Goal: Task Accomplishment & Management: Manage account settings

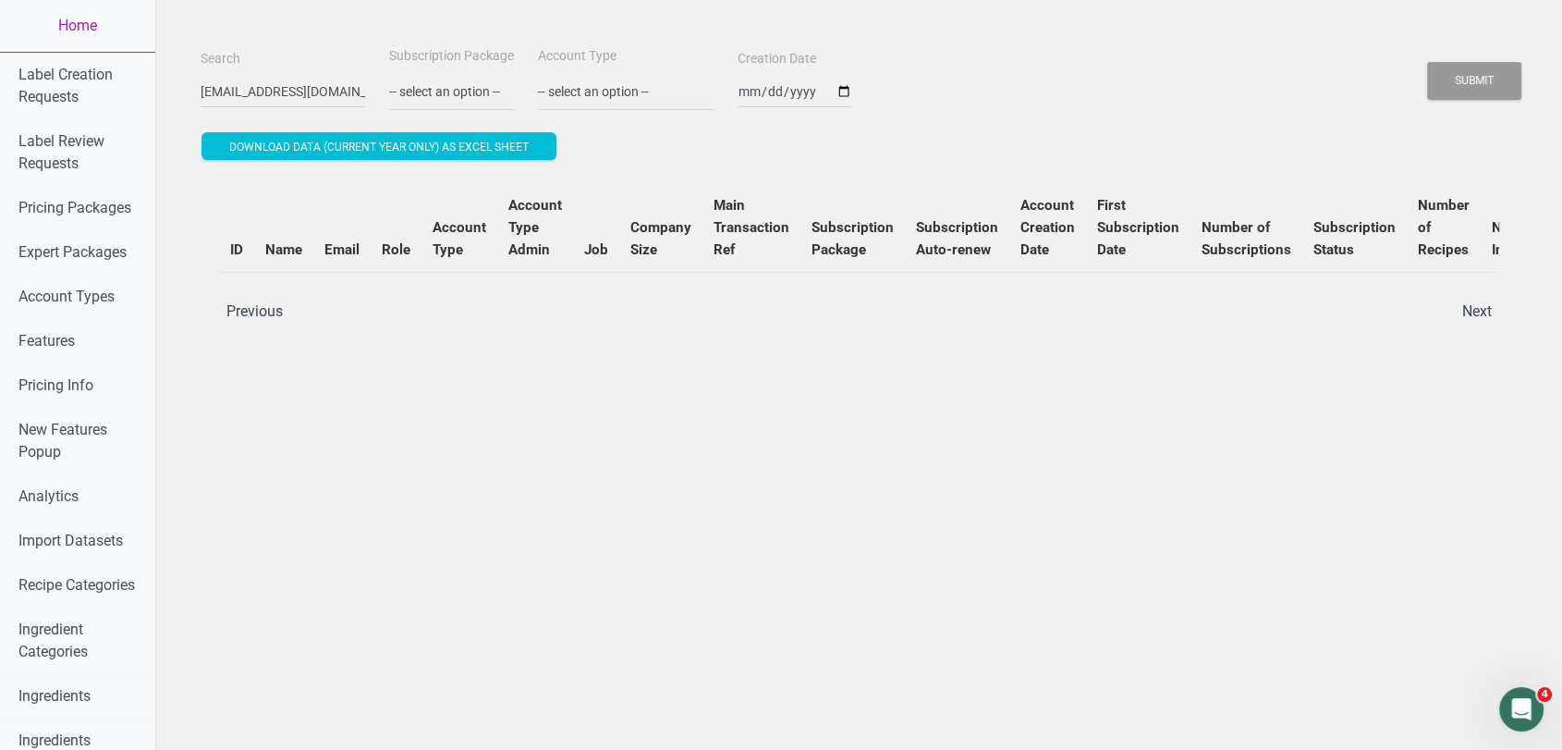
click at [96, 10] on link "Home" at bounding box center [77, 26] width 155 height 52
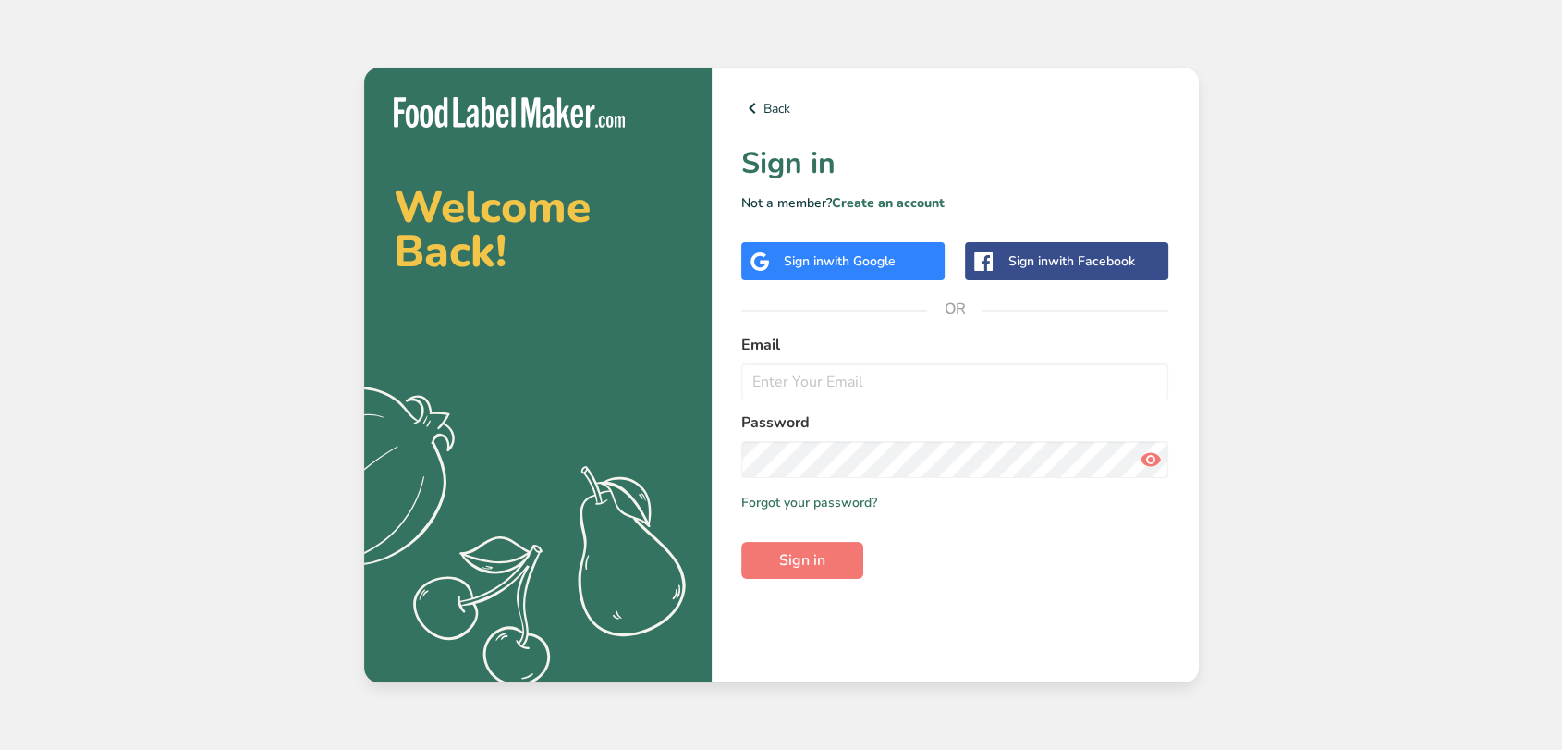
type input "[EMAIL_ADDRESS][DOMAIN_NAME]"
click at [741, 542] on button "Sign in" at bounding box center [802, 560] width 122 height 37
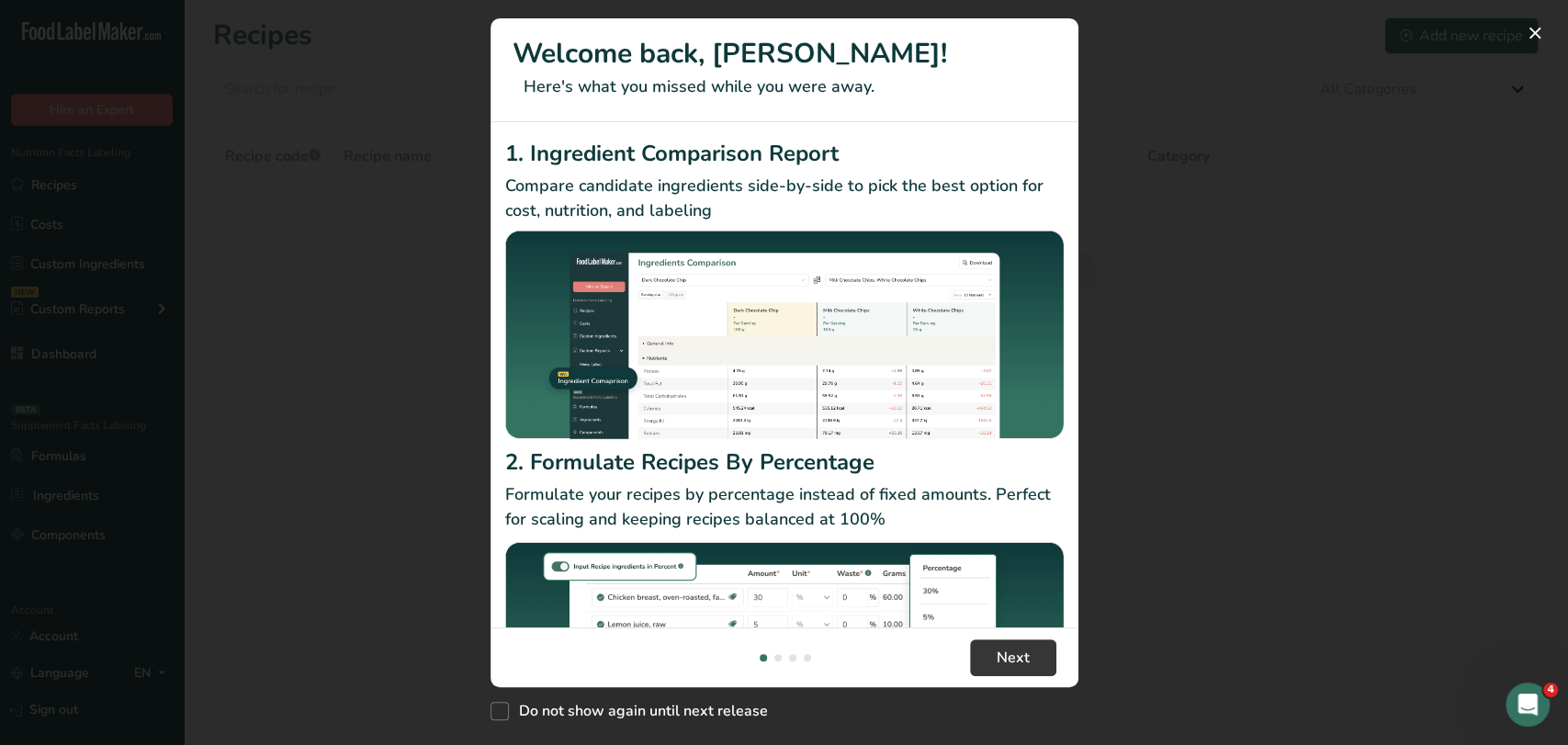
click at [419, 90] on div "New Features" at bounding box center [784, 372] width 1568 height 745
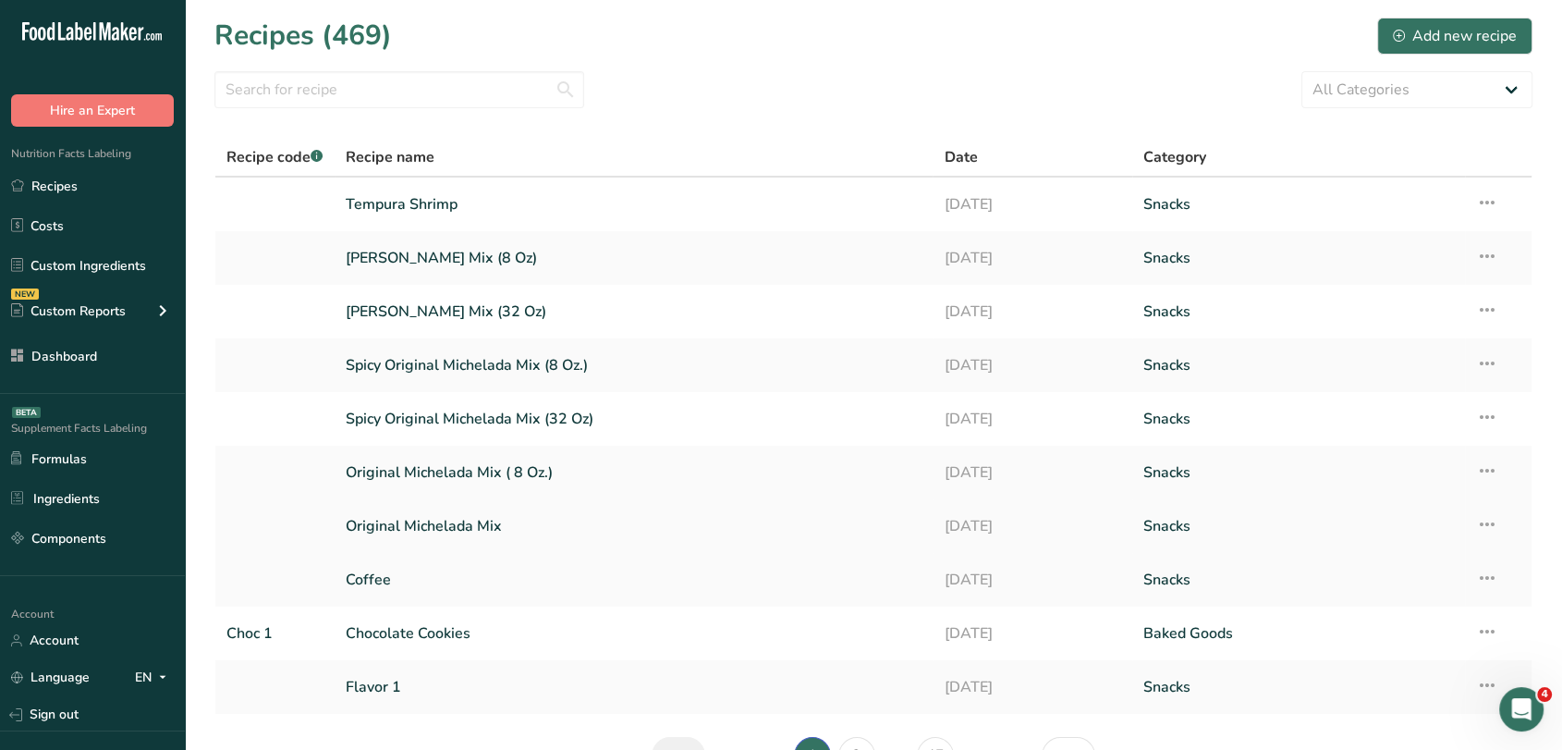
click at [524, 517] on link "Original Michelada Mix" at bounding box center [634, 526] width 577 height 39
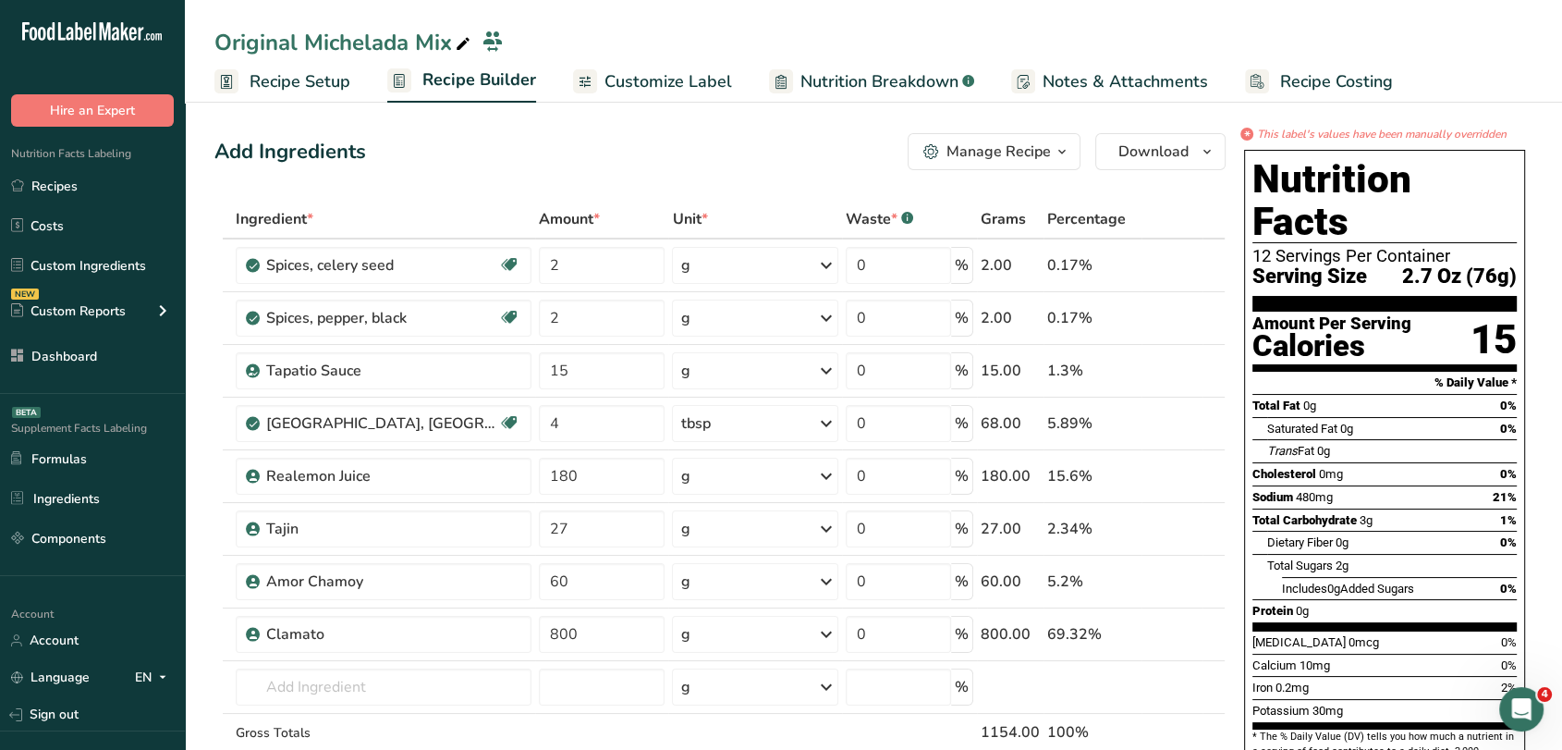
click at [695, 71] on span "Customize Label" at bounding box center [669, 81] width 128 height 25
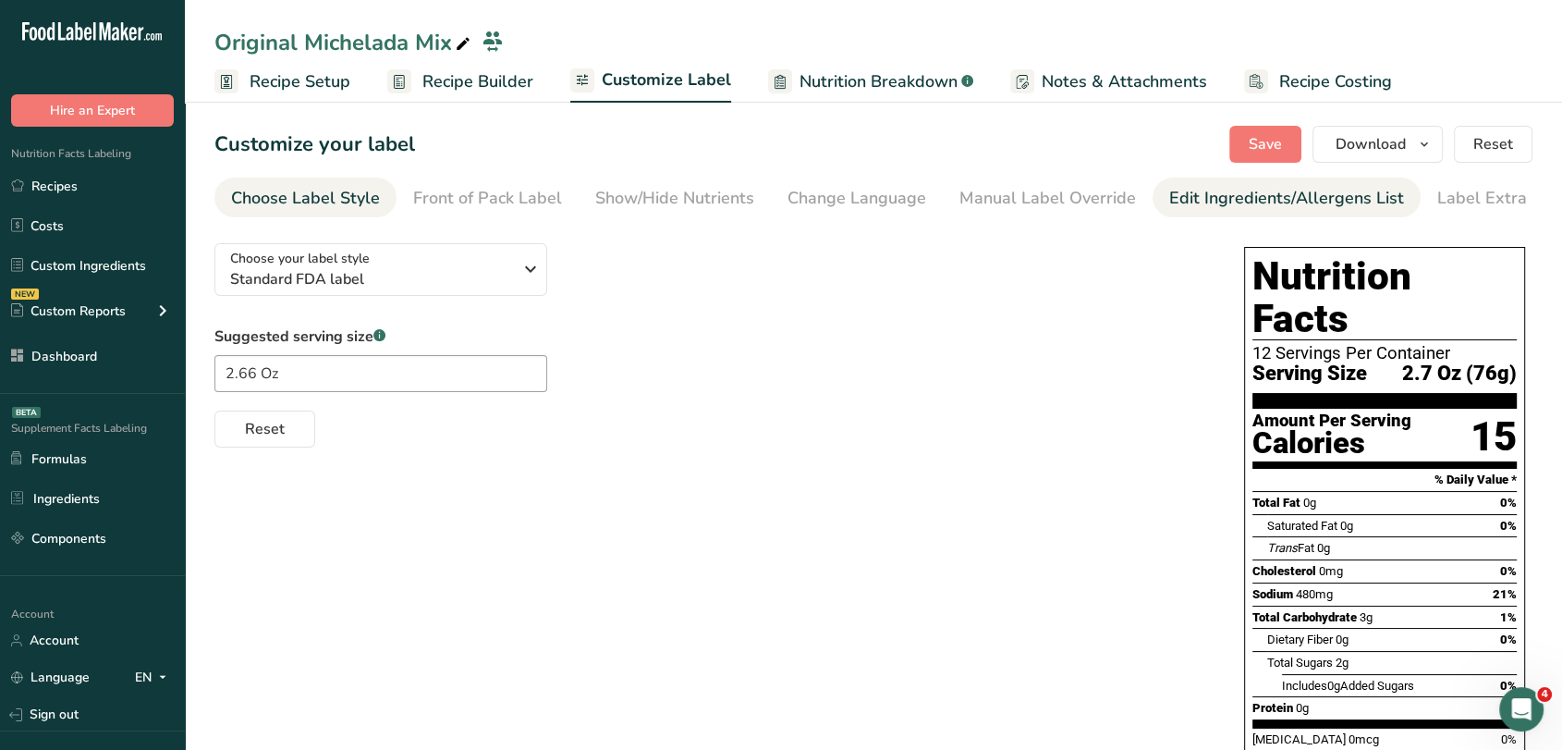
click at [1191, 189] on div "Edit Ingredients/Allergens List" at bounding box center [1286, 198] width 235 height 25
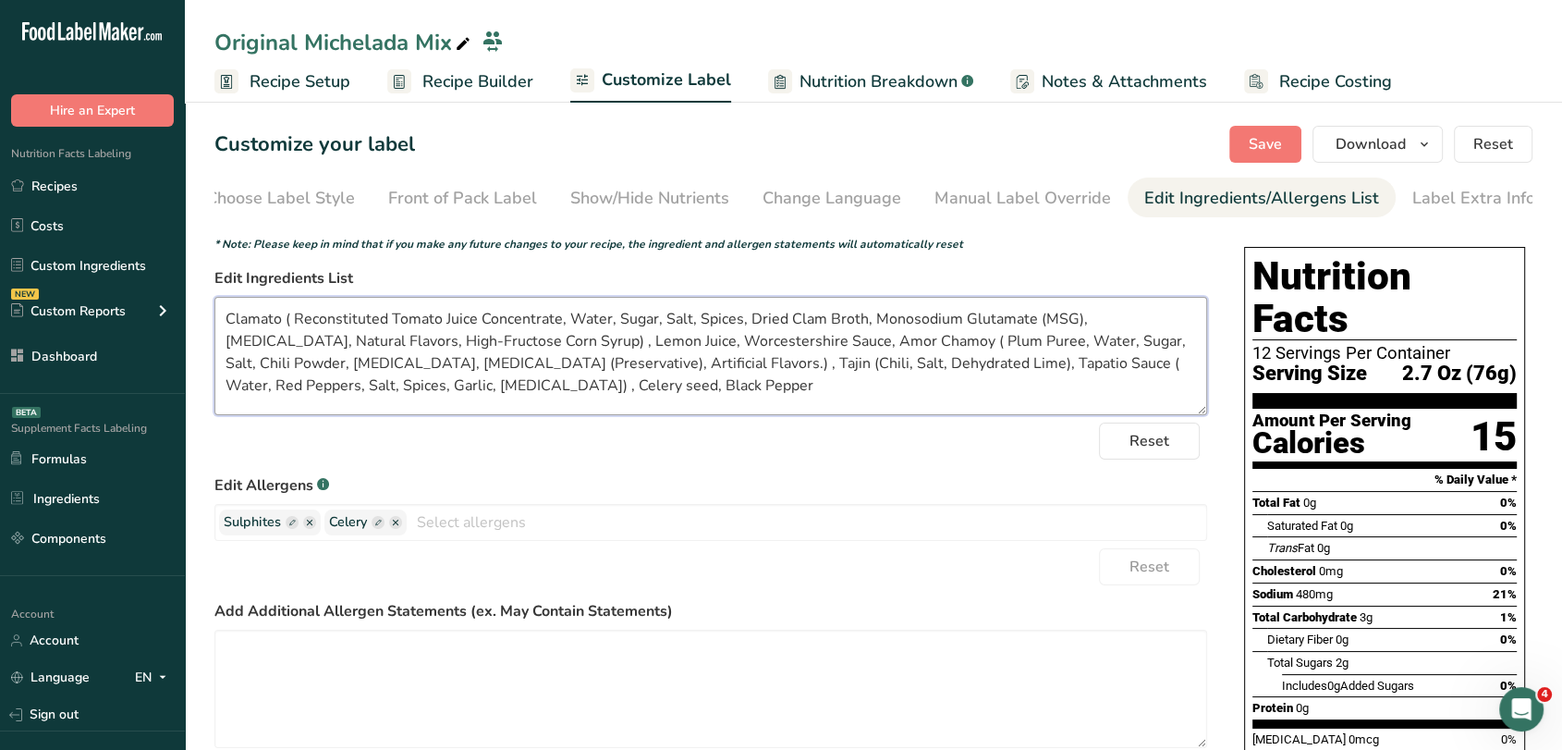
click at [706, 402] on textarea "Clamato ( Reconstituted Tomato Juice Concentrate, Water, Sugar, Salt, Spices, D…" at bounding box center [710, 356] width 993 height 118
paste textarea "Clamato Juice (Water, Tomato Concentrate (10%), High Fructose Corn Syrup, Monos…"
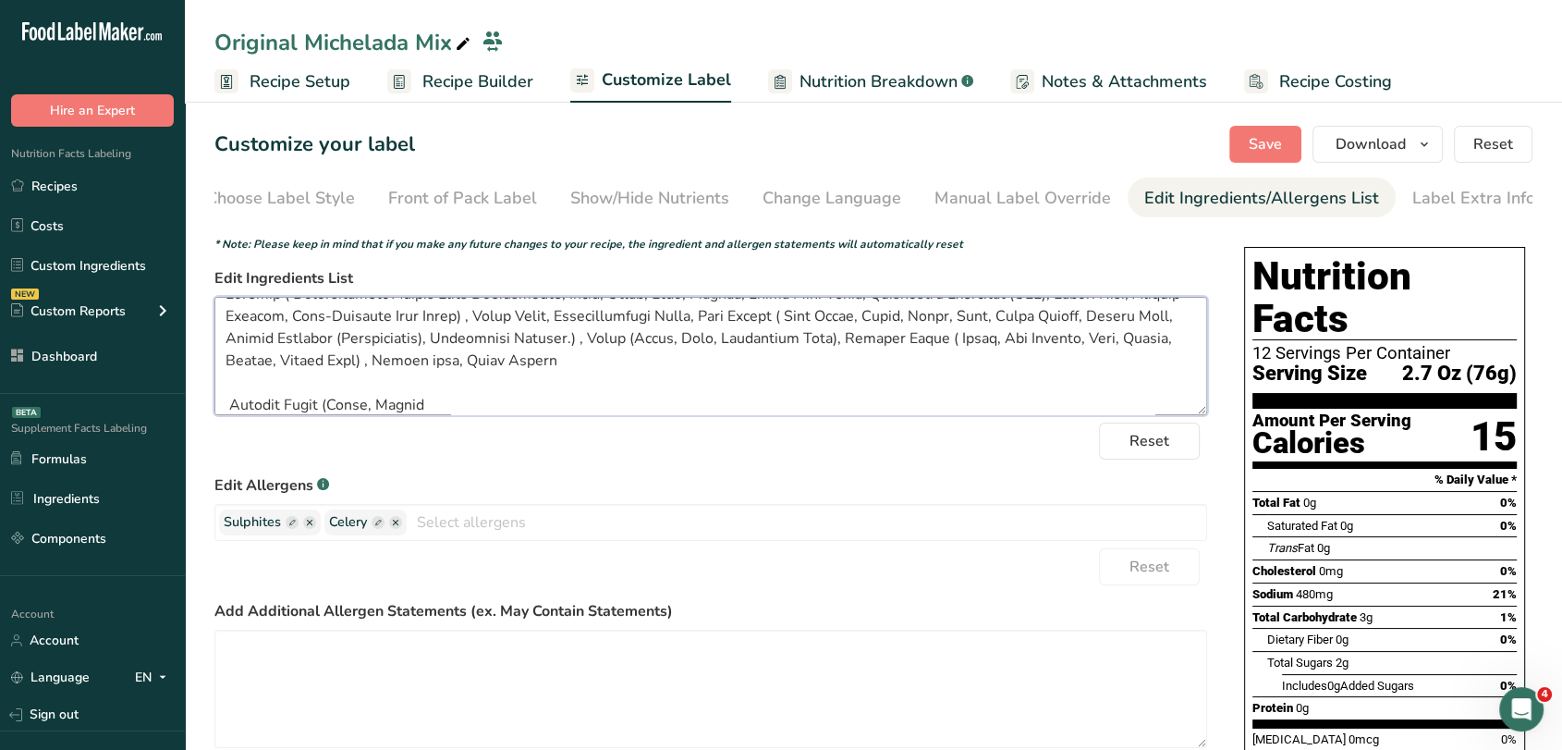
scroll to position [291, 0]
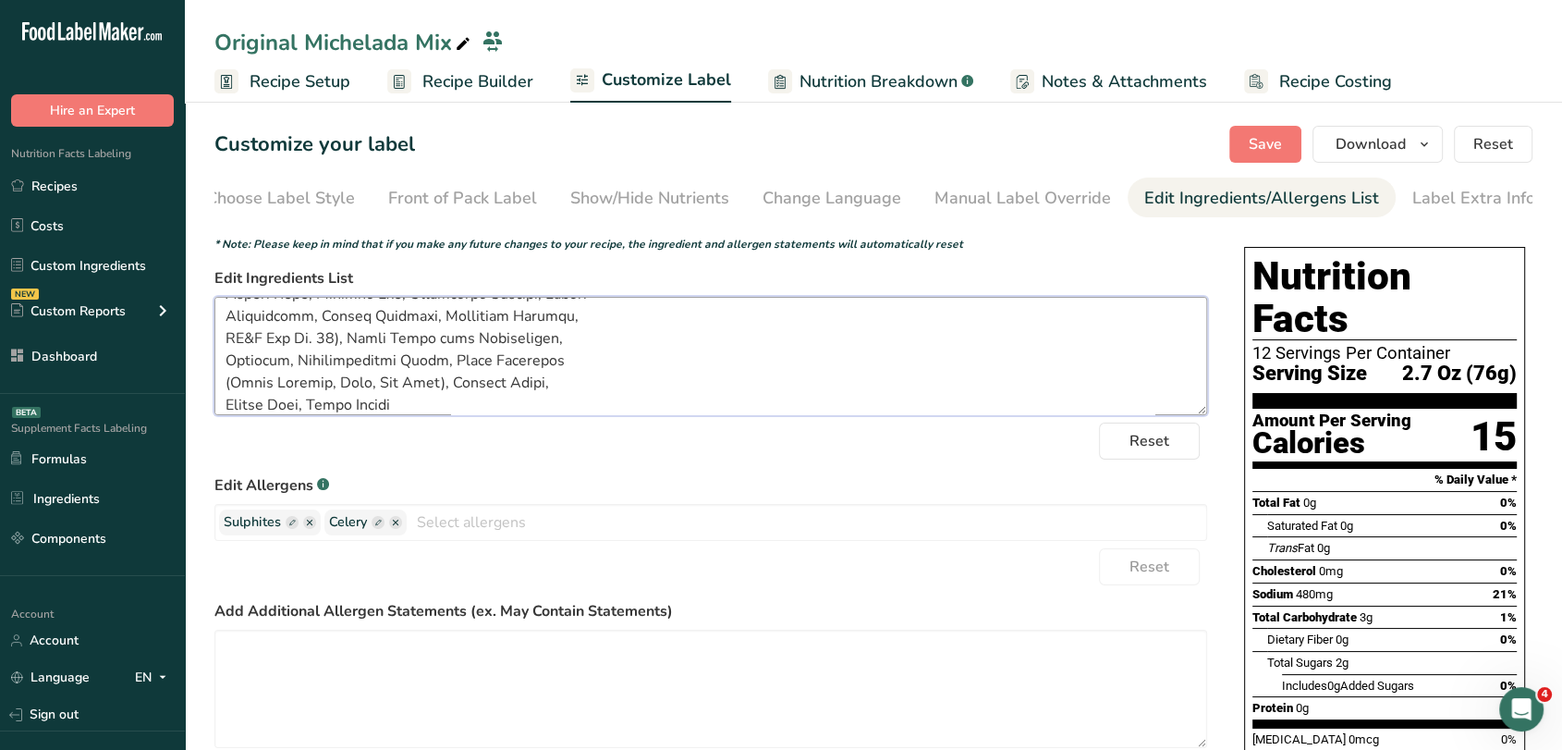
click at [662, 392] on textarea at bounding box center [710, 356] width 993 height 118
drag, startPoint x: 229, startPoint y: 353, endPoint x: 342, endPoint y: 350, distance: 112.8
click at [342, 350] on textarea at bounding box center [710, 356] width 993 height 118
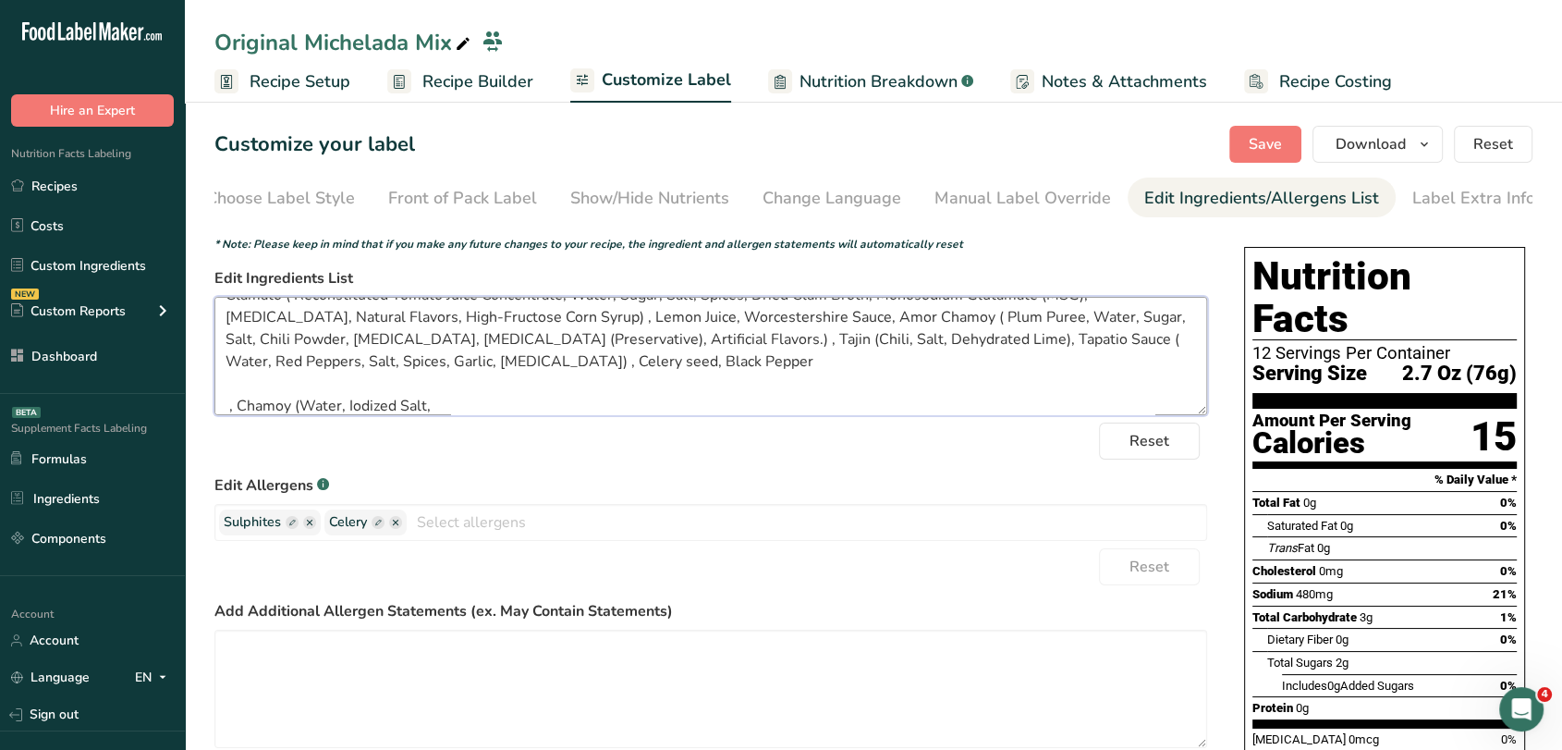
scroll to position [0, 0]
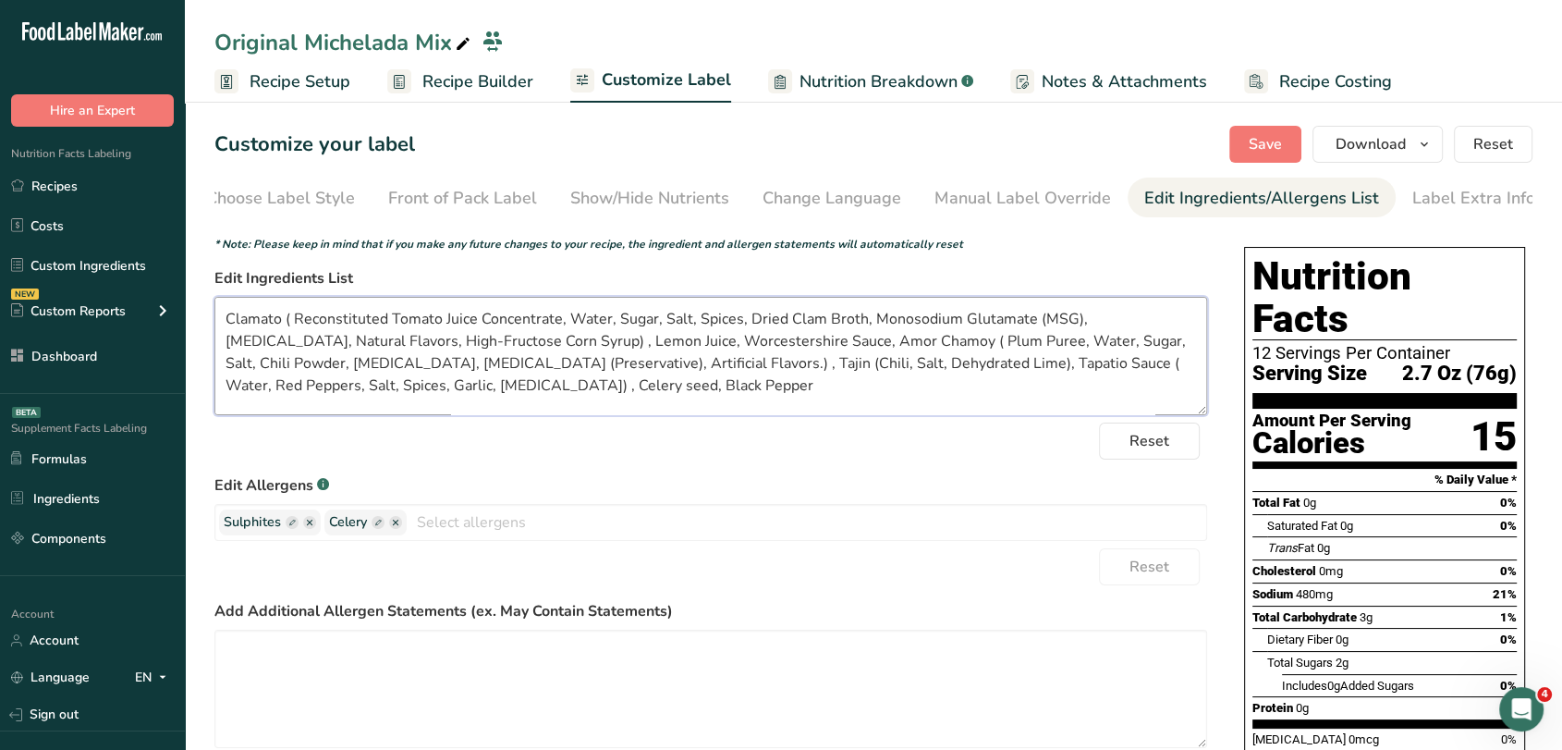
drag, startPoint x: 224, startPoint y: 320, endPoint x: 511, endPoint y: 347, distance: 288.7
click at [511, 347] on textarea "Clamato ( Reconstituted Tomato Juice Concentrate, Water, Sugar, Salt, Spices, D…" at bounding box center [710, 356] width 993 height 118
paste textarea "Juice (Water, Tomato Concentrate (10%), High Fructose Corn Syrup, Monosodium Gl…"
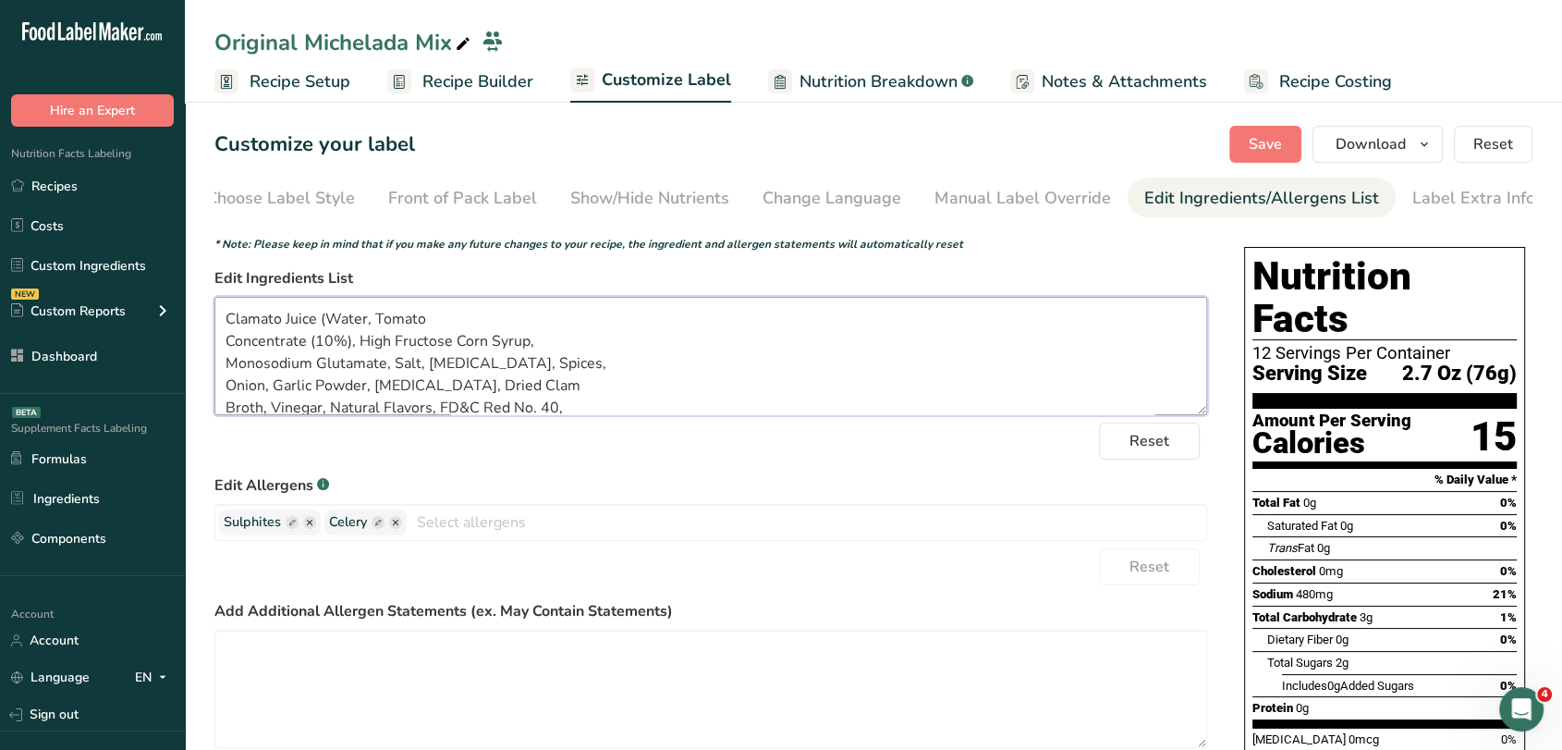
click at [226, 348] on textarea "Clamato Juice (Water, Tomato Concentrate (10%), High Fructose Corn Syrup, Monos…" at bounding box center [710, 356] width 993 height 118
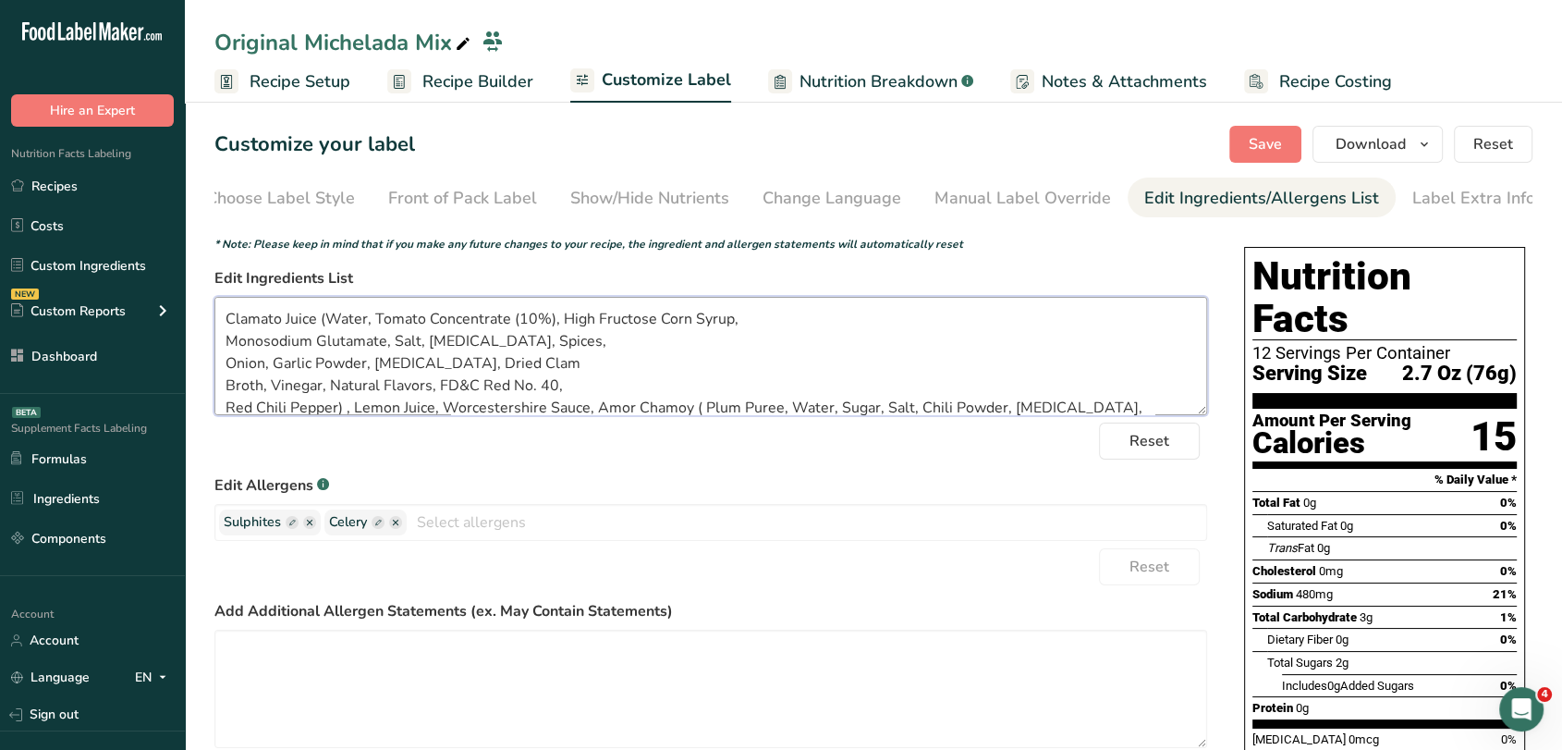
click at [227, 344] on textarea "Clamato Juice (Water, Tomato Concentrate (10%), High Fructose Corn Syrup, Monos…" at bounding box center [710, 356] width 993 height 118
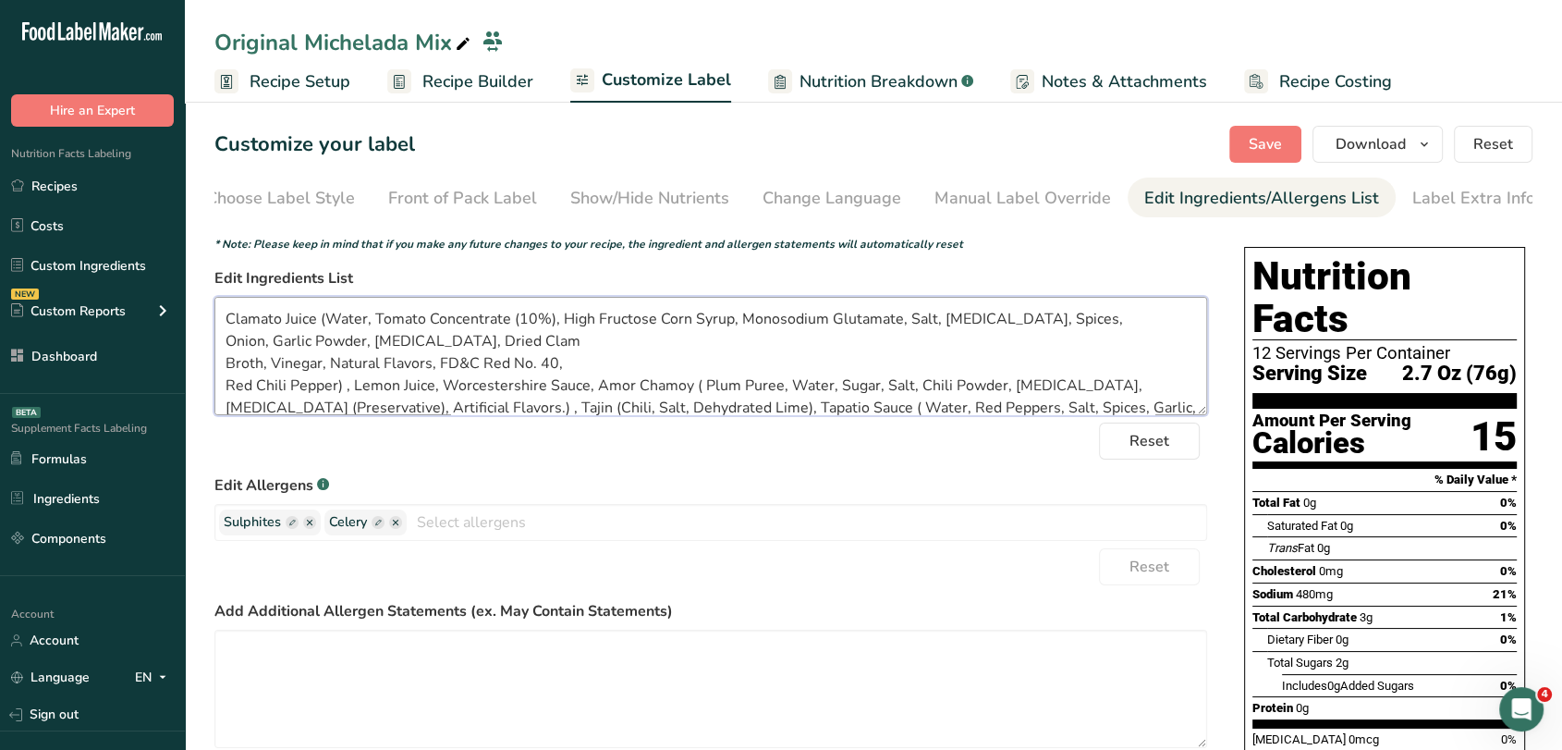
click at [227, 344] on textarea "Clamato Juice (Water, Tomato Concentrate (10%), High Fructose Corn Syrup, Monos…" at bounding box center [710, 356] width 993 height 118
click at [226, 364] on textarea "Clamato Juice (Water, Tomato Concentrate (10%), High Fructose Corn Syrup, Monos…" at bounding box center [710, 356] width 993 height 118
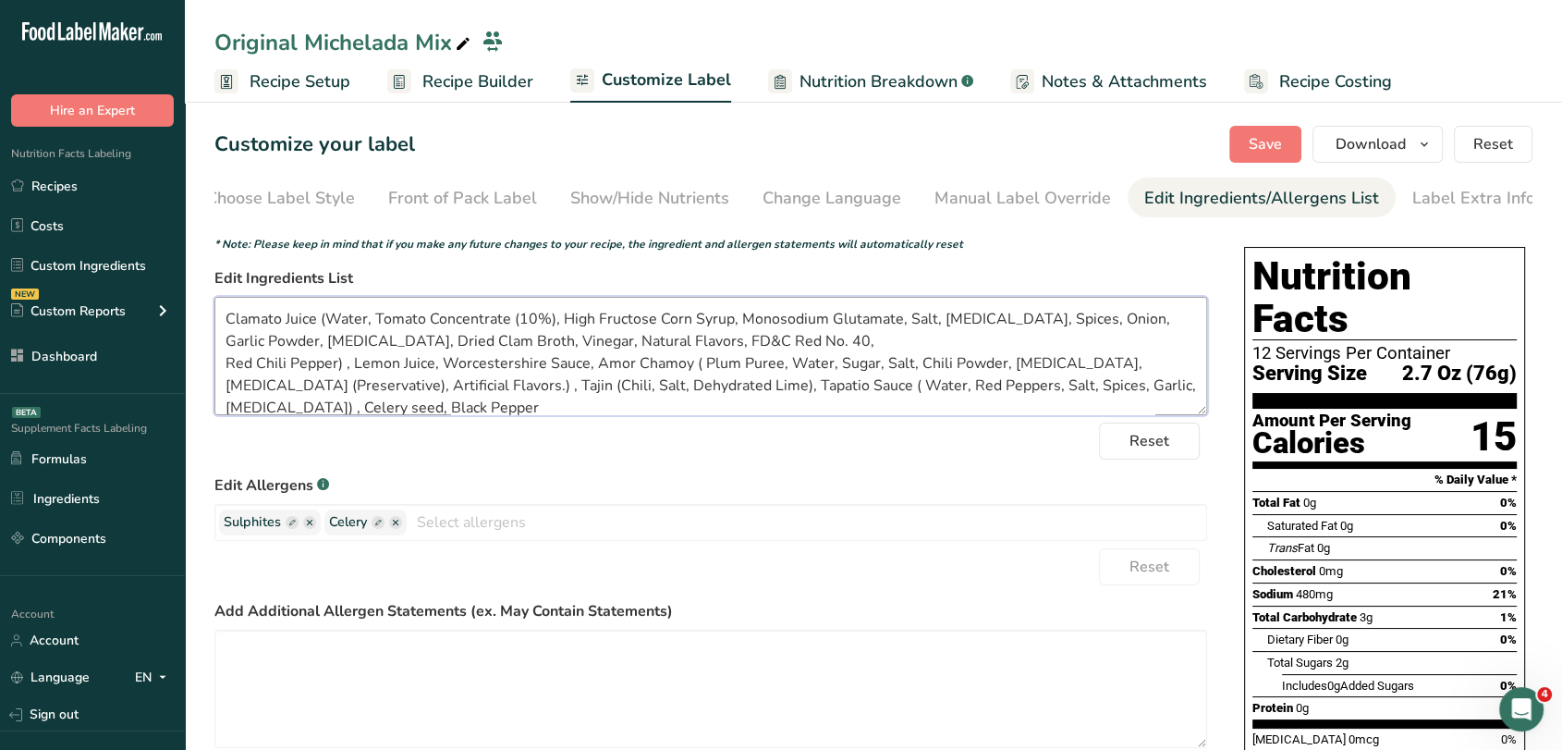
click at [226, 366] on textarea "Clamato Juice (Water, Tomato Concentrate (10%), High Fructose Corn Syrup, Monos…" at bounding box center [710, 356] width 993 height 118
click at [1006, 344] on textarea "Clamato Juice (Water, Tomato Concentrate (10%), High Fructose Corn Syrup, Monos…" at bounding box center [710, 356] width 993 height 118
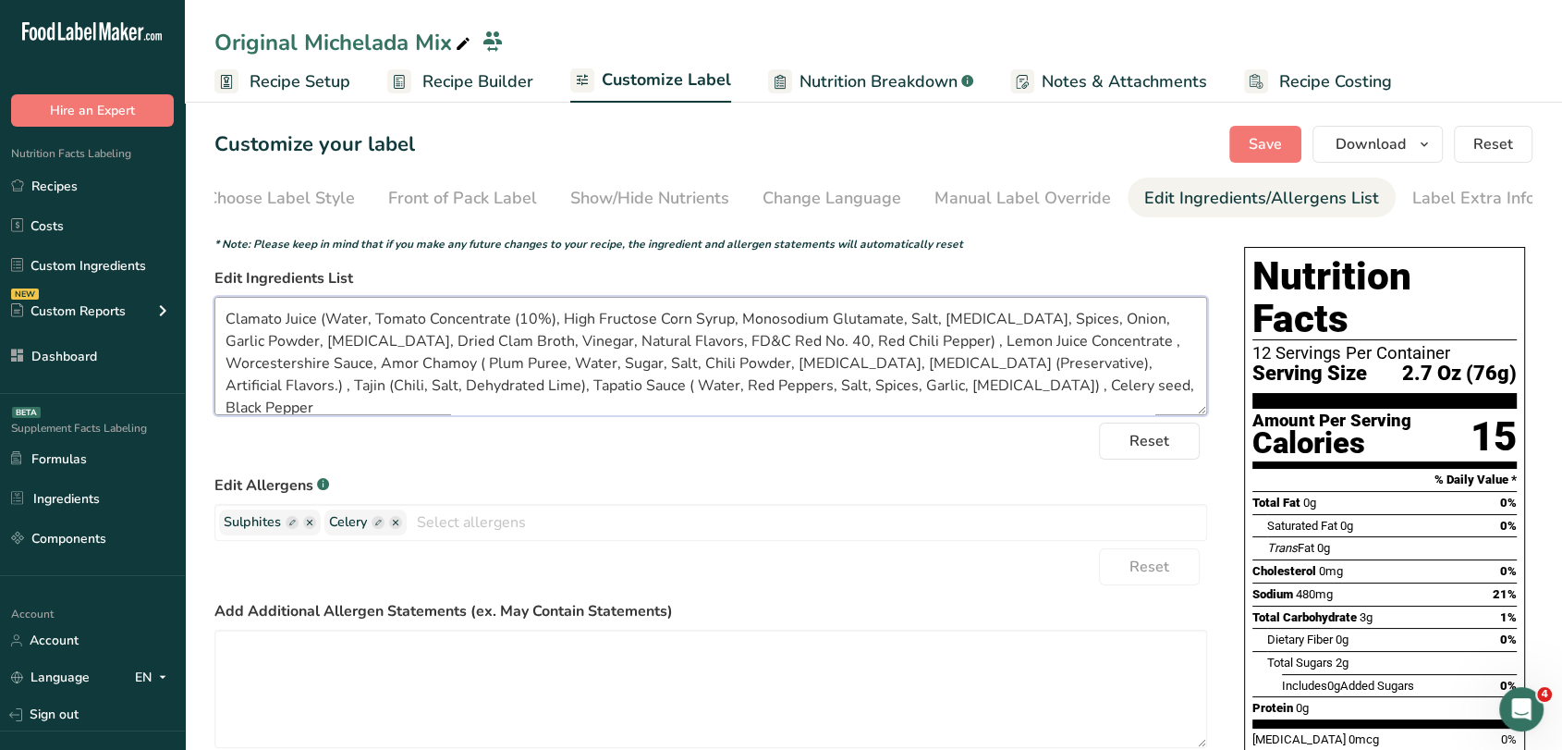
click at [227, 373] on textarea "Clamato Juice (Water, Tomato Concentrate (10%), High Fructose Corn Syrup, Monos…" at bounding box center [710, 356] width 993 height 118
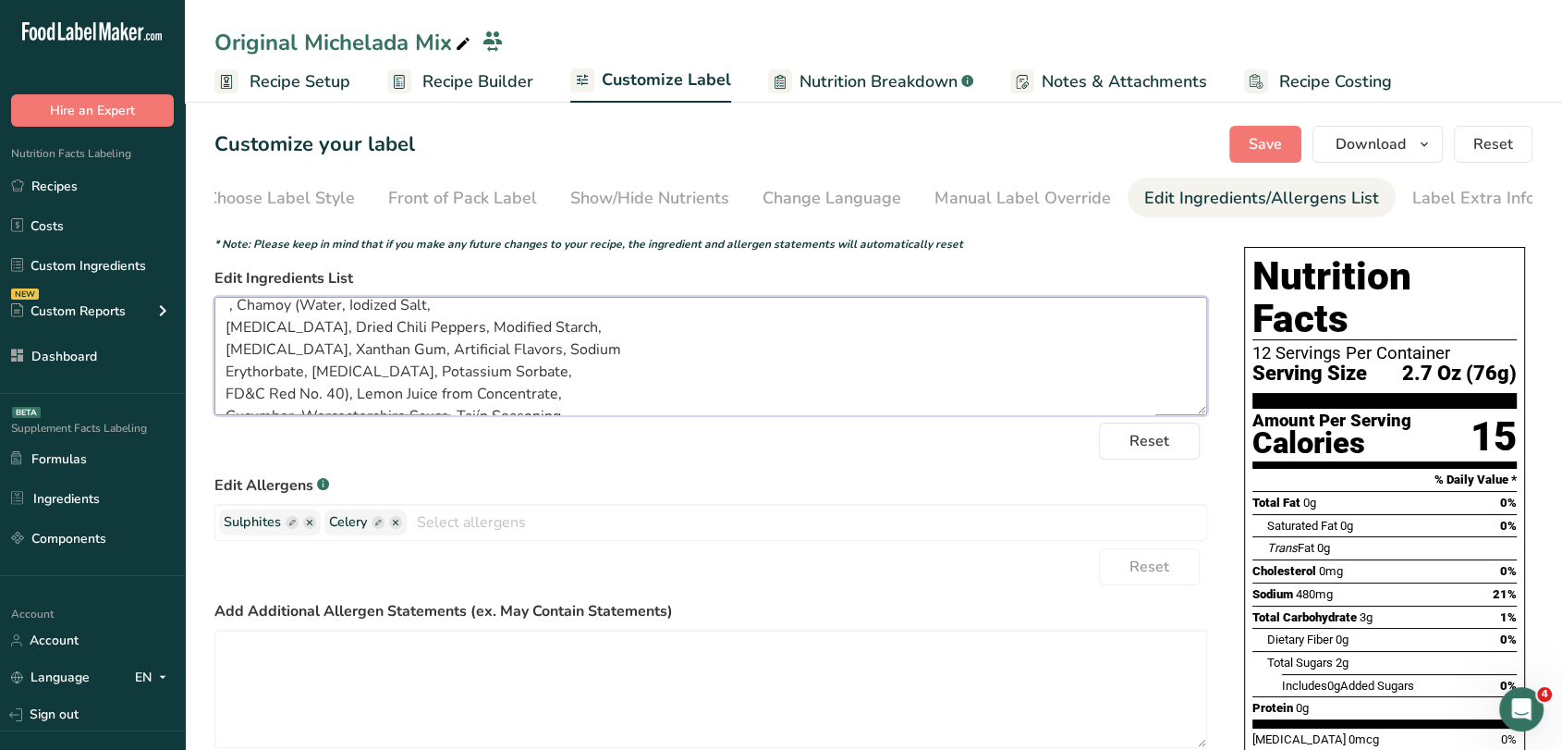
scroll to position [155, 0]
drag, startPoint x: 349, startPoint y: 368, endPoint x: 562, endPoint y: 377, distance: 212.8
click at [562, 377] on textarea "Clamato Juice (Water, Tomato Concentrate (10%), High Fructose Corn Syrup, Monos…" at bounding box center [710, 356] width 993 height 118
drag, startPoint x: 450, startPoint y: 386, endPoint x: 207, endPoint y: 390, distance: 243.1
click at [207, 390] on section "Customize your label Save Download Choose what to show on your downloaded label…" at bounding box center [873, 621] width 1377 height 1050
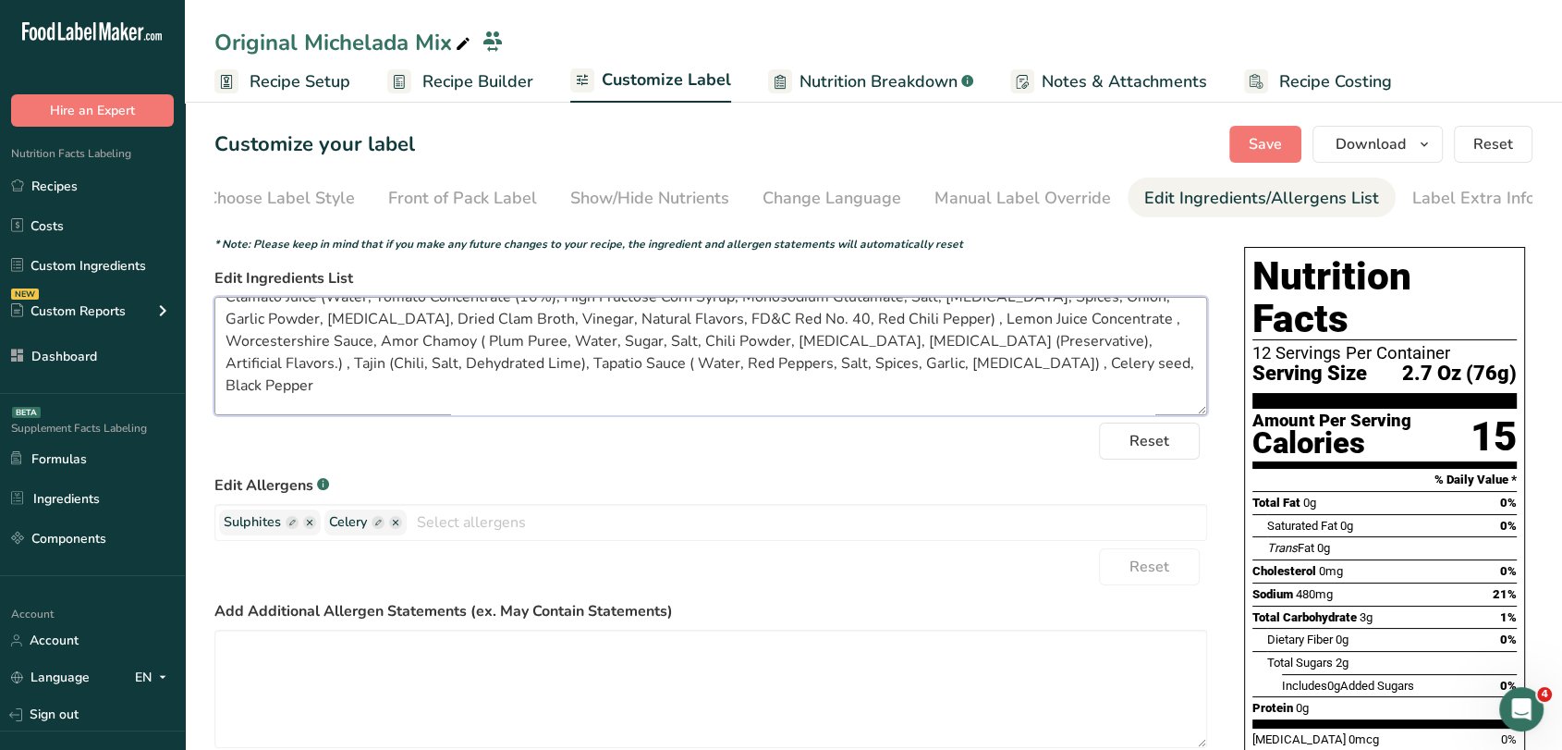
scroll to position [0, 0]
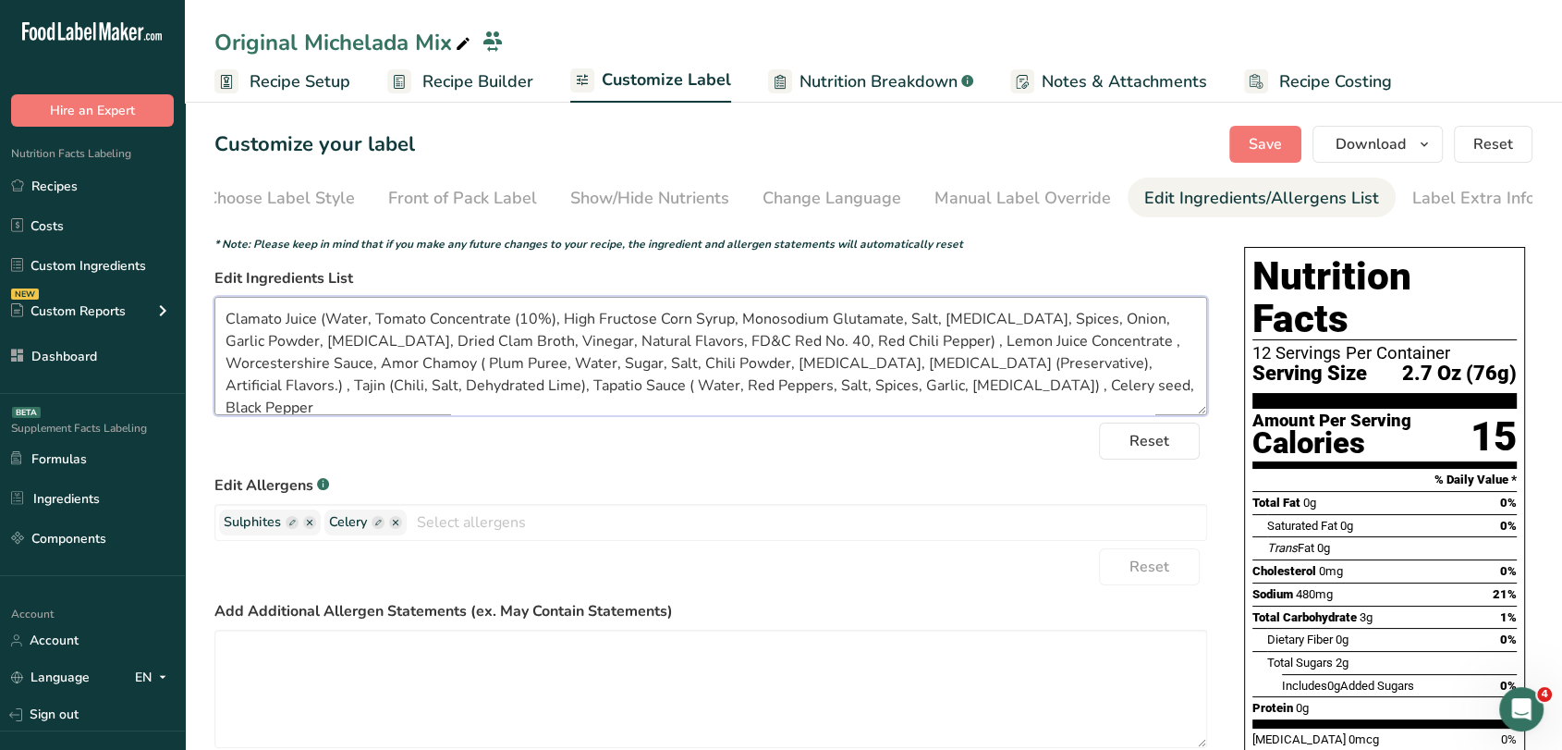
click at [1005, 340] on textarea "Clamato Juice (Water, Tomato Concentrate (10%), High Fructose Corn Syrup, Monos…" at bounding box center [710, 356] width 993 height 118
click at [421, 366] on textarea "Clamato Juice (Water, Tomato Concentrate (10%), High Fructose Corn Syrup, Monos…" at bounding box center [710, 356] width 993 height 118
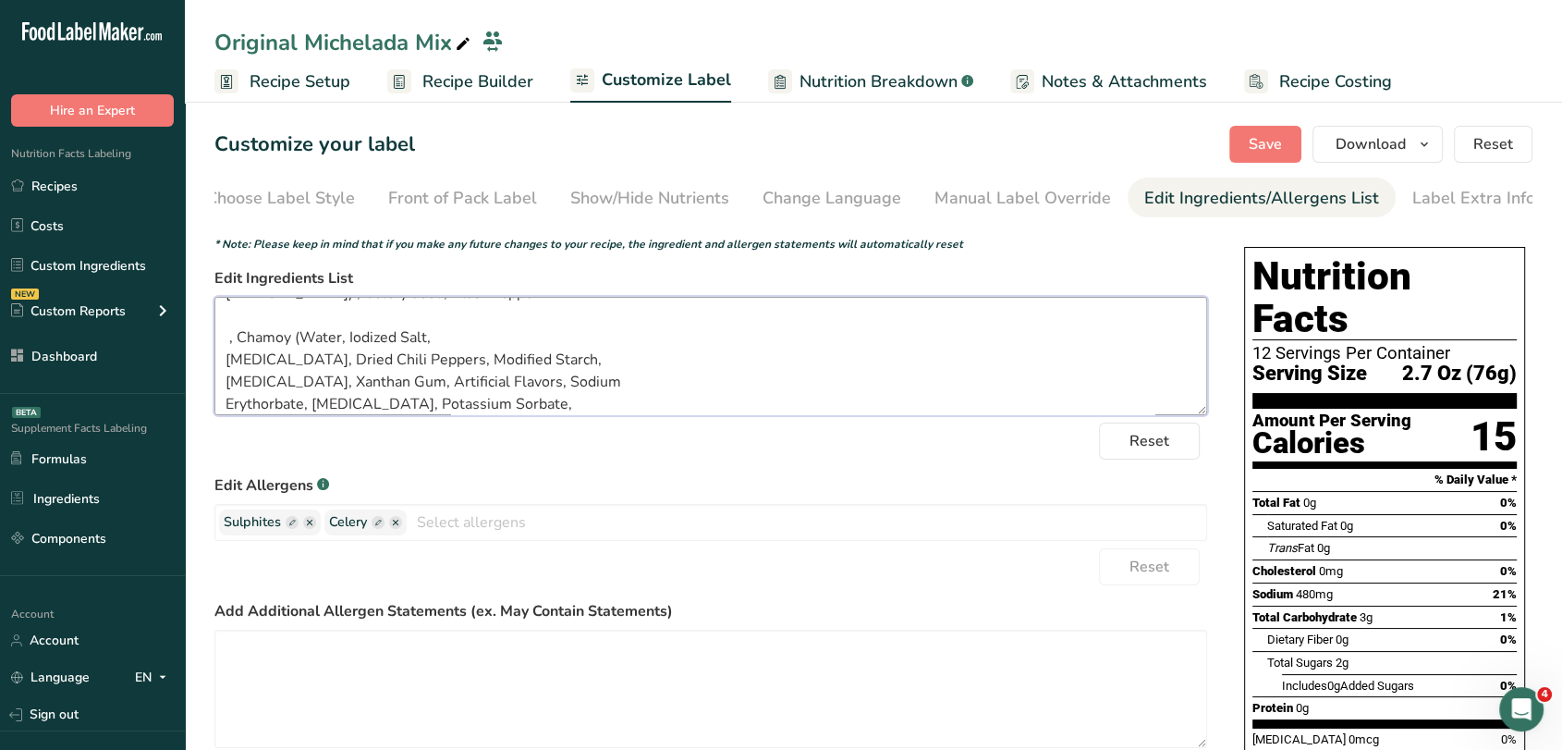
scroll to position [192, 0]
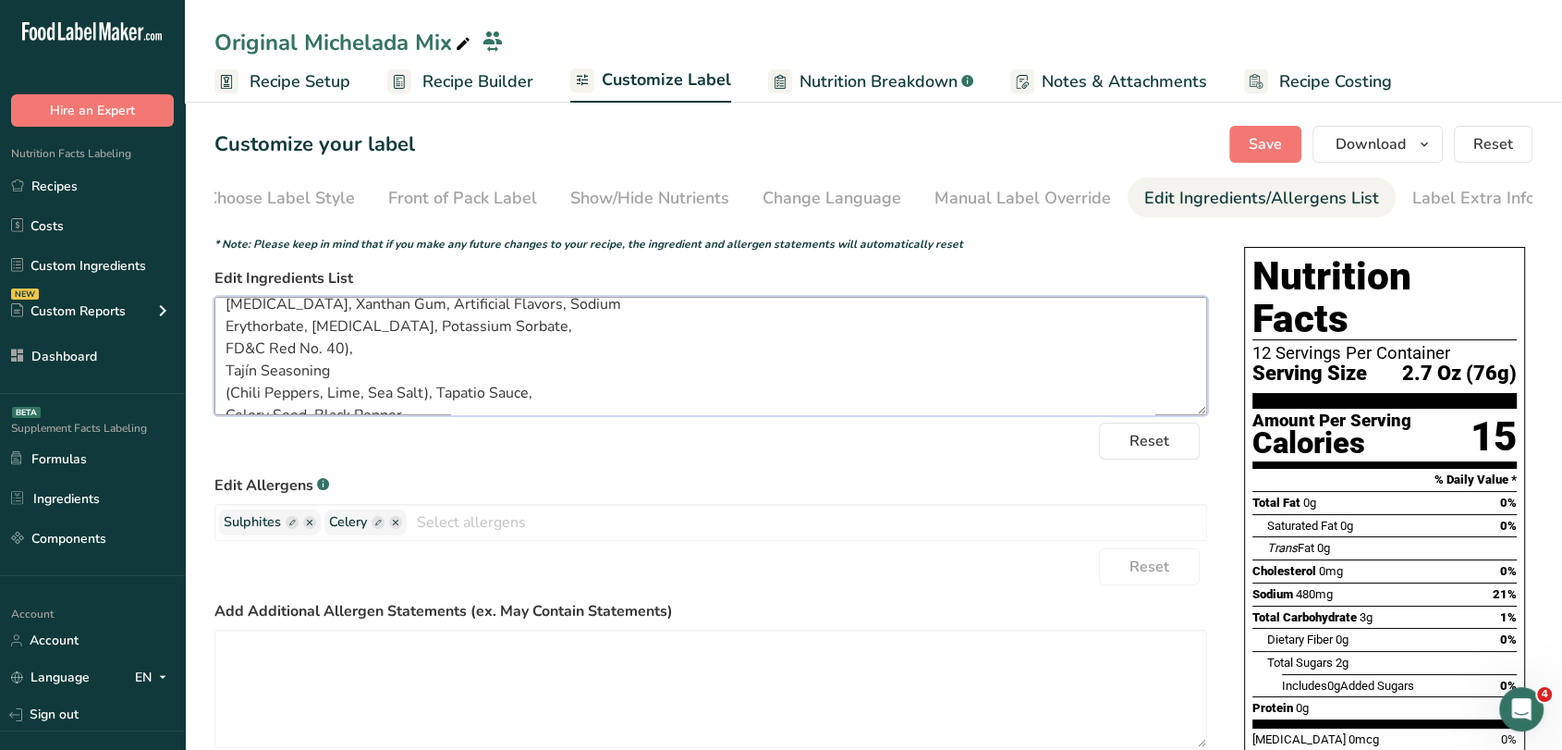
drag, startPoint x: 233, startPoint y: 321, endPoint x: 350, endPoint y: 330, distance: 117.8
click at [350, 330] on textarea "Clamato Juice (Water, Tomato Concentrate (10%), High Fructose Corn Syrup, Monos…" at bounding box center [710, 356] width 993 height 118
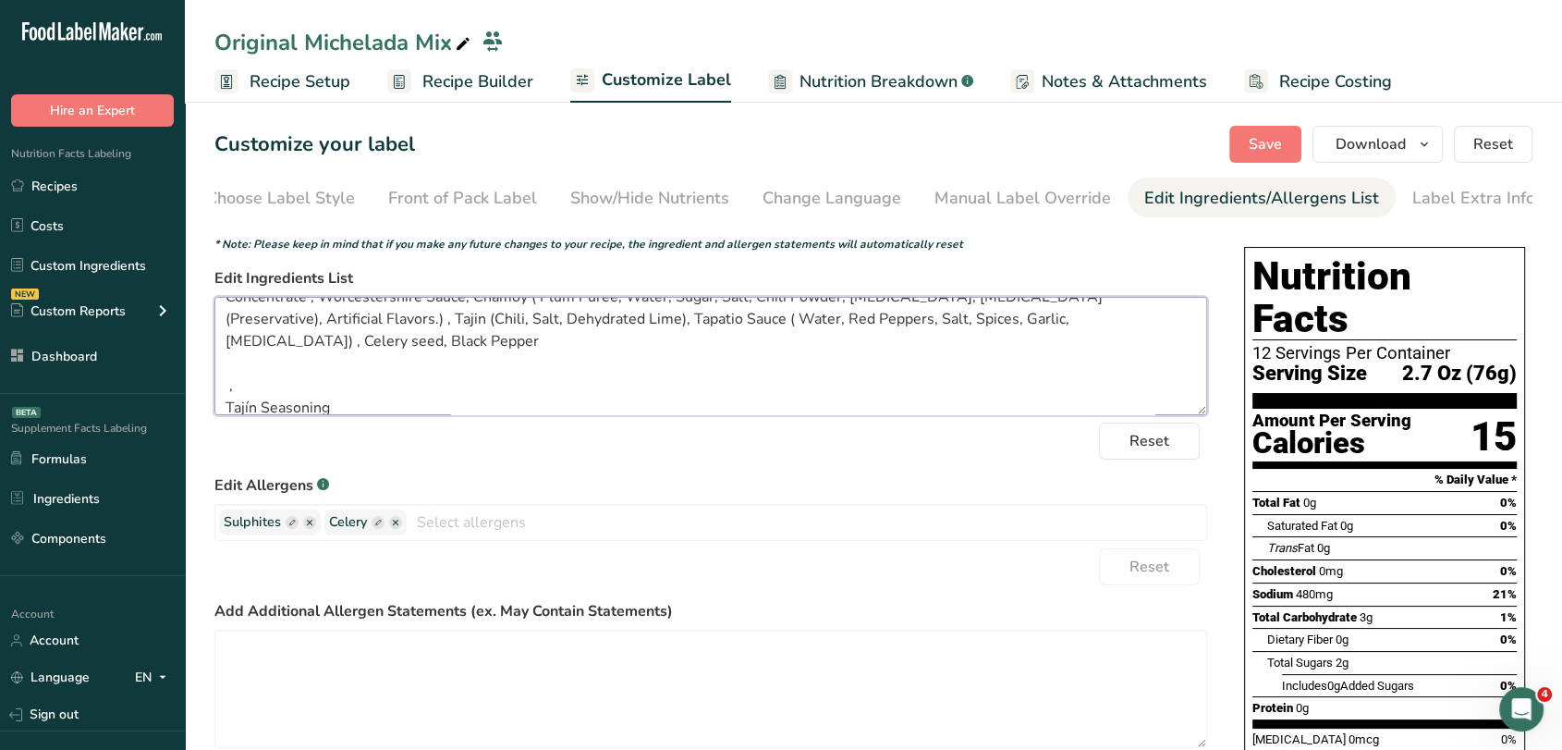
scroll to position [0, 0]
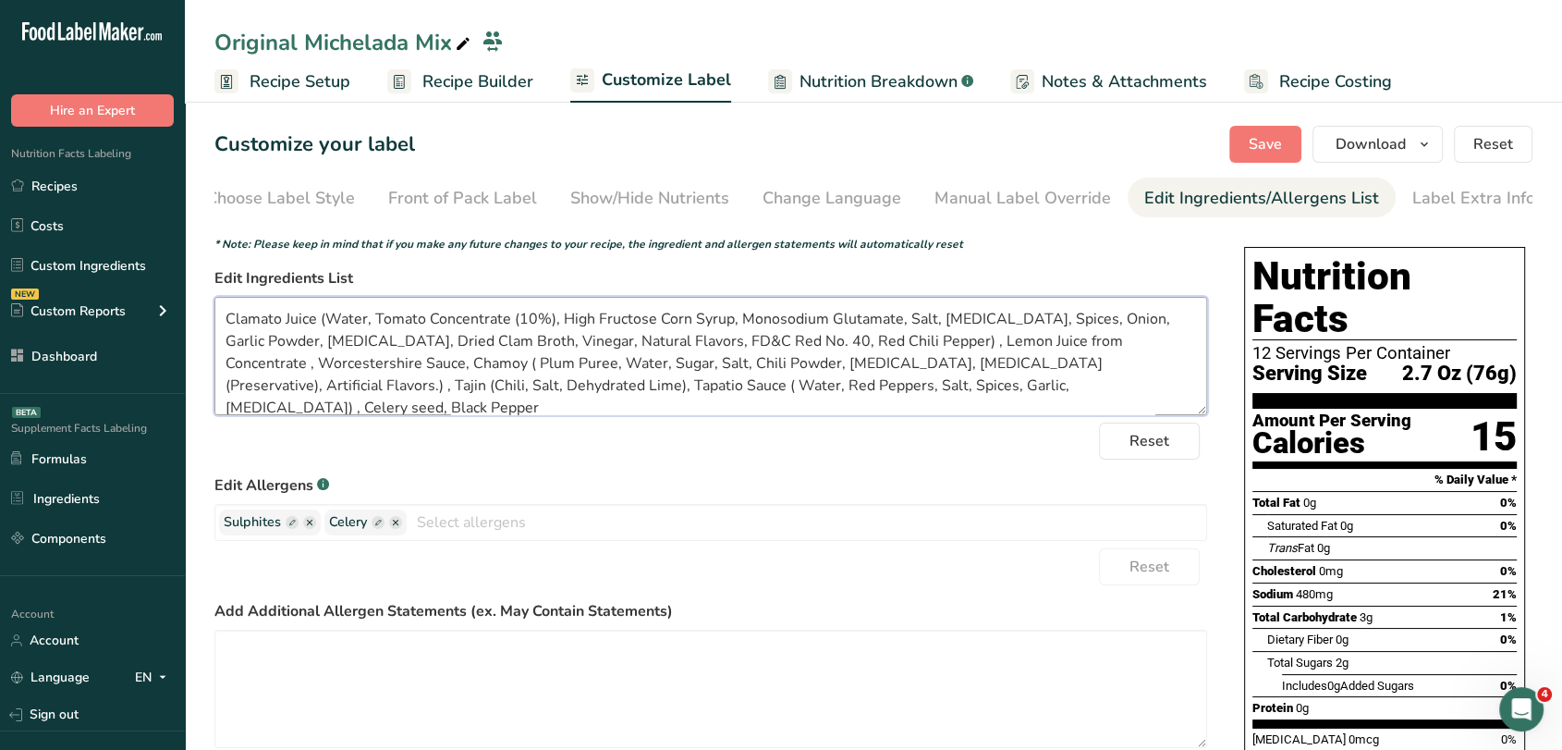
drag, startPoint x: 376, startPoint y: 360, endPoint x: 1163, endPoint y: 371, distance: 786.7
click at [1163, 371] on textarea "Clamato Juice (Water, Tomato Concentrate (10%), High Fructose Corn Syrup, Monos…" at bounding box center [710, 356] width 993 height 118
paste textarea "Chamoy (Water, Iodized Salt, [MEDICAL_DATA], Dried Chili Peppers, Modified Star…"
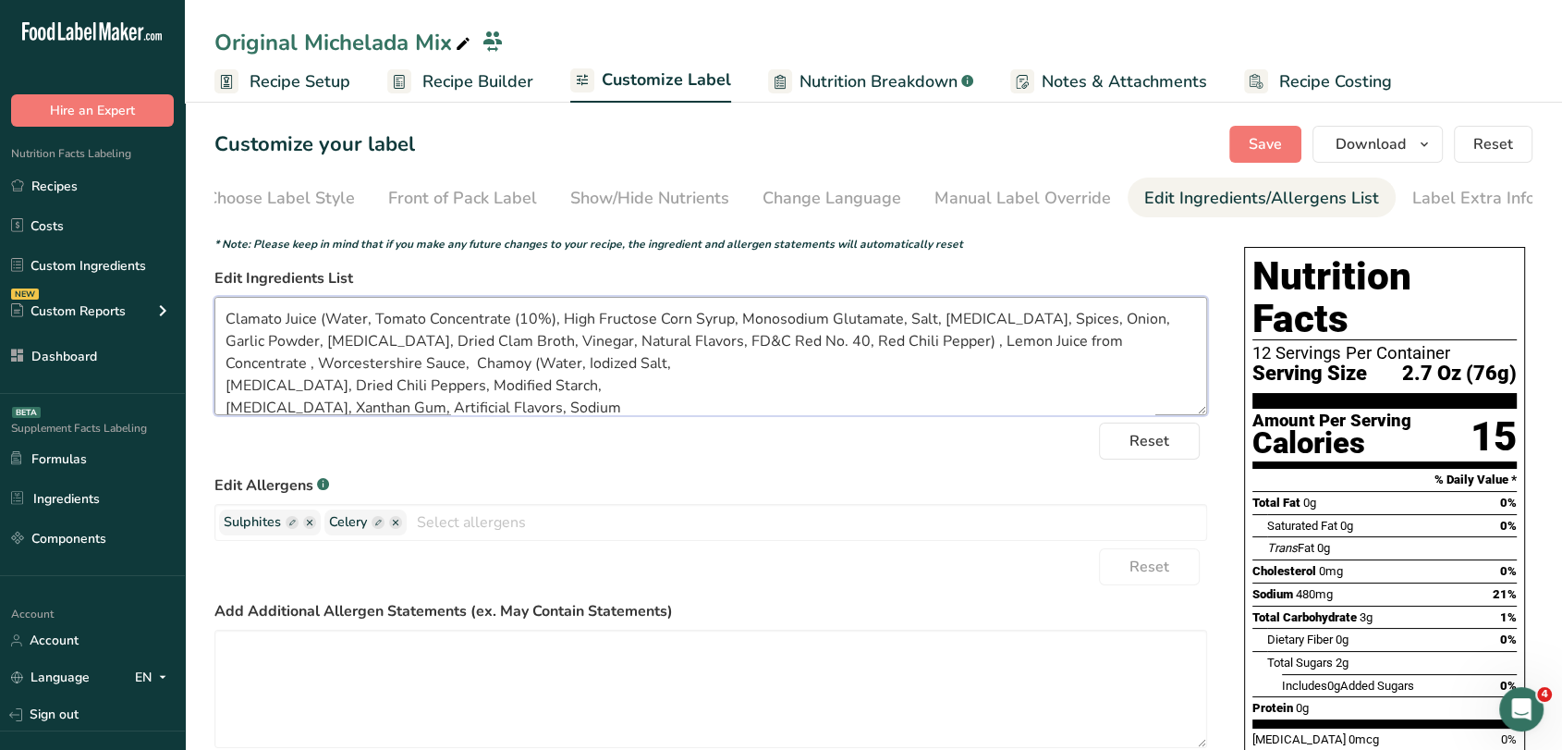
scroll to position [47, 0]
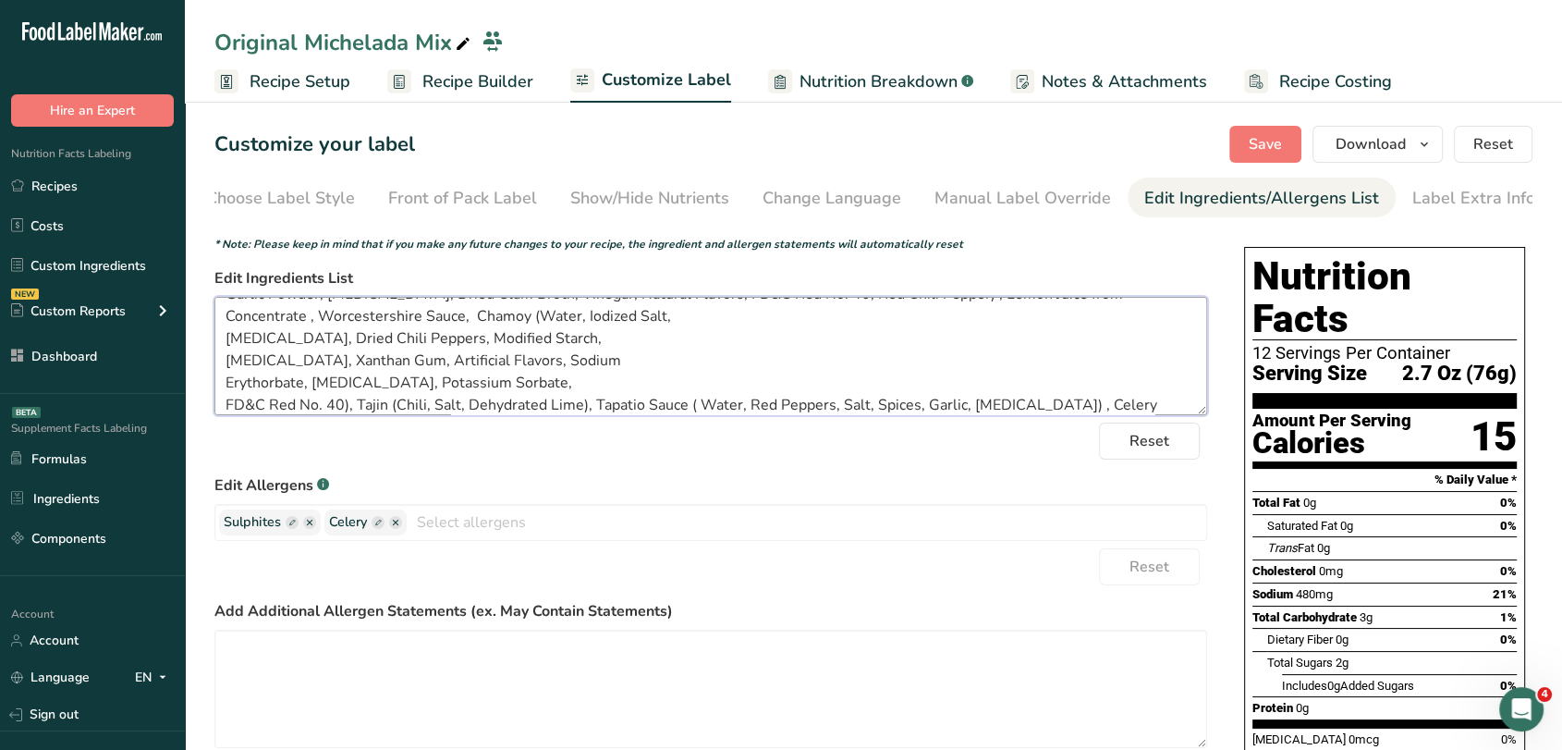
click at [222, 340] on textarea "Clamato Juice (Water, Tomato Concentrate (10%), High Fructose Corn Syrup, Monos…" at bounding box center [710, 356] width 993 height 118
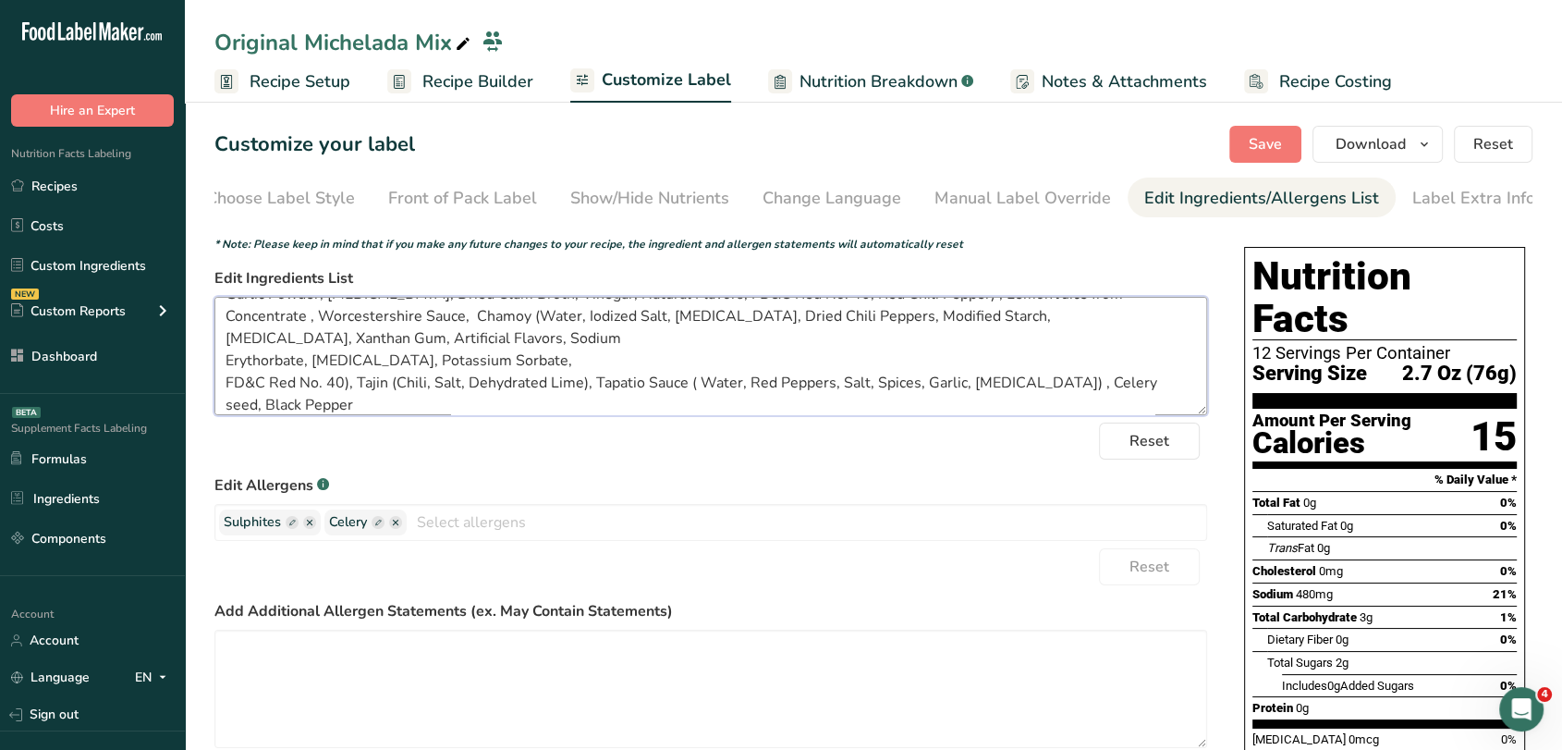
scroll to position [25, 0]
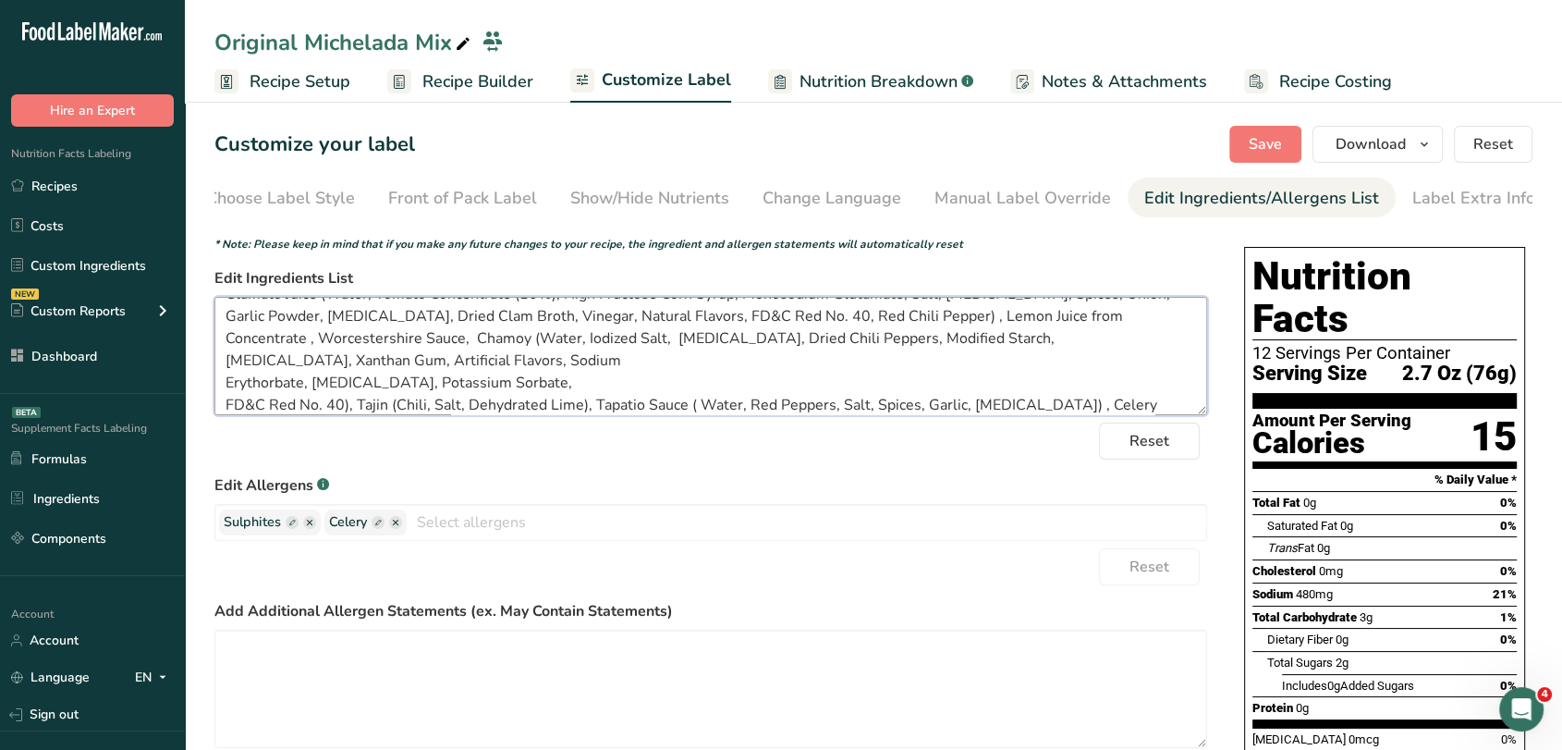
click at [226, 359] on textarea "Clamato Juice (Water, Tomato Concentrate (10%), High Fructose Corn Syrup, Monos…" at bounding box center [710, 356] width 993 height 118
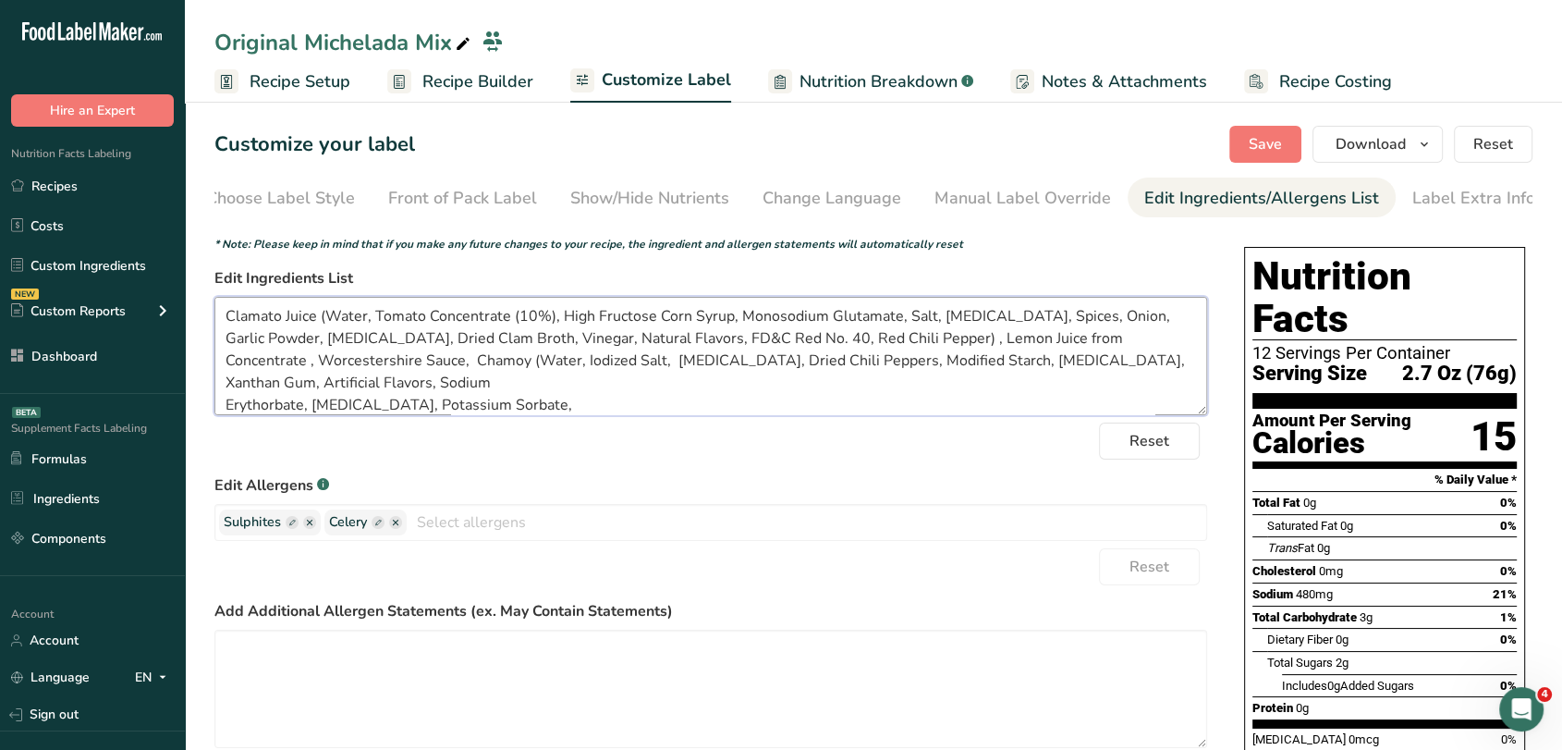
click at [223, 386] on textarea "Clamato Juice (Water, Tomato Concentrate (10%), High Fructose Corn Syrup, Monos…" at bounding box center [710, 356] width 993 height 118
click at [223, 401] on textarea "Clamato Juice (Water, Tomato Concentrate (10%), High Fructose Corn Syrup, Monos…" at bounding box center [710, 356] width 993 height 118
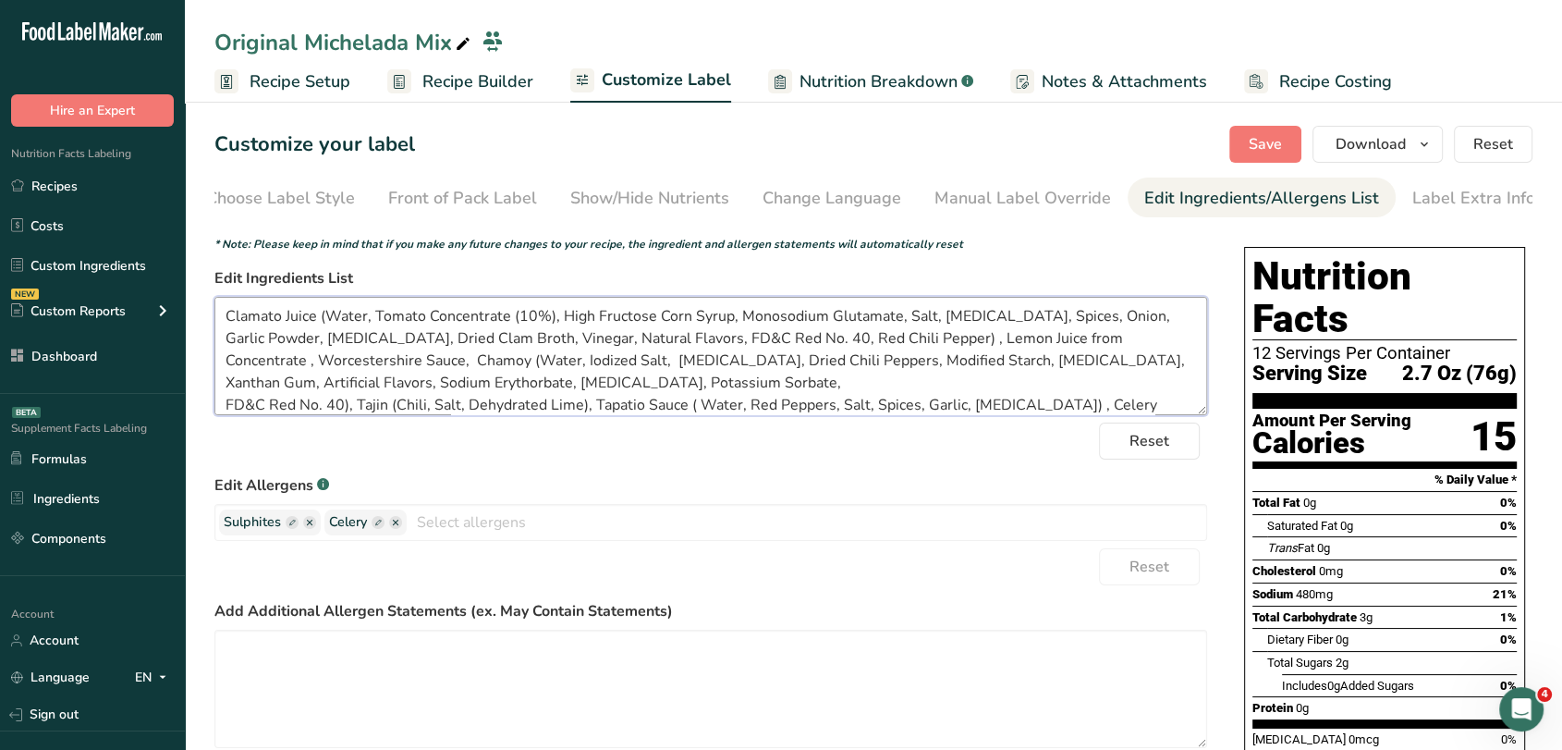
scroll to position [0, 0]
click at [222, 413] on textarea "Clamato Juice (Water, Tomato Concentrate (10%), High Fructose Corn Syrup, Monos…" at bounding box center [710, 356] width 993 height 118
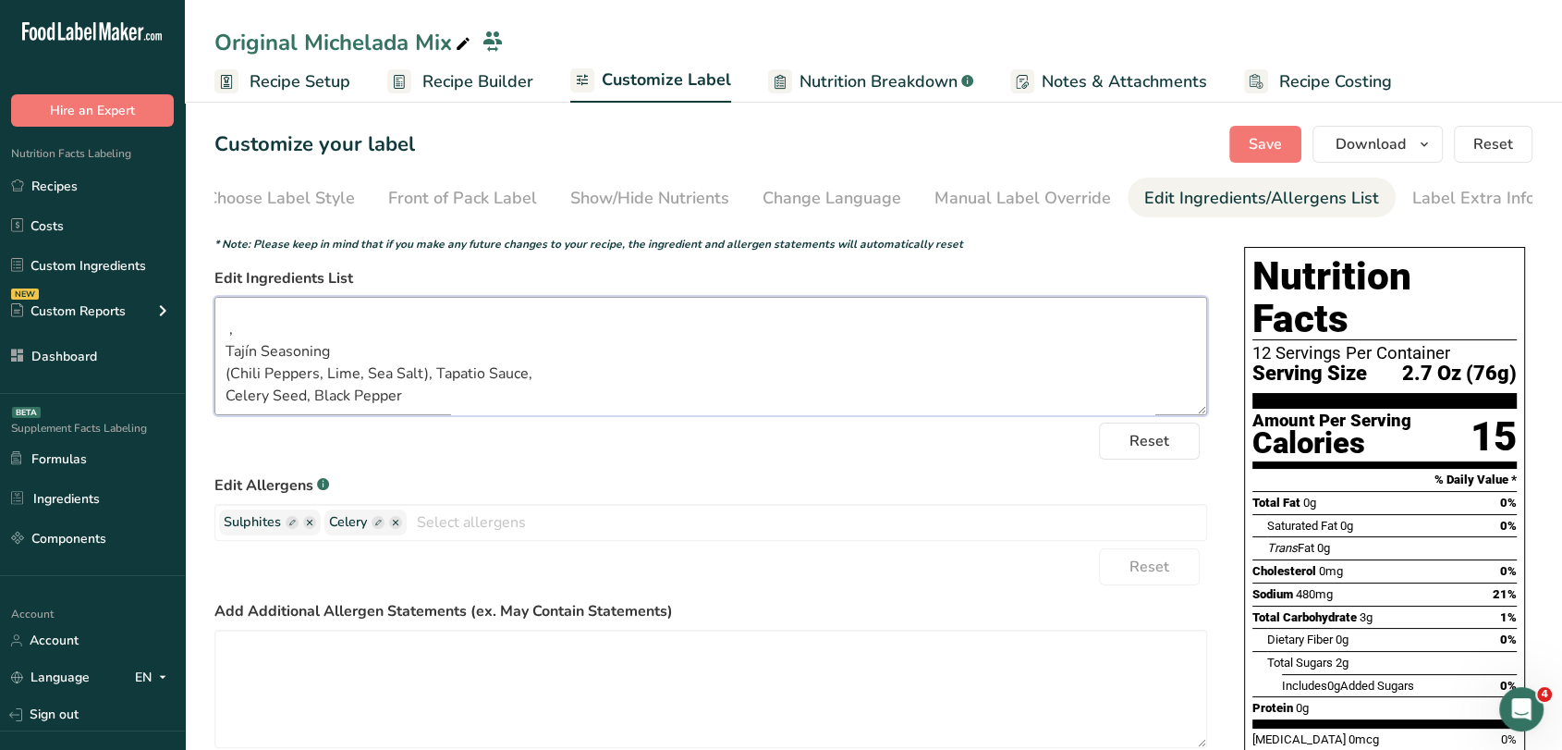
scroll to position [126, 0]
drag, startPoint x: 429, startPoint y: 369, endPoint x: 227, endPoint y: 331, distance: 205.0
click at [227, 331] on textarea "Clamato Juice (Water, Tomato Concentrate (10%), High Fructose Corn Syrup, Monos…" at bounding box center [710, 356] width 993 height 118
click at [258, 336] on textarea "Clamato Juice (Water, Tomato Concentrate (10%), High Fructose Corn Syrup, Monos…" at bounding box center [710, 356] width 993 height 118
drag, startPoint x: 227, startPoint y: 355, endPoint x: 425, endPoint y: 383, distance: 199.7
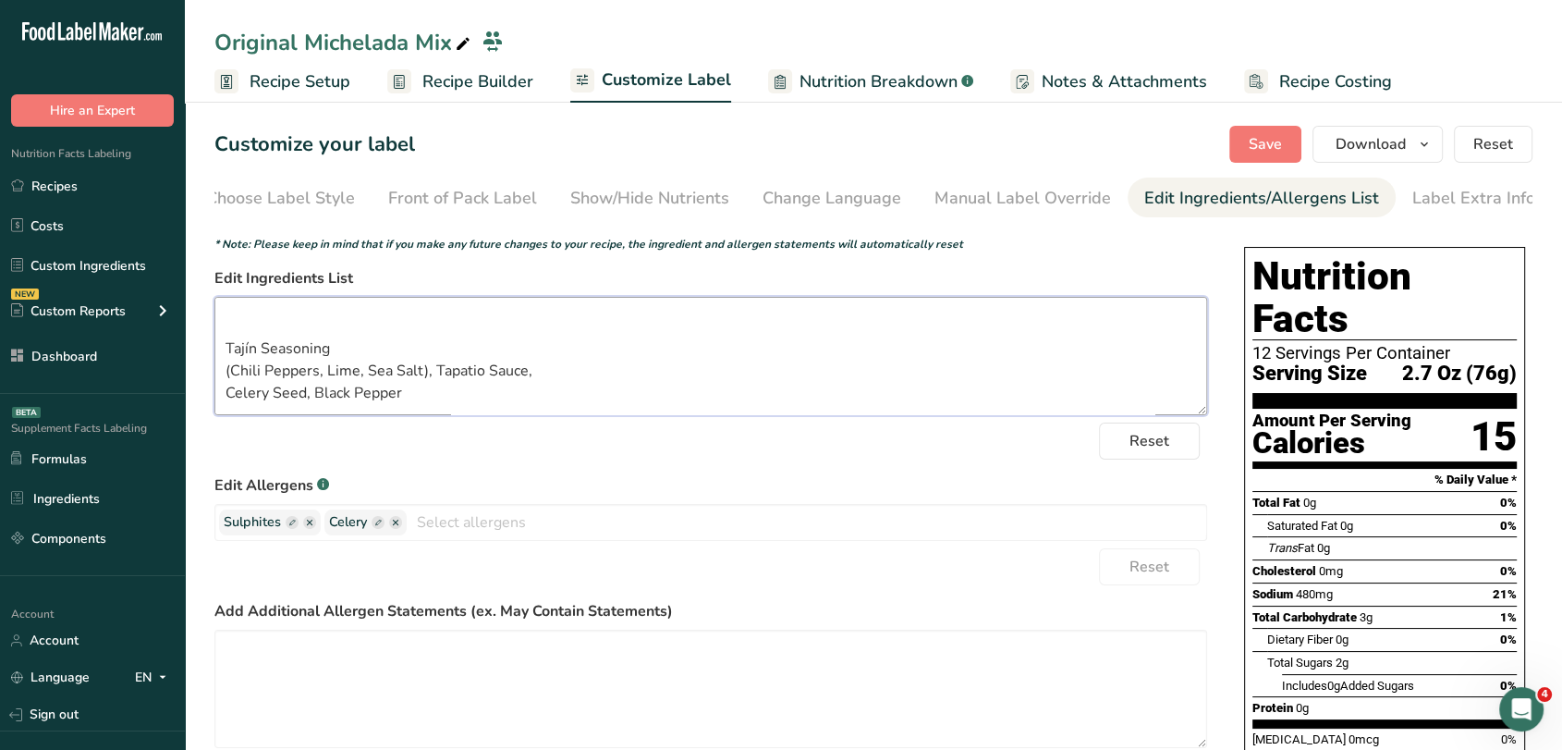
click at [425, 383] on textarea "Clamato Juice (Water, Tomato Concentrate (10%), High Fructose Corn Syrup, Monos…" at bounding box center [710, 356] width 993 height 118
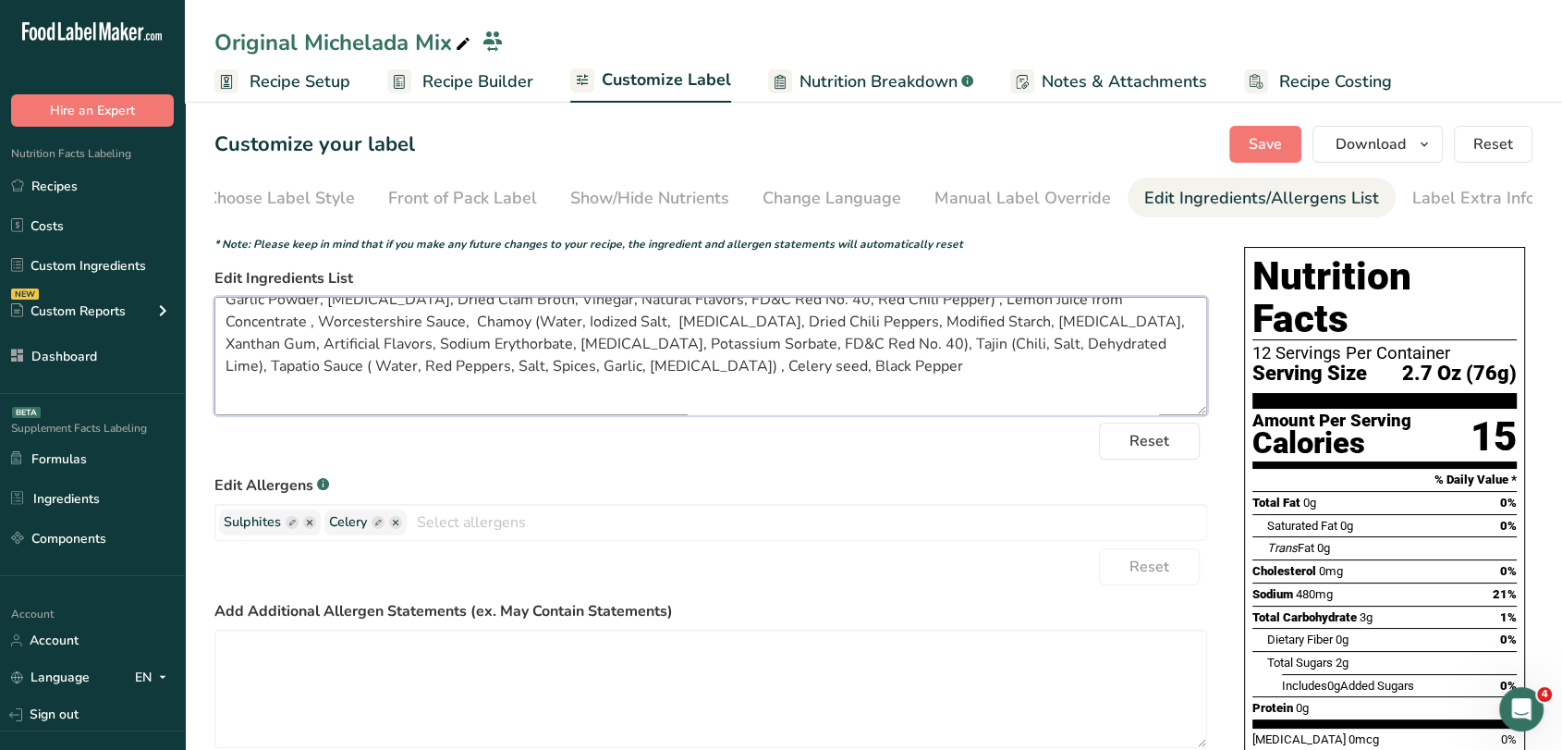
scroll to position [21, 0]
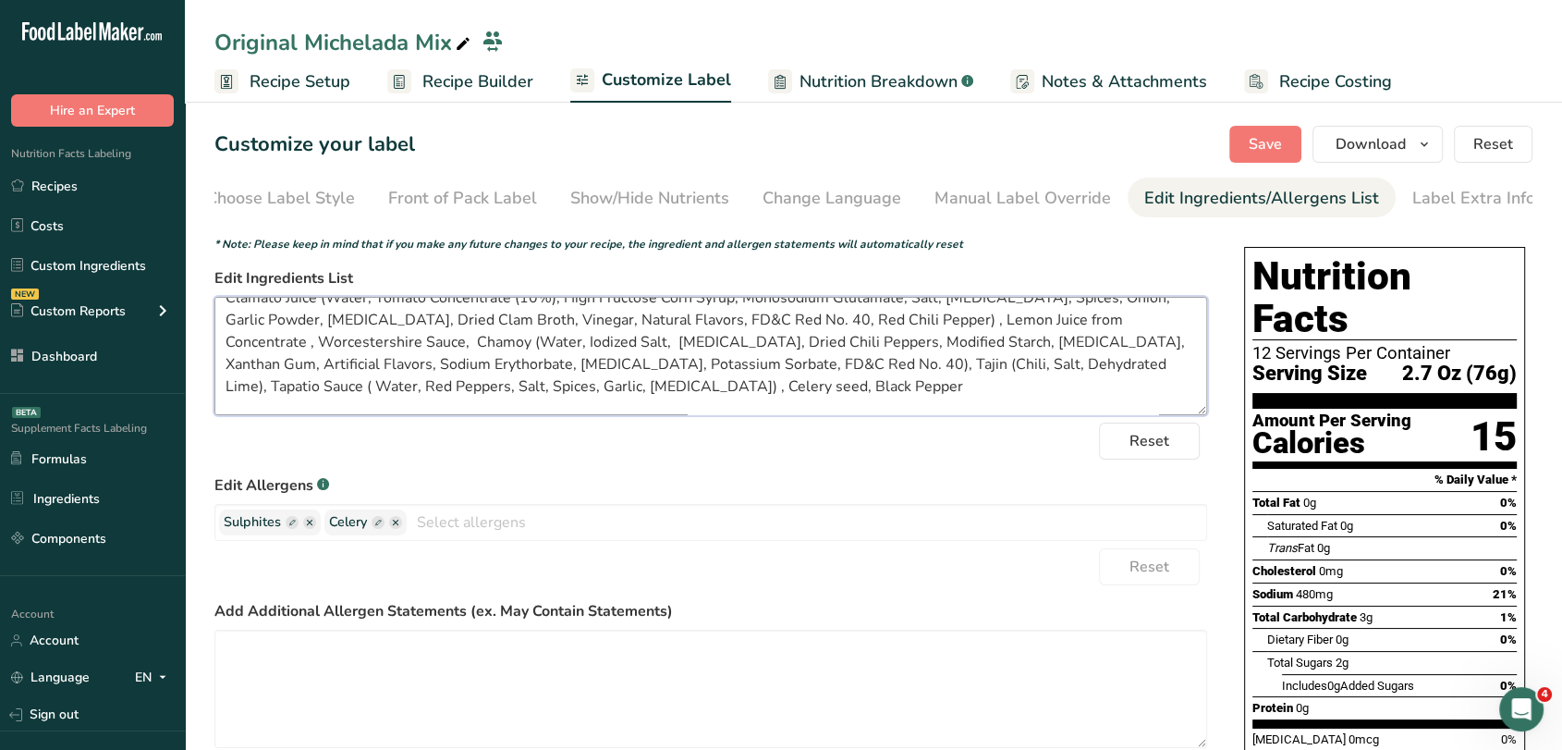
drag, startPoint x: 803, startPoint y: 370, endPoint x: 1035, endPoint y: 366, distance: 232.0
click at [1035, 366] on textarea "Clamato Juice (Water, Tomato Concentrate (10%), High Fructose Corn Syrup, Monos…" at bounding box center [710, 356] width 993 height 118
paste textarea "ín Seasoning (Chili Peppers, Lime, Sea Salt)"
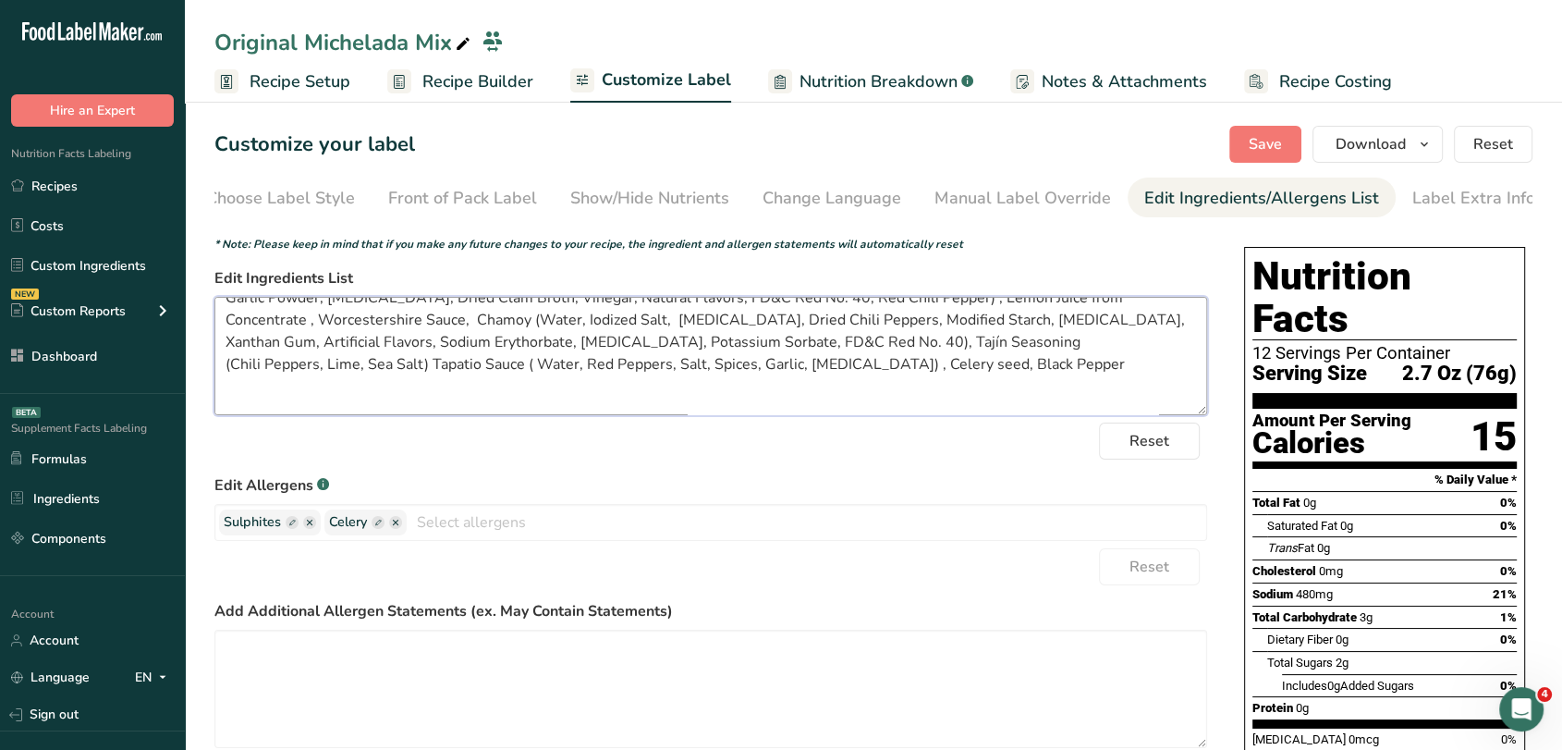
click at [227, 363] on textarea "Clamato Juice (Water, Tomato Concentrate (10%), High Fructose Corn Syrup, Monos…" at bounding box center [710, 356] width 993 height 118
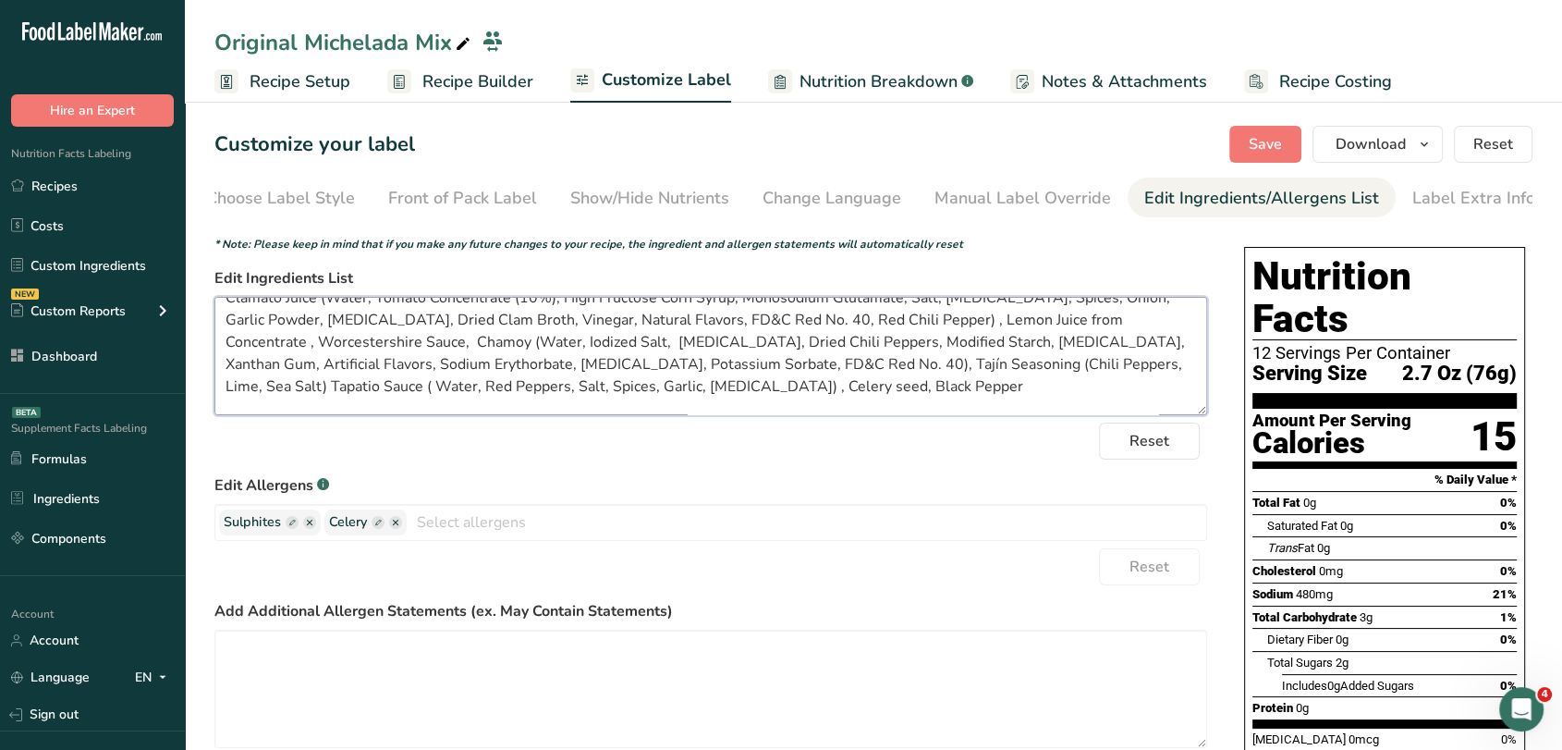
click at [1116, 377] on textarea "Clamato Juice (Water, Tomato Concentrate (10%), High Fructose Corn Syrup, Monos…" at bounding box center [710, 356] width 993 height 118
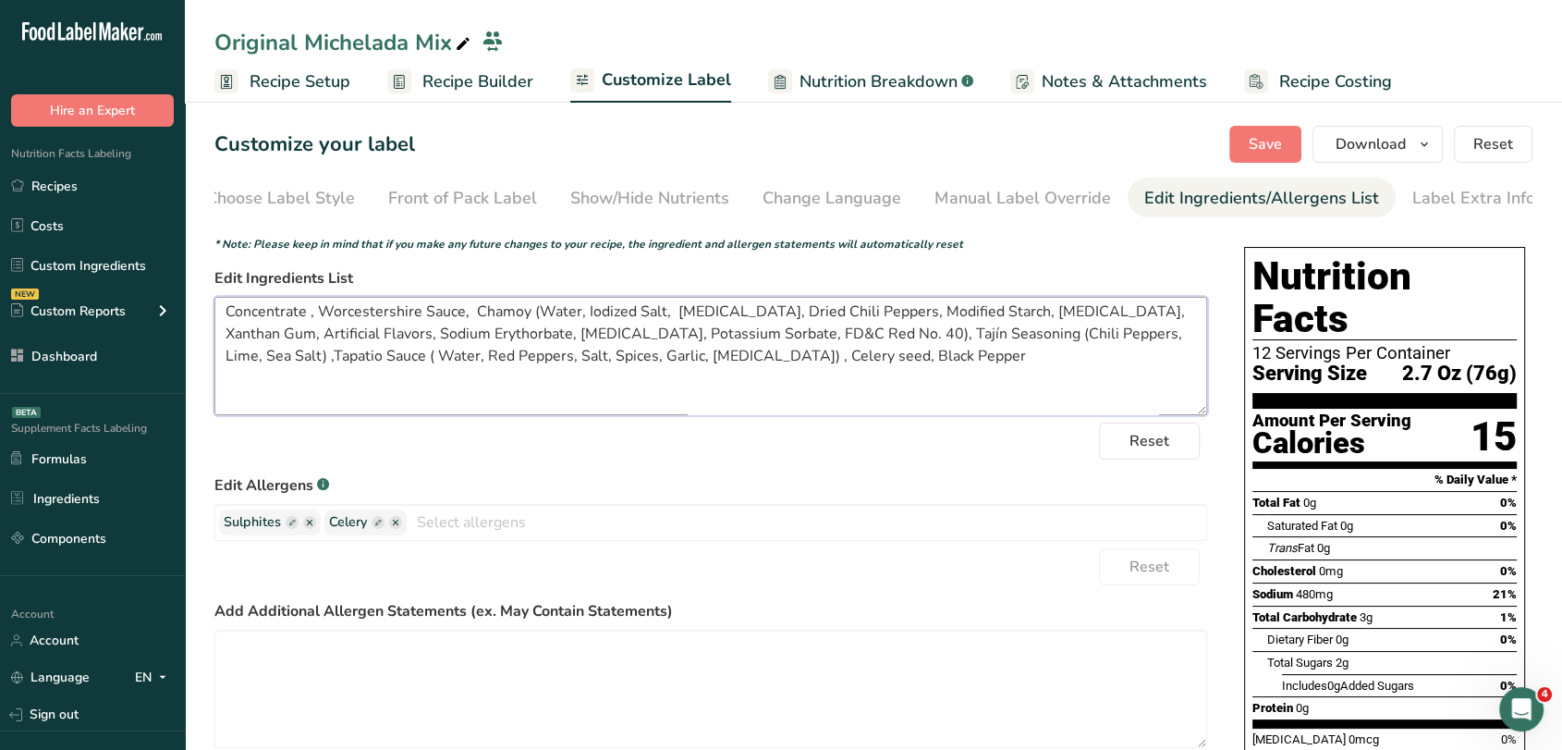
drag, startPoint x: 624, startPoint y: 337, endPoint x: 274, endPoint y: 403, distance: 356.4
click at [274, 403] on textarea "Clamato Juice (Water, Tomato Concentrate (10%), High Fructose Corn Syrup, Monos…" at bounding box center [710, 356] width 993 height 118
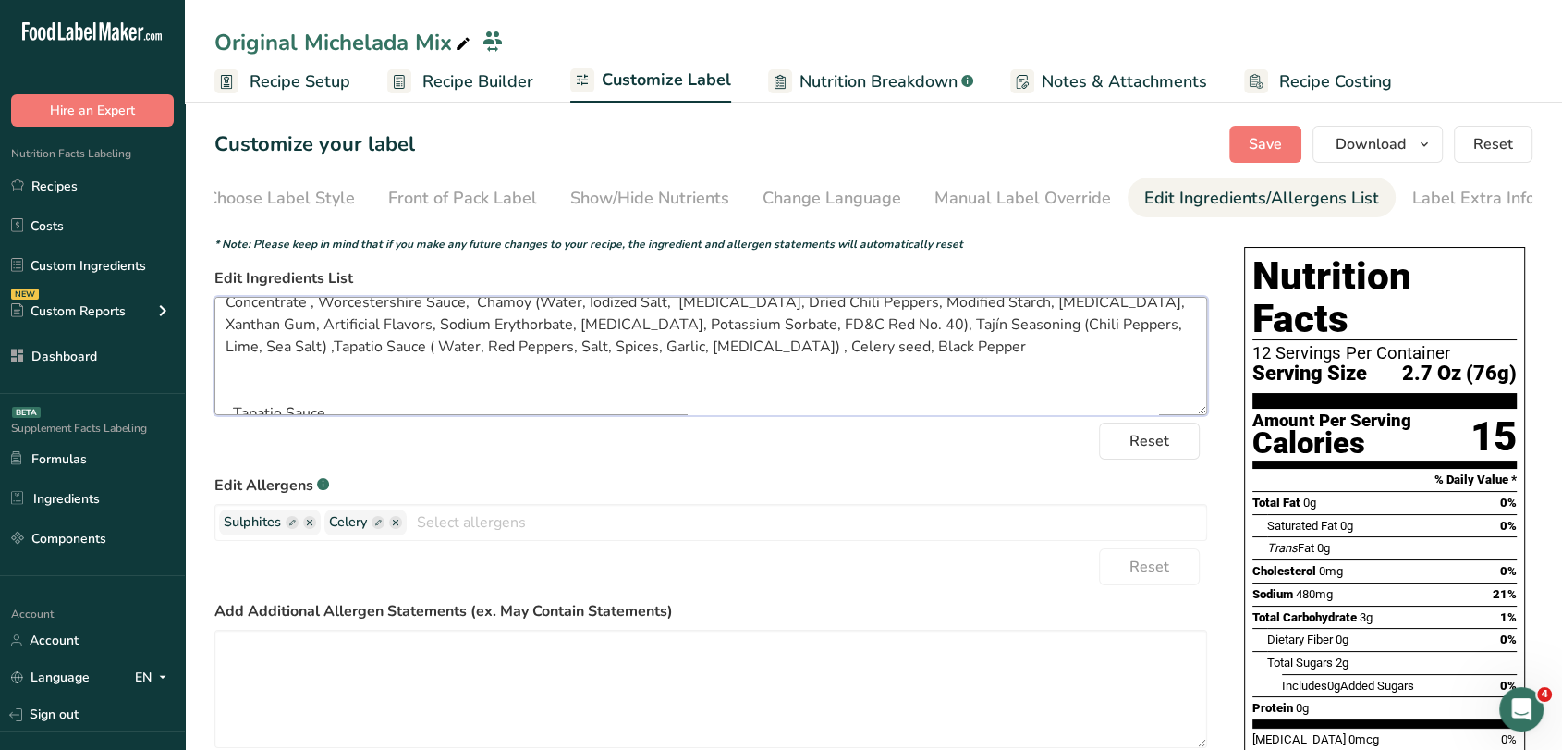
click at [440, 384] on textarea "Clamato Juice (Water, Tomato Concentrate (10%), High Fructose Corn Syrup, Monos…" at bounding box center [710, 356] width 993 height 118
drag, startPoint x: 624, startPoint y: 352, endPoint x: 268, endPoint y: 357, distance: 355.9
click at [268, 357] on textarea "Clamato Juice (Water, Tomato Concentrate (10%), High Fructose Corn Syrup, Monos…" at bounding box center [710, 356] width 993 height 118
click at [336, 347] on textarea "Clamato Juice (Water, Tomato Concentrate (10%), High Fructose Corn Syrup, Monos…" at bounding box center [710, 356] width 993 height 118
click at [1205, 395] on textarea "Clamato Juice (Water, Tomato Concentrate (10%), High Fructose Corn Syrup, Monos…" at bounding box center [710, 356] width 993 height 118
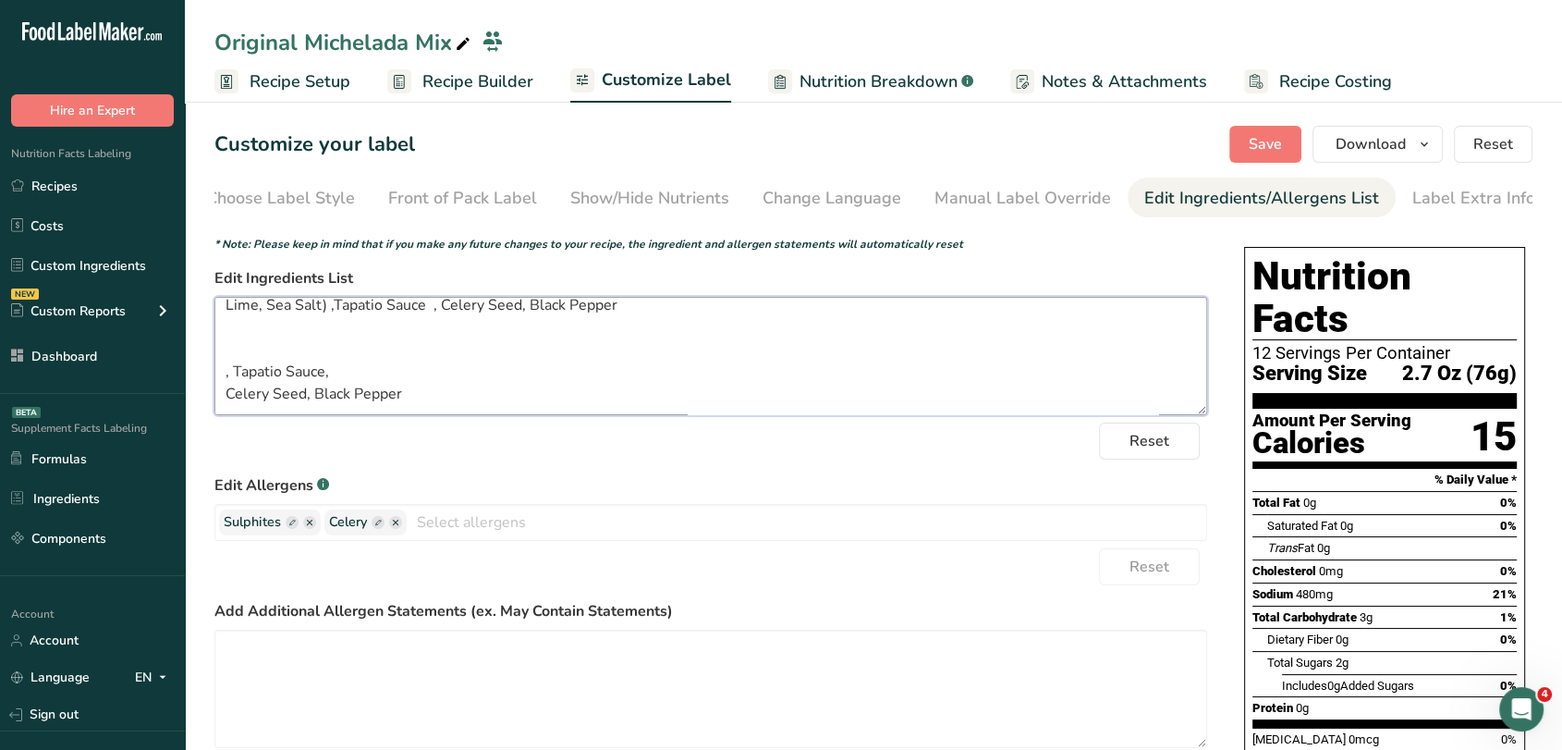
scroll to position [104, 0]
drag, startPoint x: 478, startPoint y: 383, endPoint x: 214, endPoint y: 394, distance: 263.7
click at [214, 394] on textarea "Clamato Juice (Water, Tomato Concentrate (10%), High Fructose Corn Syrup, Monos…" at bounding box center [710, 356] width 993 height 118
drag, startPoint x: 418, startPoint y: 391, endPoint x: 236, endPoint y: 376, distance: 182.7
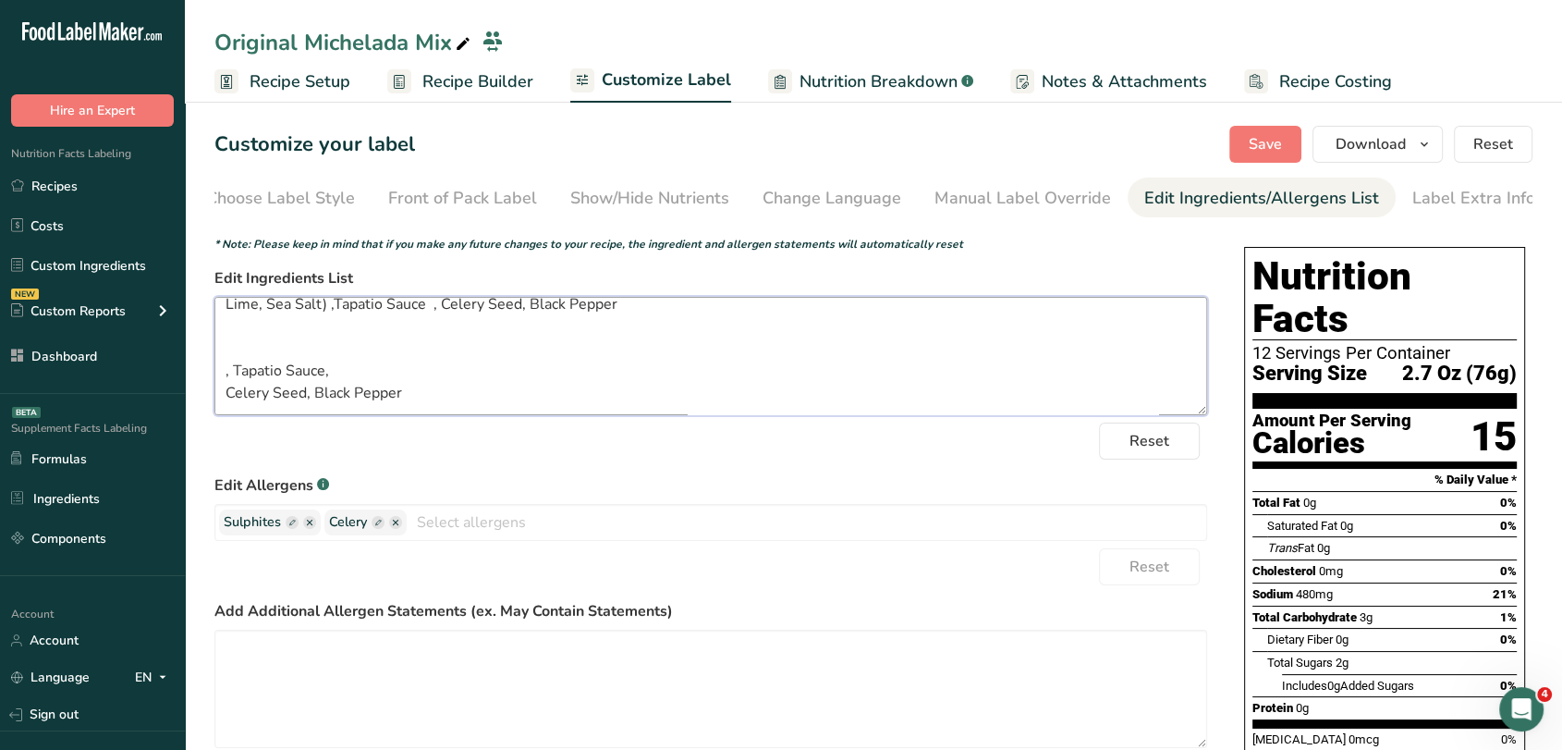
click at [236, 376] on textarea "Clamato Juice (Water, Tomato Concentrate (10%), High Fructose Corn Syrup, Monos…" at bounding box center [710, 356] width 993 height 118
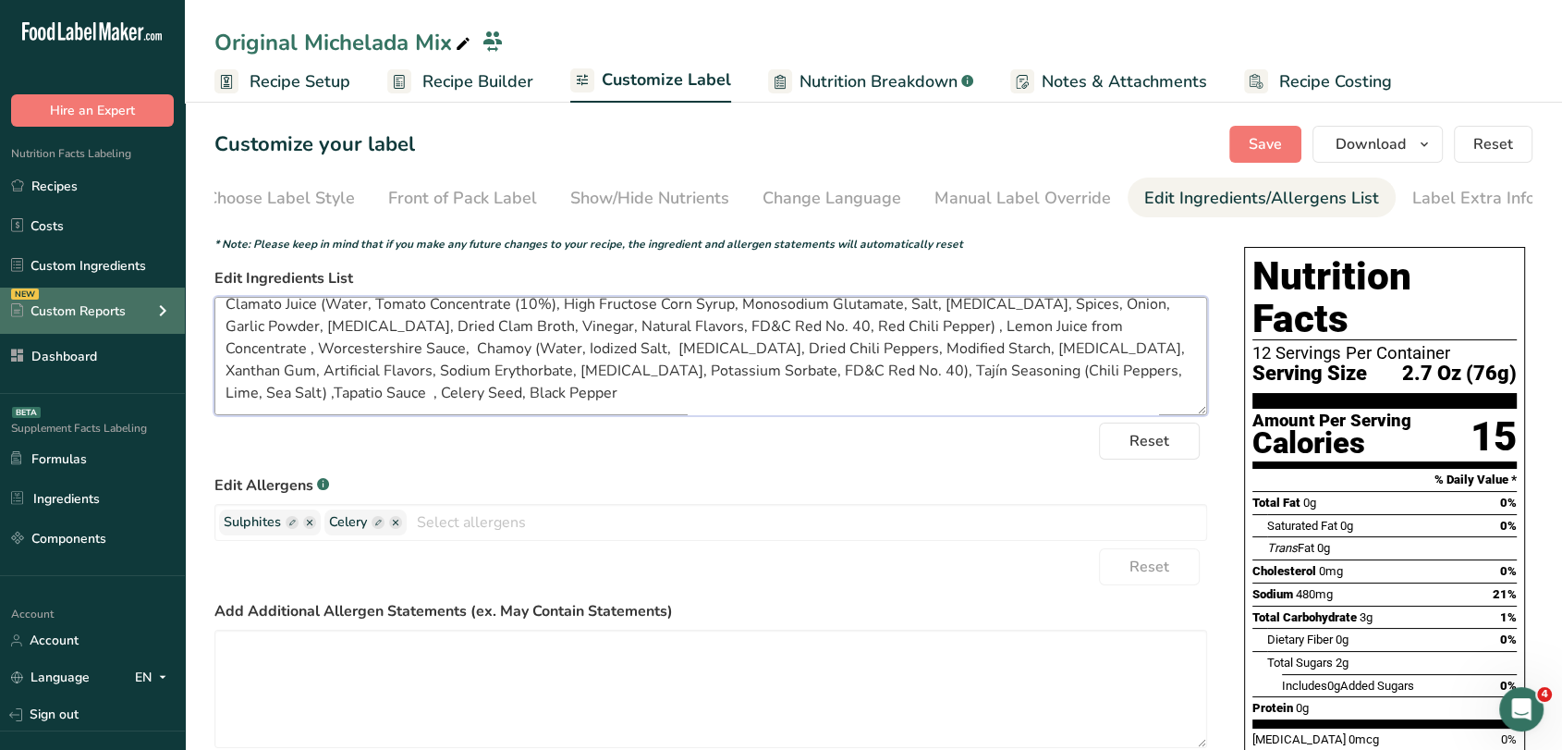
scroll to position [0, 0]
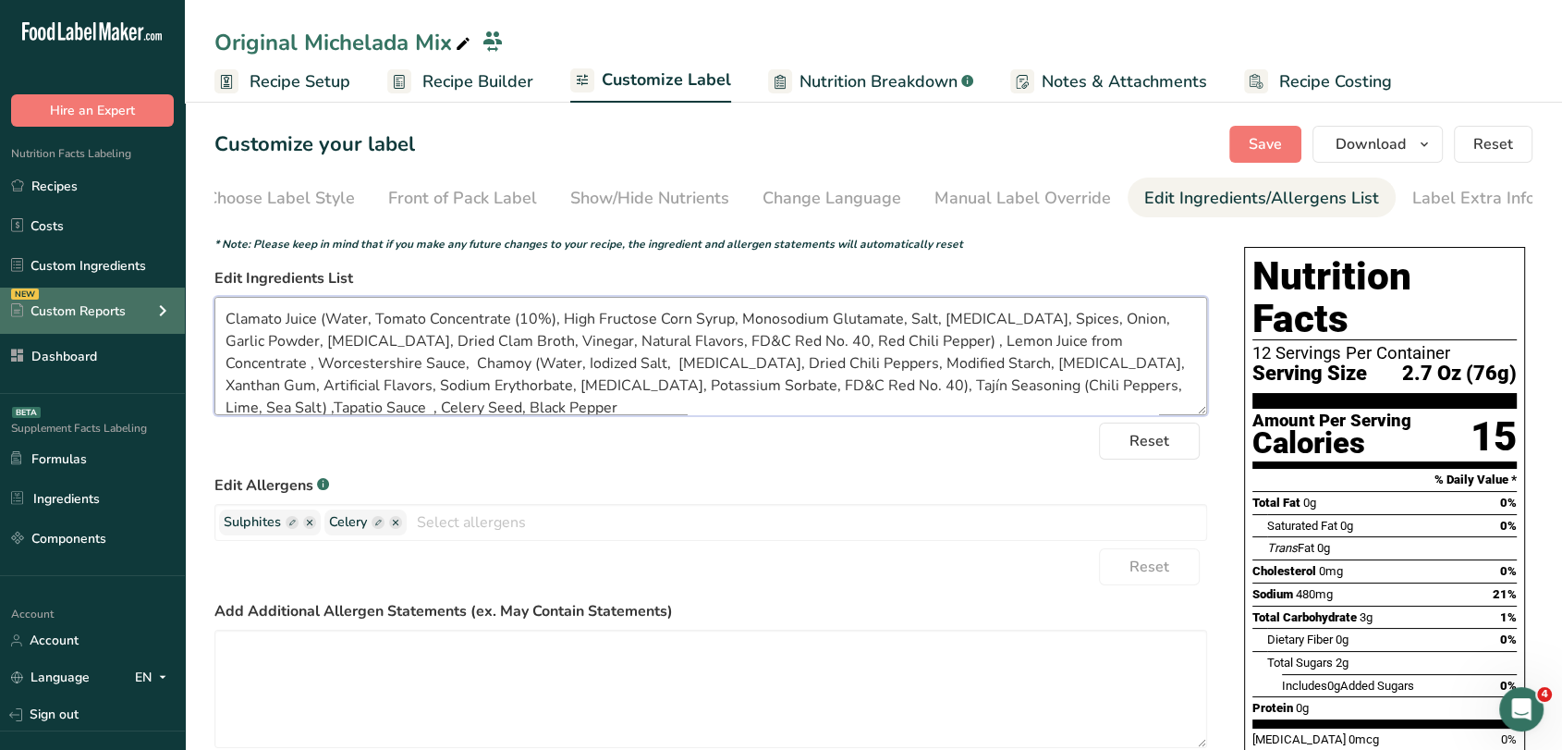
drag, startPoint x: 518, startPoint y: 360, endPoint x: 165, endPoint y: 299, distance: 357.3
click at [165, 299] on div ".a-20{fill:#fff;} Hire an Expert Nutrition Facts Labeling Recipes Costs Custom …" at bounding box center [781, 573] width 1562 height 1146
click at [658, 394] on textarea "Clamato Juice (Water, Tomato Concentrate (10%), High Fructose Corn Syrup, Monos…" at bounding box center [710, 356] width 993 height 118
click at [1274, 145] on span "Save" at bounding box center [1265, 144] width 33 height 22
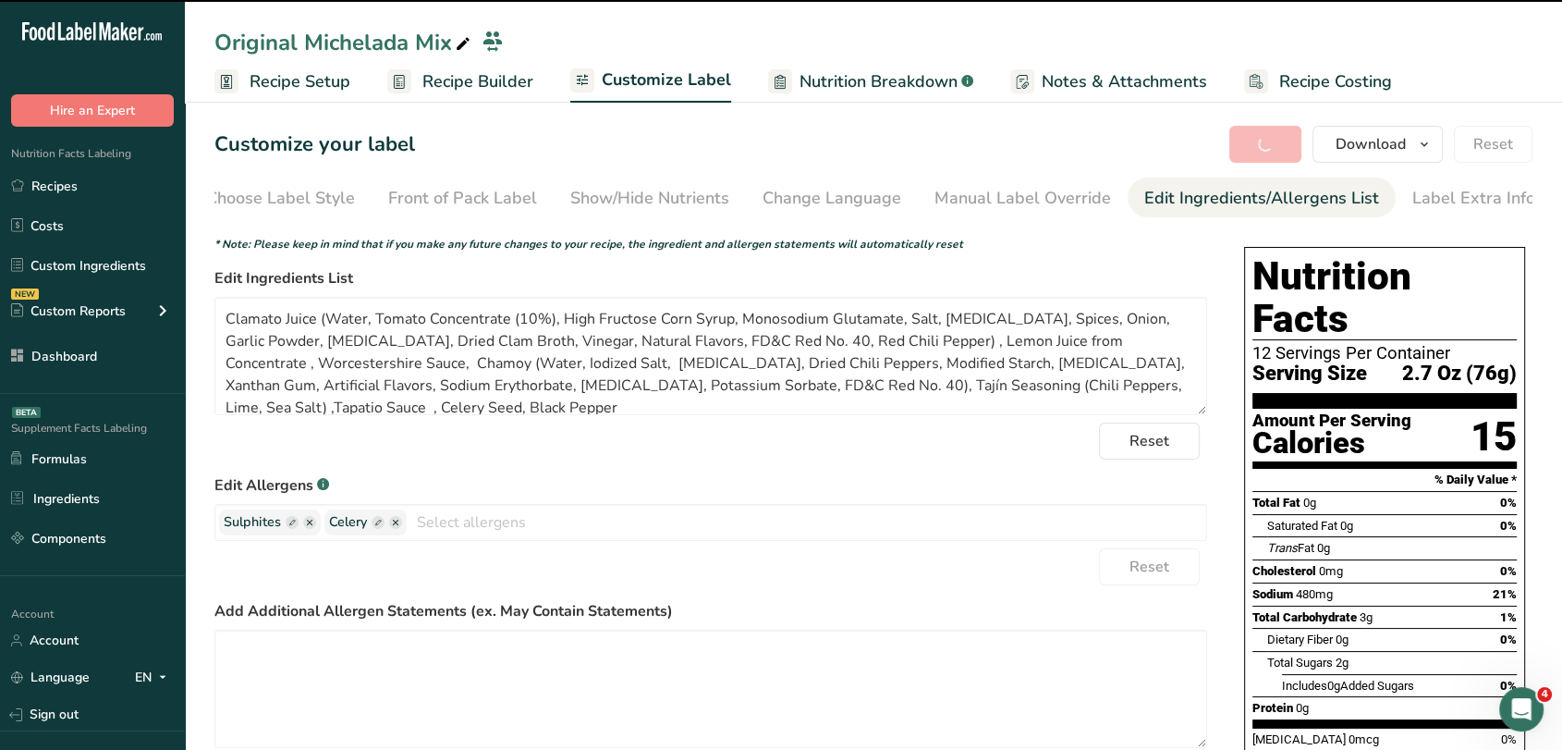
type textarea "Clamato Juice (Water, Tomato Concentrate (10%), High Fructose Corn Syrup, Monos…"
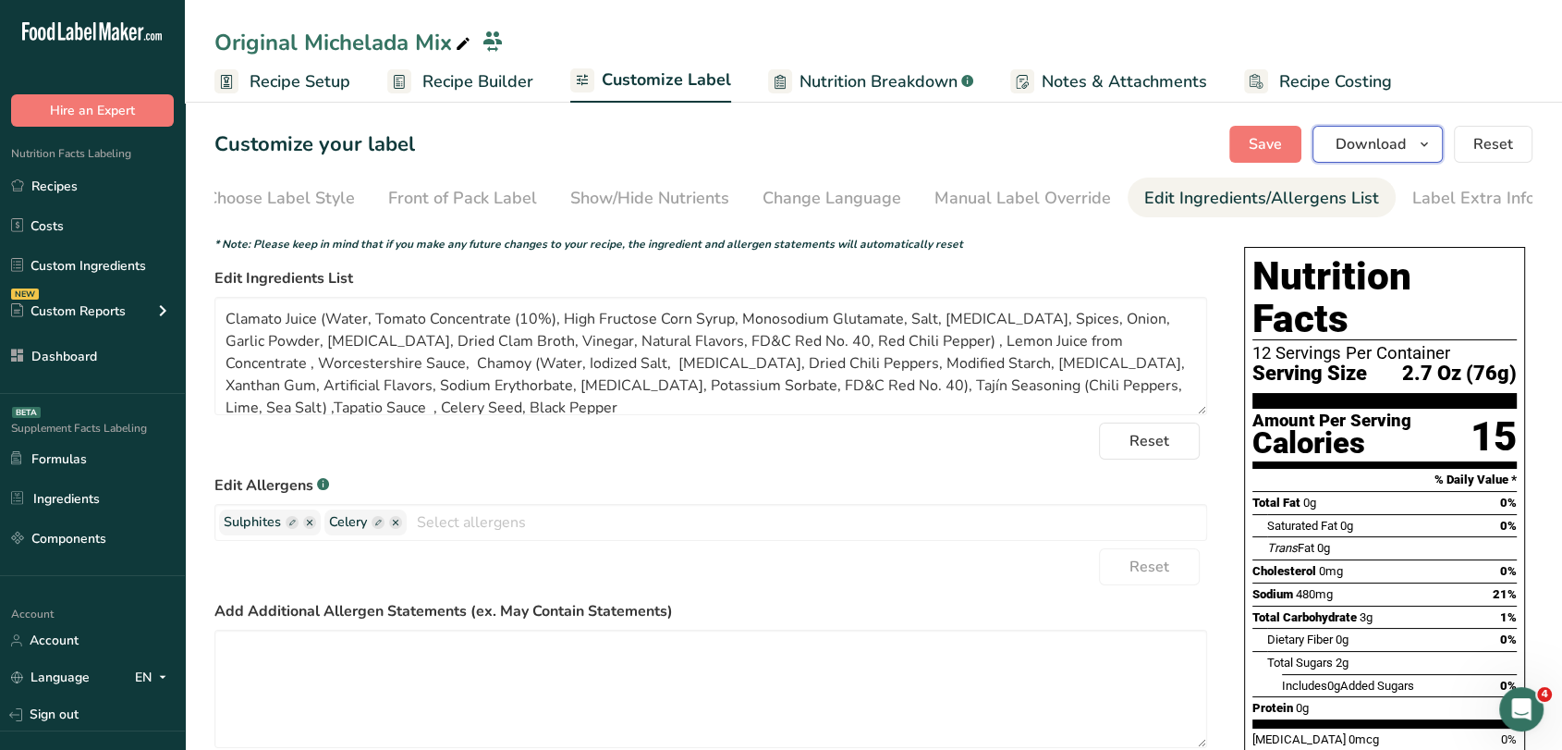
click at [1390, 135] on span "Download" at bounding box center [1371, 144] width 70 height 22
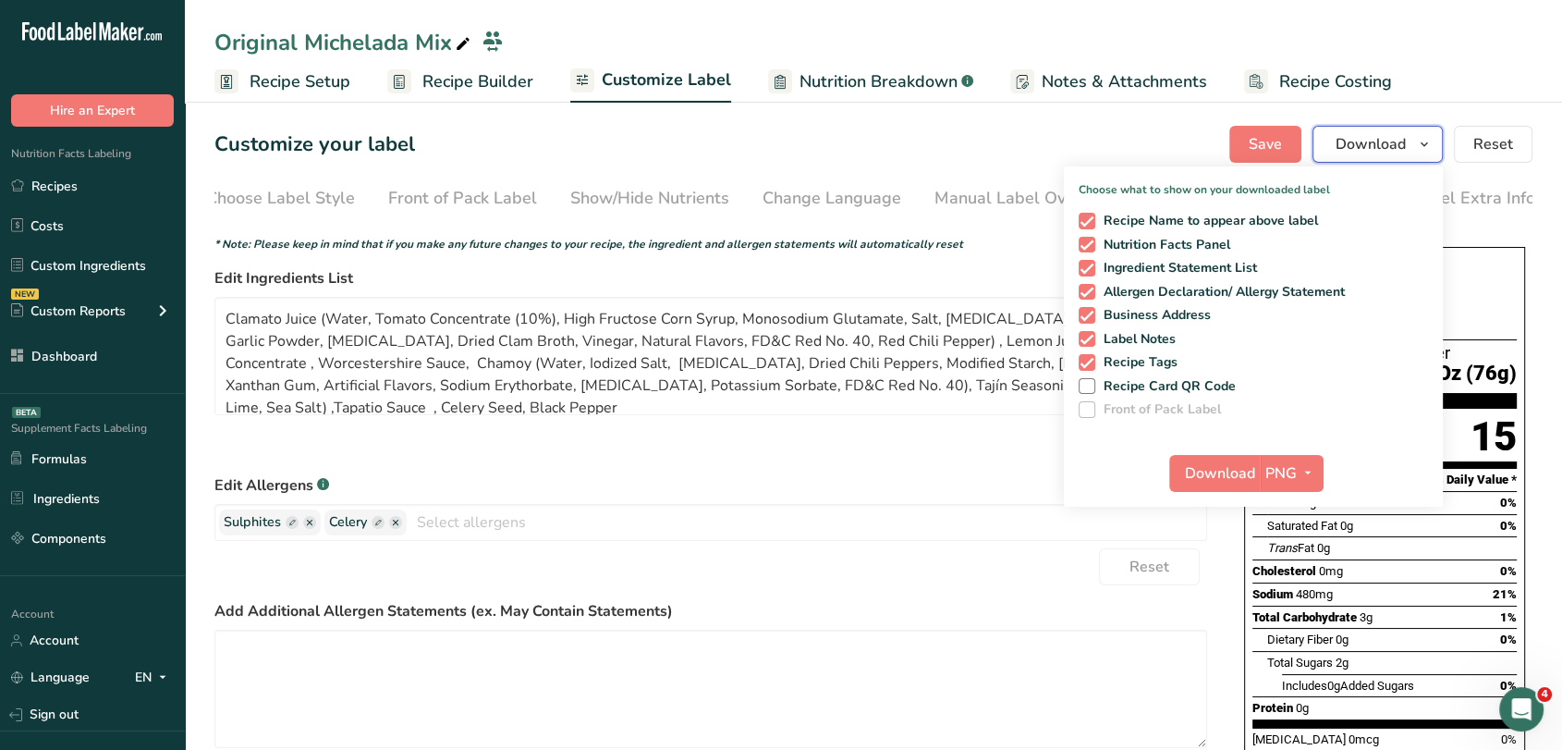
click at [1390, 135] on span "Download" at bounding box center [1371, 144] width 70 height 22
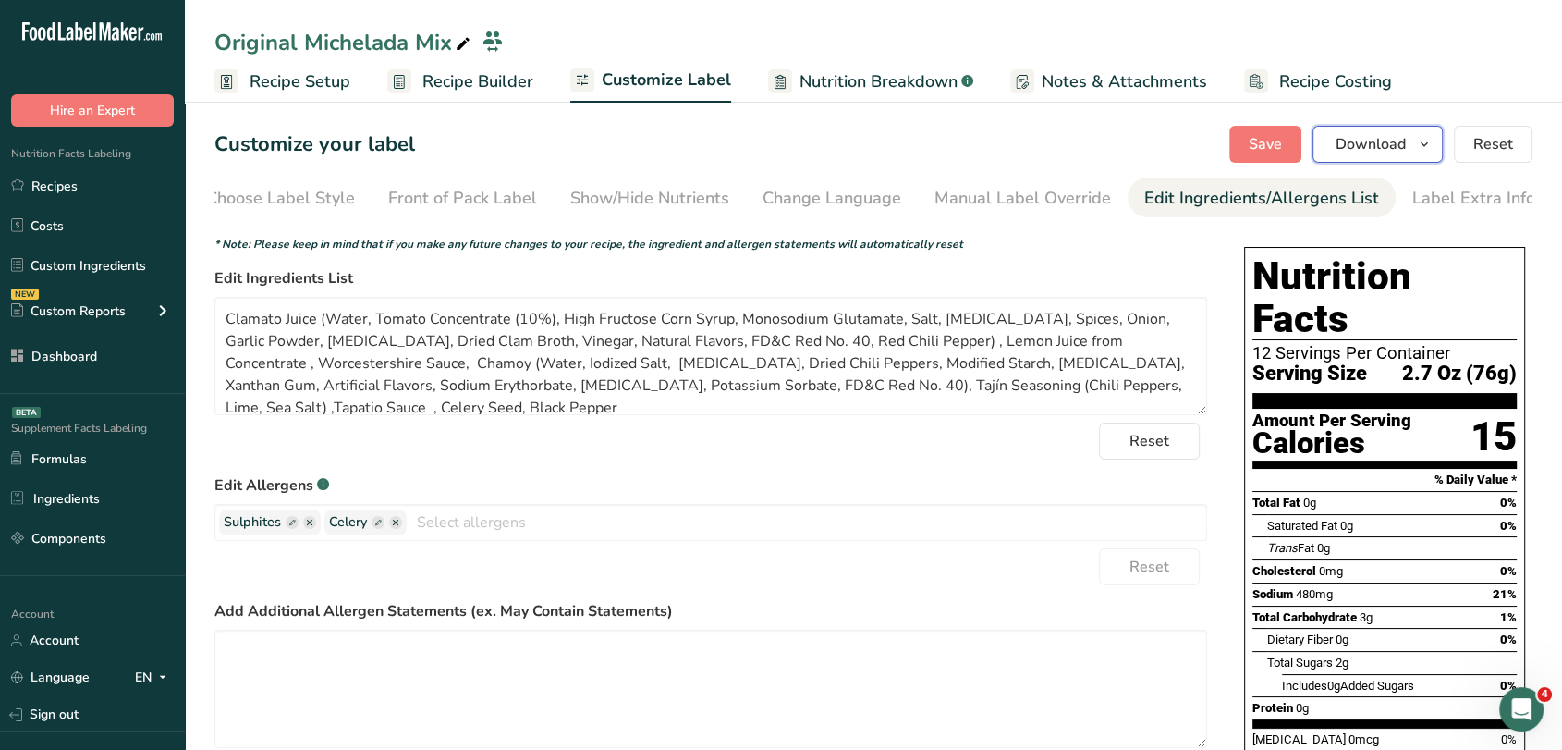
click at [1387, 153] on span "Download" at bounding box center [1371, 144] width 70 height 22
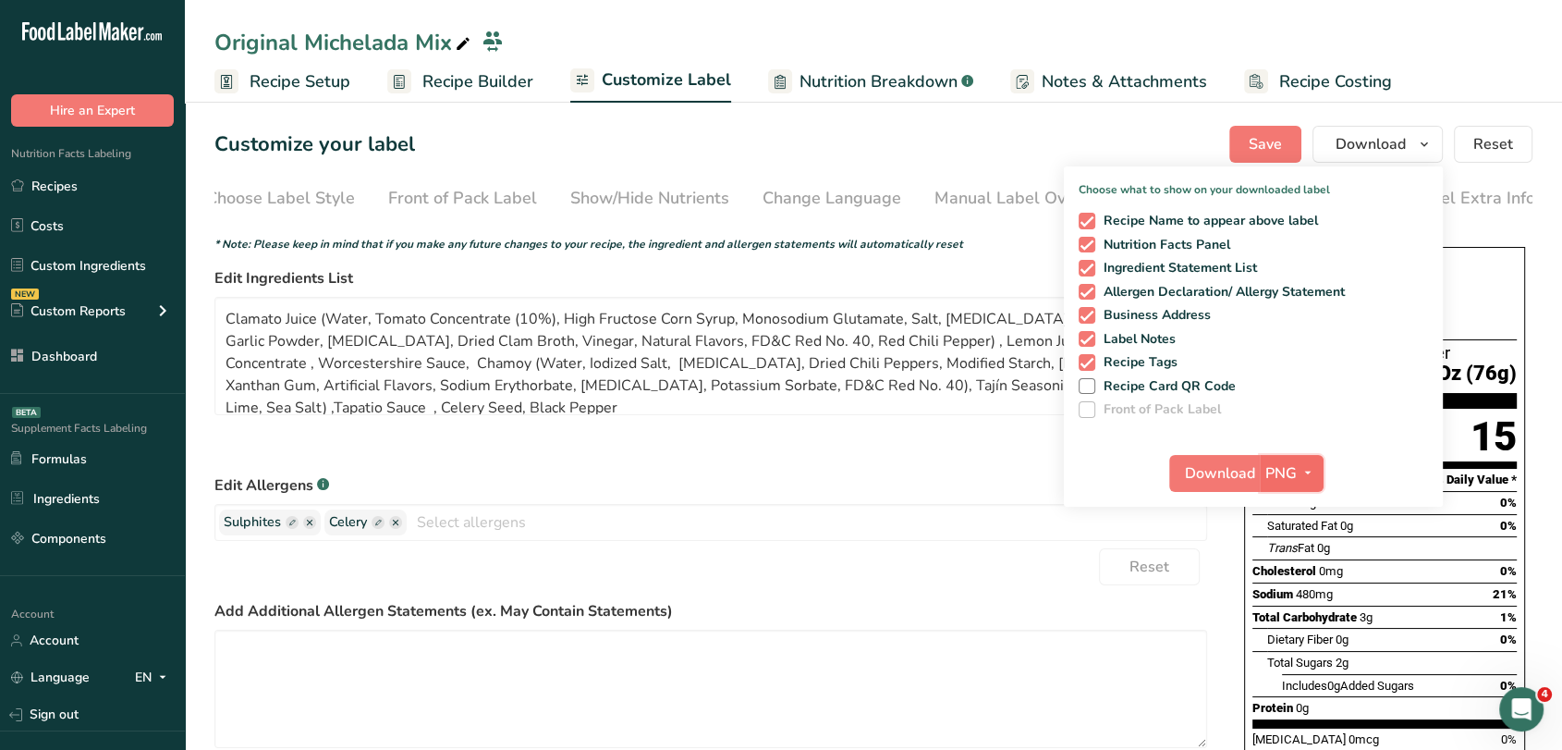
click at [1290, 470] on span "PNG" at bounding box center [1280, 473] width 31 height 22
click at [1281, 593] on link "PDF" at bounding box center [1294, 602] width 59 height 31
click at [1228, 475] on span "Download" at bounding box center [1221, 473] width 70 height 22
click at [90, 194] on link "Recipes" at bounding box center [92, 185] width 185 height 35
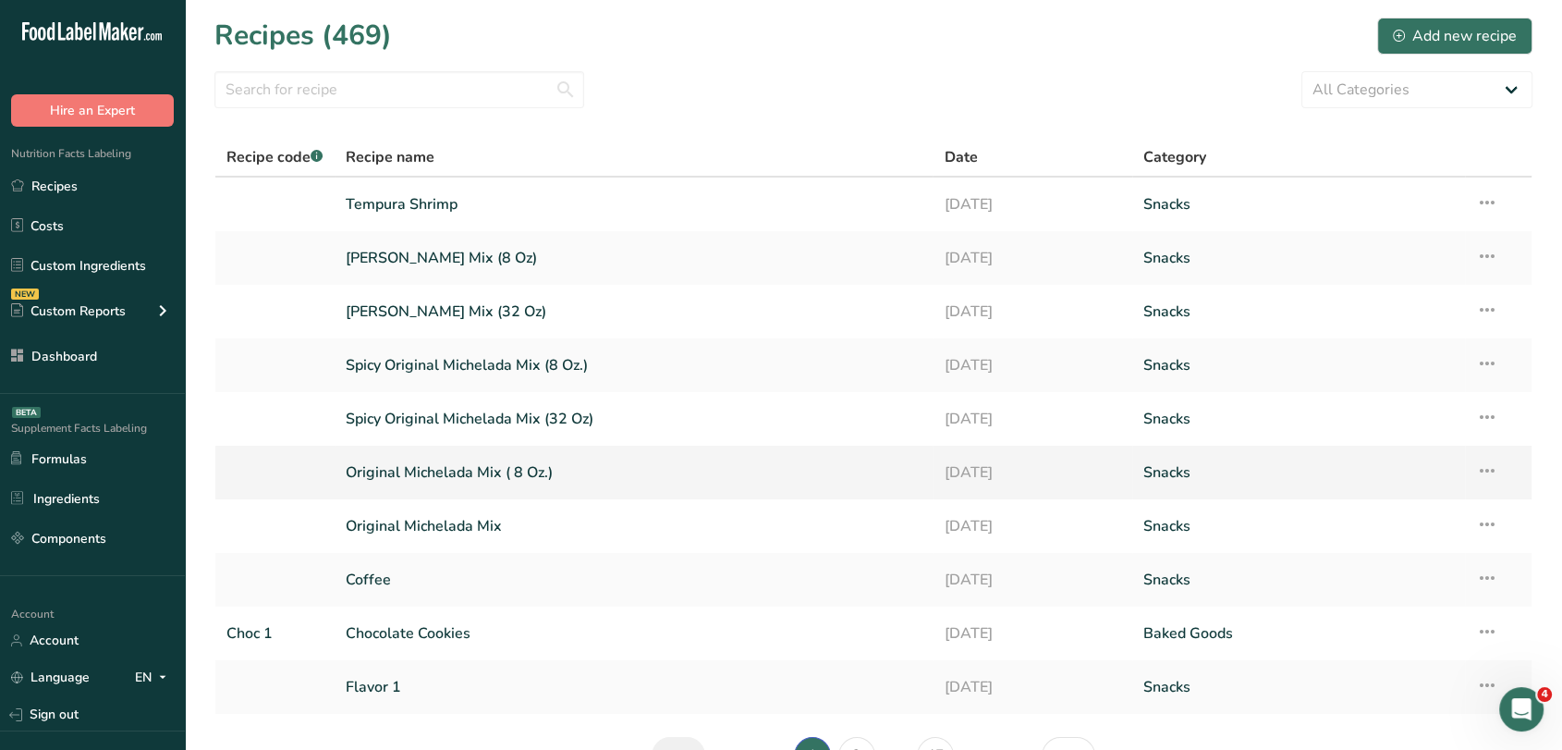
click at [544, 451] on td "Original Michelada Mix ( 8 Oz.)" at bounding box center [634, 473] width 599 height 54
click at [550, 460] on link "Original Michelada Mix ( 8 Oz.)" at bounding box center [634, 472] width 577 height 39
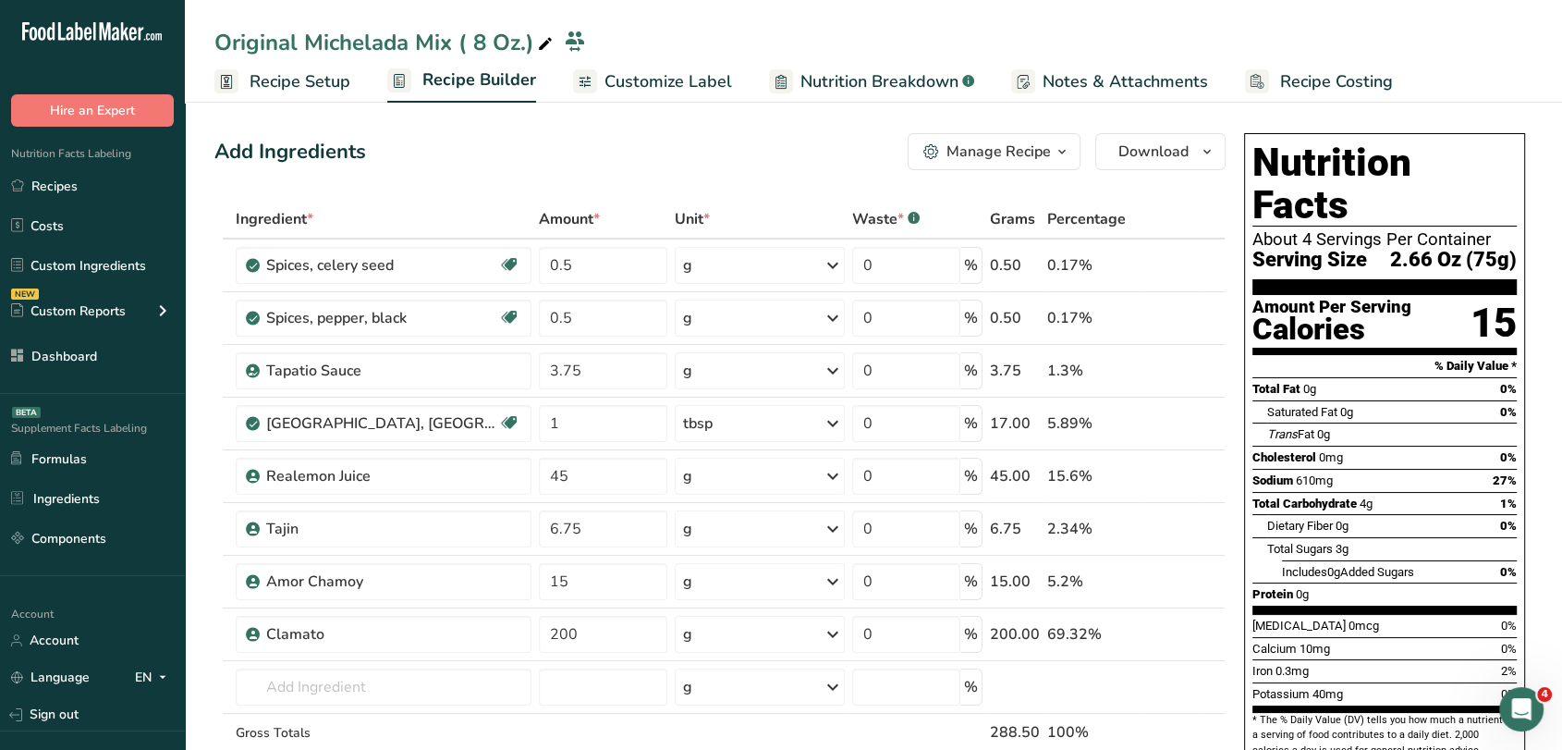
click at [689, 75] on span "Customize Label" at bounding box center [669, 81] width 128 height 25
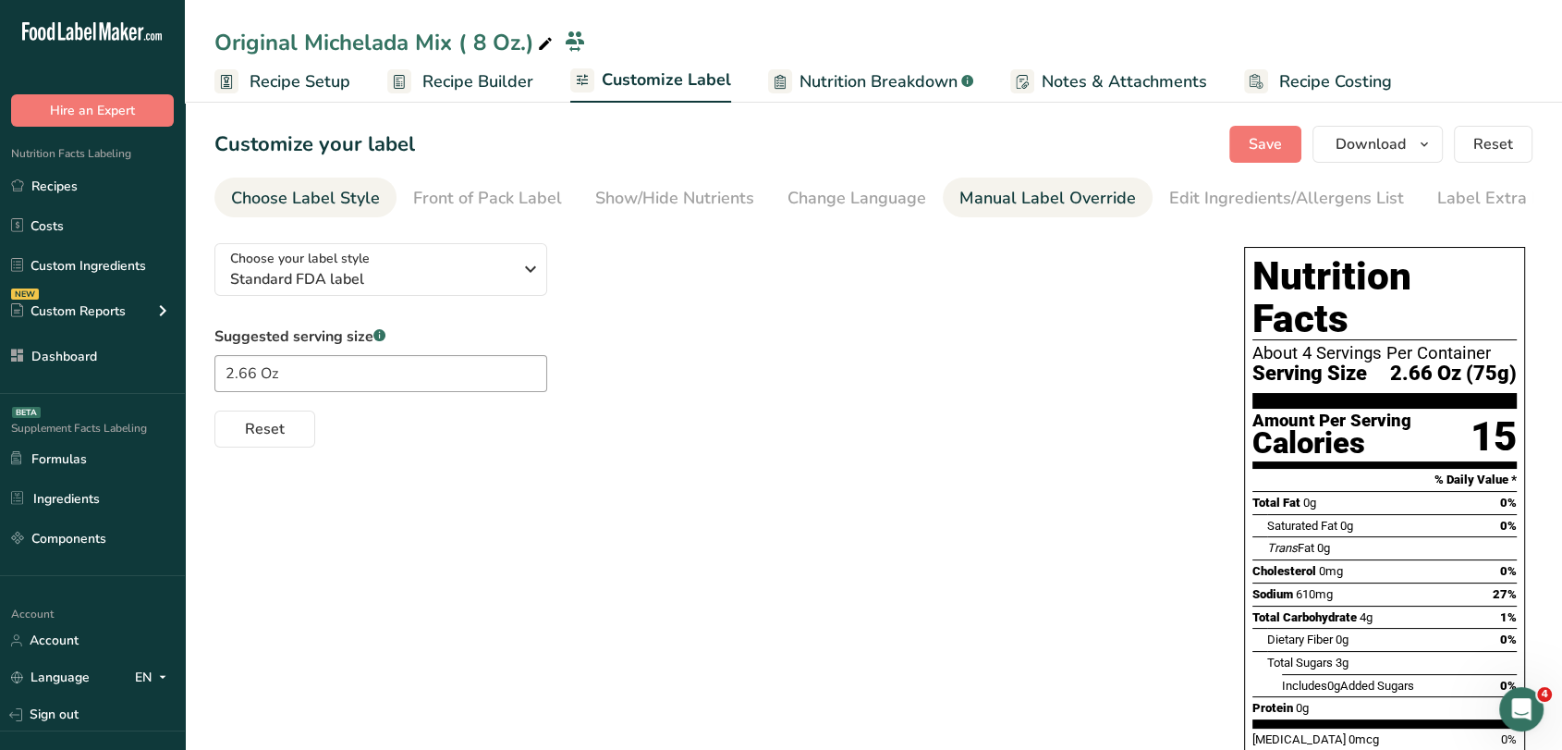
click at [1052, 206] on div "Manual Label Override" at bounding box center [1047, 198] width 177 height 25
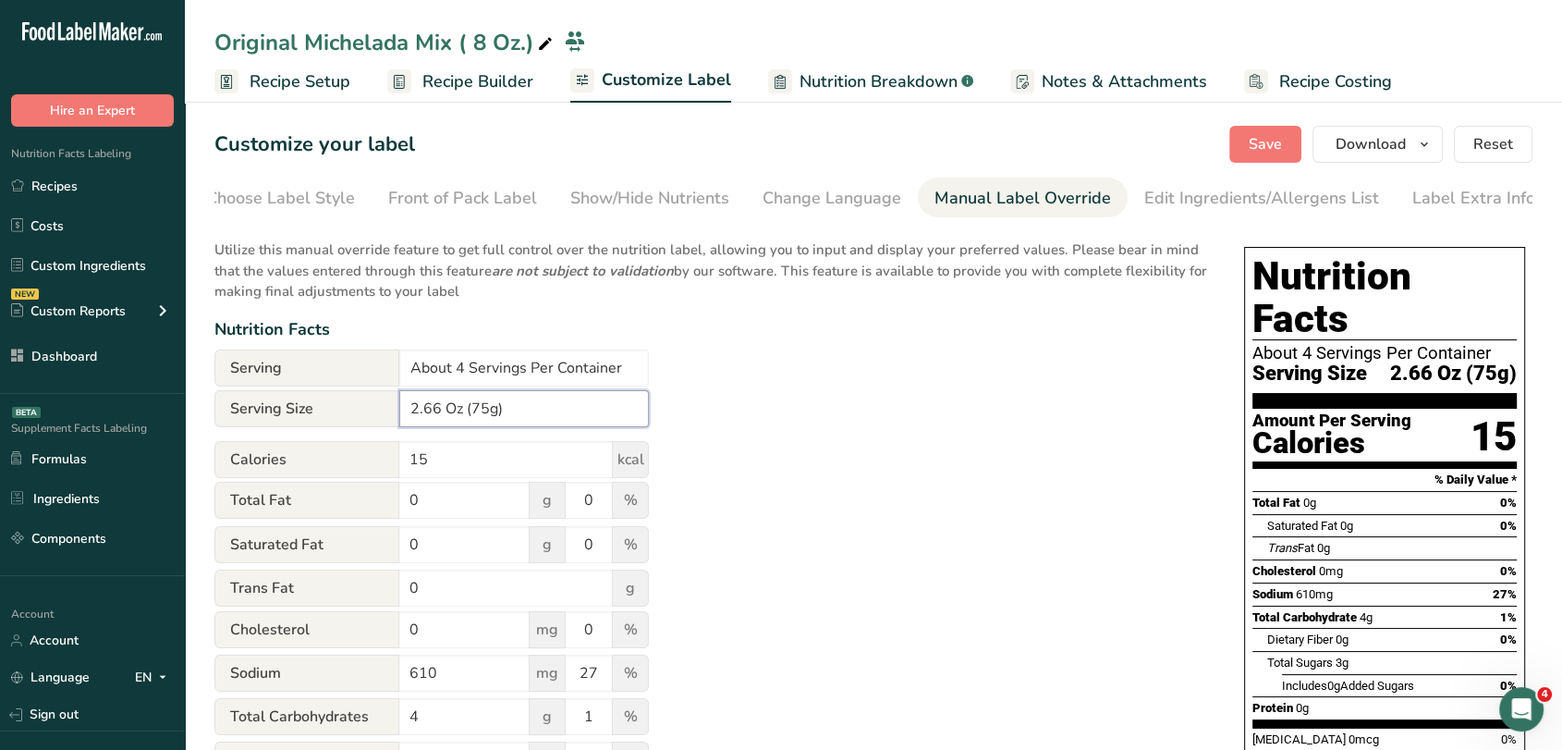
click at [436, 421] on input "2.66 Oz (75g)" at bounding box center [524, 408] width 250 height 37
click at [477, 409] on input "2.7 Oz (75g)" at bounding box center [524, 408] width 250 height 37
type input "2.7 Oz (76g)"
click at [1258, 138] on span "Save" at bounding box center [1265, 144] width 33 height 22
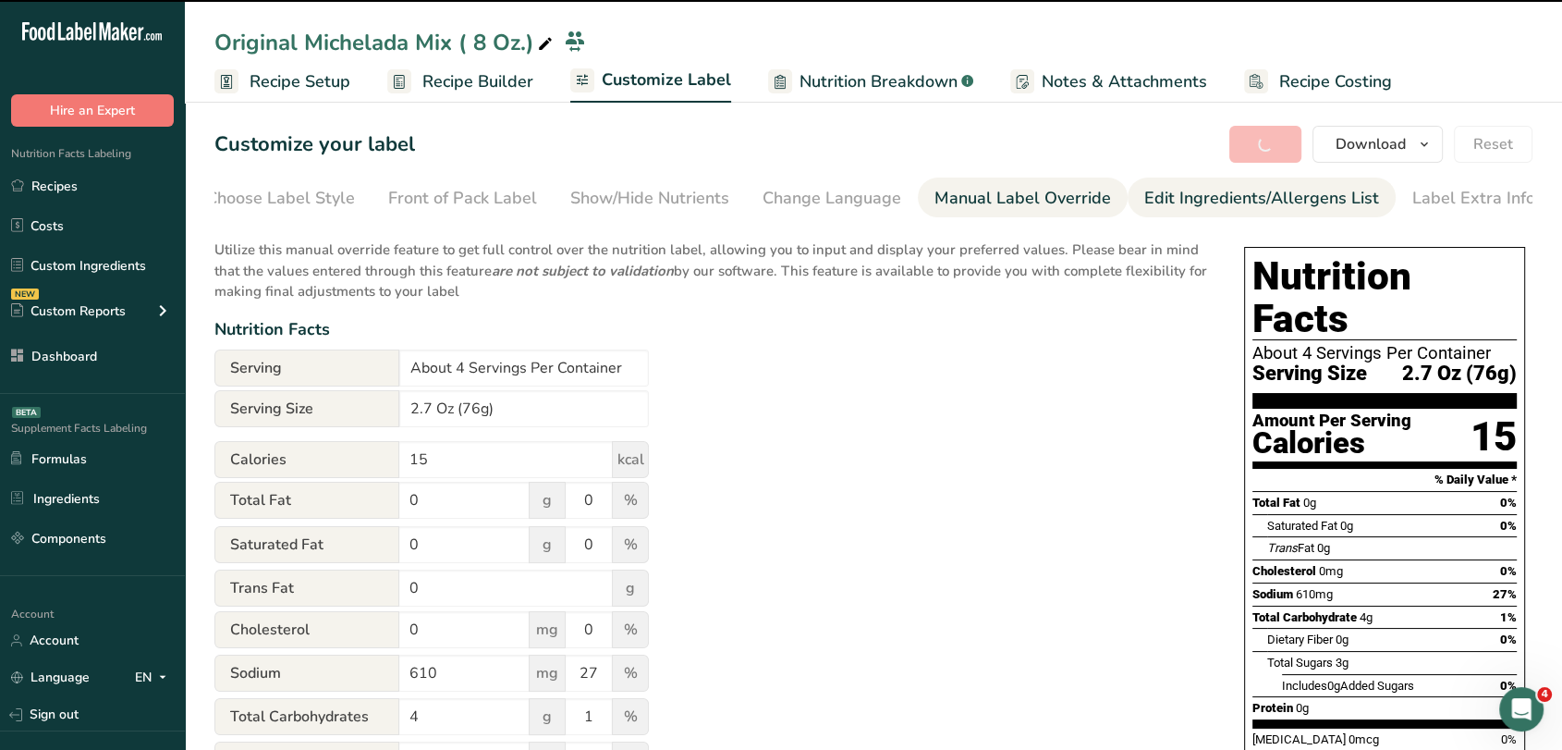
click at [1215, 186] on div "Edit Ingredients/Allergens List" at bounding box center [1261, 198] width 235 height 25
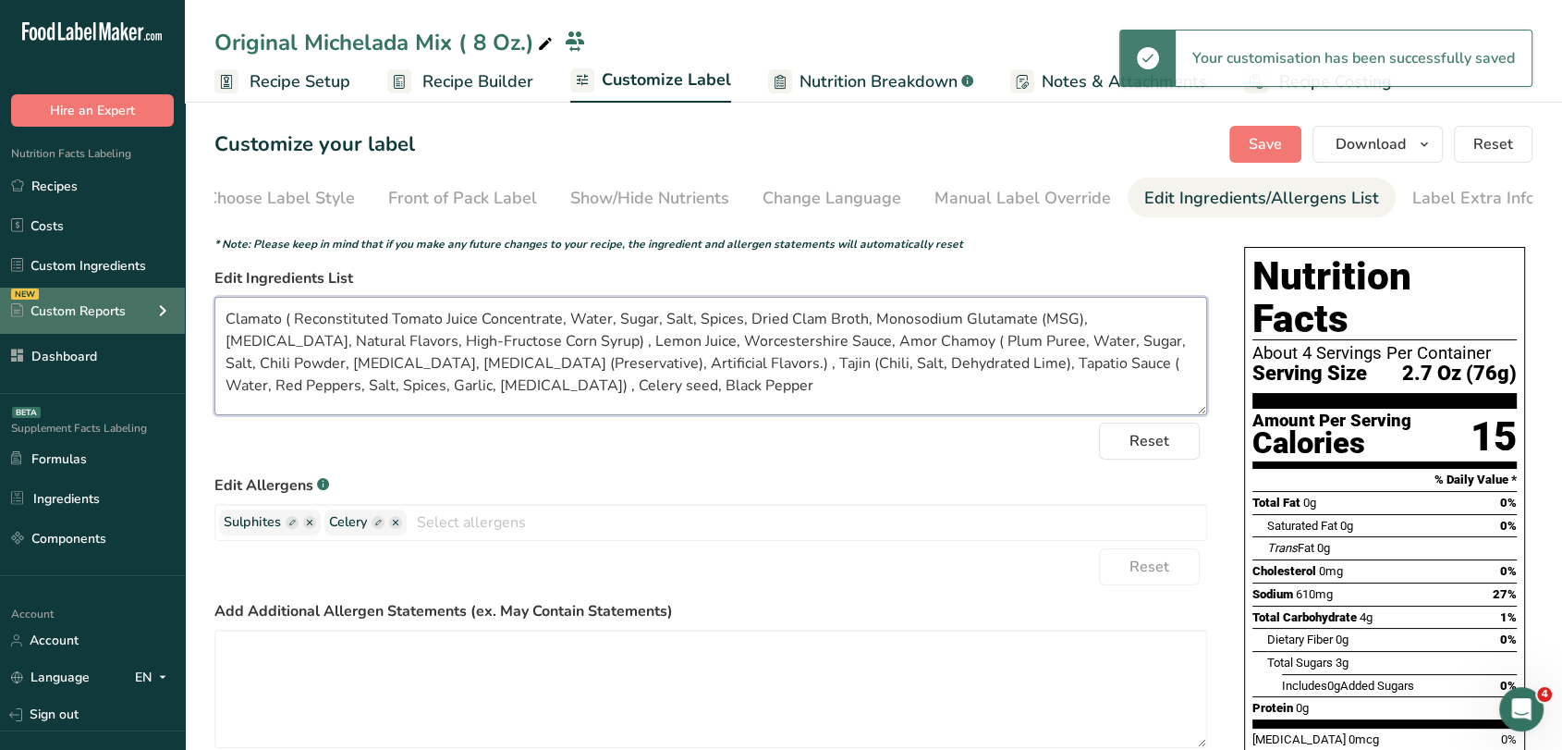
drag, startPoint x: 619, startPoint y: 396, endPoint x: 161, endPoint y: 322, distance: 464.4
click at [161, 322] on div ".a-20{fill:#fff;} Hire an Expert Nutrition Facts Labeling Recipes Costs Custom …" at bounding box center [781, 573] width 1562 height 1146
paste textarea "Juice (Water, Tomato Concentrate (10%), High Fructose Corn Syrup, Monosodium Gl…"
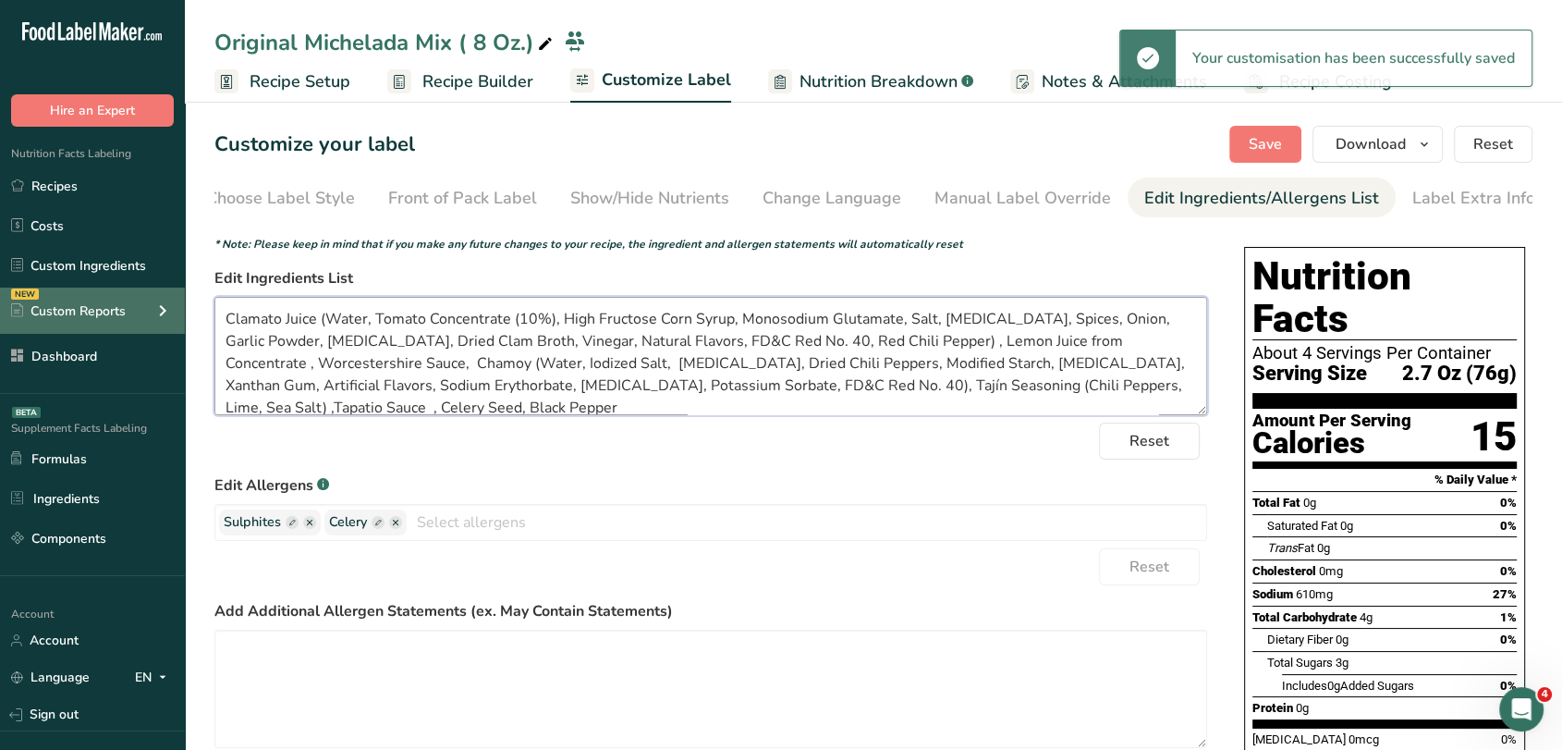
scroll to position [3, 0]
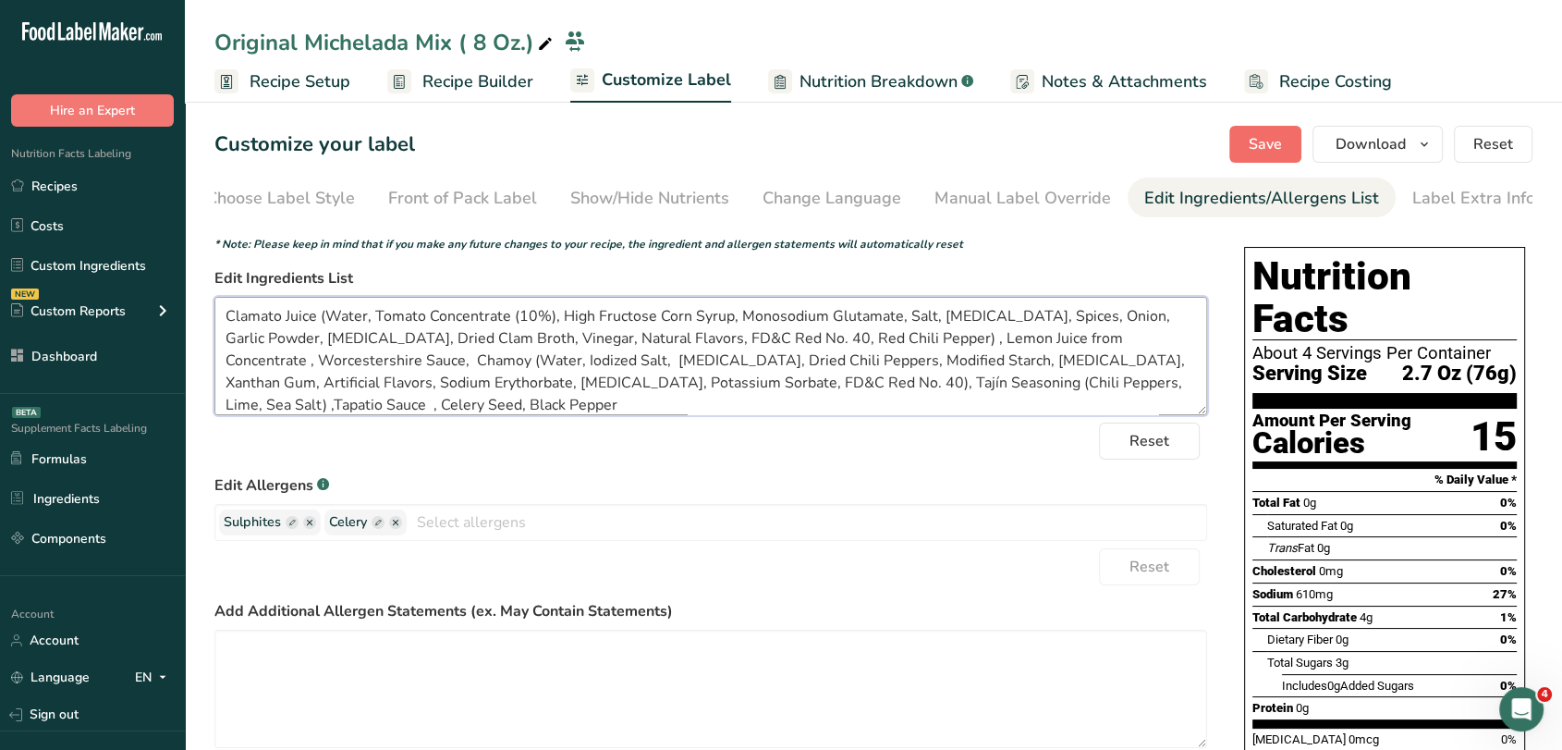
type textarea "Clamato Juice (Water, Tomato Concentrate (10%), High Fructose Corn Syrup, Monos…"
click at [1236, 162] on button "Save" at bounding box center [1265, 144] width 72 height 37
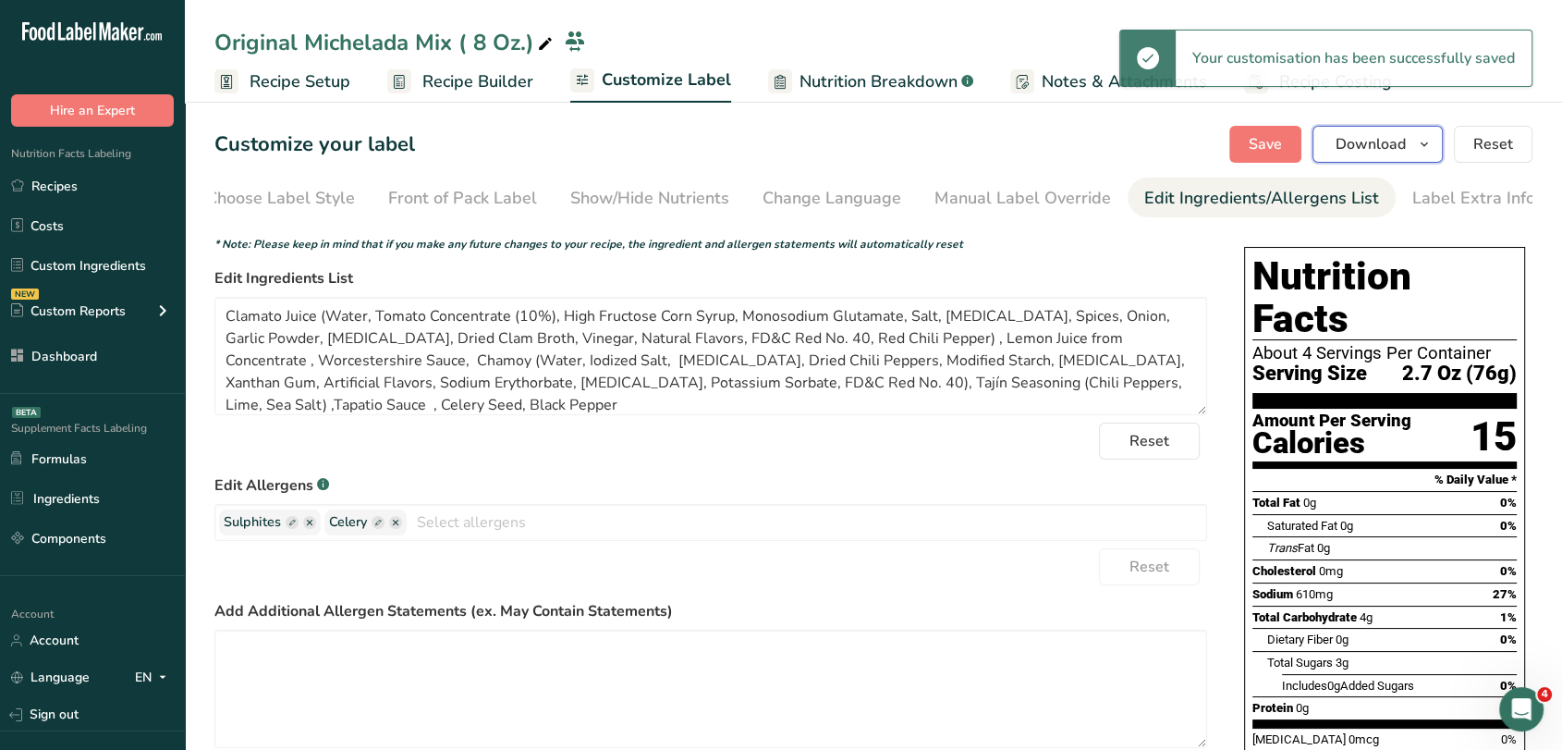
click at [1397, 150] on span "Download" at bounding box center [1371, 144] width 70 height 22
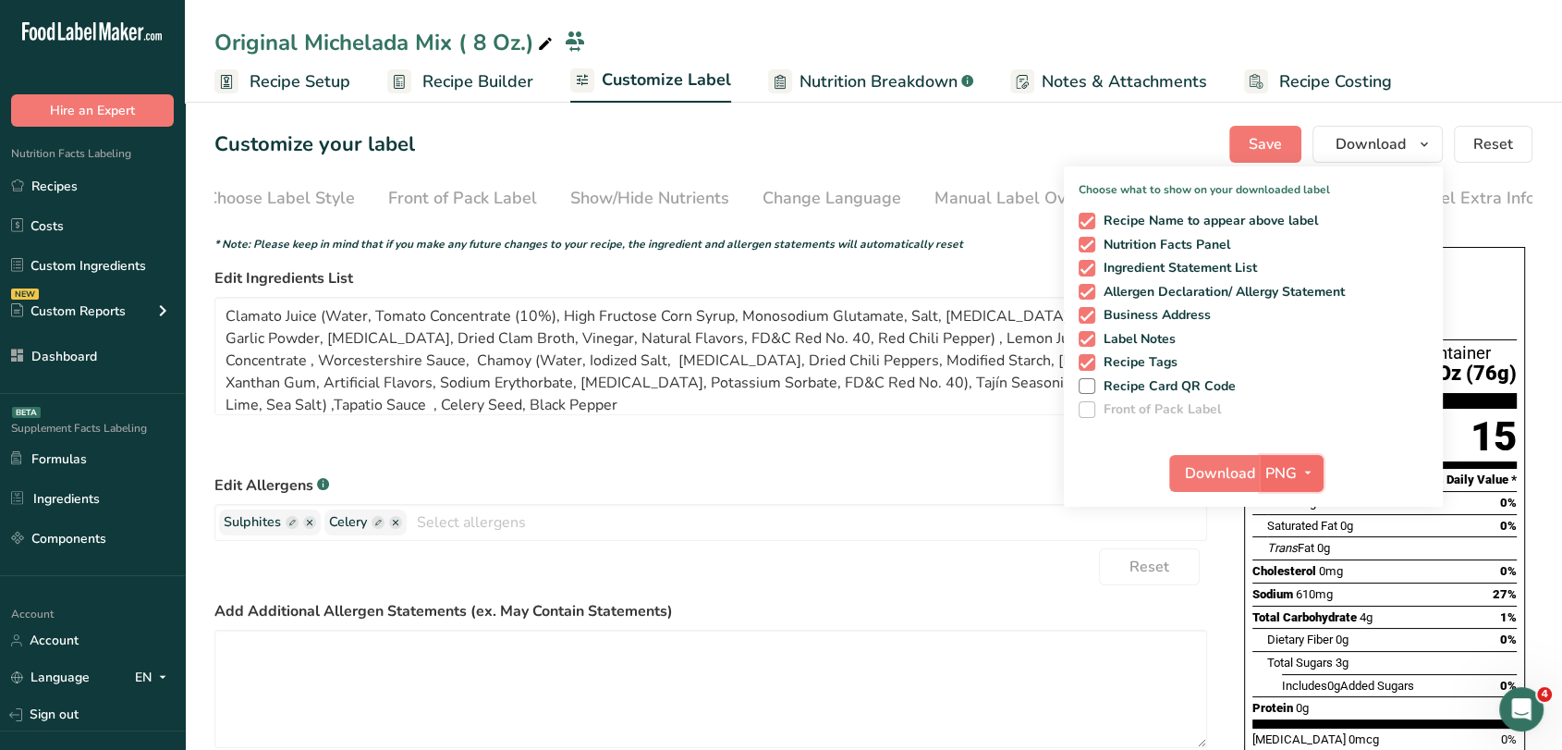
click at [1305, 486] on button "PNG" at bounding box center [1292, 473] width 64 height 37
click at [1291, 595] on link "PDF" at bounding box center [1294, 602] width 59 height 31
click at [1211, 475] on span "Download" at bounding box center [1221, 473] width 70 height 22
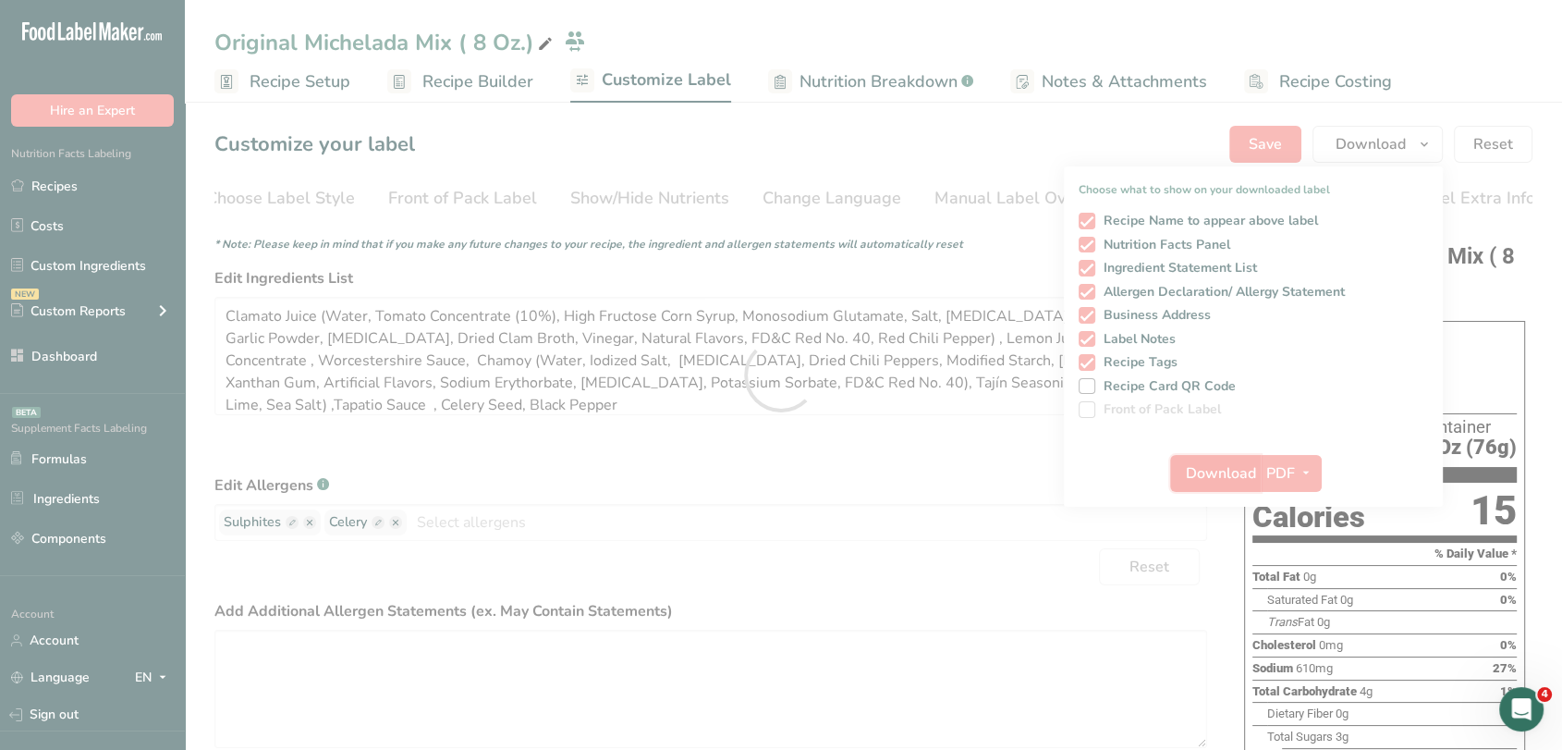
scroll to position [0, 0]
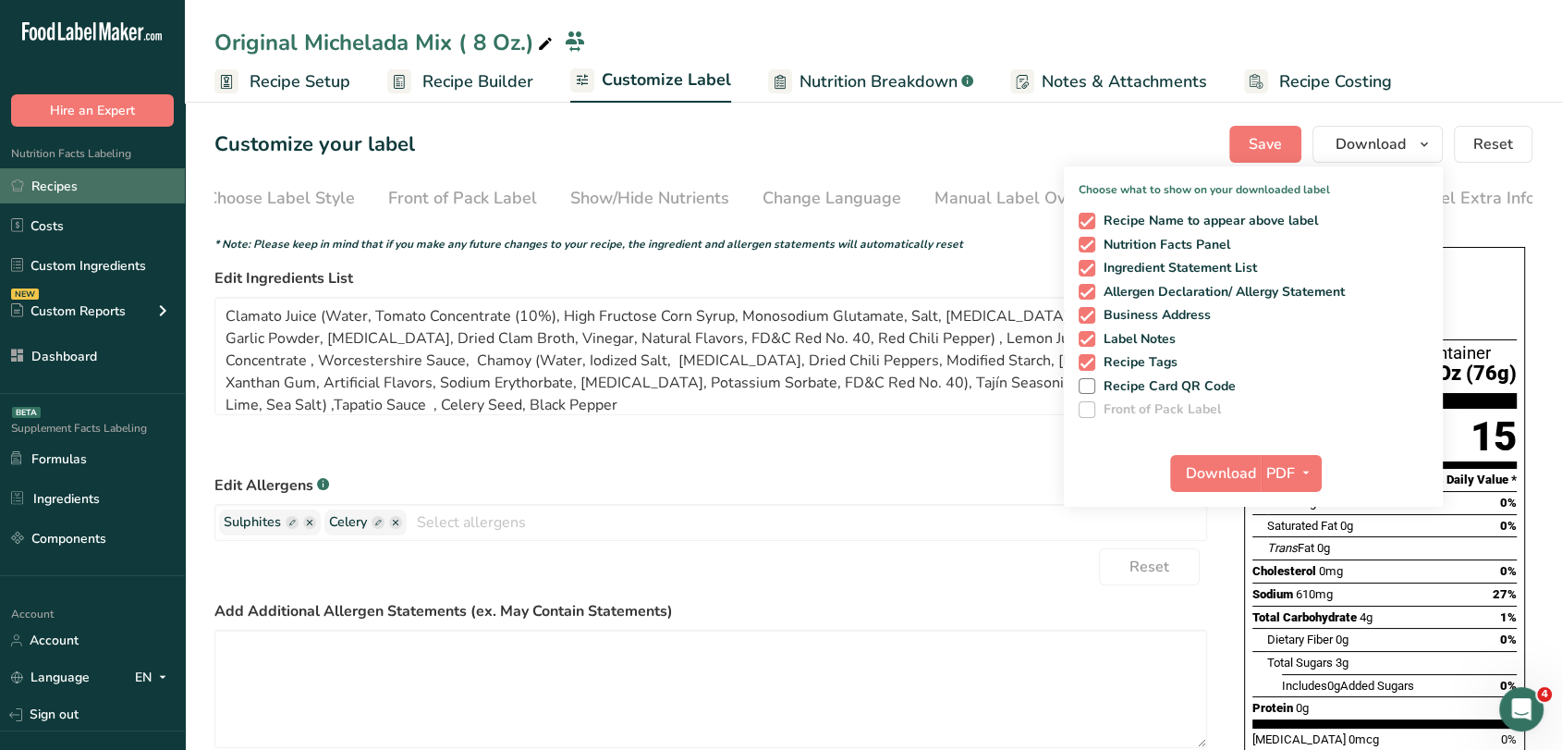
click at [139, 170] on link "Recipes" at bounding box center [92, 185] width 185 height 35
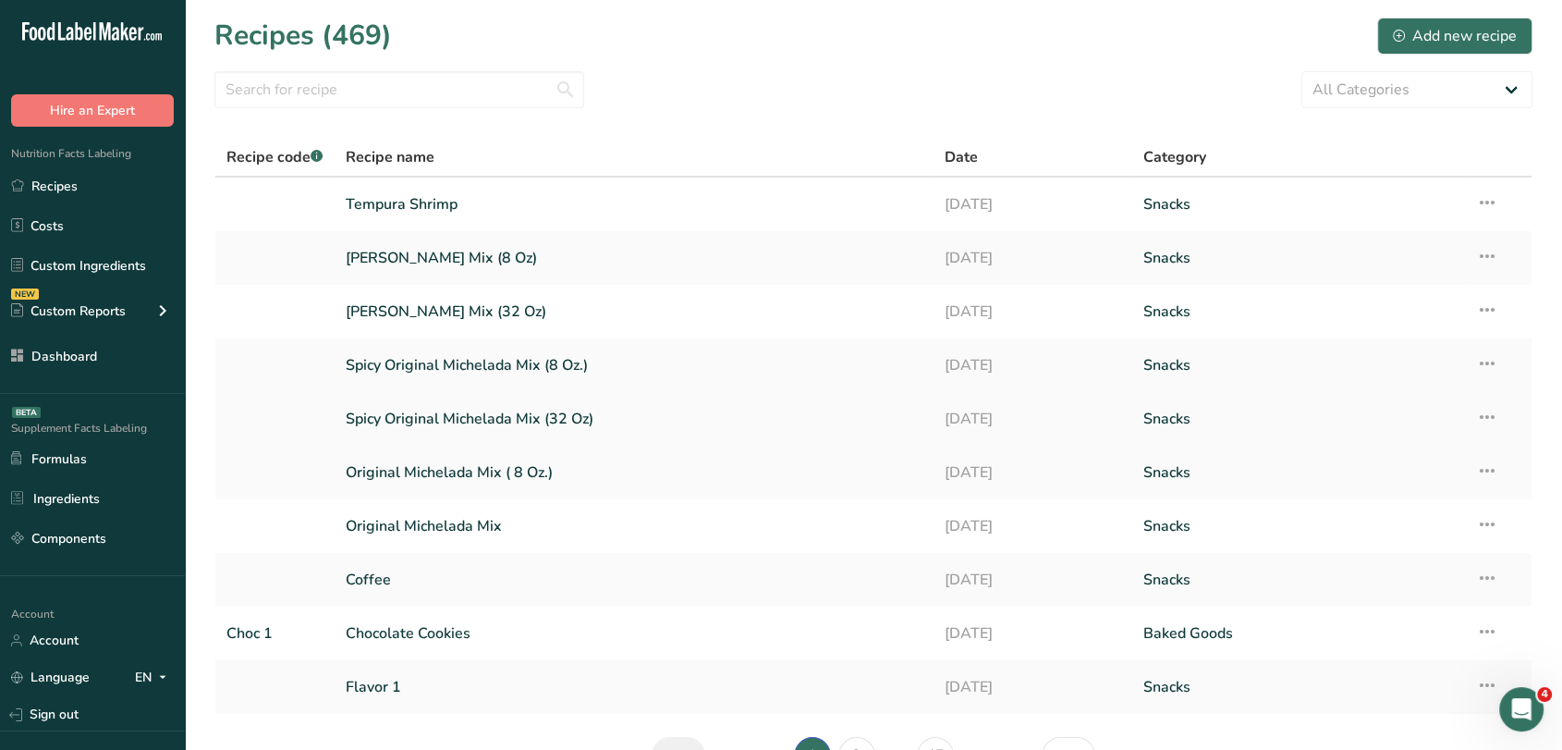
click at [471, 418] on link "Spicy Original Michelada Mix (32 Oz)" at bounding box center [634, 418] width 577 height 39
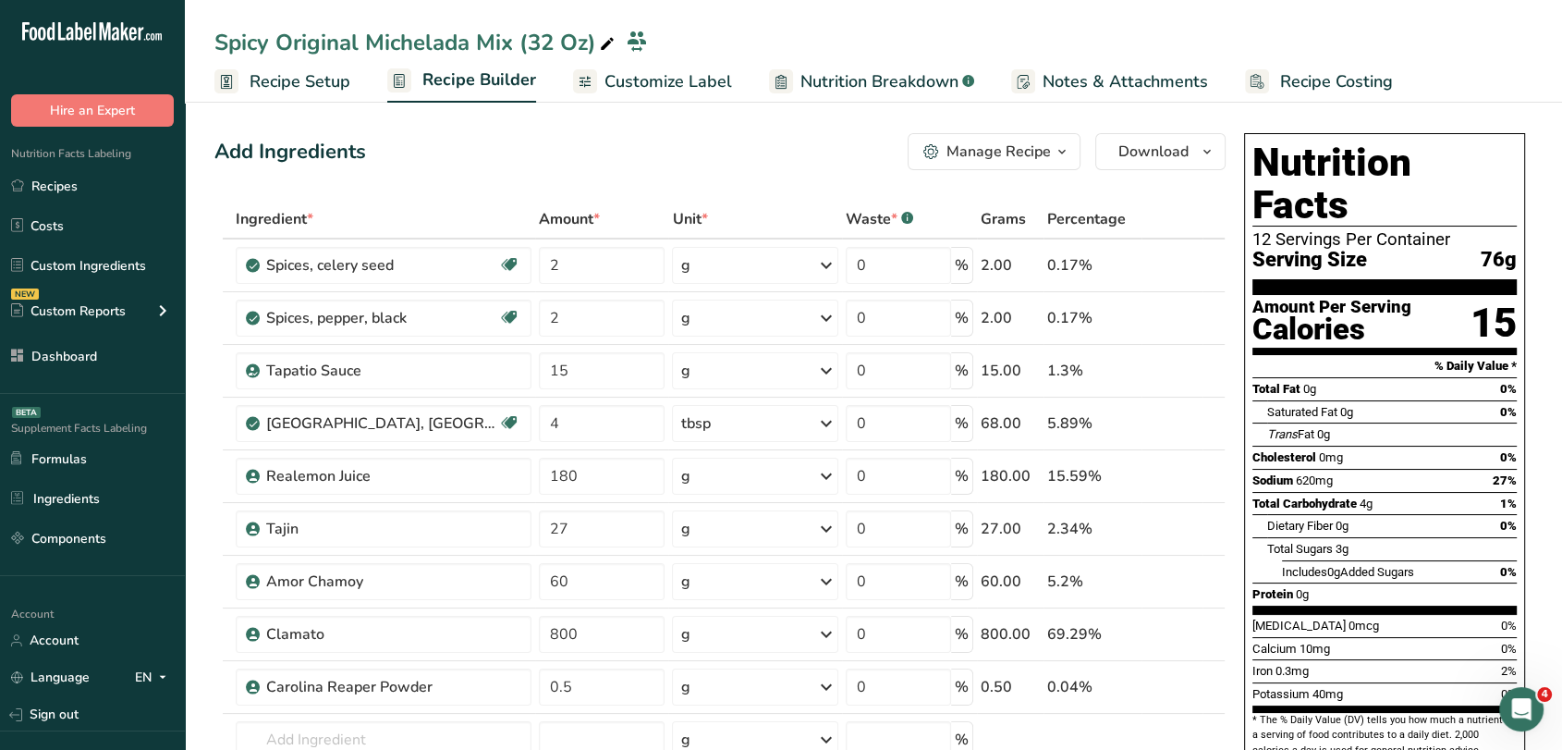
click at [635, 73] on span "Customize Label" at bounding box center [669, 81] width 128 height 25
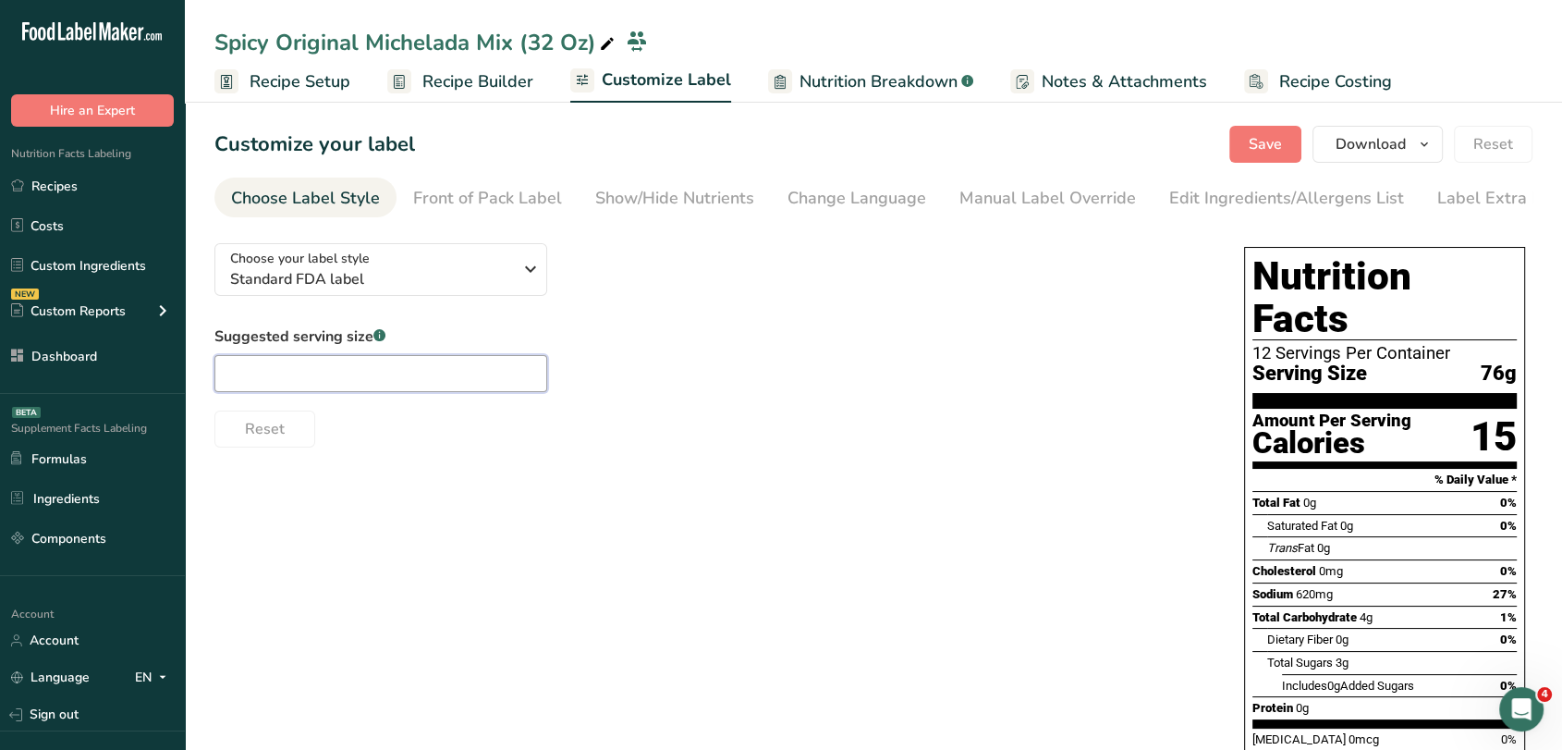
click at [385, 364] on input "text" at bounding box center [380, 373] width 333 height 37
type input "2.7 Oz"
click at [1270, 141] on span "Save" at bounding box center [1265, 144] width 33 height 22
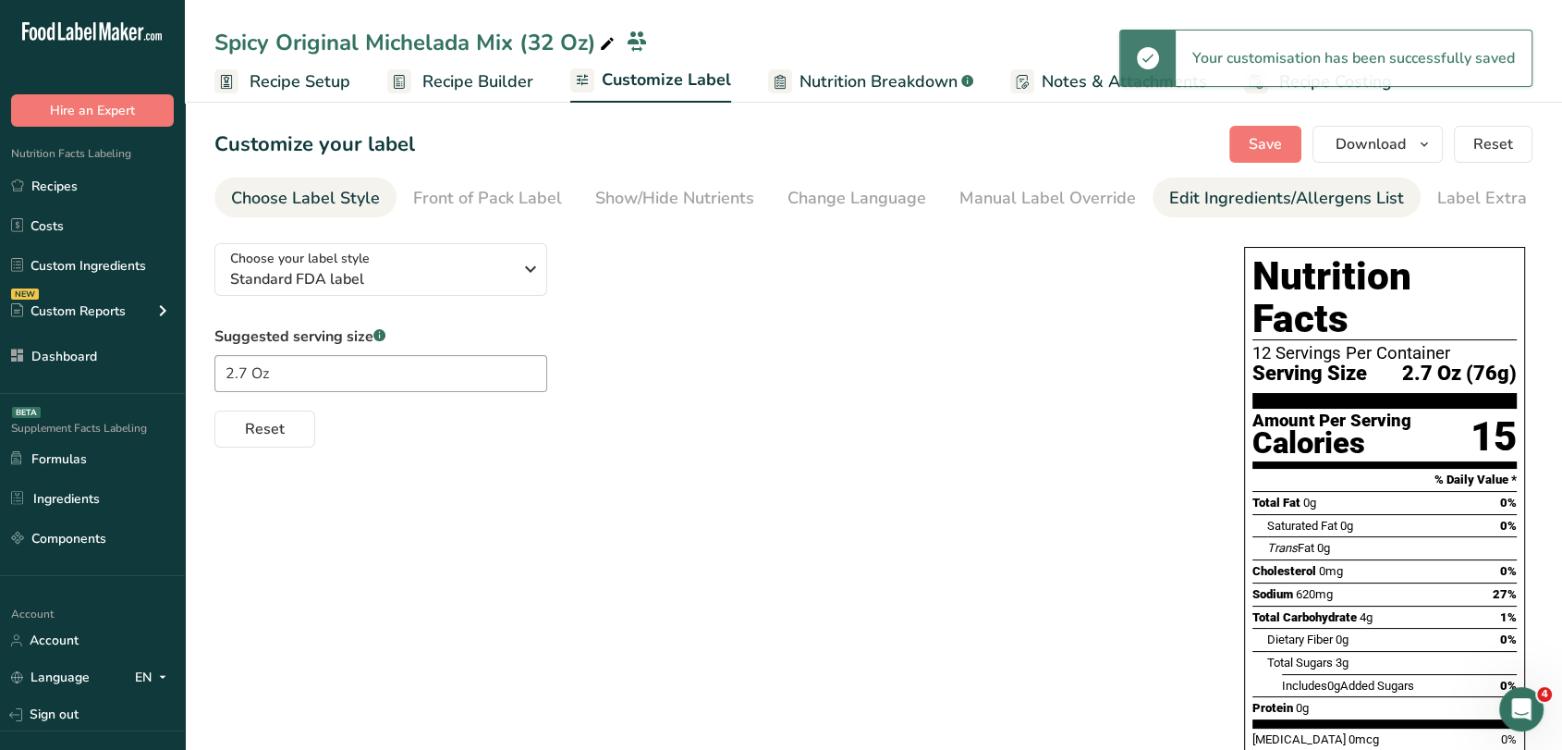
click at [1196, 188] on div "Edit Ingredients/Allergens List" at bounding box center [1286, 198] width 235 height 25
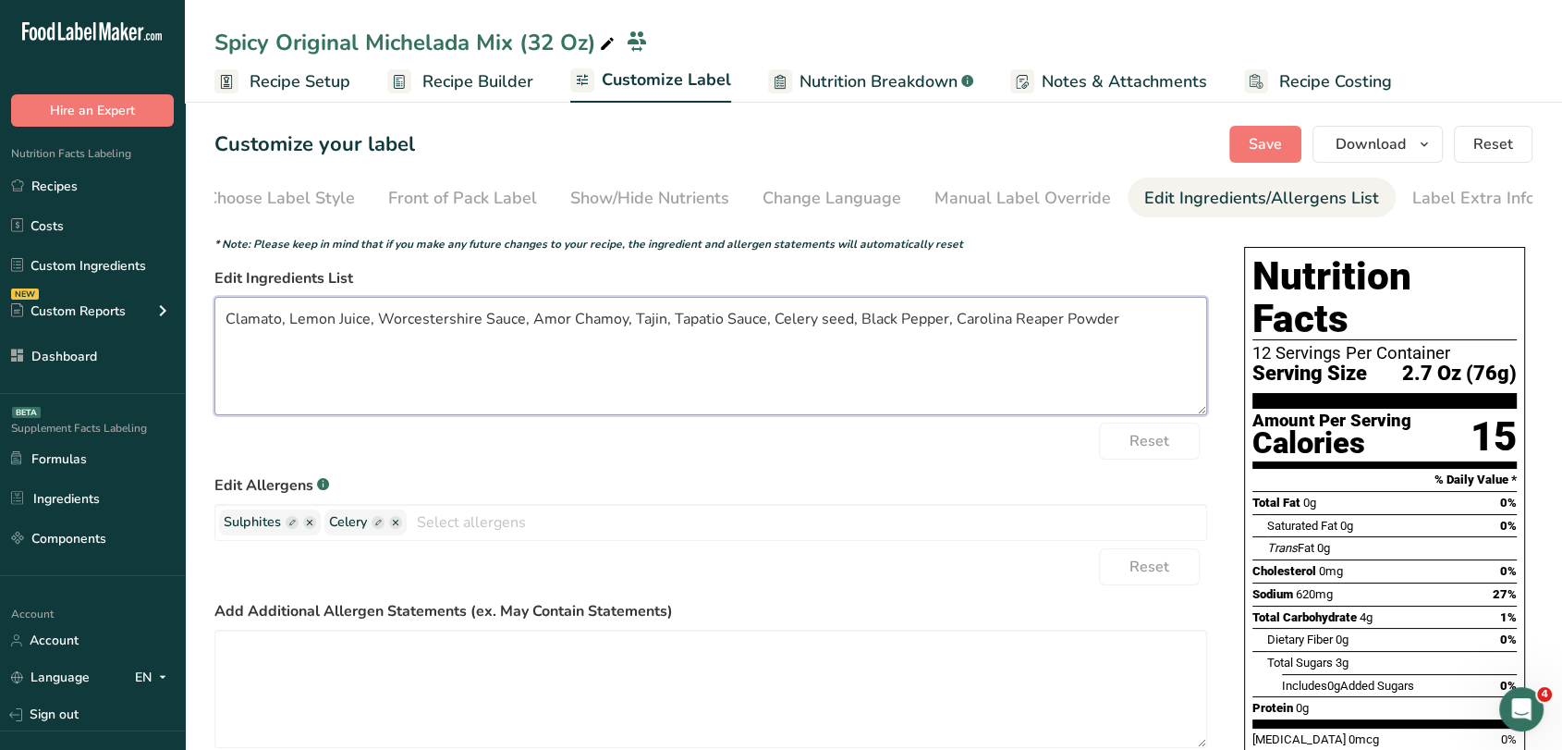
drag, startPoint x: 942, startPoint y: 320, endPoint x: 206, endPoint y: 340, distance: 736.1
click at [206, 340] on section "Customize your label Save Download Choose what to show on your downloaded label…" at bounding box center [873, 548] width 1377 height 905
click at [509, 356] on textarea "Clamato, Lemon Juice, Worcestershire Sauce, Amor Chamoy, Tajin, Tapatio Sauce, …" at bounding box center [710, 356] width 993 height 118
click at [1121, 315] on textarea "Clamato, Lemon Juice, Worcestershire Sauce, Amor Chamoy, Tajin, Tapatio Sauce, …" at bounding box center [710, 356] width 993 height 118
paste textarea "Clamato Juice (Water, Tomato Concentrate (10%), High Fructose Corn Syrup, Monos…"
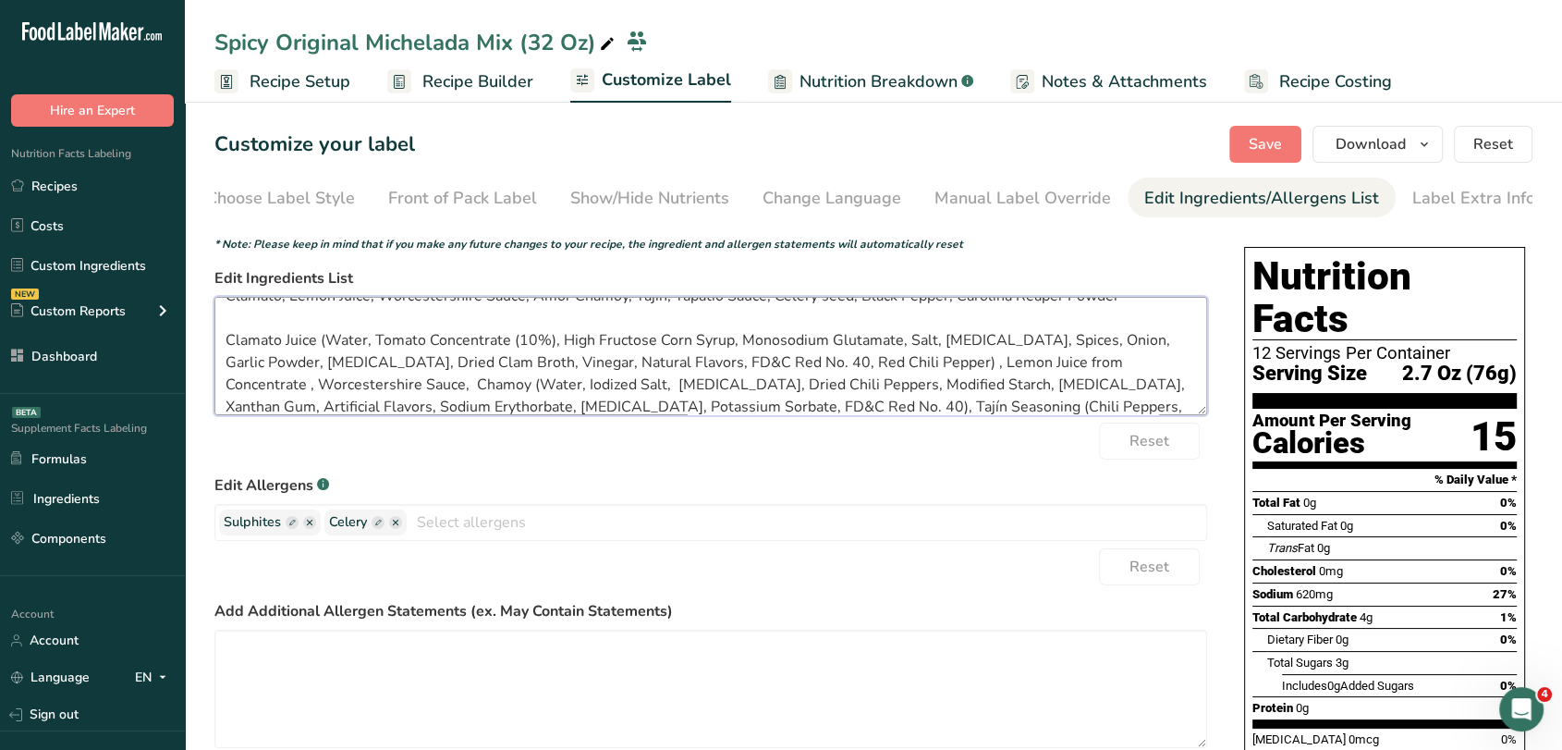
scroll to position [59, 0]
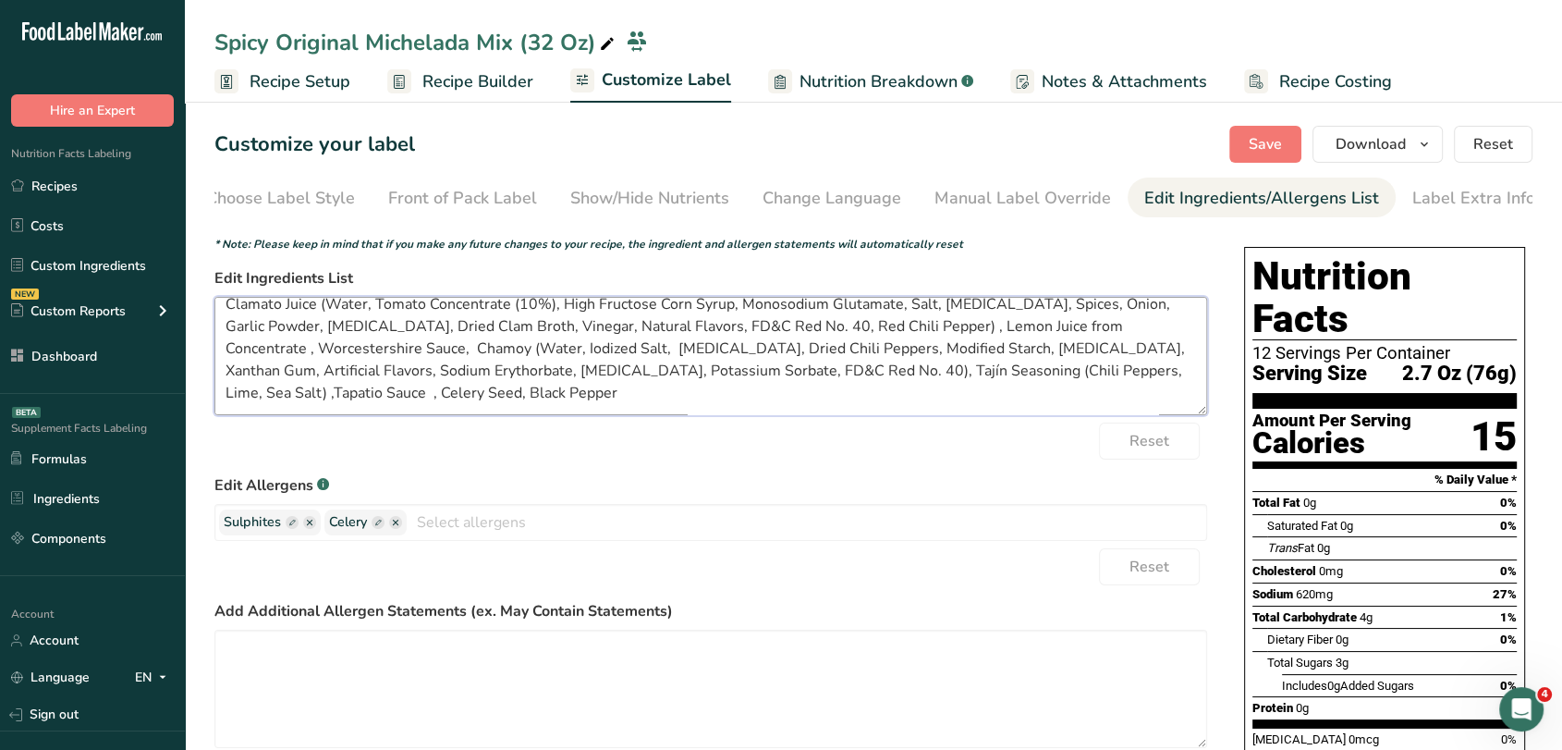
drag, startPoint x: 223, startPoint y: 368, endPoint x: 913, endPoint y: 325, distance: 691.8
click at [913, 325] on textarea "Clamato, Lemon Juice, Worcestershire Sauce, Amor Chamoy, Tajin, Tapatio Sauce, …" at bounding box center [710, 356] width 993 height 118
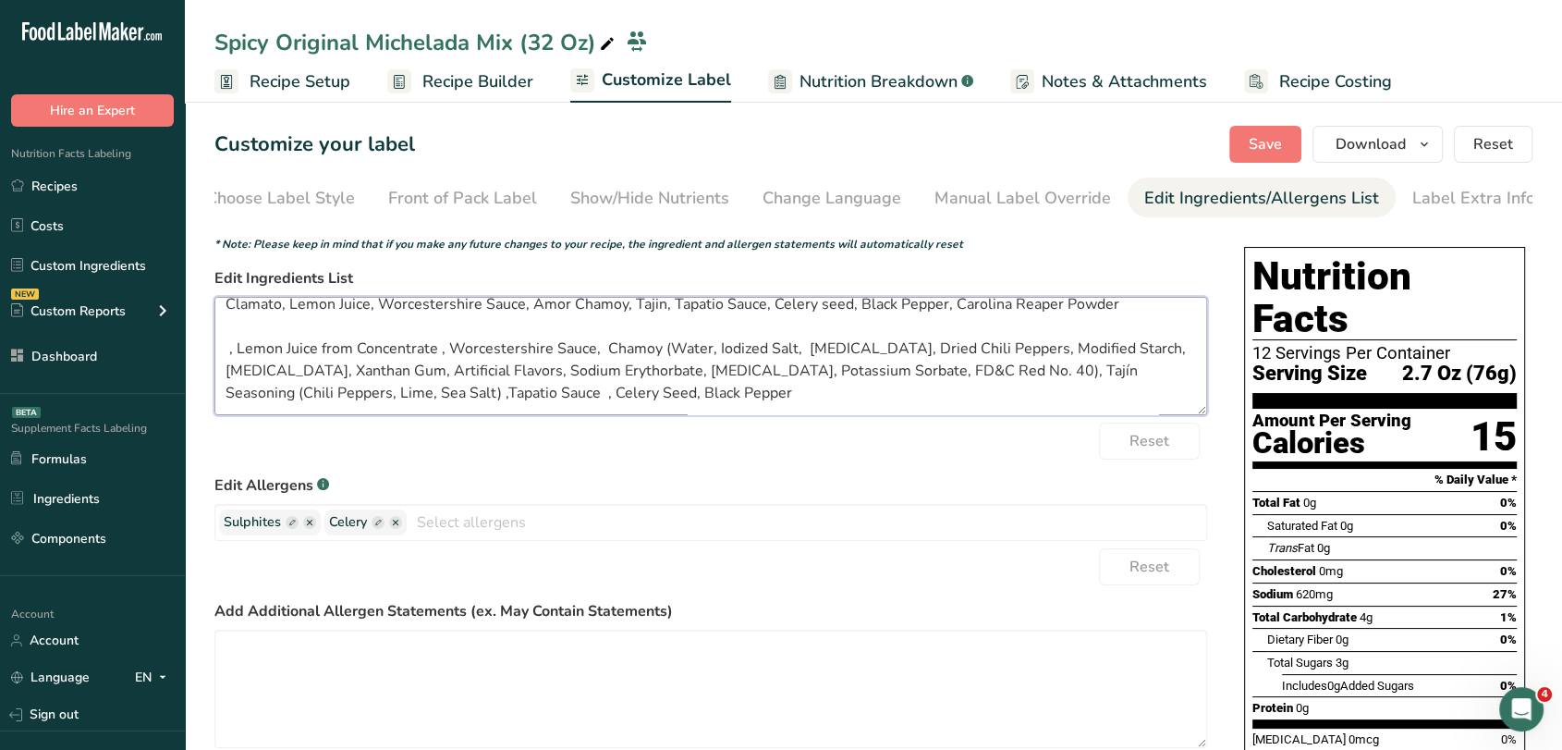
scroll to position [0, 0]
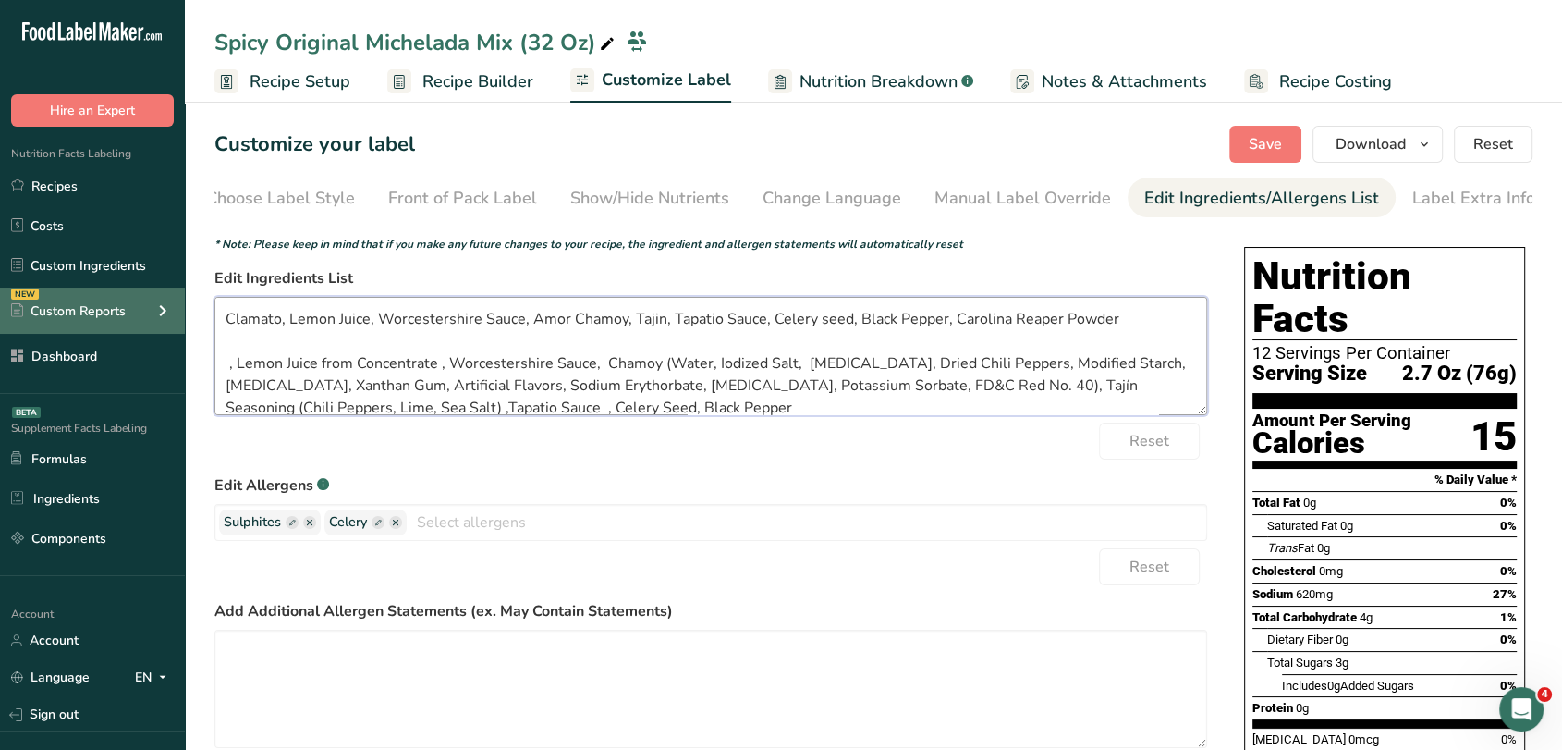
drag, startPoint x: 281, startPoint y: 323, endPoint x: 180, endPoint y: 320, distance: 100.8
click at [180, 320] on div ".a-20{fill:#fff;} Hire an Expert Nutrition Facts Labeling Recipes Costs Custom …" at bounding box center [781, 500] width 1562 height 1001
paste textarea "Juice (Water, Tomato Concentrate (10%), High Fructose Corn Syrup, Monosodium Gl…"
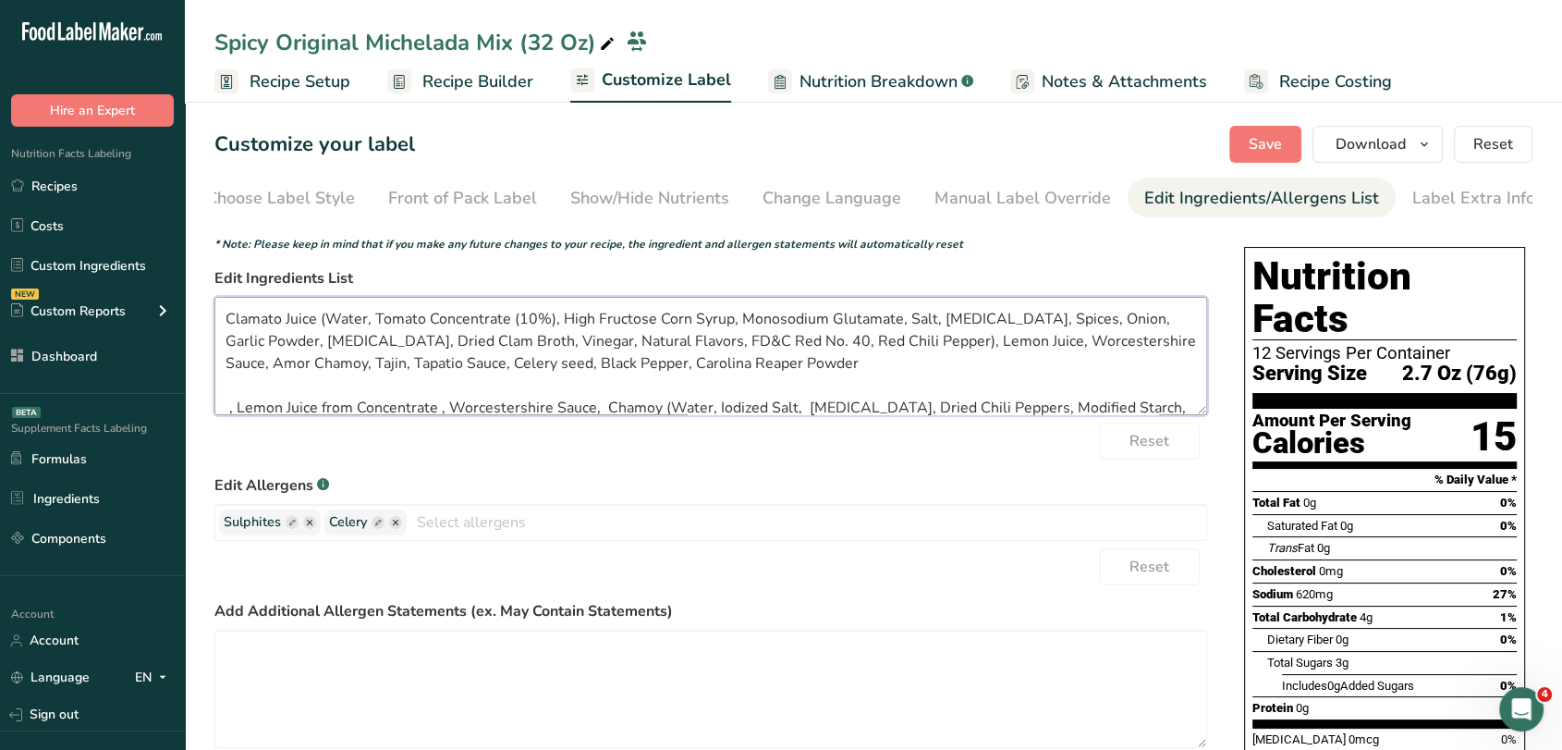
click at [993, 342] on textarea "Clamato Juice (Water, Tomato Concentrate (10%), High Fructose Corn Syrup, Monos…" at bounding box center [710, 356] width 993 height 118
click at [422, 361] on textarea "Clamato Juice (Water, Tomato Concentrate (10%), High Fructose Corn Syrup, Monos…" at bounding box center [710, 356] width 993 height 118
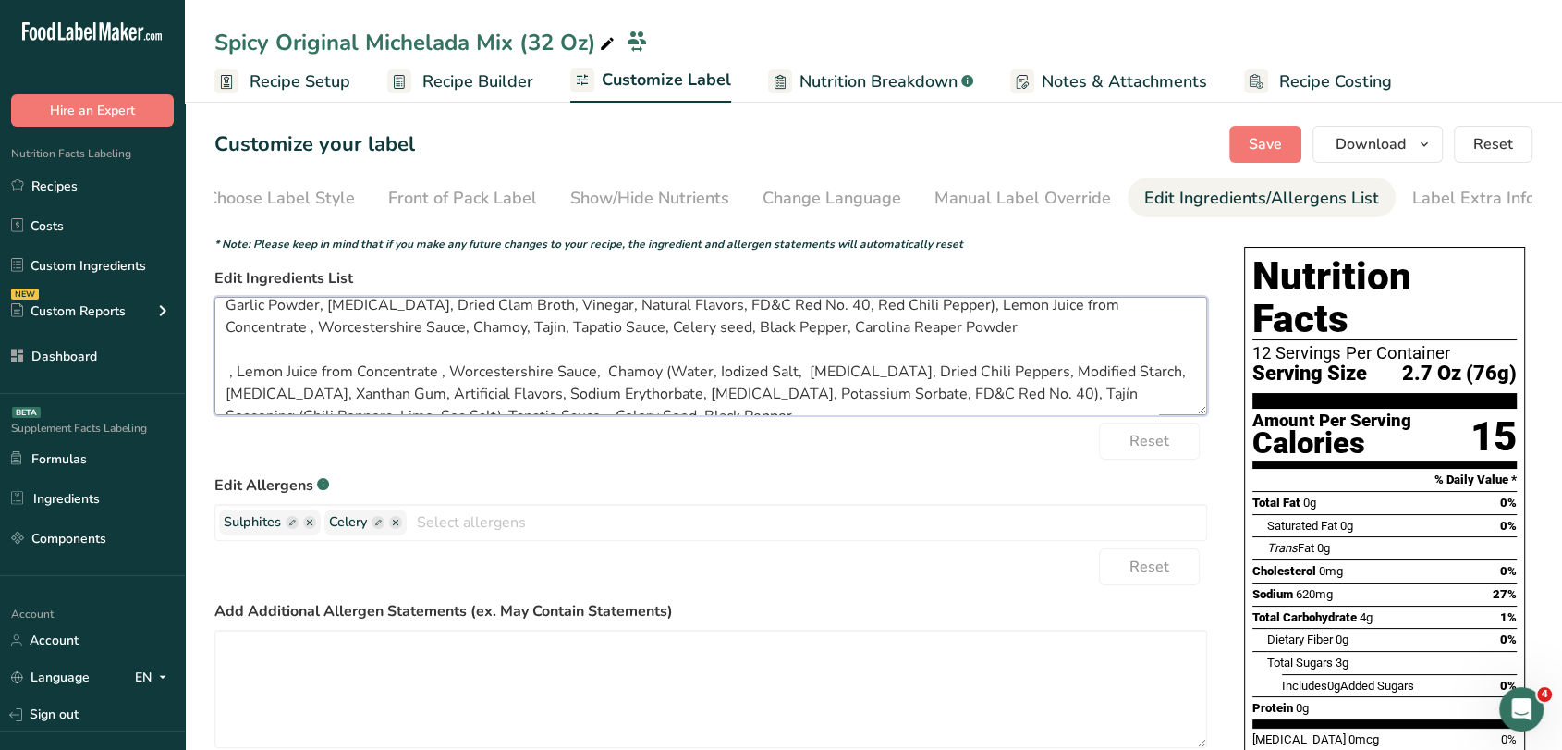
scroll to position [59, 0]
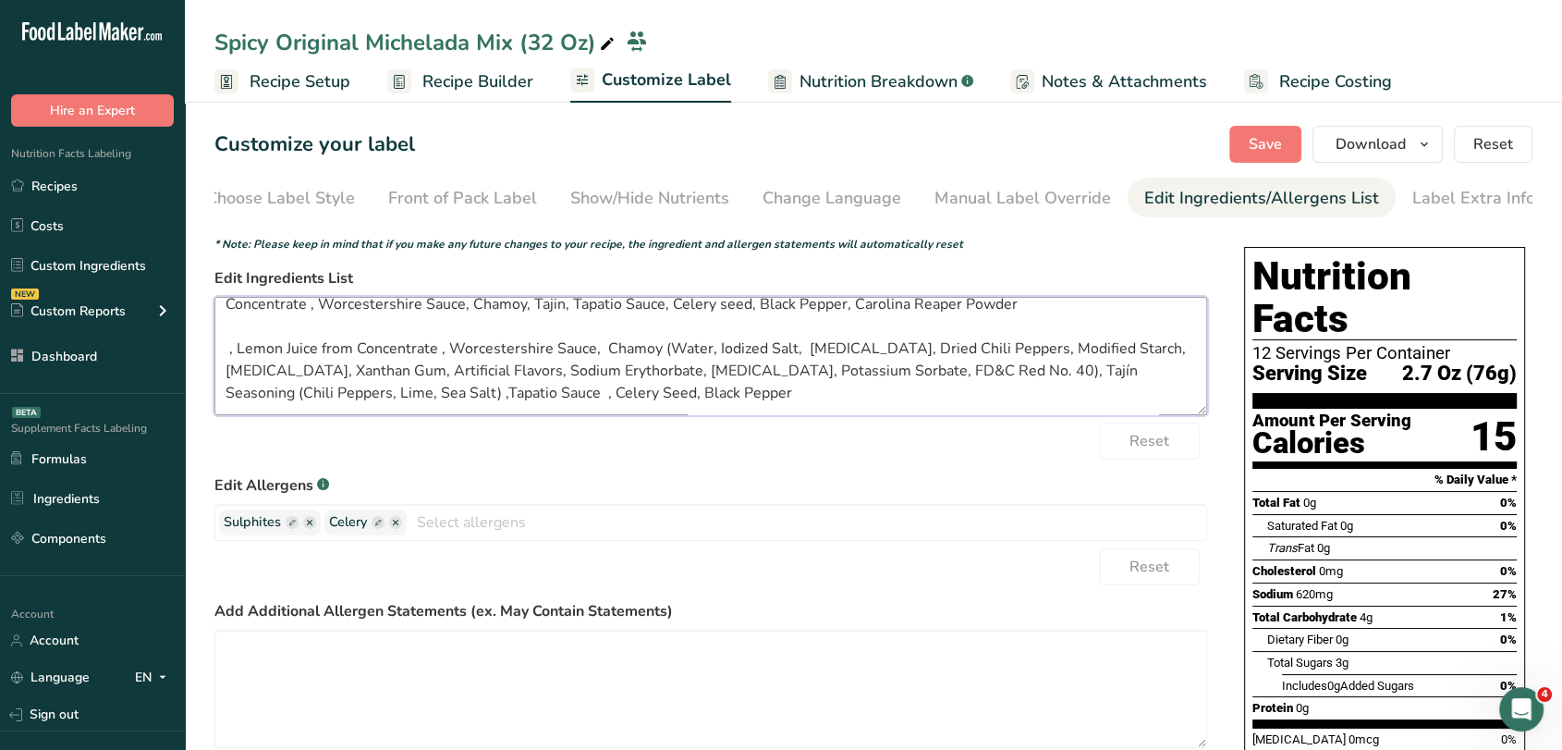
drag, startPoint x: 599, startPoint y: 403, endPoint x: 225, endPoint y: 348, distance: 378.4
click at [225, 348] on textarea "Clamato Juice (Water, Tomato Concentrate (10%), High Fructose Corn Syrup, Monos…" at bounding box center [710, 356] width 993 height 118
drag, startPoint x: 229, startPoint y: 353, endPoint x: 562, endPoint y: 409, distance: 337.5
click at [562, 409] on textarea "Clamato Juice (Water, Tomato Concentrate (10%), High Fructose Corn Syrup, Monos…" at bounding box center [710, 356] width 993 height 118
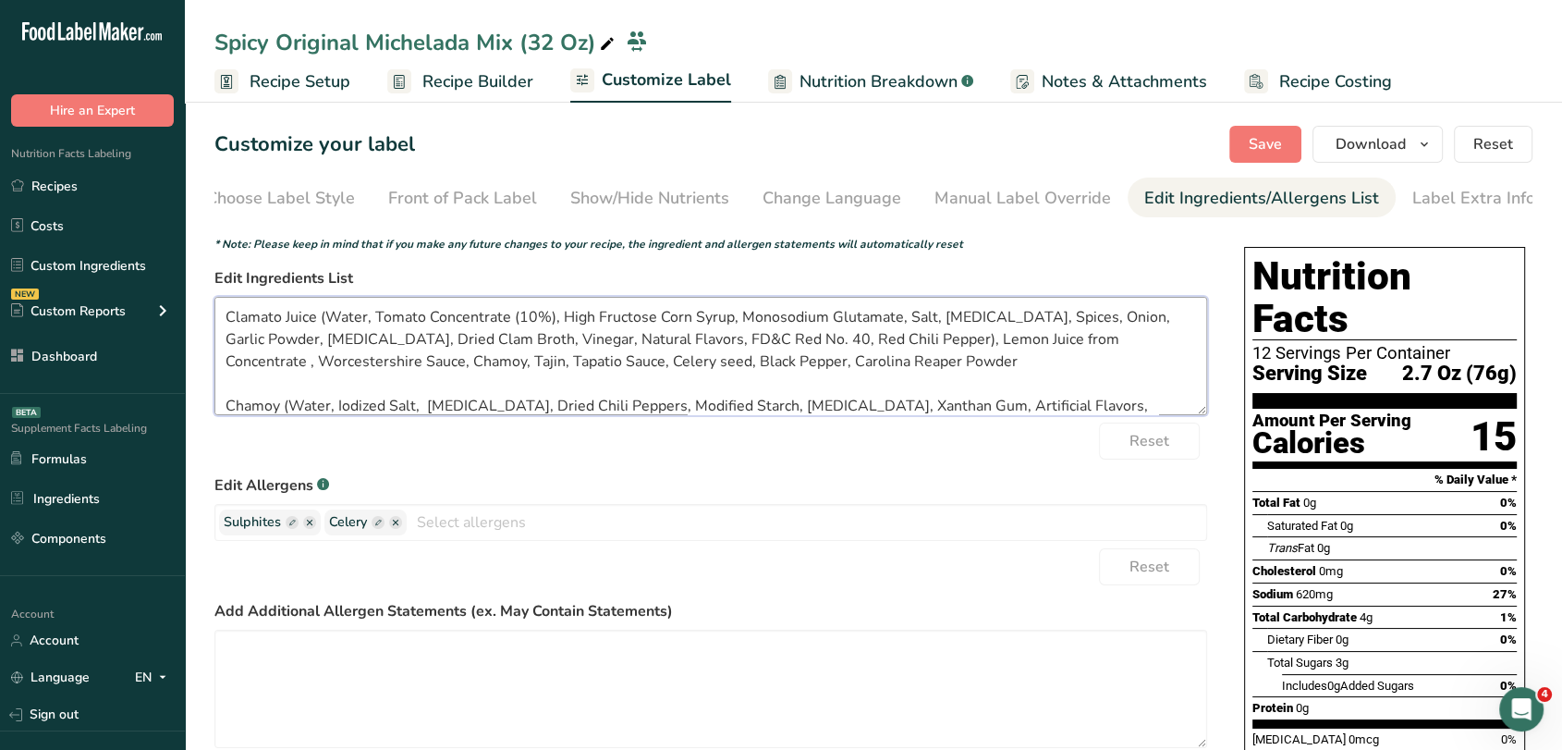
scroll to position [0, 0]
drag, startPoint x: 754, startPoint y: 312, endPoint x: 375, endPoint y: 368, distance: 383.2
click at [375, 368] on textarea "Clamato Juice (Water, Tomato Concentrate (10%), High Fructose Corn Syrup, Monos…" at bounding box center [710, 356] width 993 height 118
paste textarea "(Water, Iodized Salt, [MEDICAL_DATA], Dried Chili Peppers, Modified Starch, [ME…"
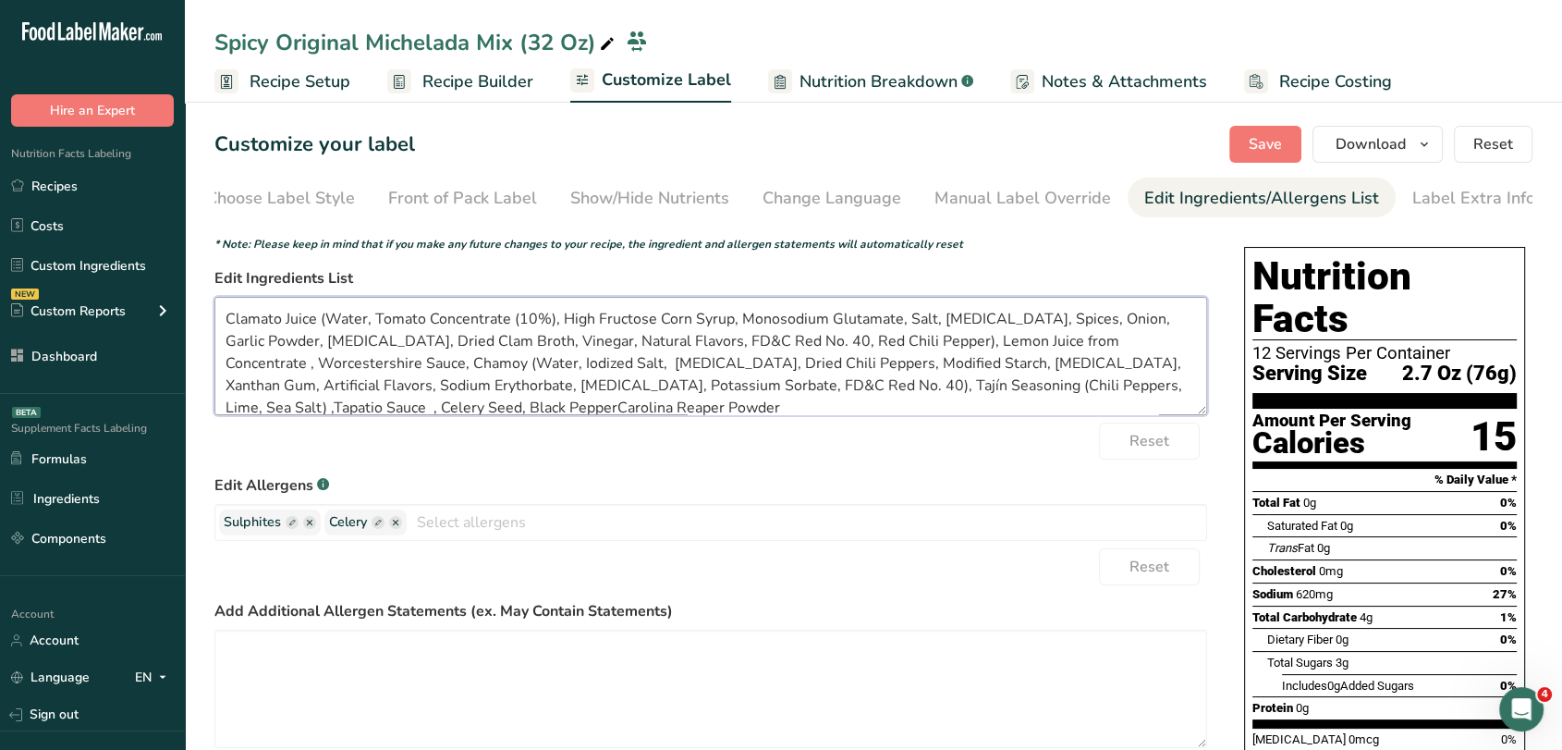
scroll to position [3, 0]
click at [643, 401] on textarea "Clamato Juice (Water, Tomato Concentrate (10%), High Fructose Corn Syrup, Monos…" at bounding box center [710, 356] width 993 height 118
drag, startPoint x: 643, startPoint y: 401, endPoint x: 462, endPoint y: 402, distance: 181.2
click at [462, 402] on textarea "Clamato Juice (Water, Tomato Concentrate (10%), High Fructose Corn Syrup, Monos…" at bounding box center [710, 356] width 993 height 118
type textarea "Clamato Juice (Water, Tomato Concentrate (10%), High Fructose Corn Syrup, Monos…"
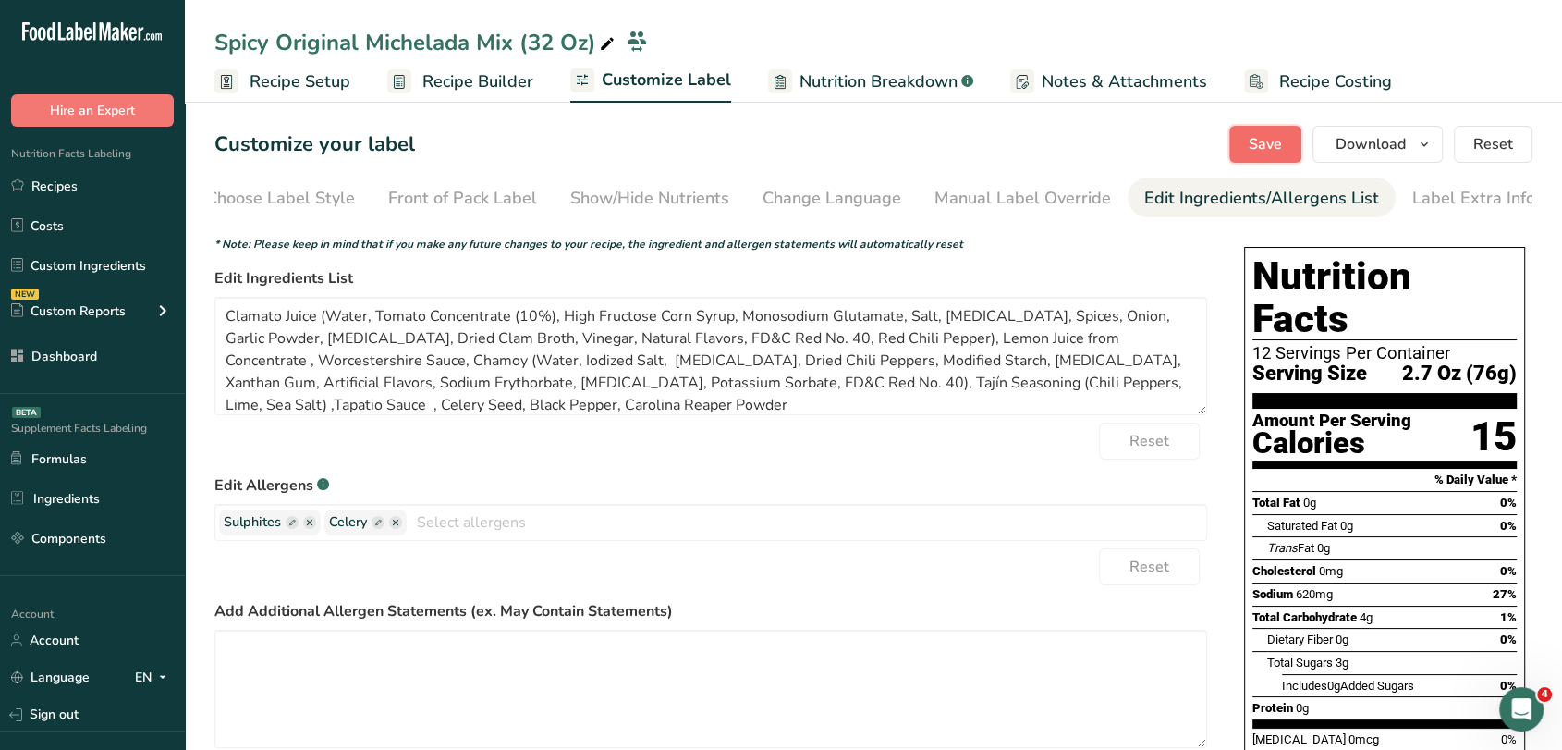
click at [1287, 138] on button "Save" at bounding box center [1265, 144] width 72 height 37
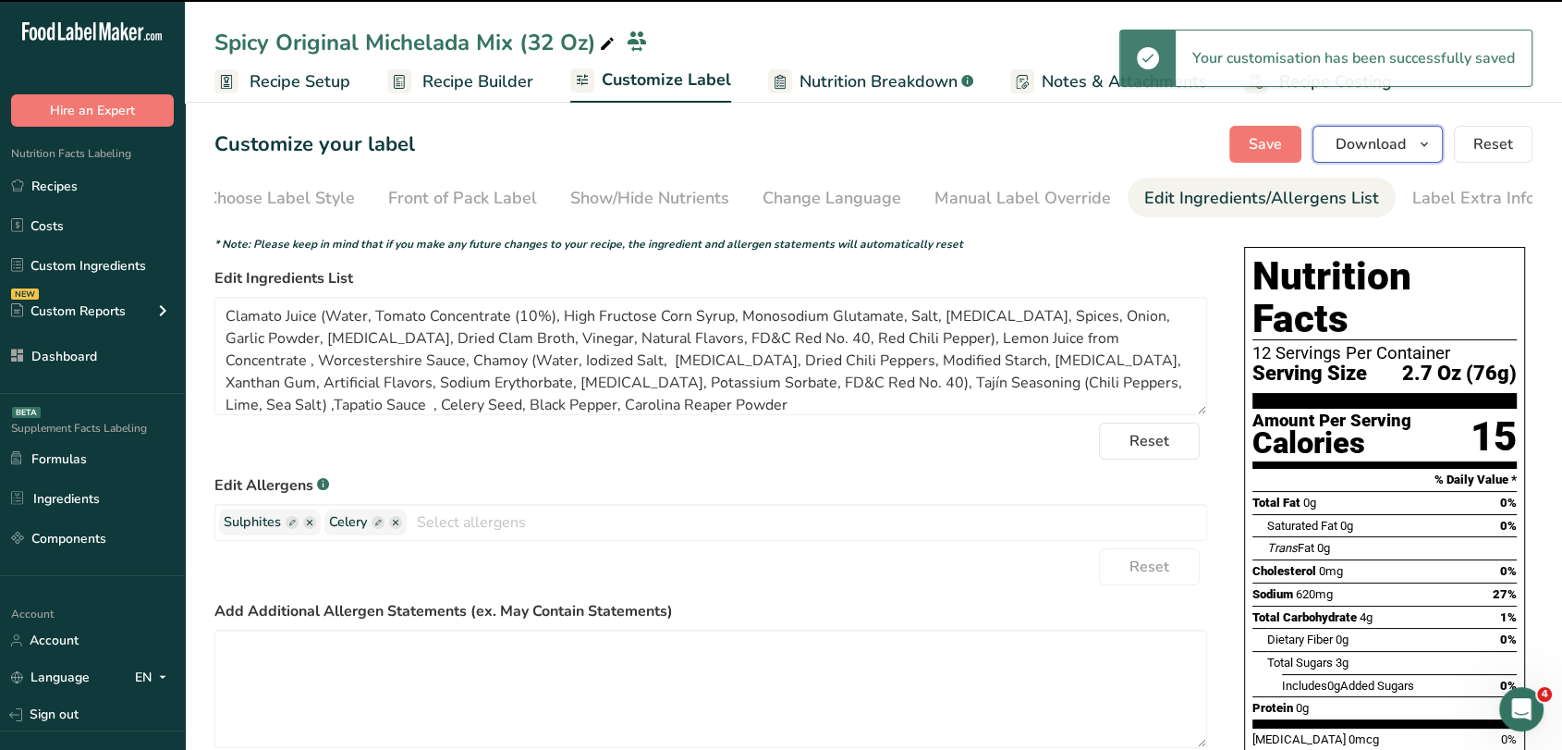
click at [1381, 153] on span "Download" at bounding box center [1371, 144] width 70 height 22
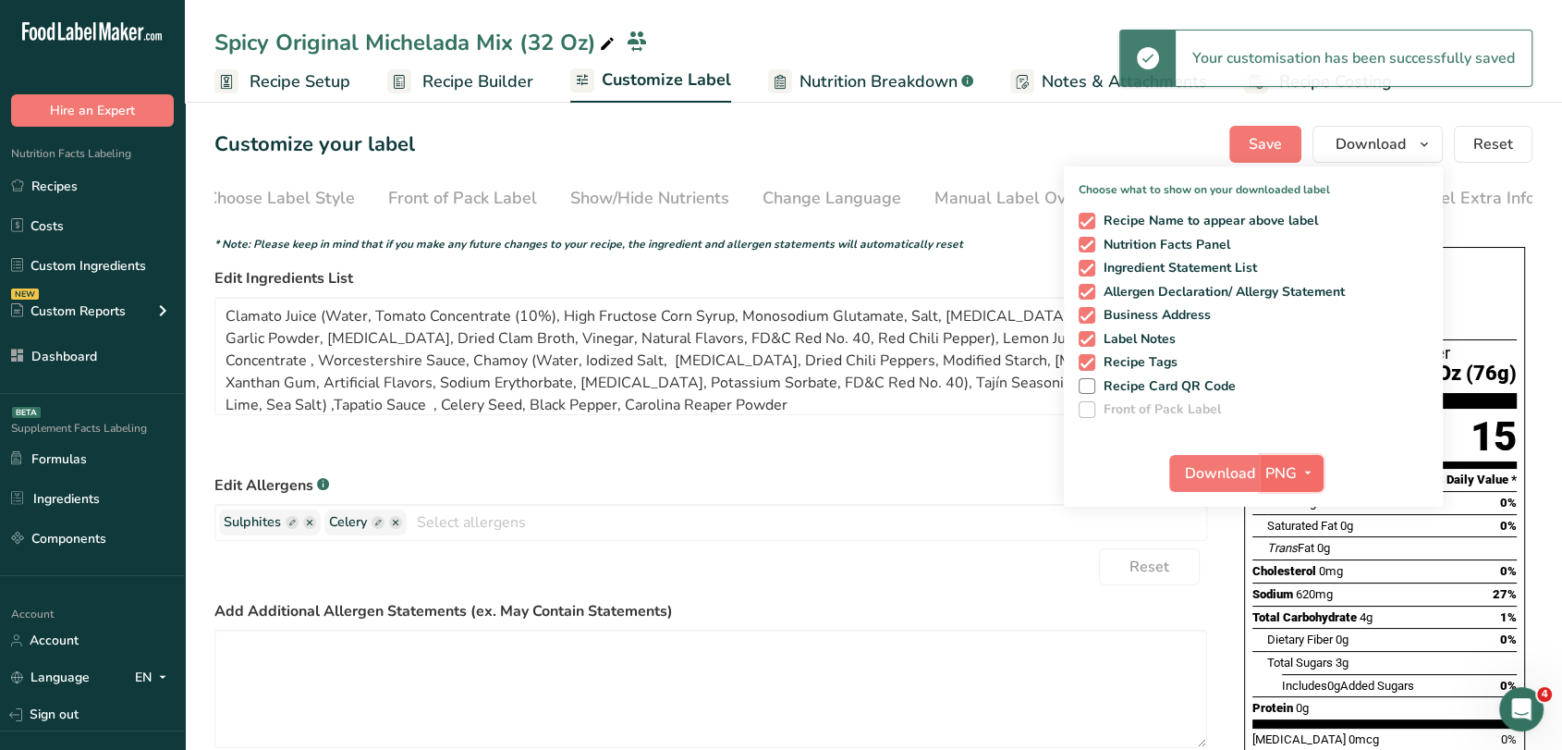
click at [1302, 458] on button "PNG" at bounding box center [1292, 473] width 64 height 37
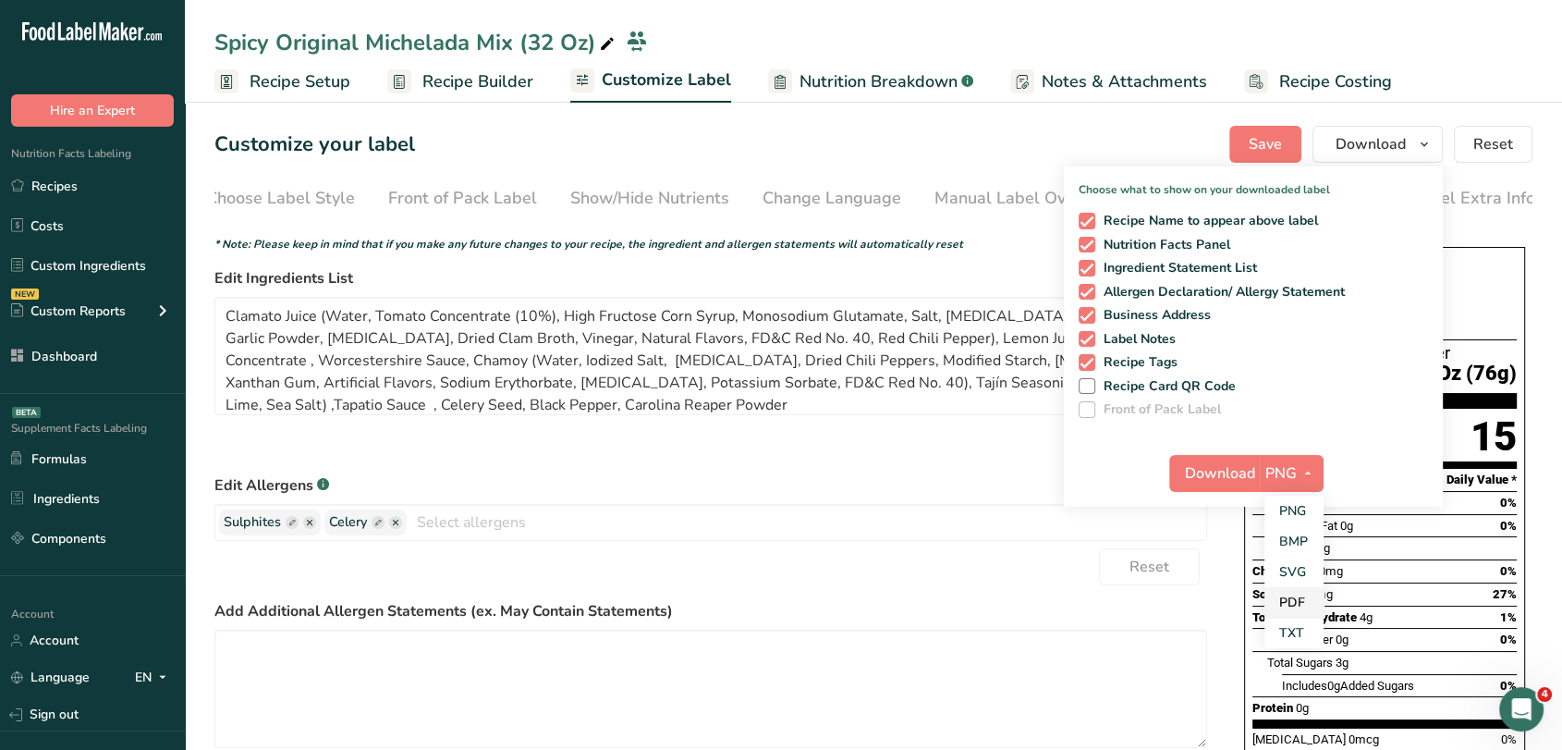
click at [1301, 590] on link "PDF" at bounding box center [1294, 602] width 59 height 31
click at [1227, 462] on span "Download" at bounding box center [1221, 473] width 70 height 22
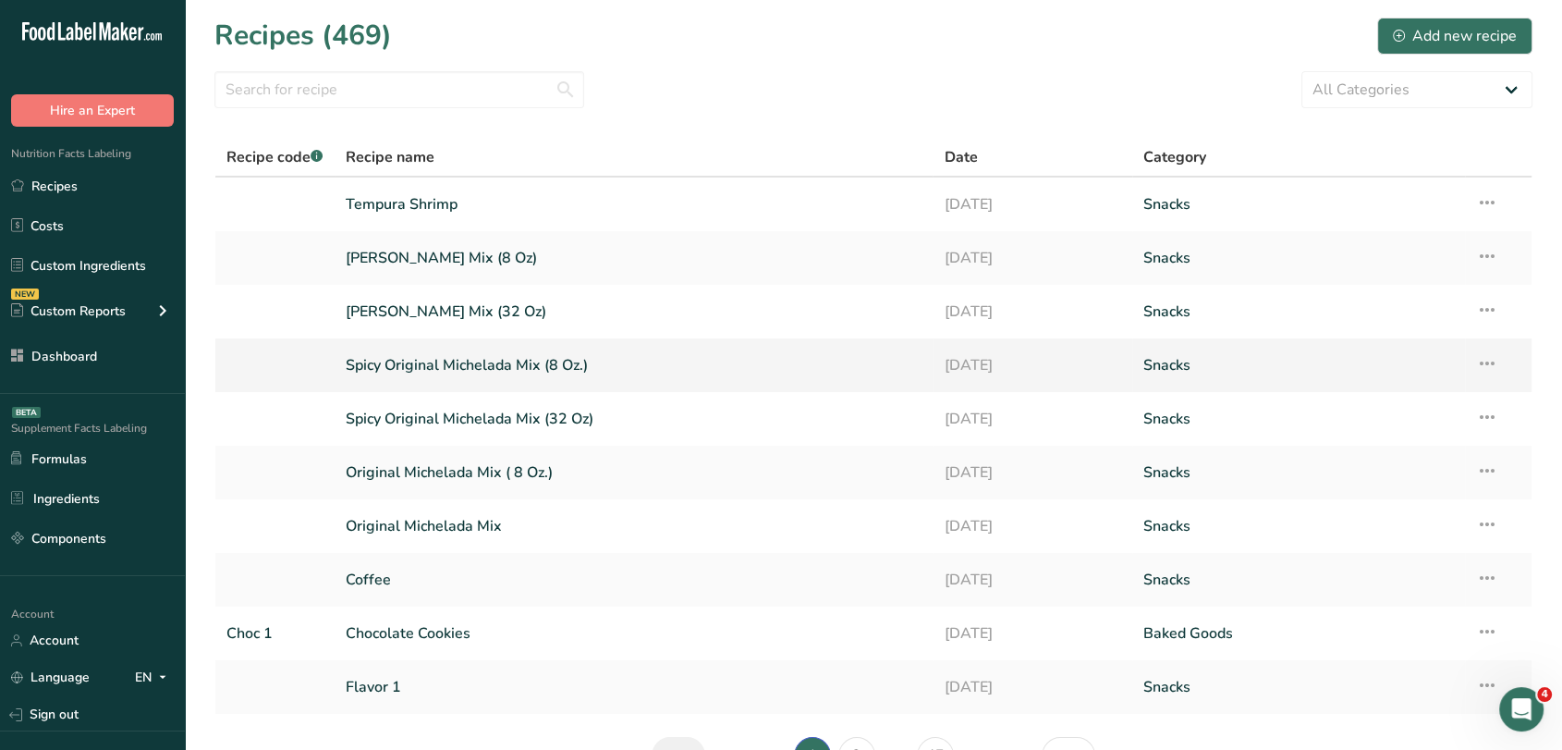
click at [518, 353] on link "Spicy Original Michelada Mix (8 Oz.)" at bounding box center [634, 365] width 577 height 39
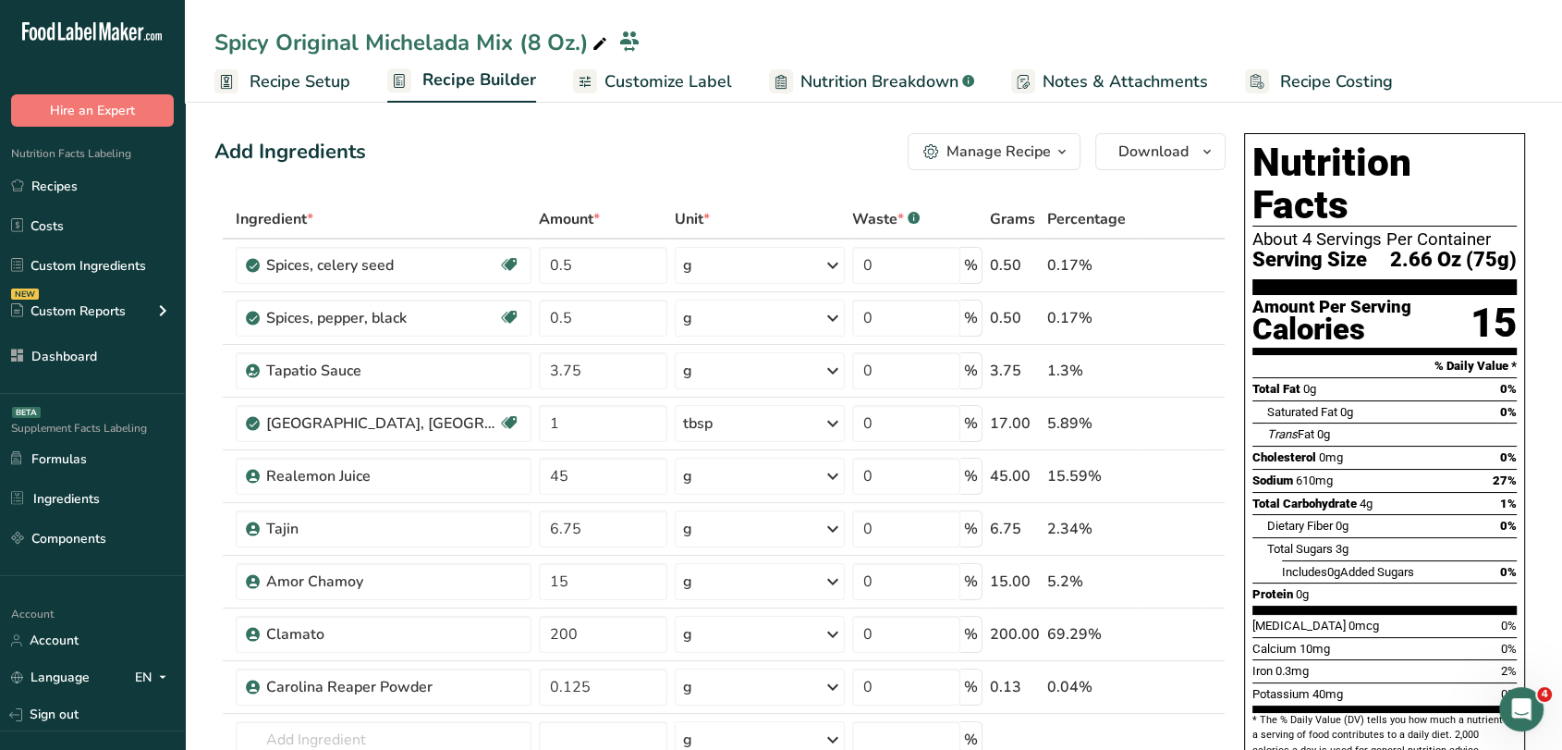
click at [616, 70] on span "Customize Label" at bounding box center [669, 81] width 128 height 25
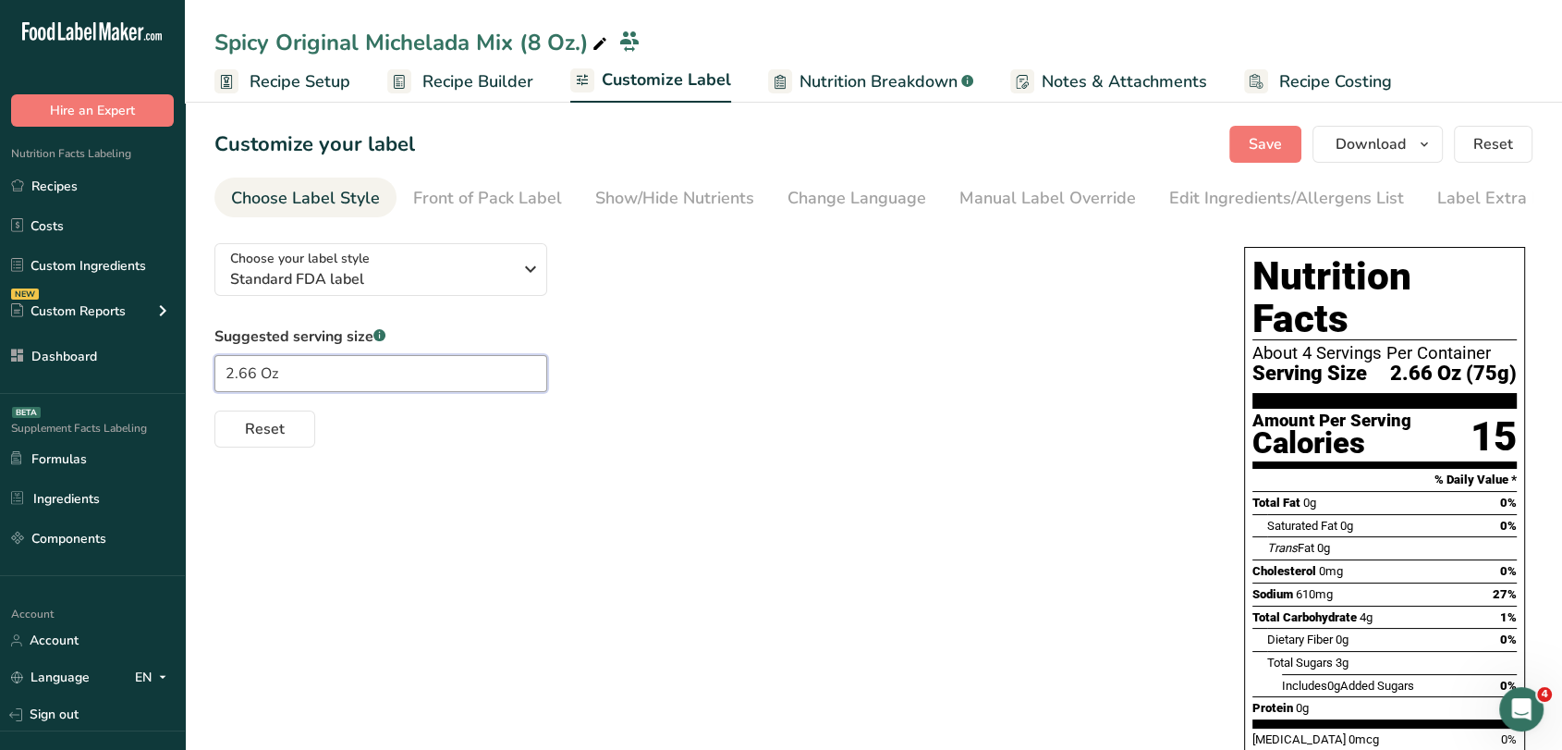
drag, startPoint x: 259, startPoint y: 378, endPoint x: 209, endPoint y: 372, distance: 50.3
click at [209, 372] on section "Customize your label Save Download Choose what to show on your downloaded label…" at bounding box center [873, 621] width 1377 height 1050
type input "2.7 Oz"
click at [1250, 143] on button "Save" at bounding box center [1265, 144] width 72 height 37
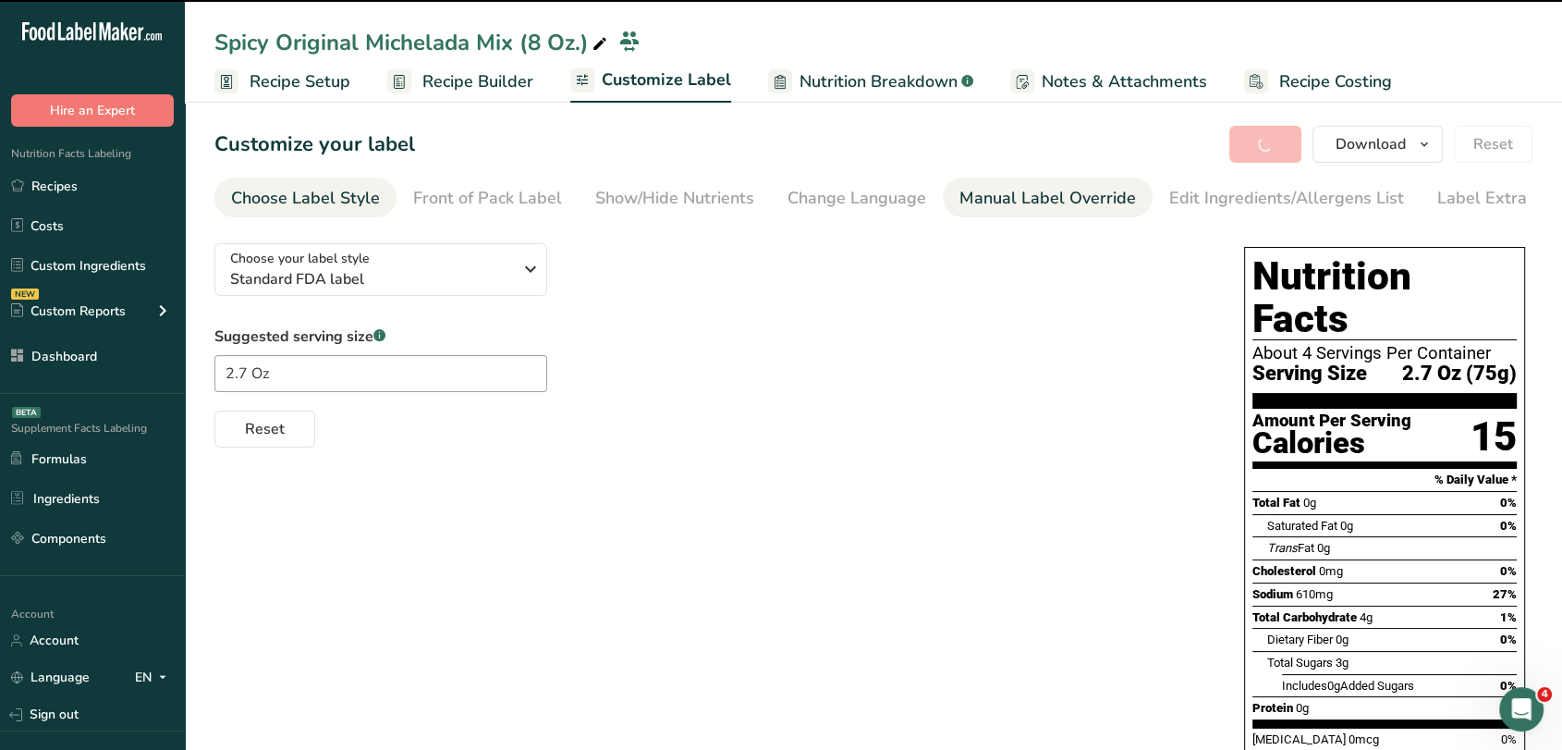
click at [1054, 177] on link "Manual Label Override" at bounding box center [1047, 198] width 177 height 42
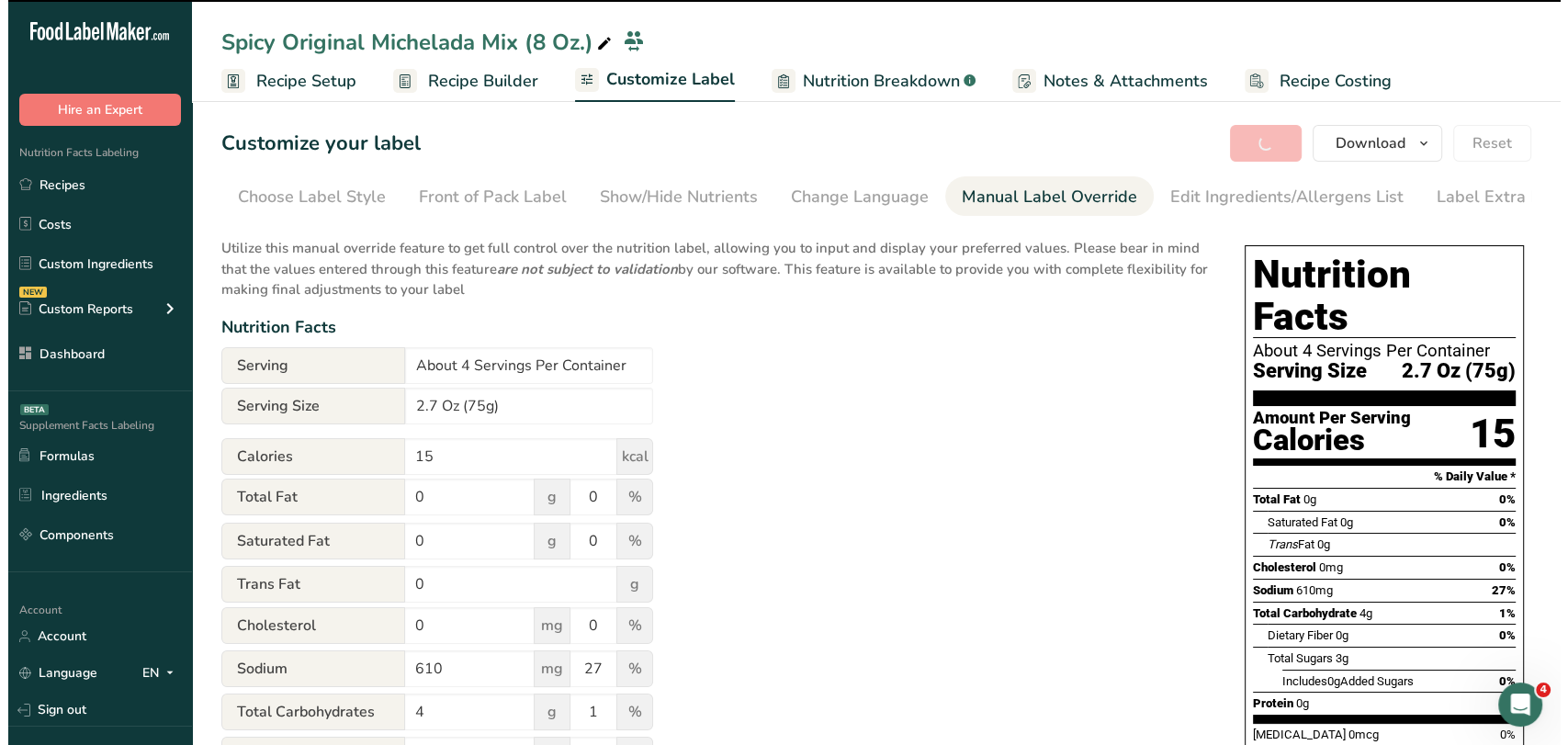
scroll to position [0, 25]
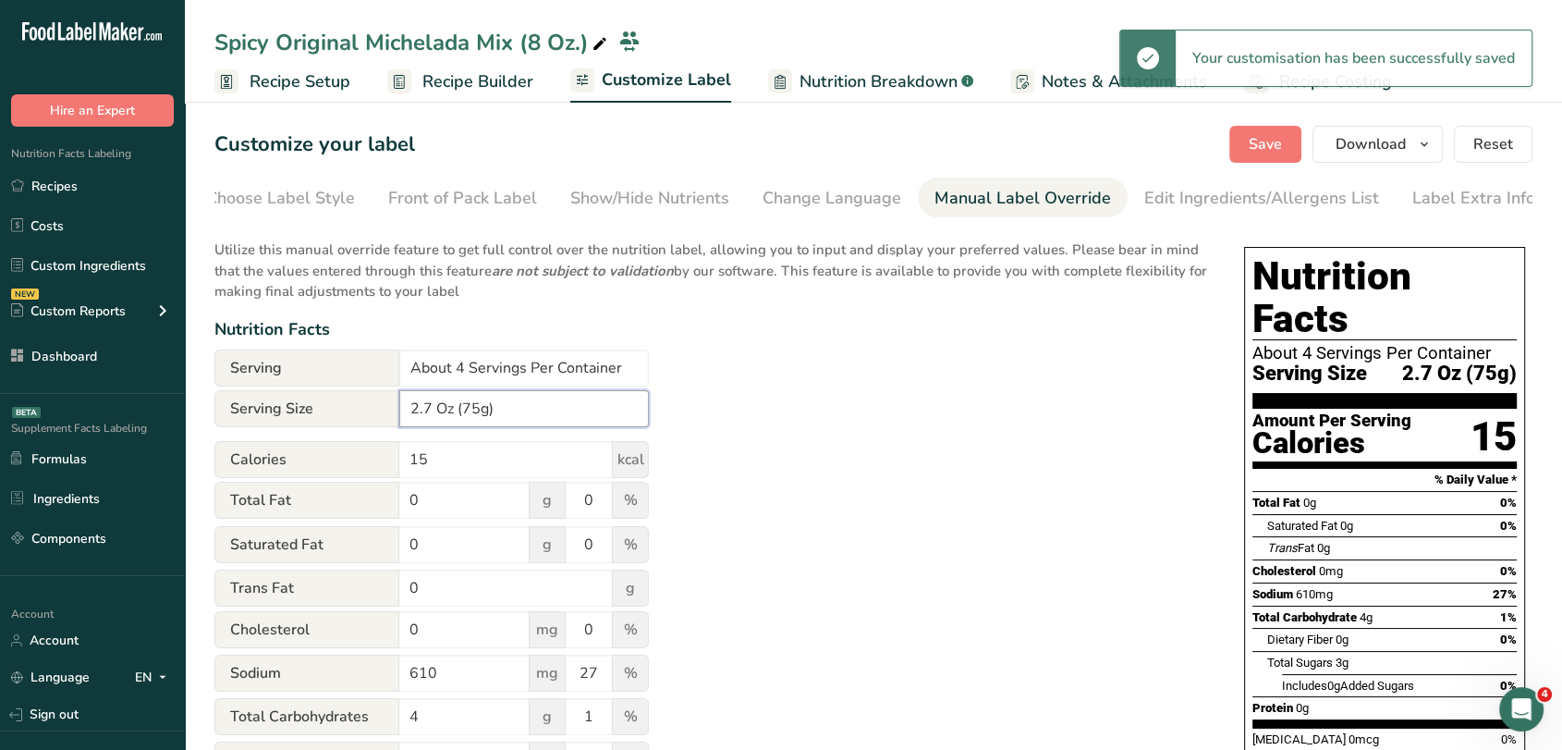
click at [477, 414] on input "2.7 Oz (75g)" at bounding box center [524, 408] width 250 height 37
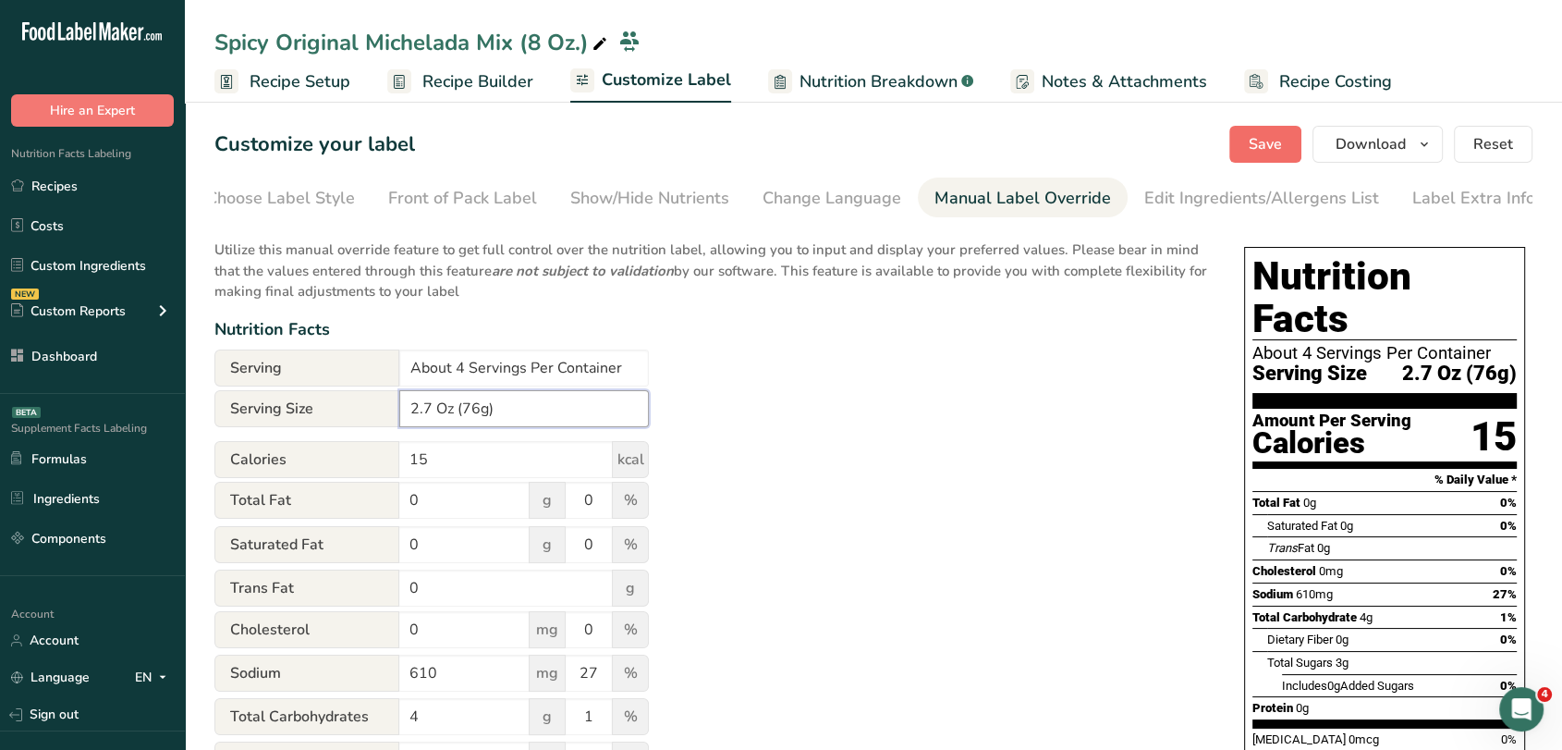
type input "2.7 Oz (76g)"
click at [1278, 142] on span "Save" at bounding box center [1265, 144] width 33 height 22
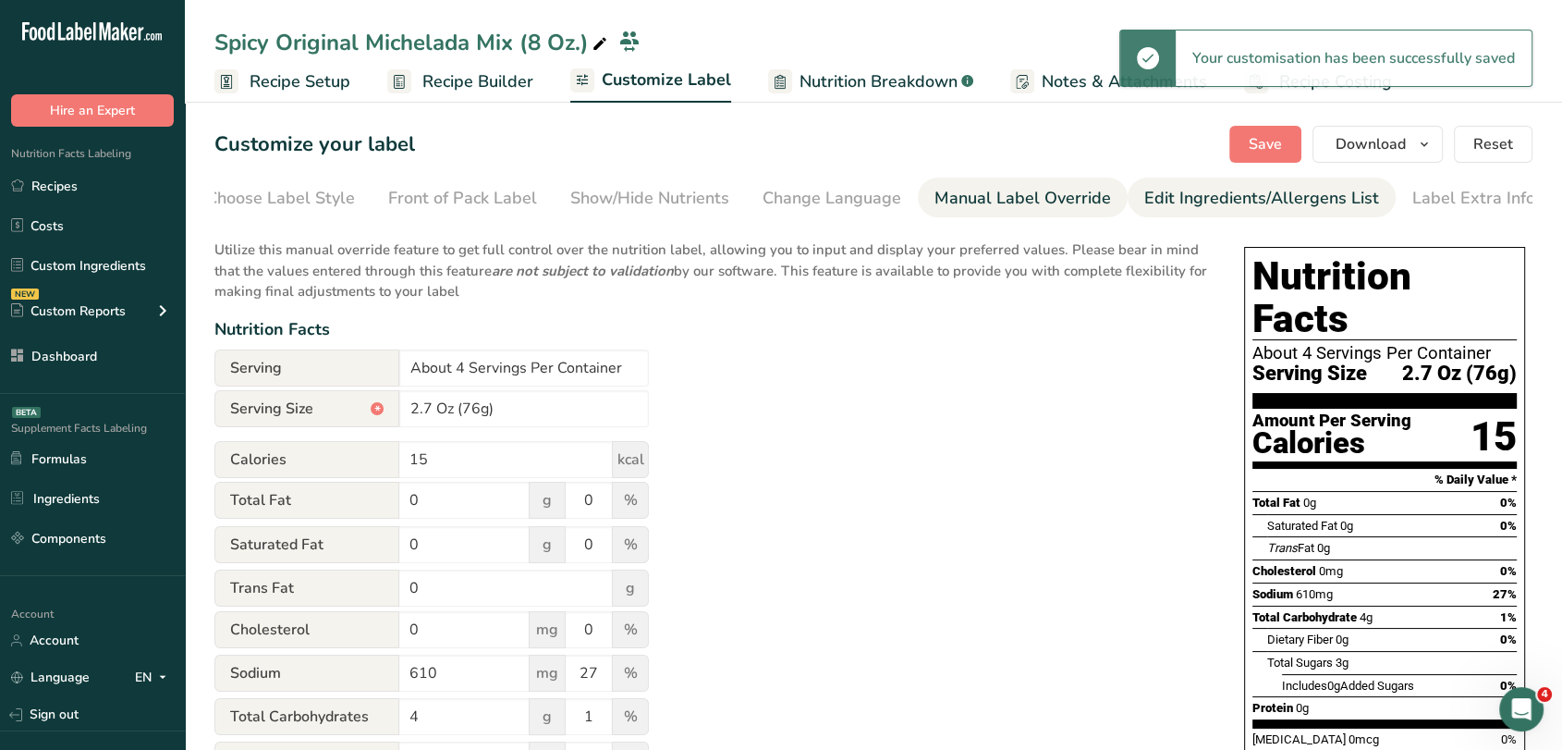
click at [1277, 187] on div "Edit Ingredients/Allergens List" at bounding box center [1261, 198] width 235 height 25
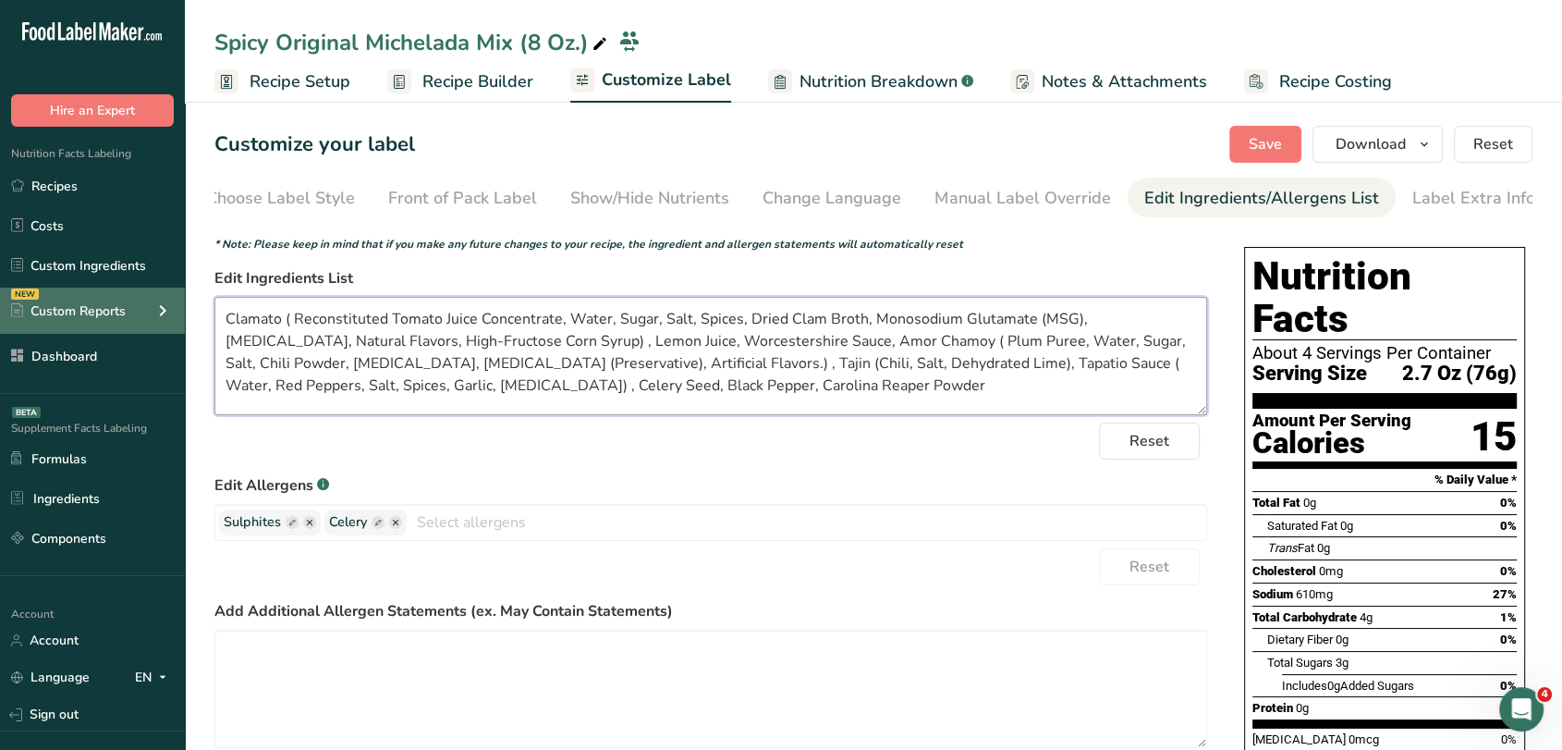
drag, startPoint x: 589, startPoint y: 392, endPoint x: 182, endPoint y: 318, distance: 413.4
click at [182, 318] on div ".a-20{fill:#fff;} Hire an Expert Nutrition Facts Labeling Recipes Costs Custom …" at bounding box center [781, 573] width 1562 height 1146
paste textarea "arolina Reaper Powder"
type textarea "Carolina Reaper Powder Carolina Reaper Powder"
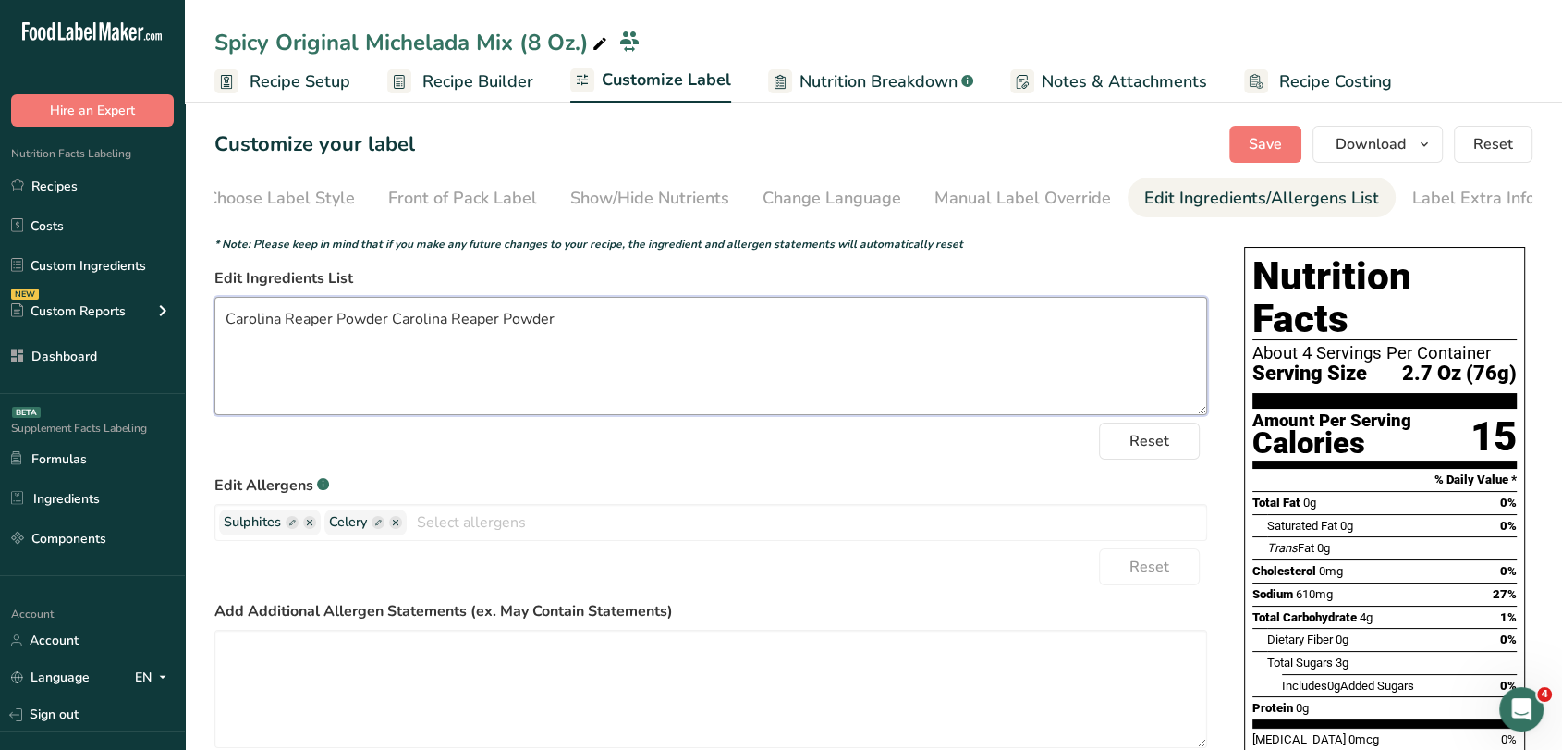
click at [387, 320] on textarea "Carolina Reaper Powder Carolina Reaper Powder" at bounding box center [710, 356] width 993 height 118
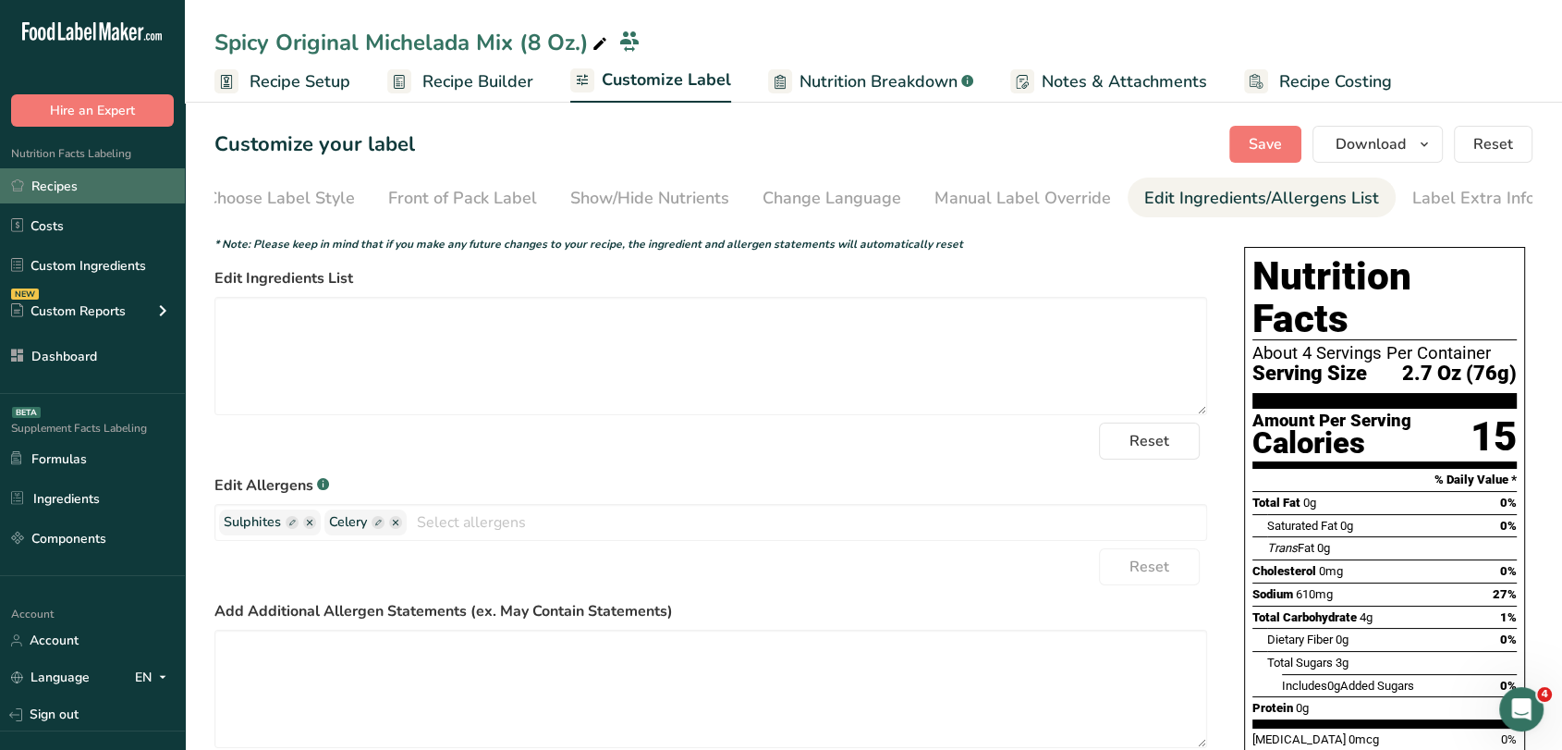
click at [84, 187] on link "Recipes" at bounding box center [92, 185] width 185 height 35
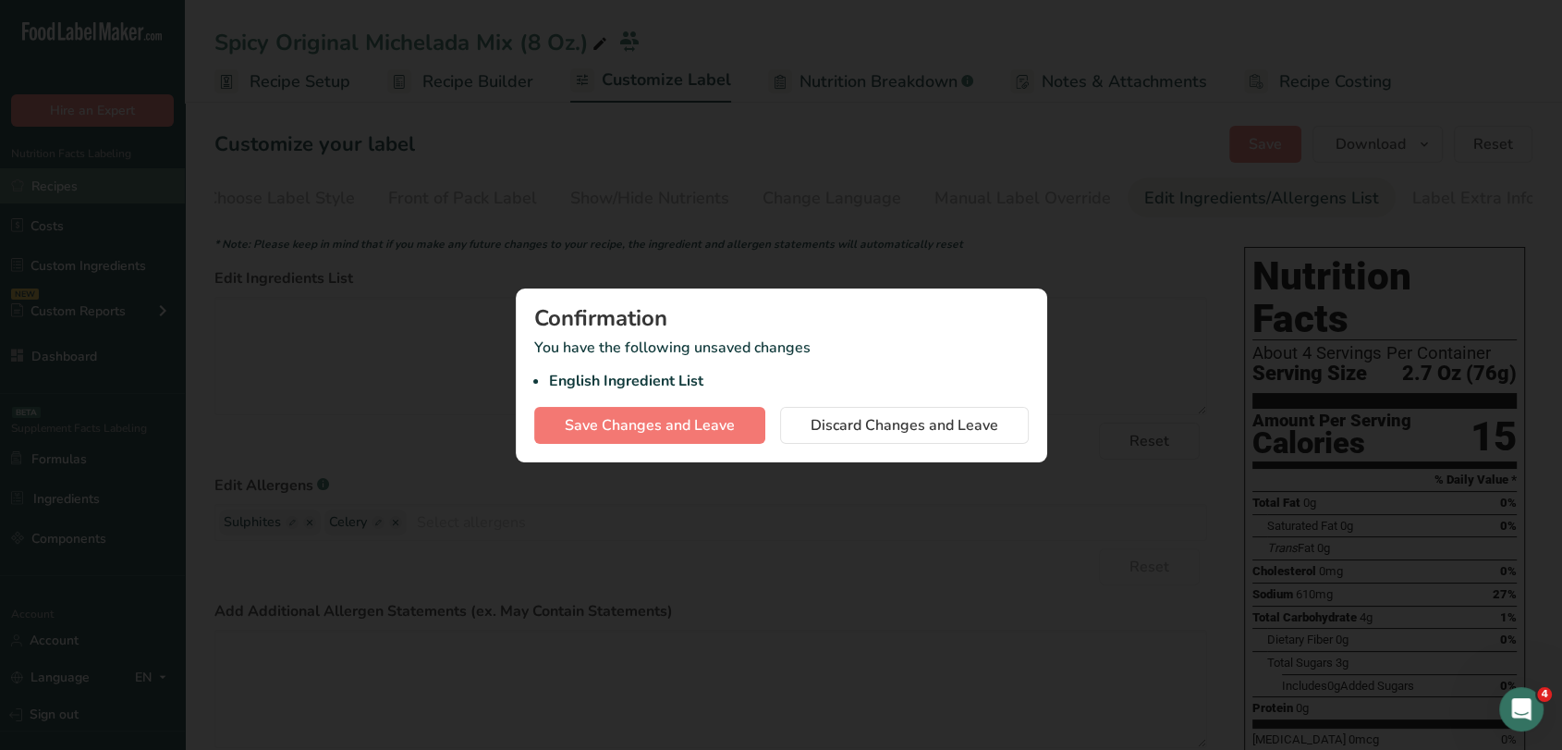
scroll to position [0, 9]
click at [717, 409] on button "Save Changes and Leave" at bounding box center [657, 425] width 231 height 37
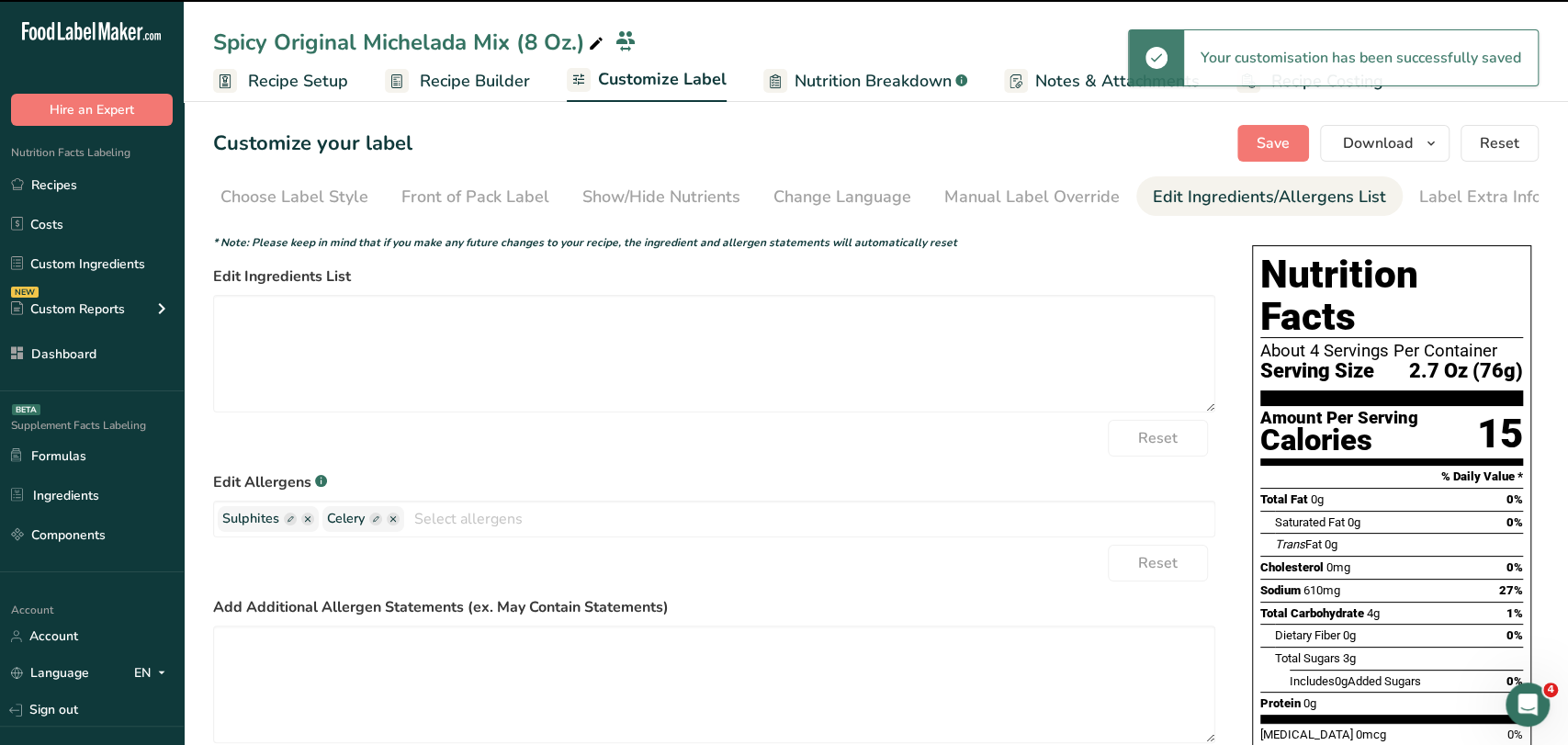
type textarea "Clamato, Lemon Juice, Worcestershire Sauce, Amor Chamoy, Tajin, Tapatio Sauce, …"
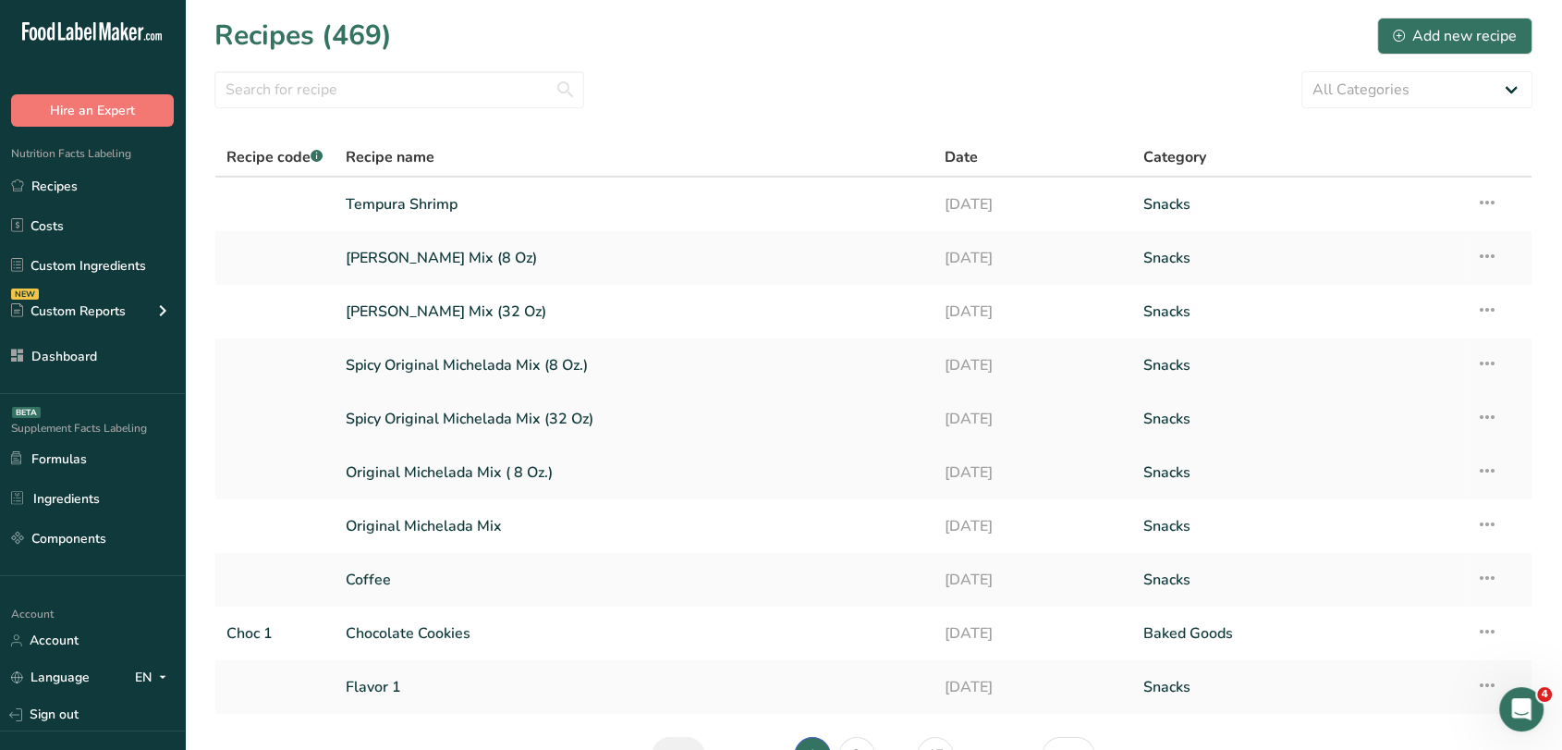
click at [514, 403] on link "Spicy Original Michelada Mix (32 Oz)" at bounding box center [634, 418] width 577 height 39
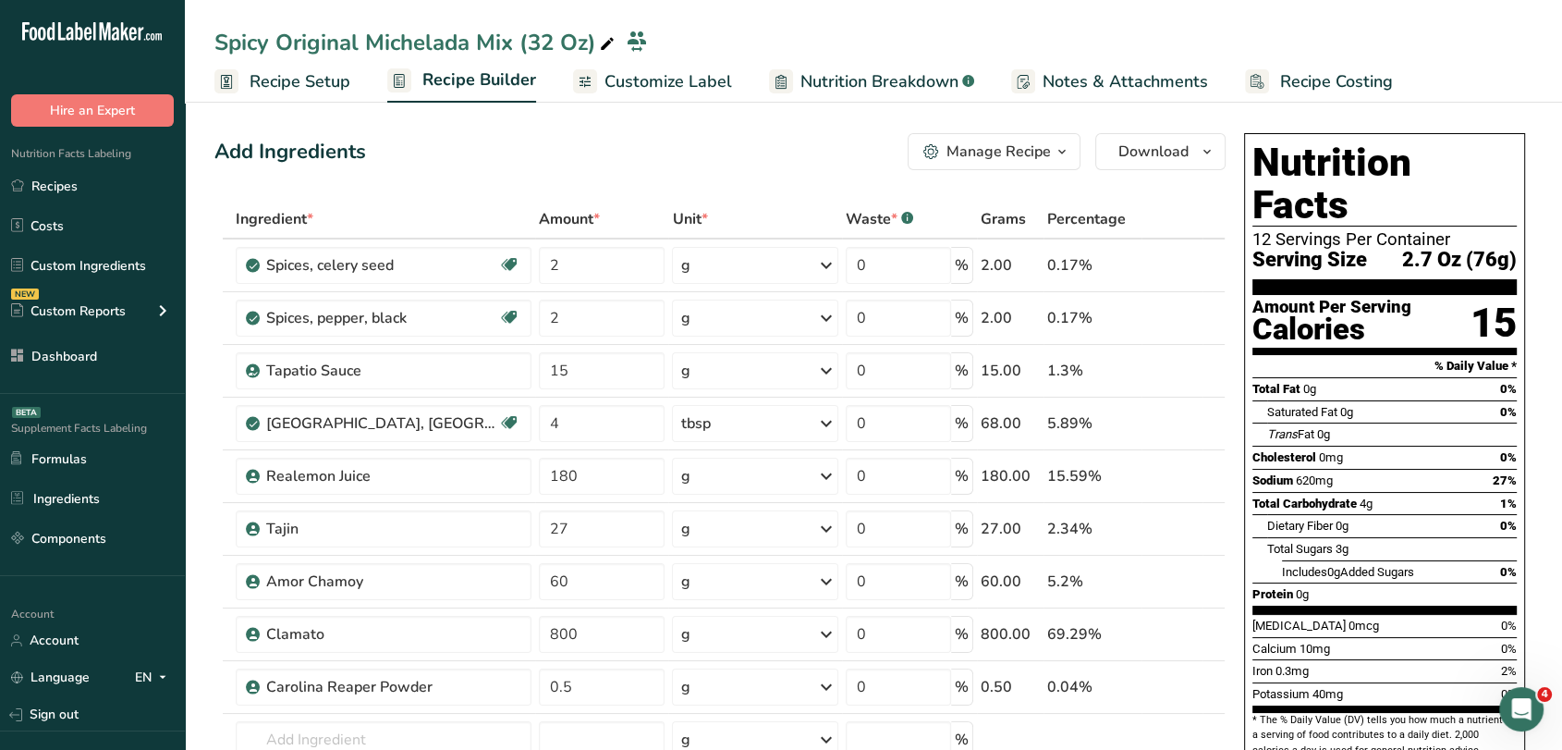
click at [686, 77] on span "Customize Label" at bounding box center [669, 81] width 128 height 25
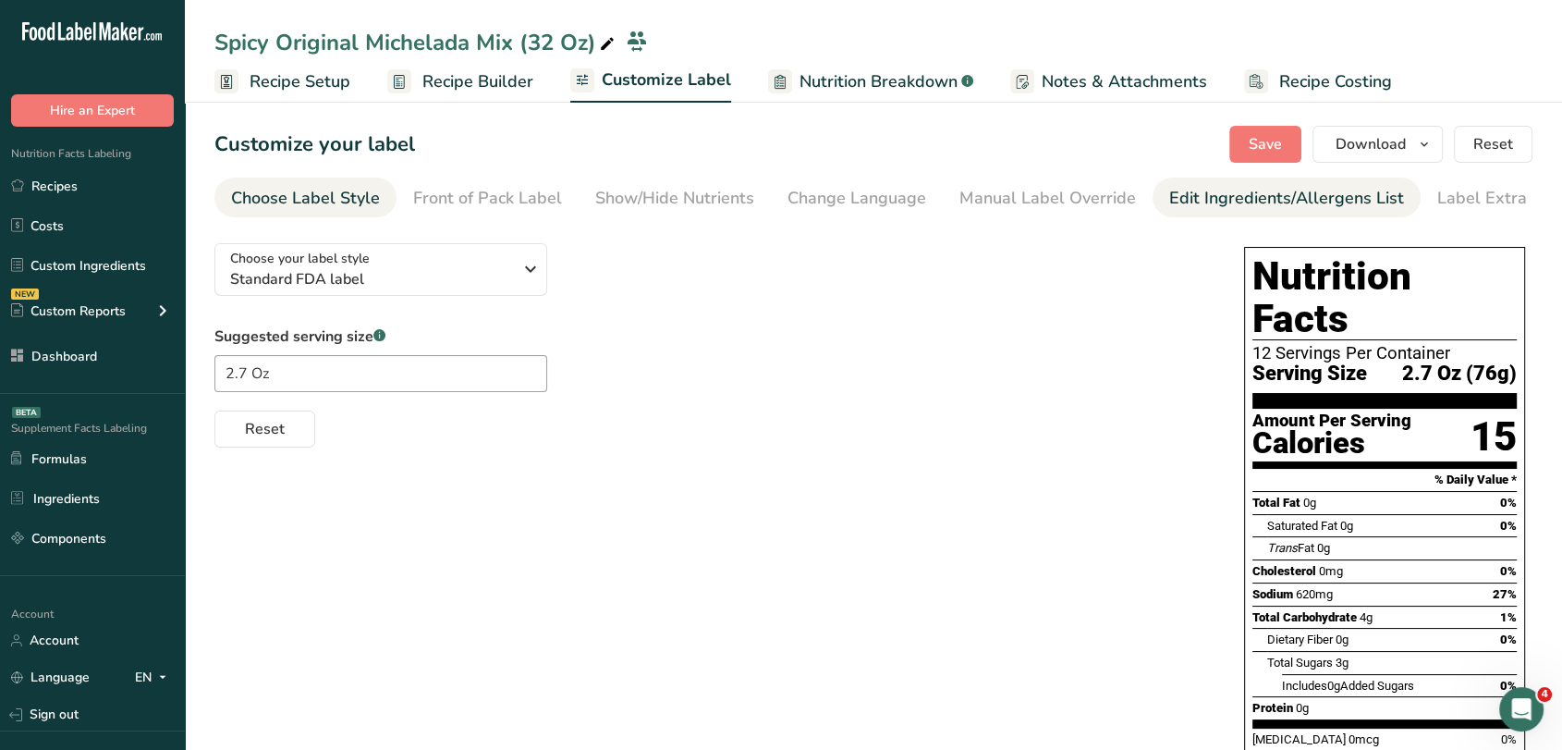
click at [1198, 213] on link "Edit Ingredients/Allergens List" at bounding box center [1286, 198] width 235 height 42
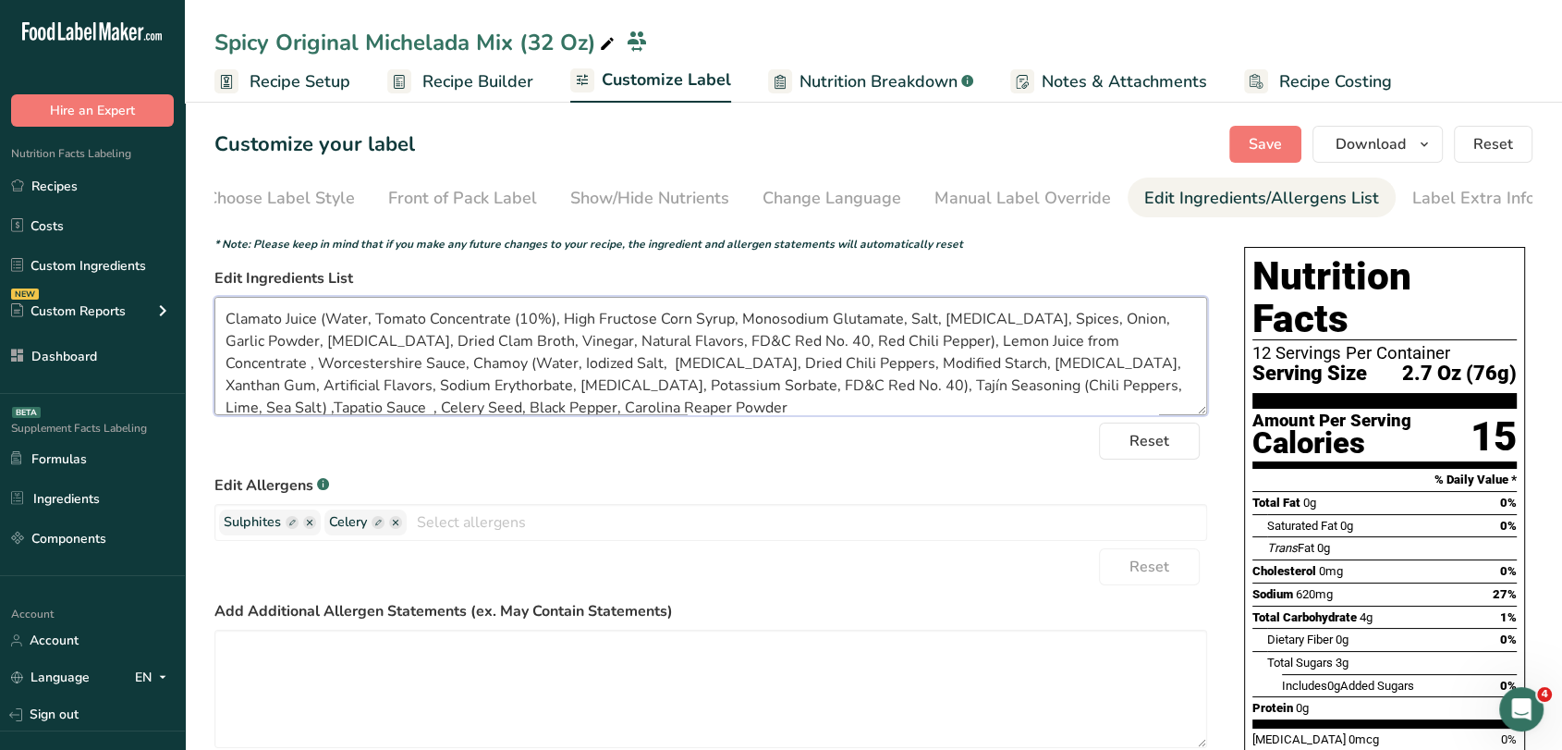
click at [700, 374] on textarea "Clamato Juice (Water, Tomato Concentrate (10%), High Fructose Corn Syrup, Monos…" at bounding box center [710, 356] width 993 height 118
click at [67, 198] on link "Recipes" at bounding box center [92, 185] width 185 height 35
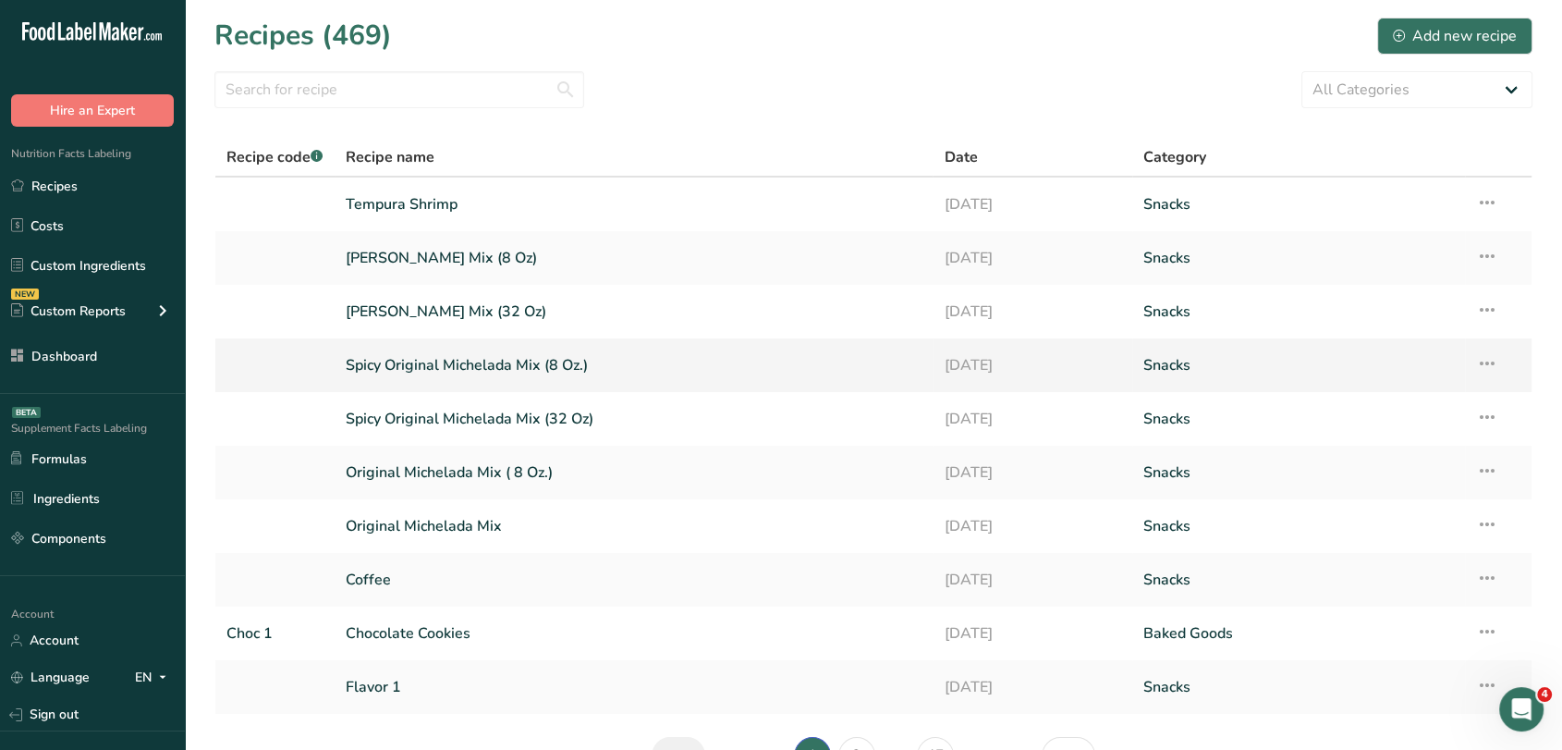
click at [519, 355] on link "Spicy Original Michelada Mix (8 Oz.)" at bounding box center [634, 365] width 577 height 39
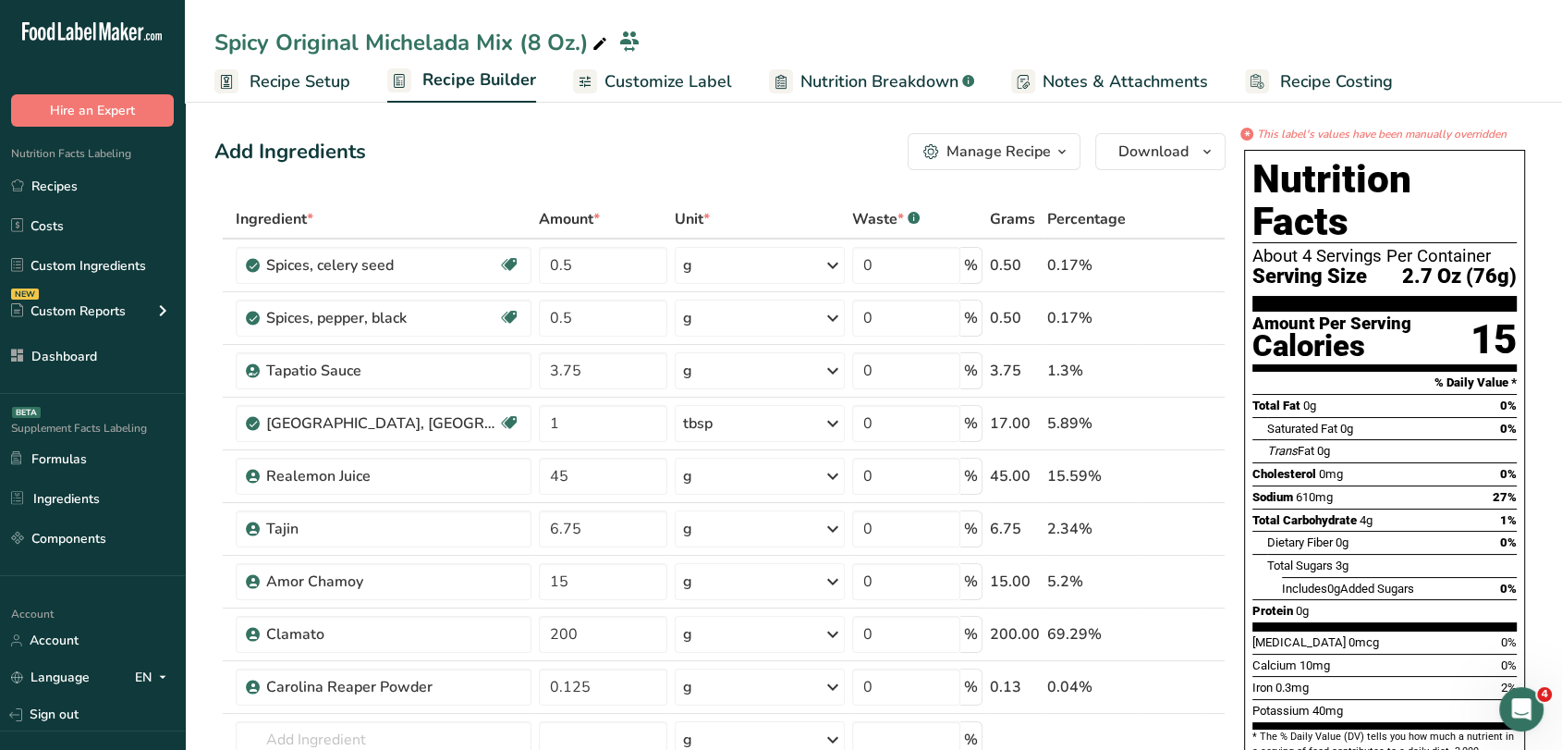
click at [688, 96] on link "Customize Label" at bounding box center [652, 82] width 159 height 42
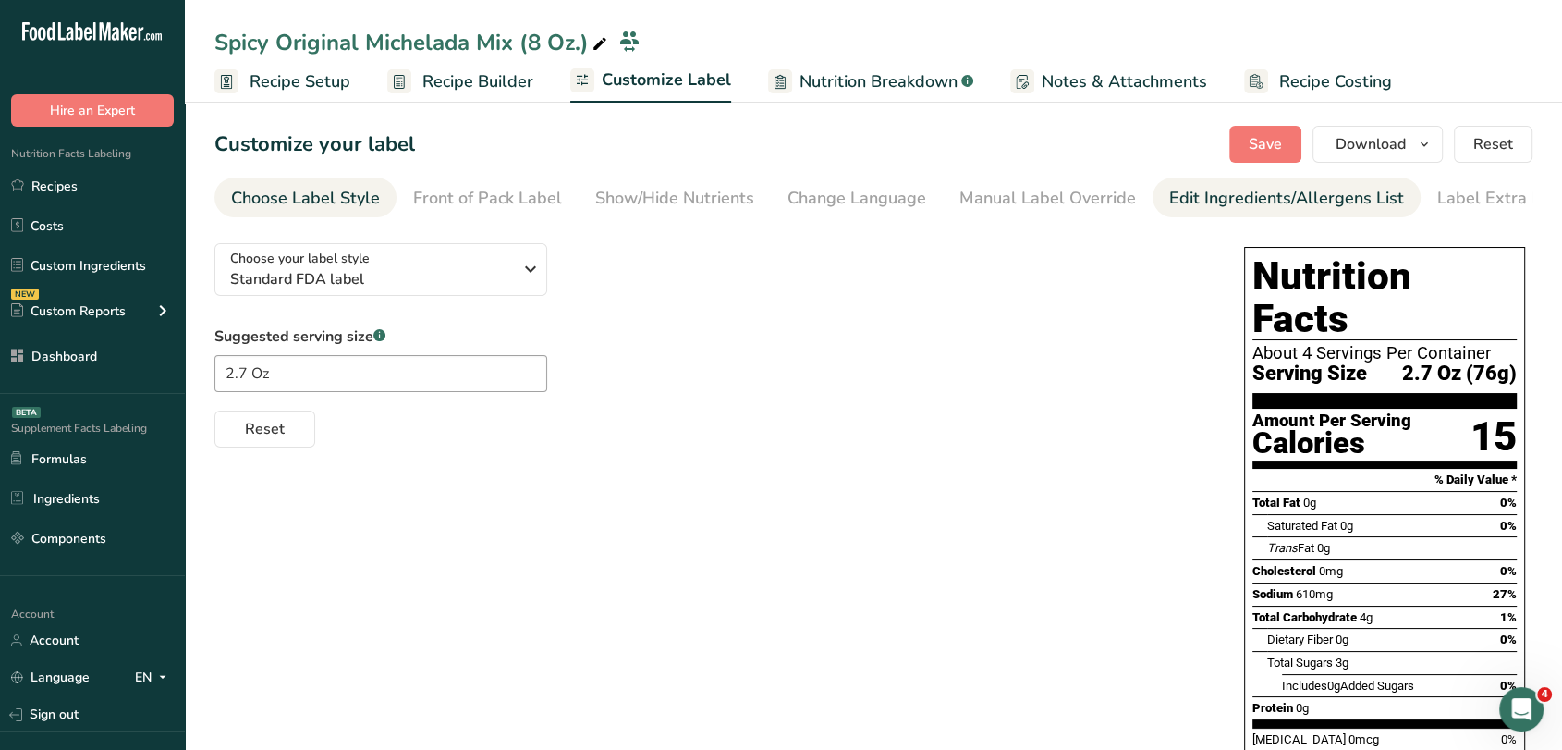
click at [1169, 194] on div "Edit Ingredients/Allergens List" at bounding box center [1286, 198] width 235 height 25
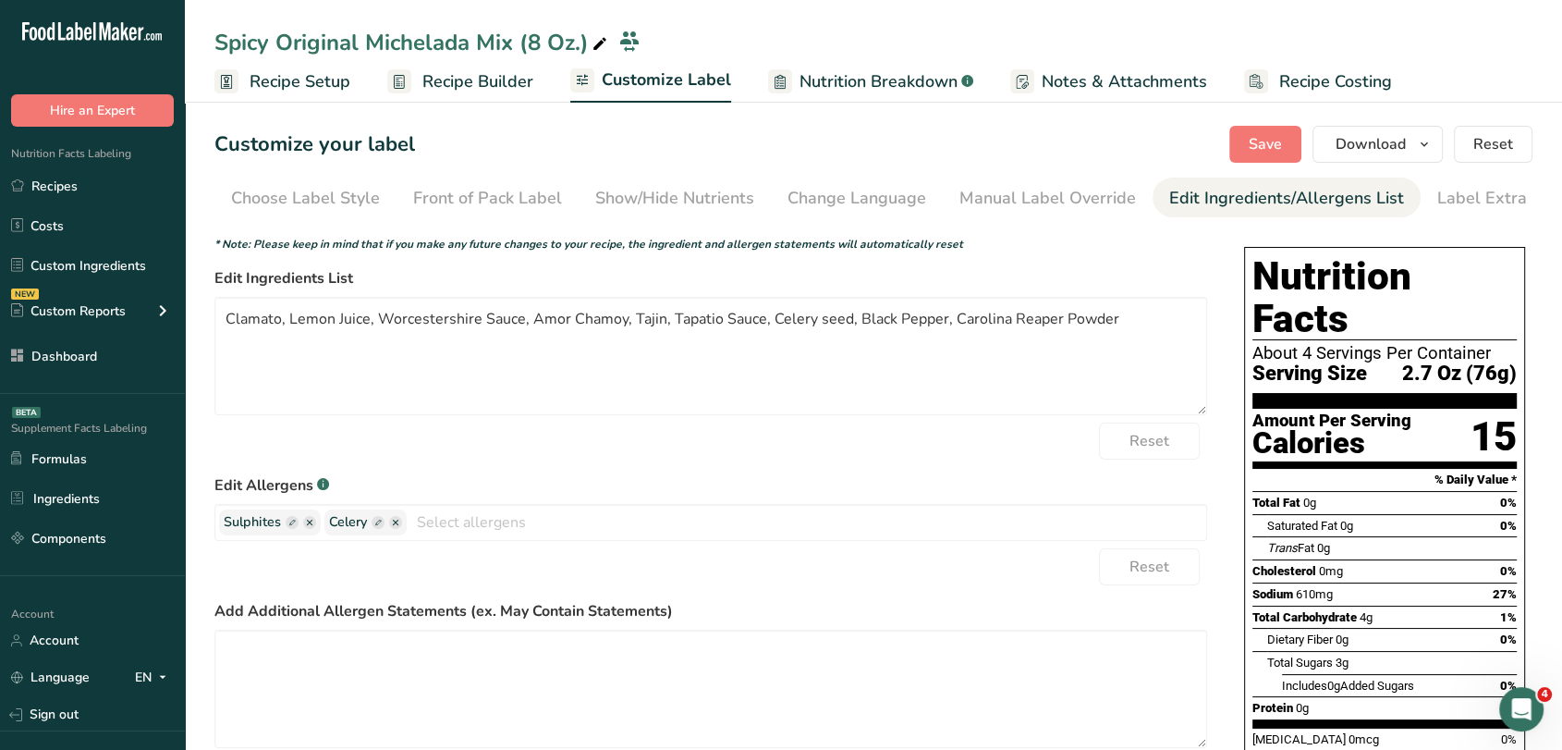
scroll to position [0, 25]
click at [559, 316] on textarea "Clamato, Lemon Juice, Worcestershire Sauce, Amor Chamoy, Tajin, Tapatio Sauce, …" at bounding box center [710, 356] width 993 height 118
paste textarea "Juice (Water, Tomato Concentrate (10%), High Fructose Corn Syrup, Monosodium Gl…"
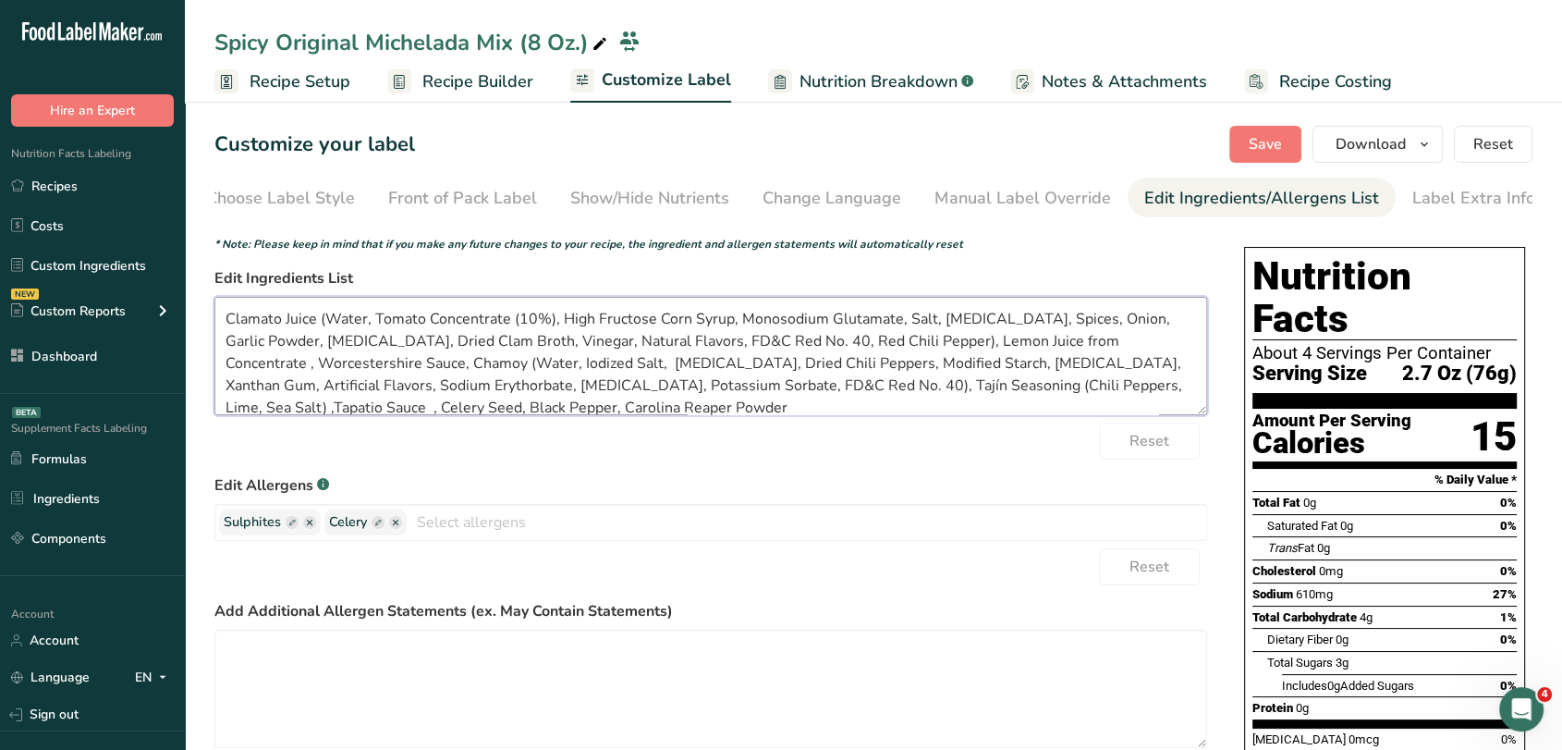
scroll to position [25, 0]
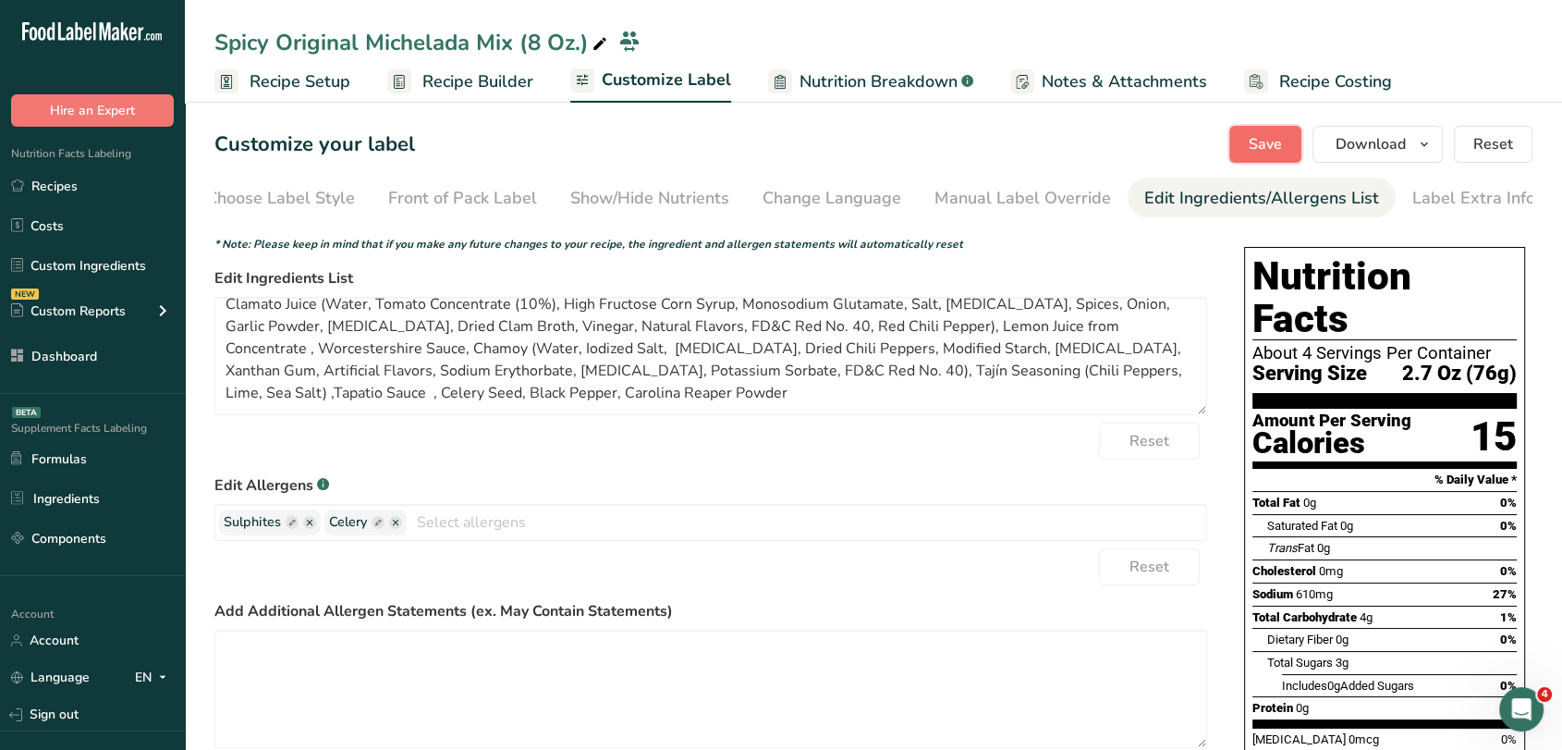
click at [1259, 135] on span "Save" at bounding box center [1265, 144] width 33 height 22
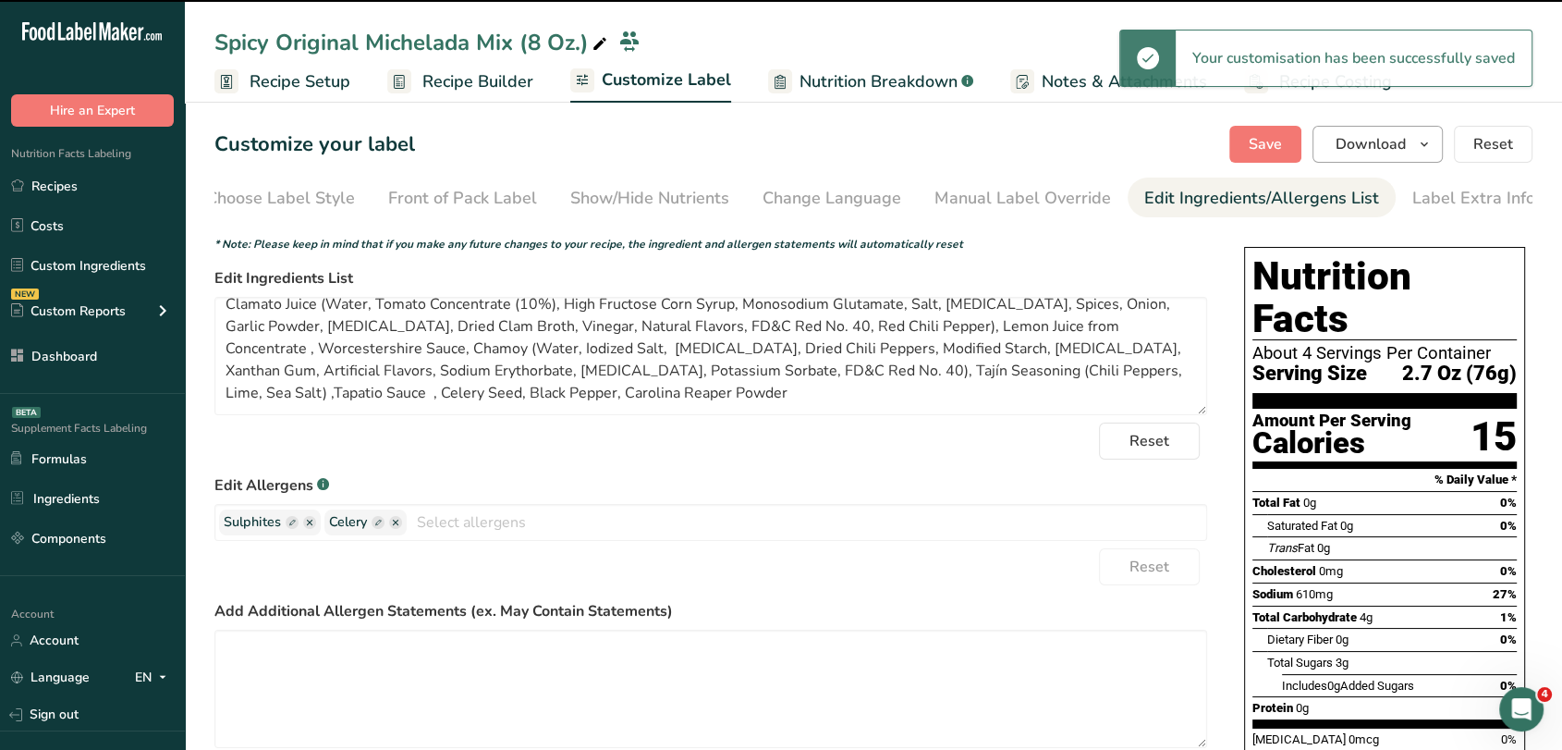
type textarea "Clamato Juice (Water, Tomato Concentrate (10%), High Fructose Corn Syrup, Monos…"
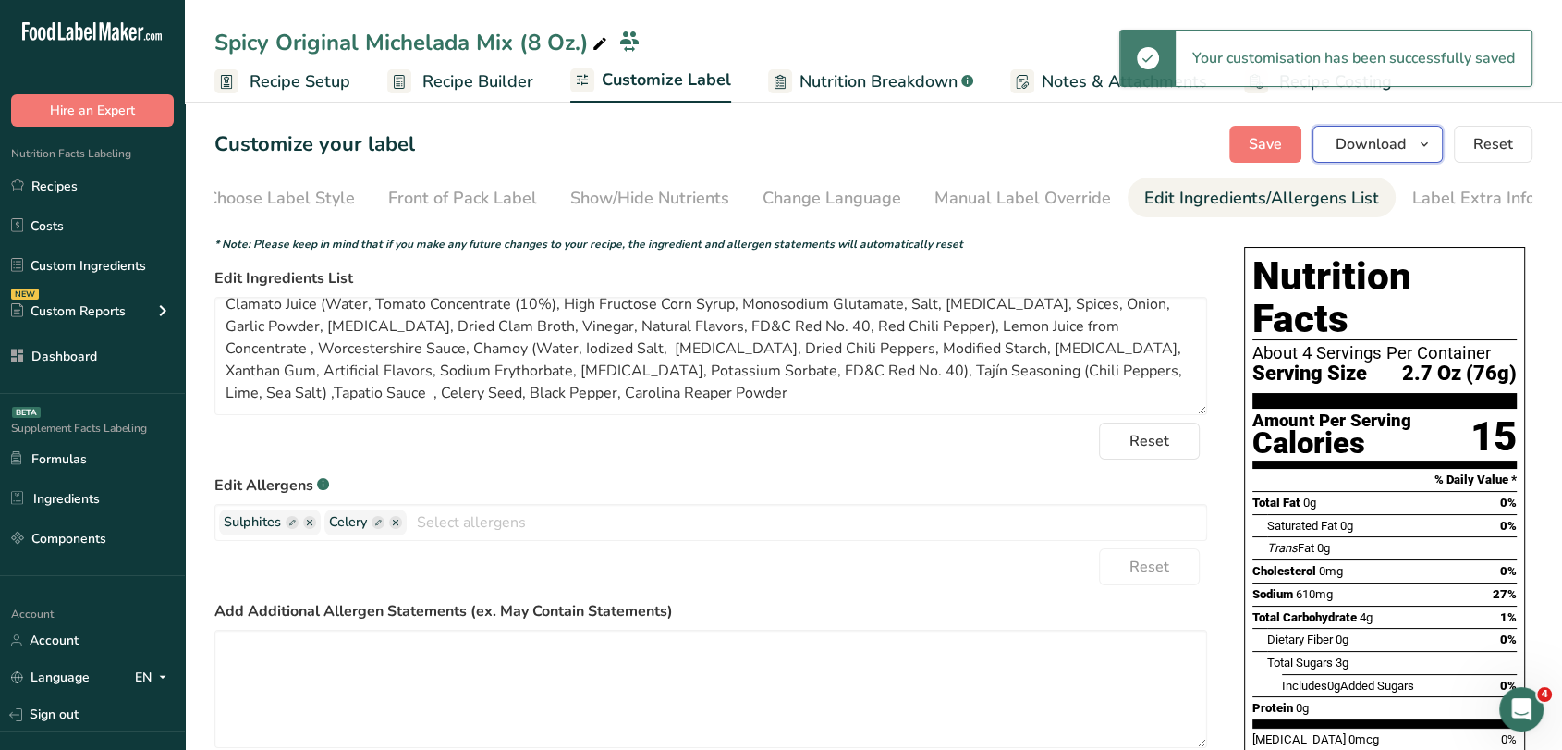
click at [1399, 138] on span "Download" at bounding box center [1371, 144] width 70 height 22
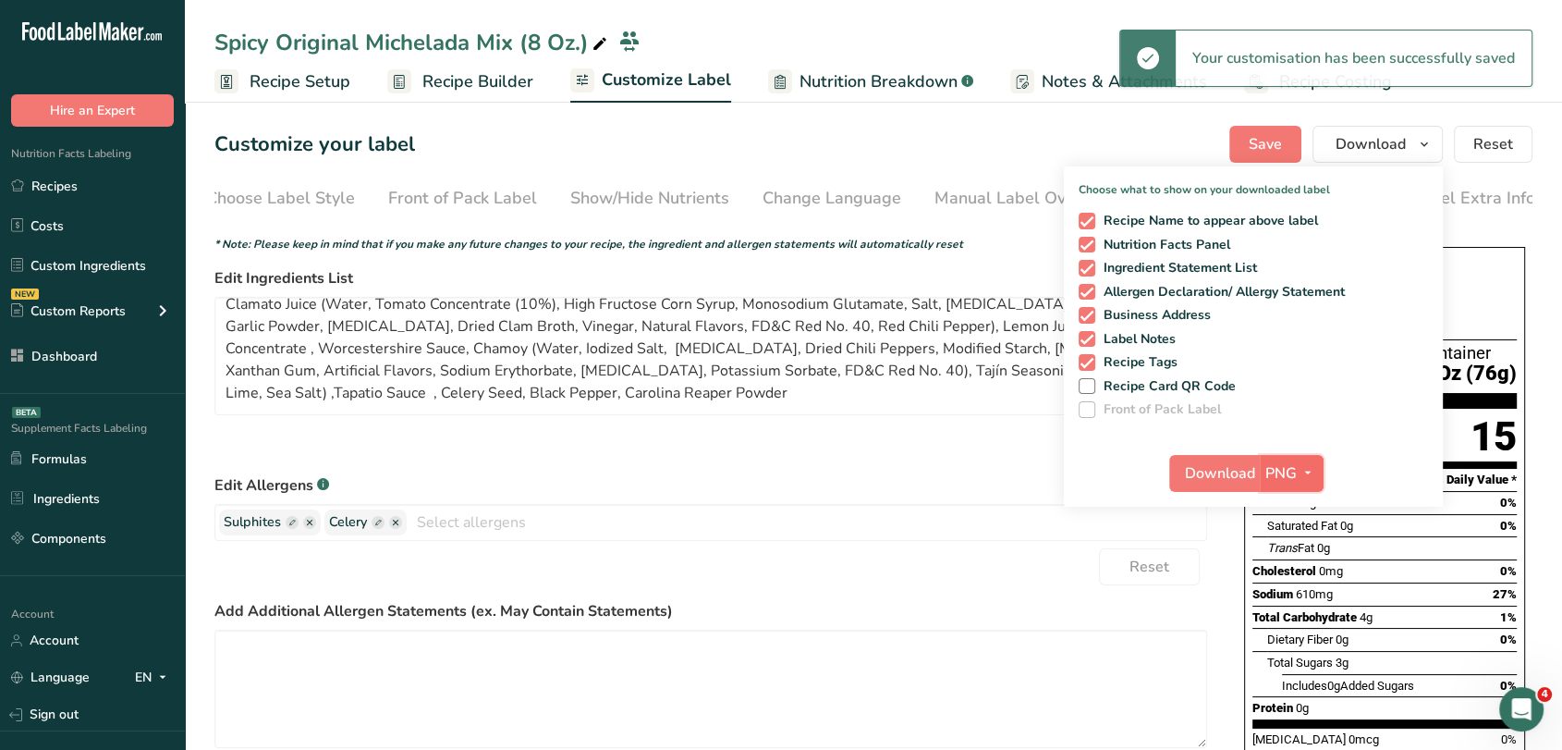
click at [1279, 460] on button "PNG" at bounding box center [1292, 473] width 64 height 37
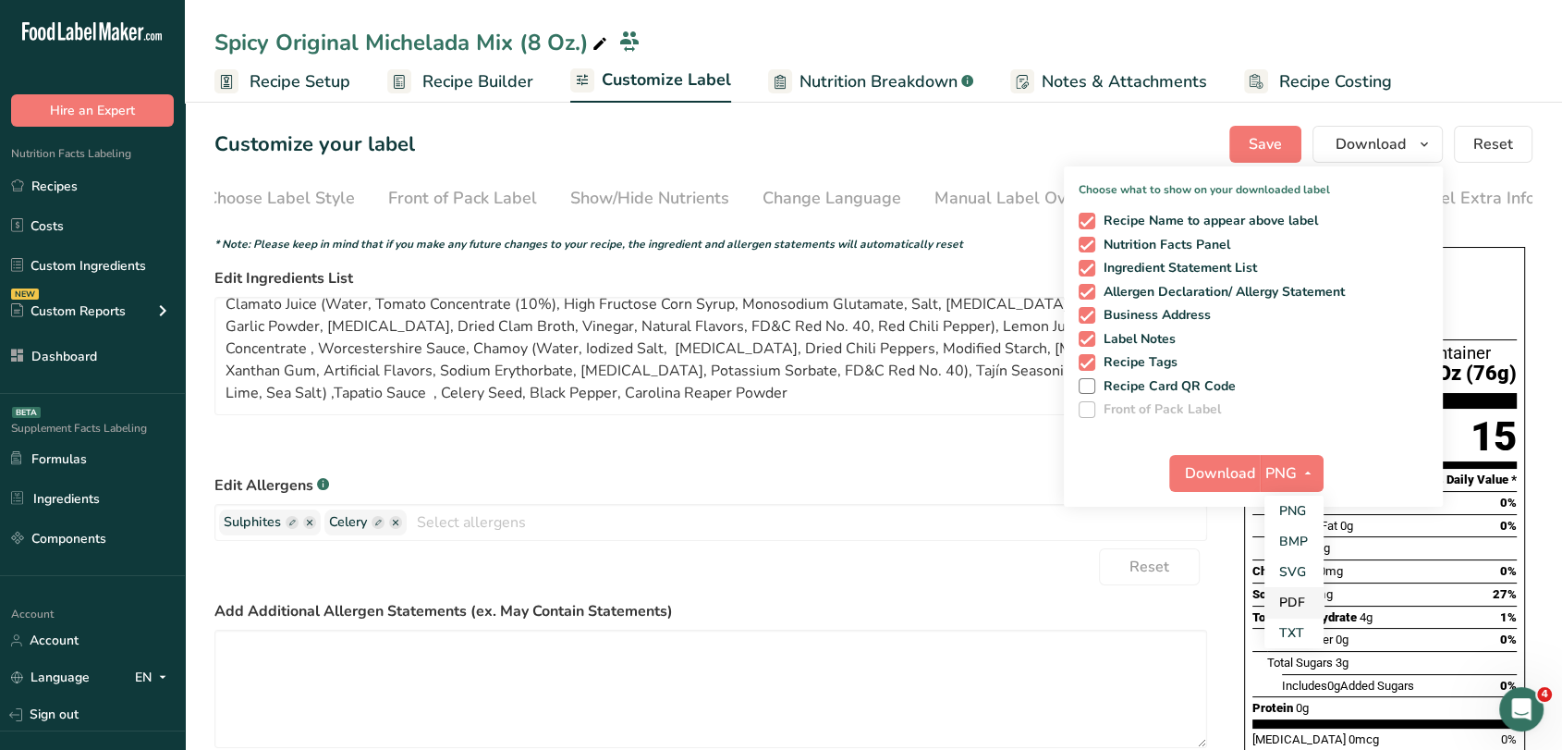
click at [1282, 592] on link "PDF" at bounding box center [1294, 602] width 59 height 31
click at [1234, 473] on span "Download" at bounding box center [1221, 473] width 70 height 22
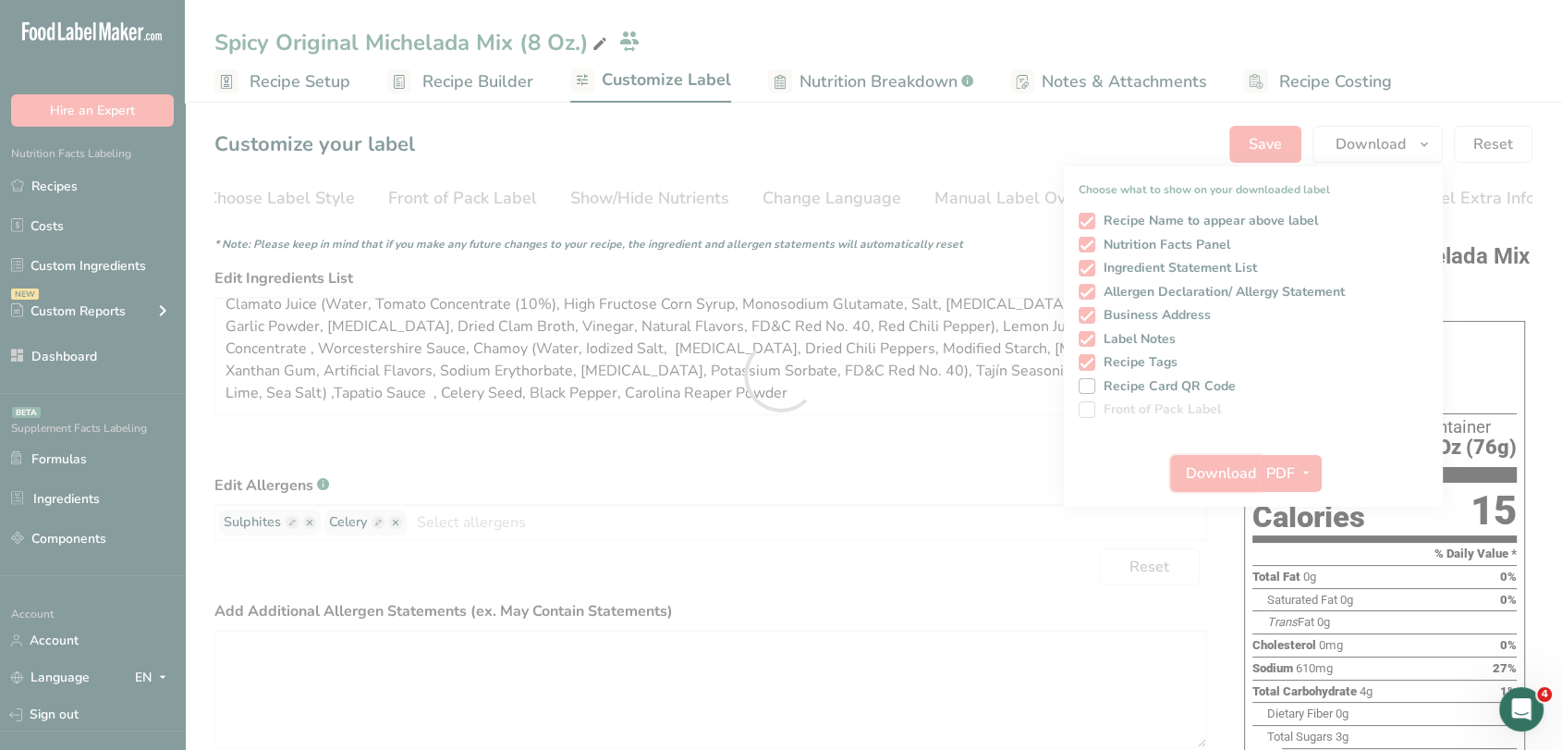
scroll to position [0, 0]
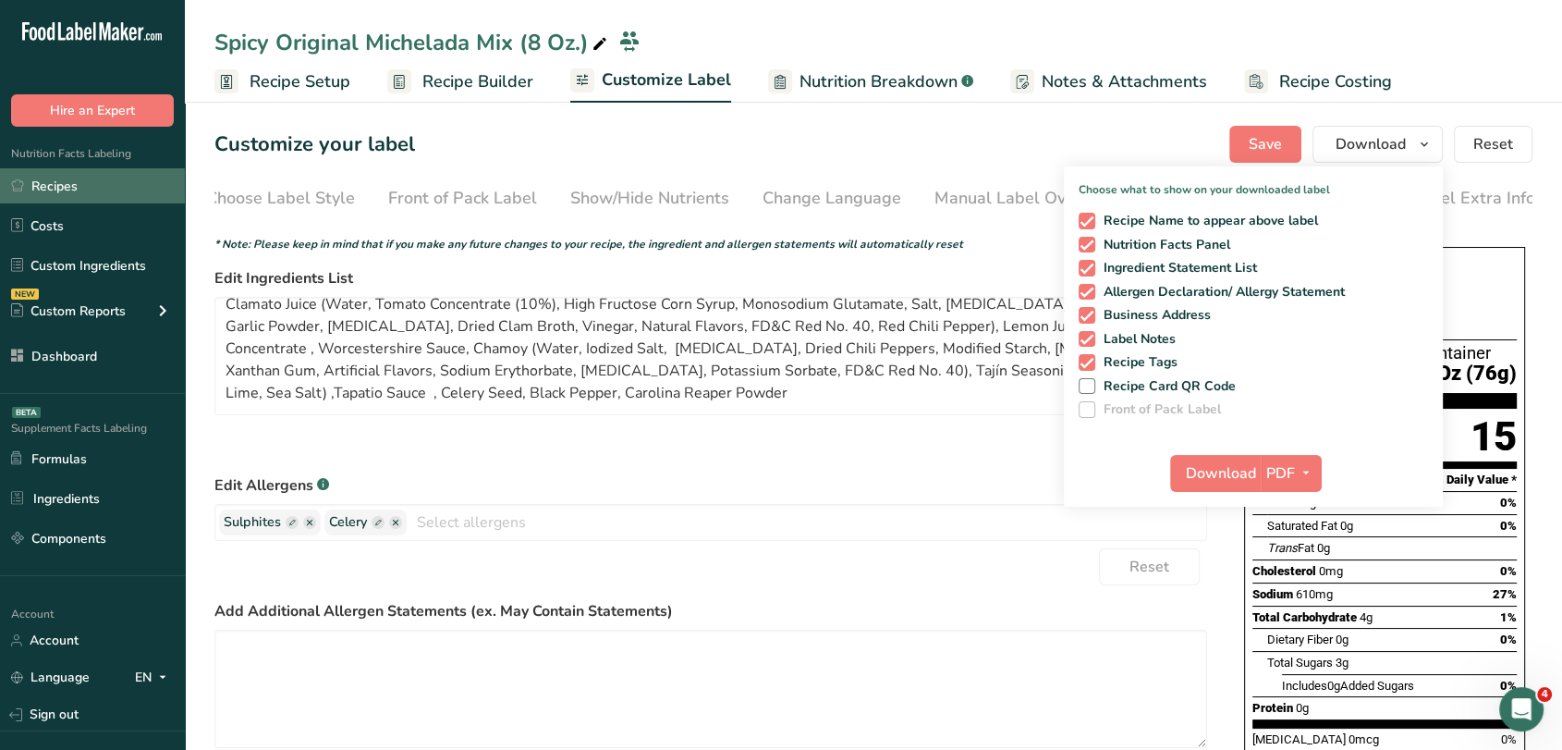
click at [141, 194] on link "Recipes" at bounding box center [92, 185] width 185 height 35
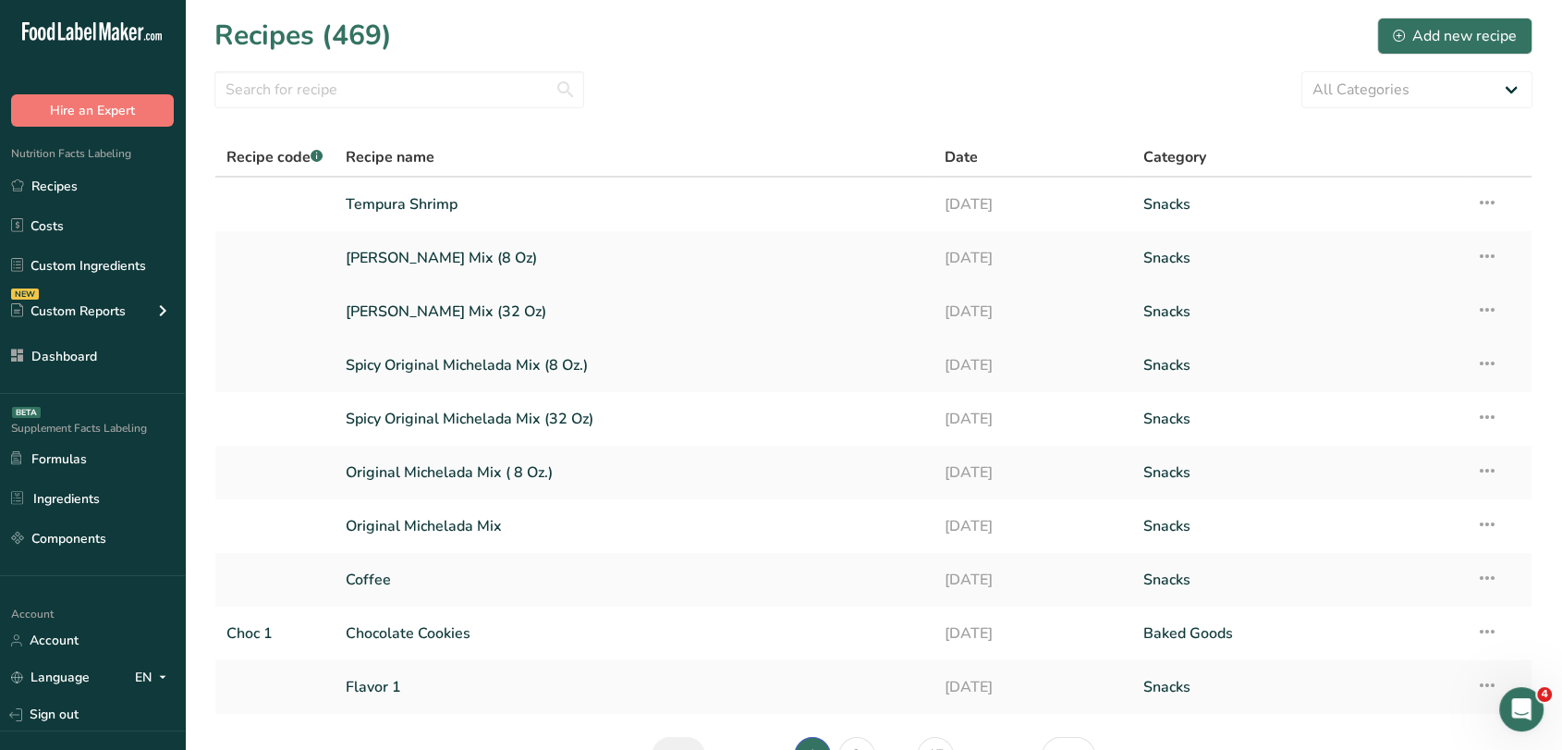
click at [525, 296] on link "[PERSON_NAME] Mix (32 Oz)" at bounding box center [634, 311] width 577 height 39
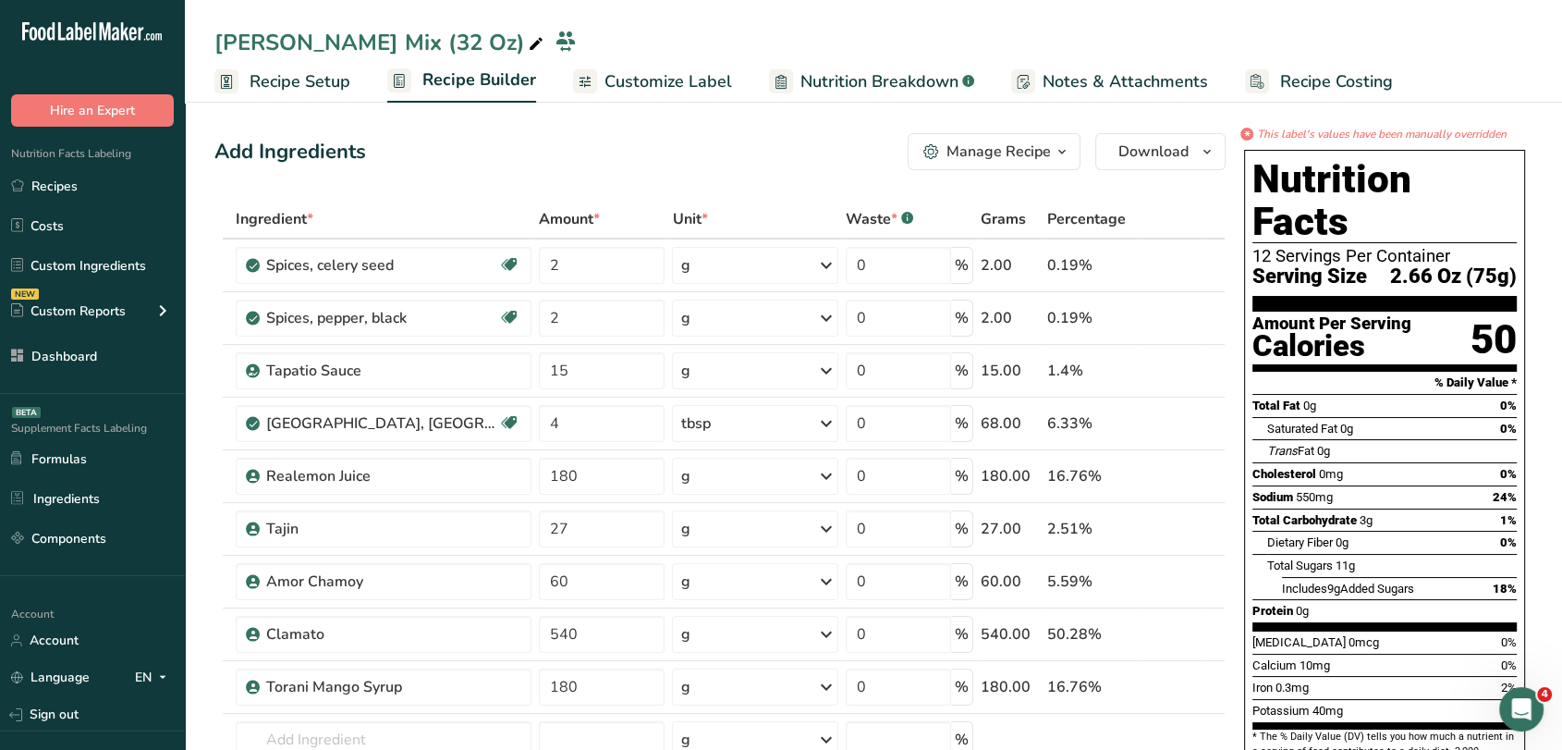
click at [665, 67] on link "Customize Label" at bounding box center [652, 82] width 159 height 42
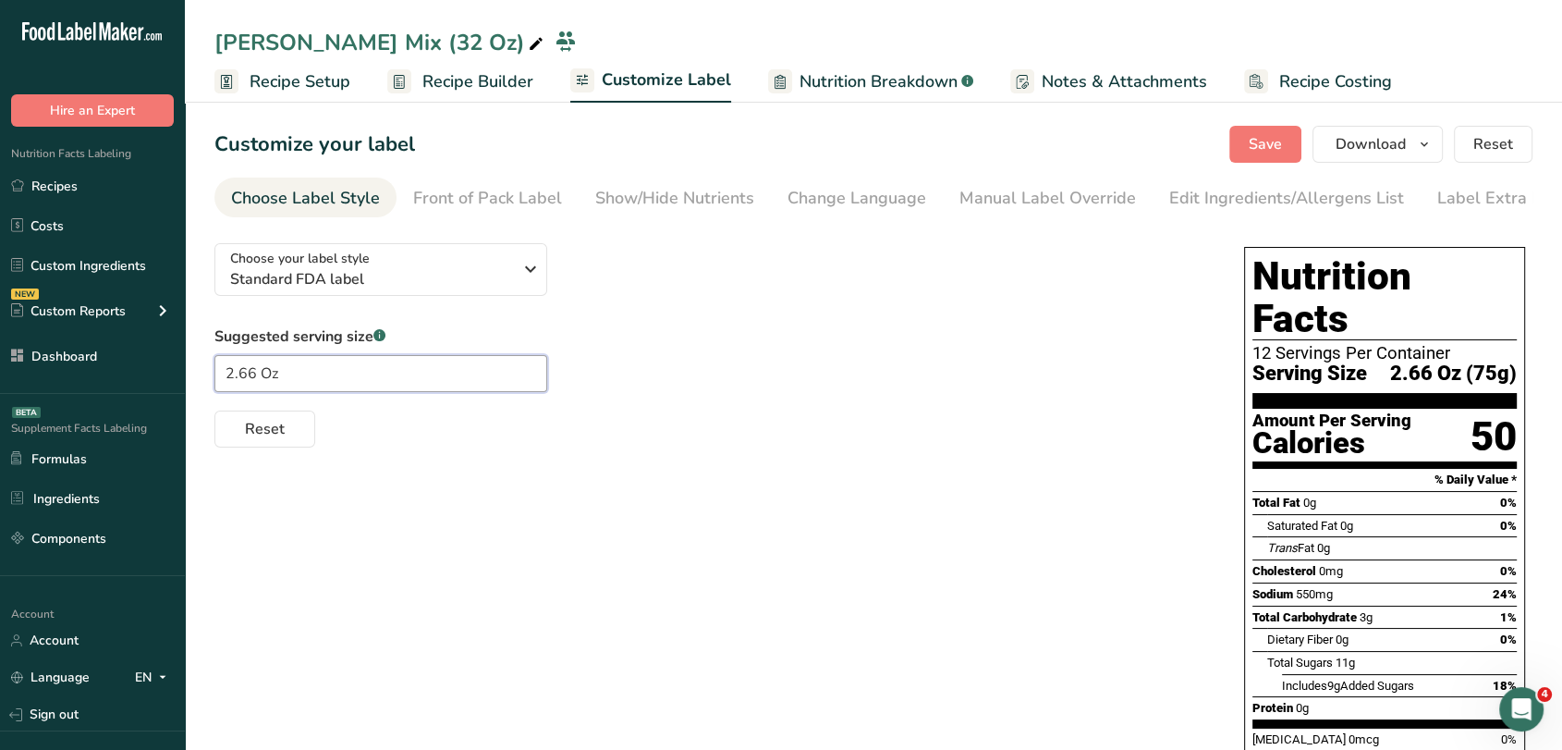
click at [245, 384] on input "2.66 Oz" at bounding box center [380, 373] width 333 height 37
type input "2. Oz"
type input "2.7 Oz"
click at [1278, 145] on span "Save" at bounding box center [1265, 144] width 33 height 22
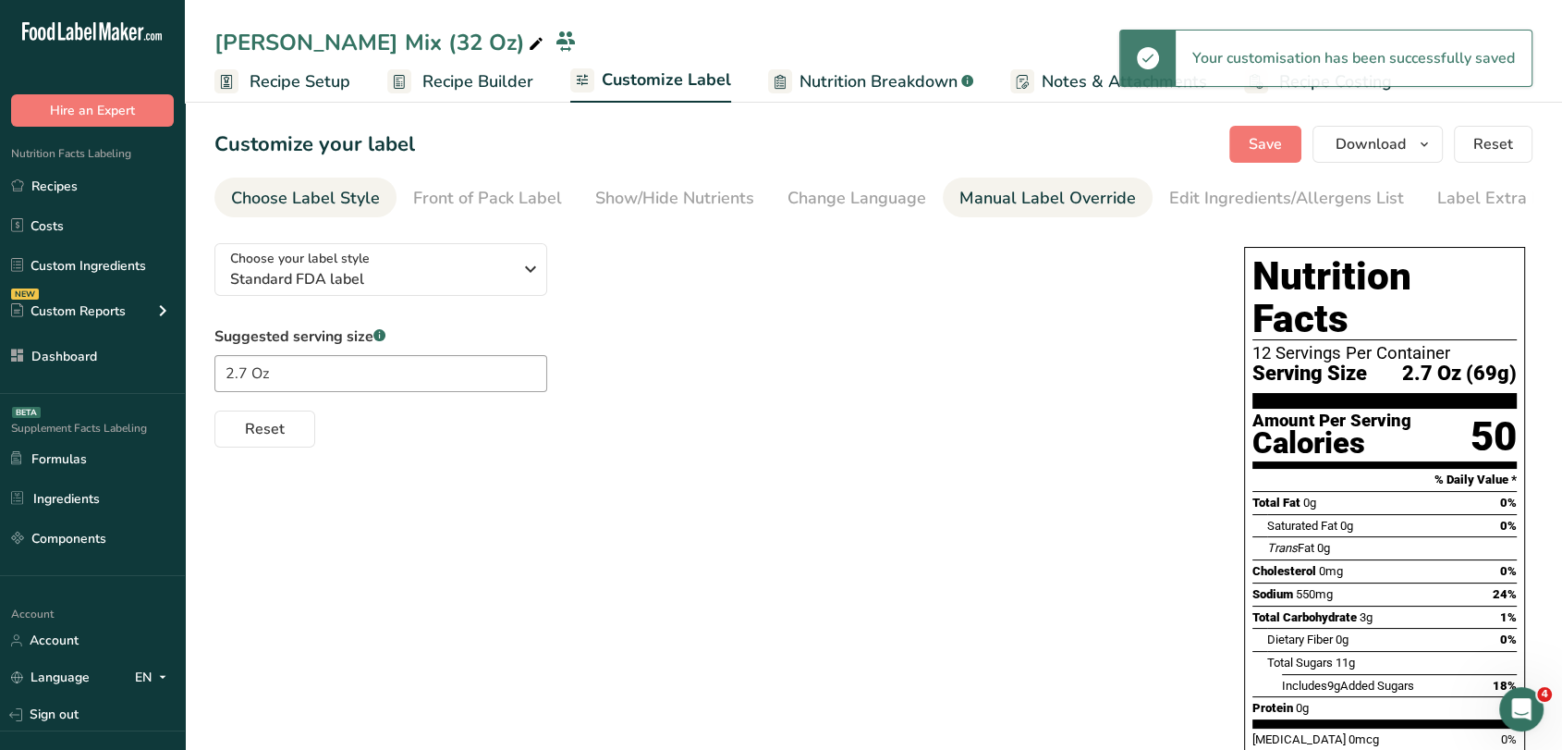
click at [1059, 180] on link "Manual Label Override" at bounding box center [1047, 198] width 177 height 42
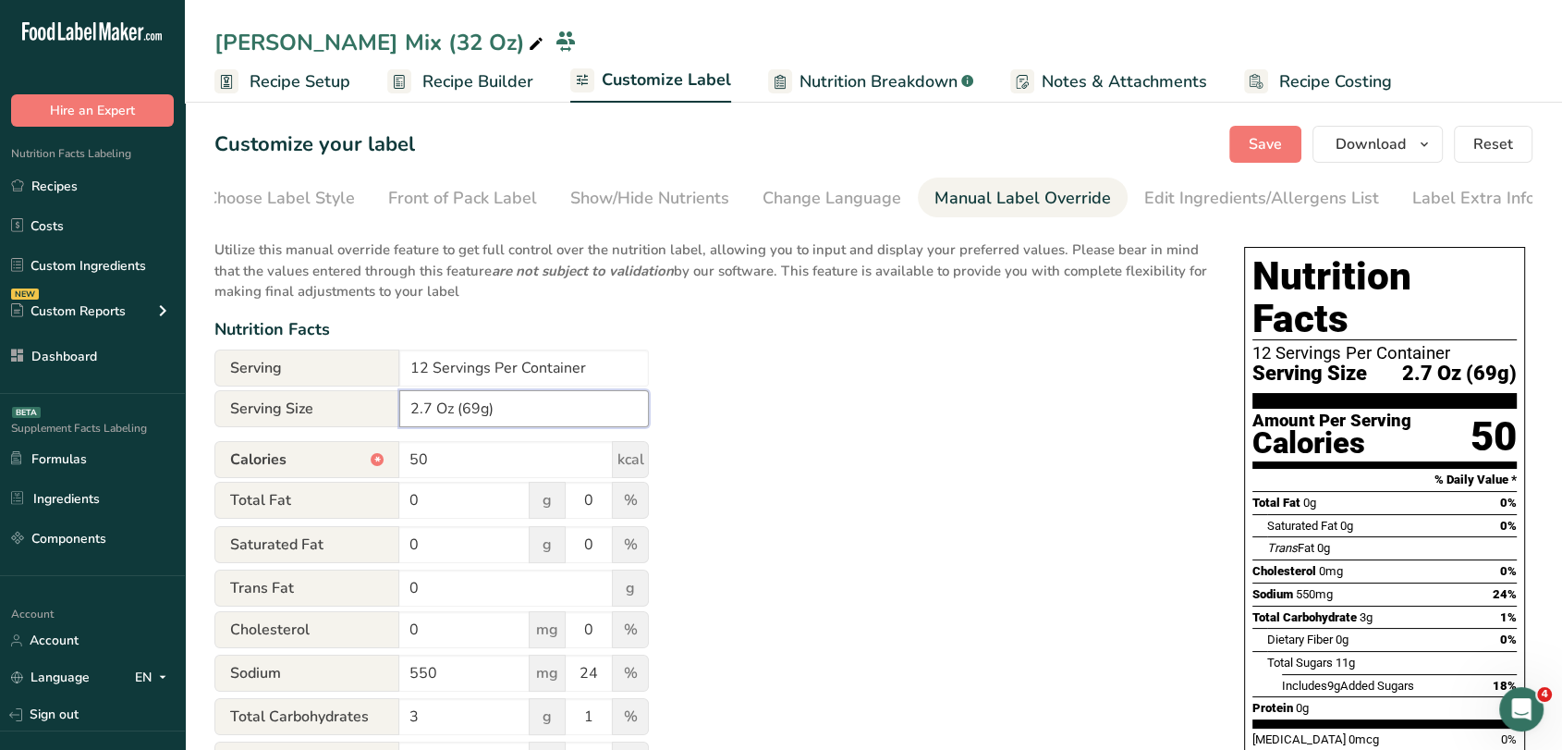
click at [477, 410] on input "2.7 Oz (69g)" at bounding box center [524, 408] width 250 height 37
type input "2.7 Oz (76g)"
click at [1268, 153] on span "Save" at bounding box center [1265, 144] width 33 height 22
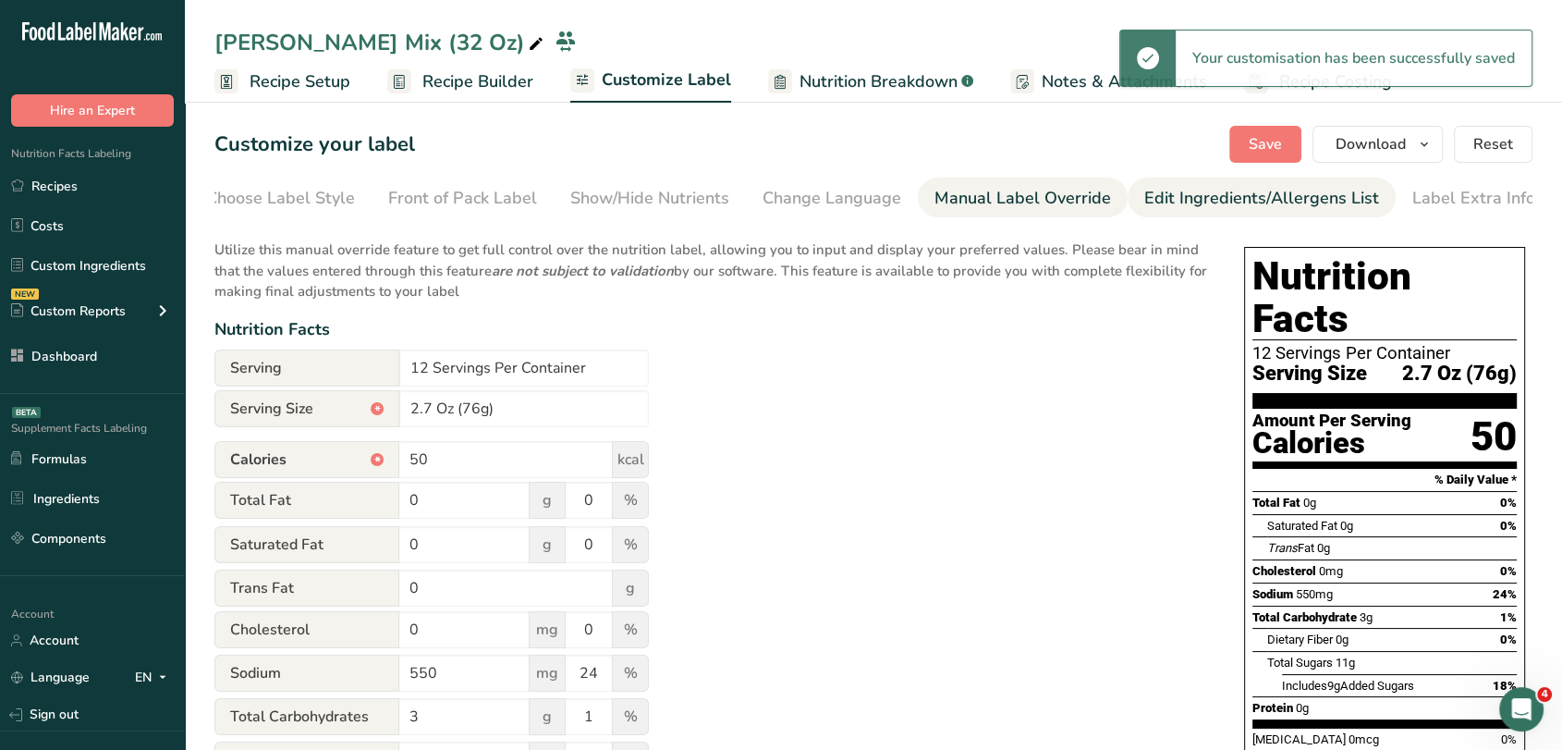
click at [1166, 202] on div "Edit Ingredients/Allergens List" at bounding box center [1261, 198] width 235 height 25
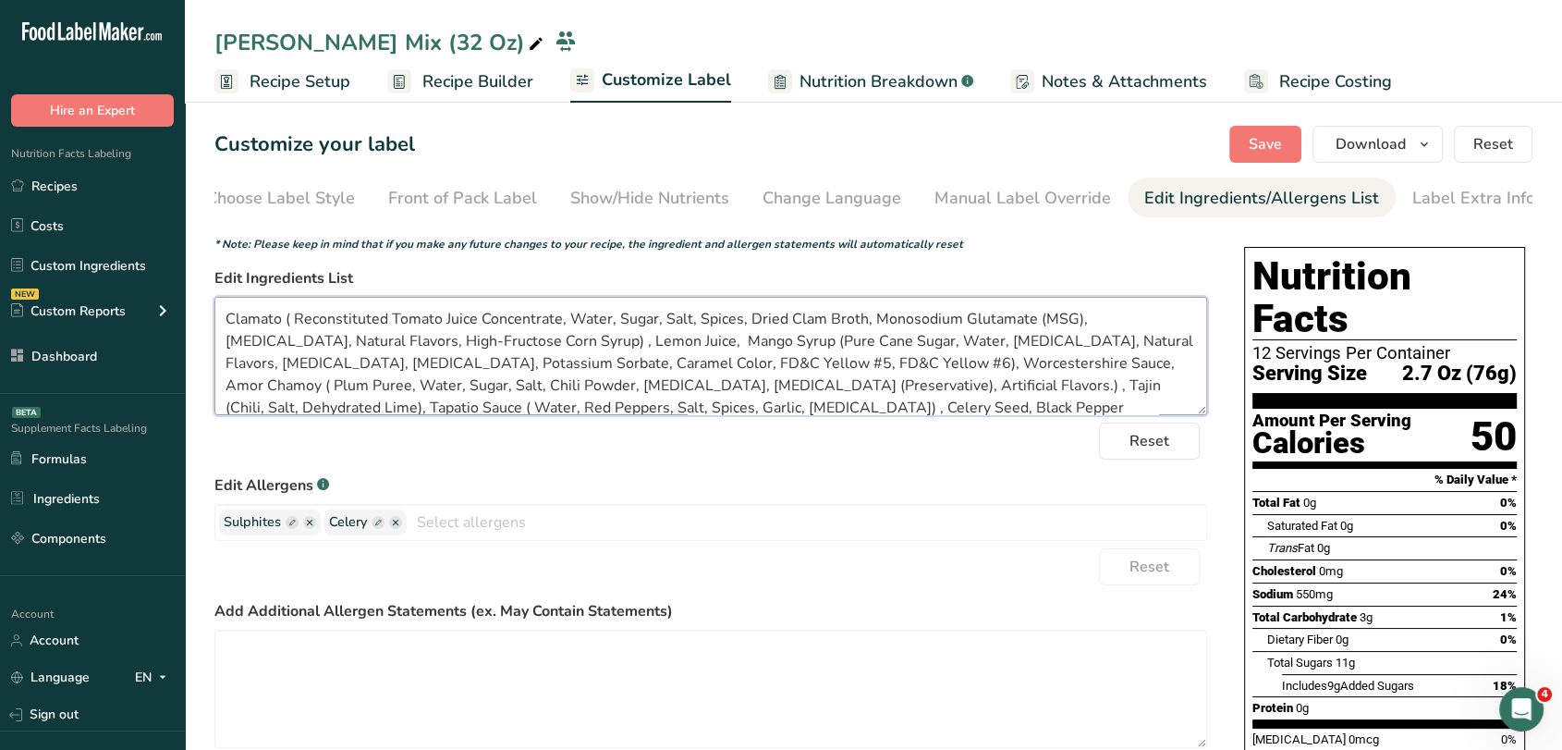
click at [604, 342] on textarea "Clamato ( Reconstituted Tomato Juice Concentrate, Water, Sugar, Salt, Spices, D…" at bounding box center [710, 356] width 993 height 118
click at [835, 411] on textarea "Clamato ( Reconstituted Tomato Juice Concentrate, Water, Sugar, Salt, Spices, D…" at bounding box center [710, 356] width 993 height 118
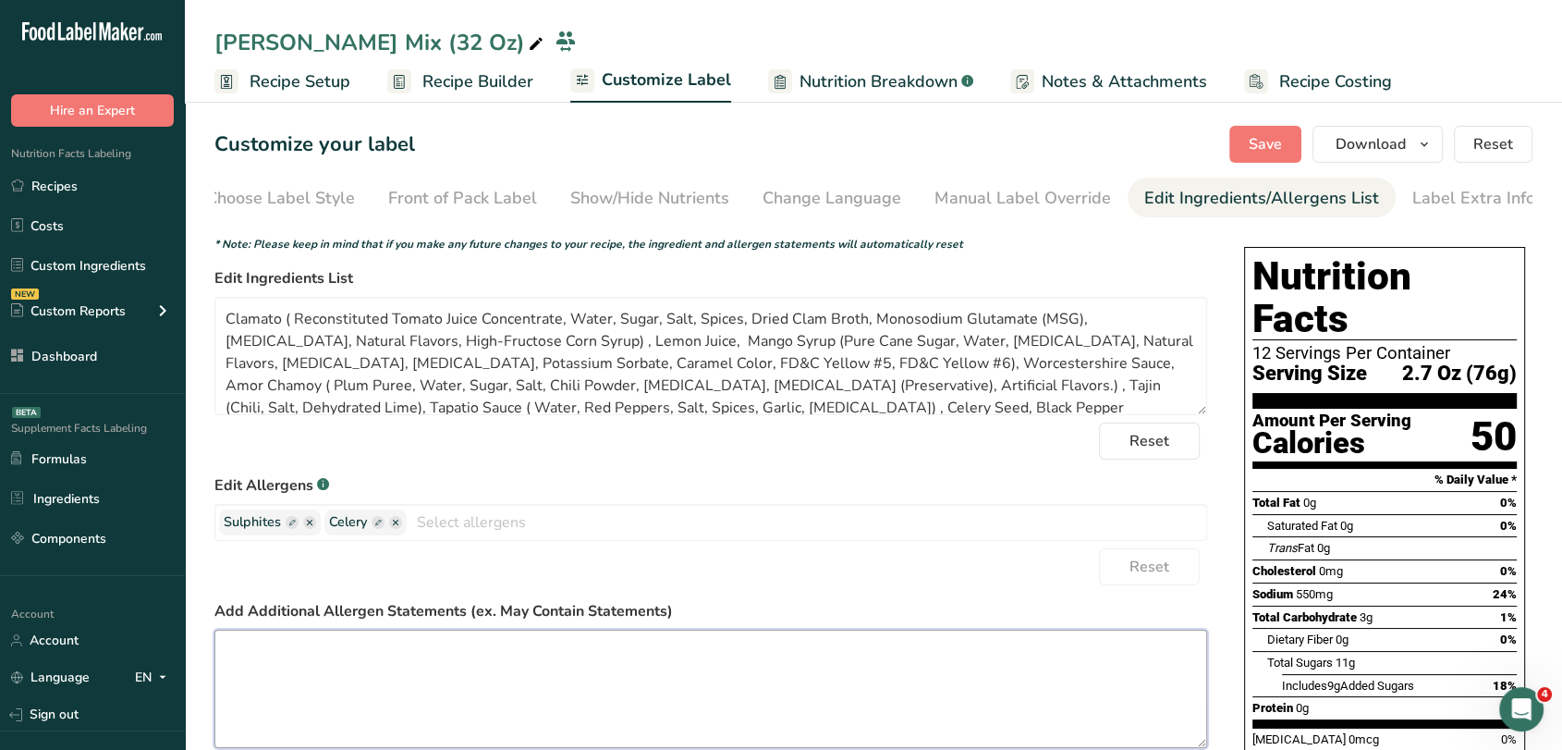
click at [673, 656] on textarea at bounding box center [710, 688] width 993 height 118
paste textarea "Clamato Juice (Water, Tomato Concentrate (10%), High Fructose Corn Syrup, Monos…"
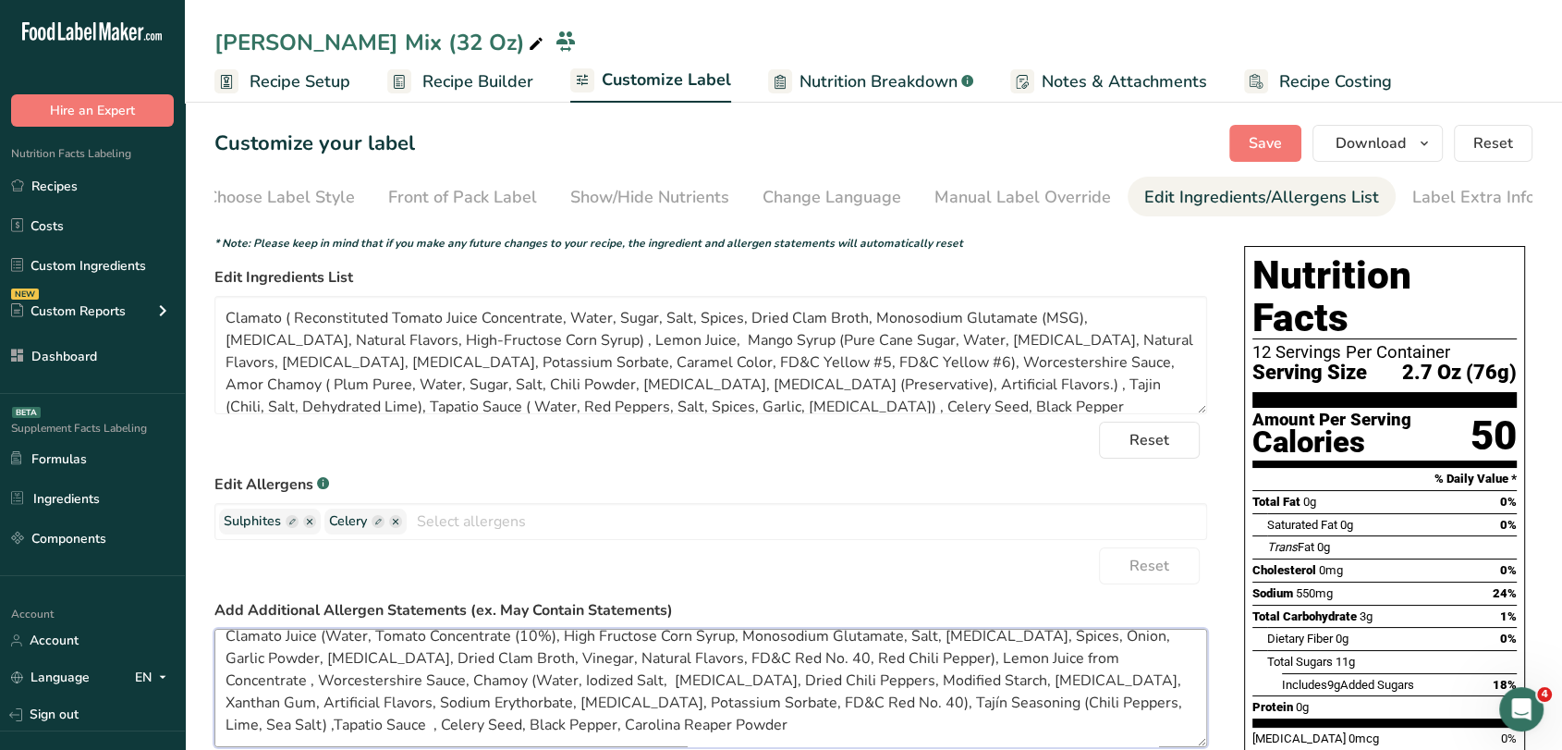
scroll to position [0, 0]
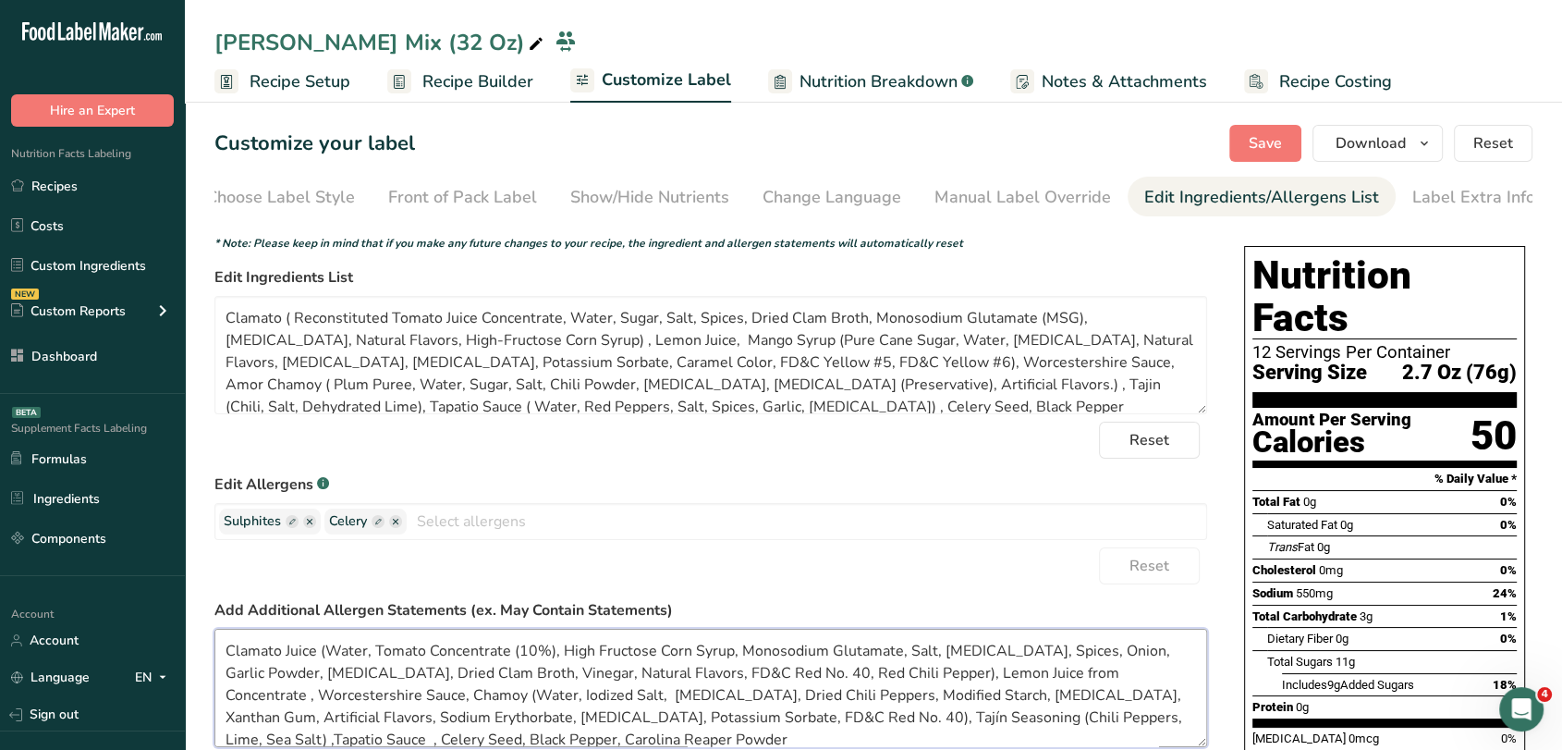
drag, startPoint x: 229, startPoint y: 654, endPoint x: 1138, endPoint y: 669, distance: 908.8
click at [1138, 669] on textarea "Clamato Juice (Water, Tomato Concentrate (10%), High Fructose Corn Syrup, Monos…" at bounding box center [710, 688] width 993 height 118
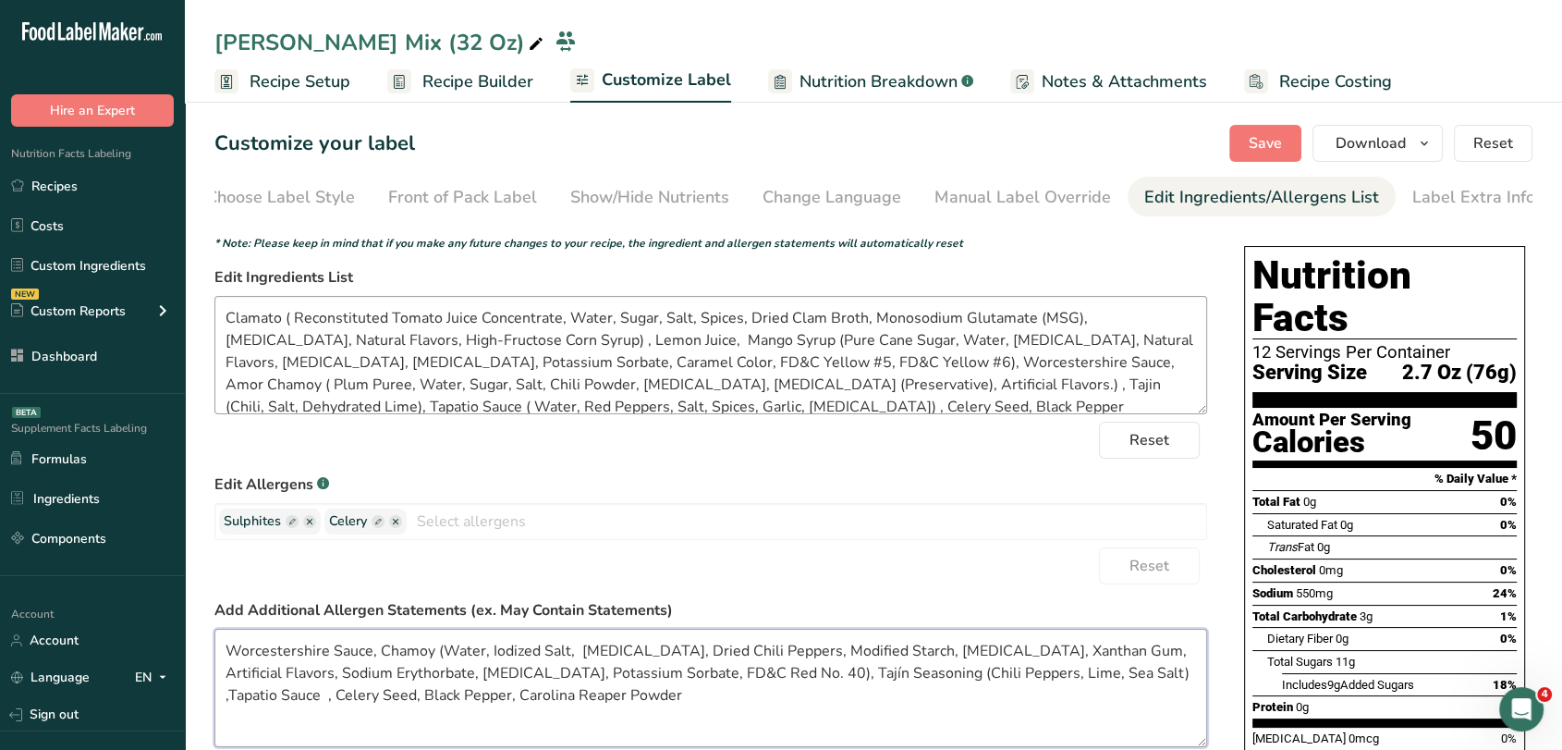
type textarea "Worcestershire Sauce, Chamoy (Water, Iodized Salt, Citric Acid, Dried Chili Pep…"
drag, startPoint x: 610, startPoint y: 343, endPoint x: 194, endPoint y: 314, distance: 416.9
click at [194, 314] on section "Customize your label Save Download Choose what to show on your downloaded label…" at bounding box center [873, 656] width 1377 height 1123
paste textarea "Juice (Water, Tomato Concentrate (10%), High Fructose Corn Syrup, Monosodium Gl…"
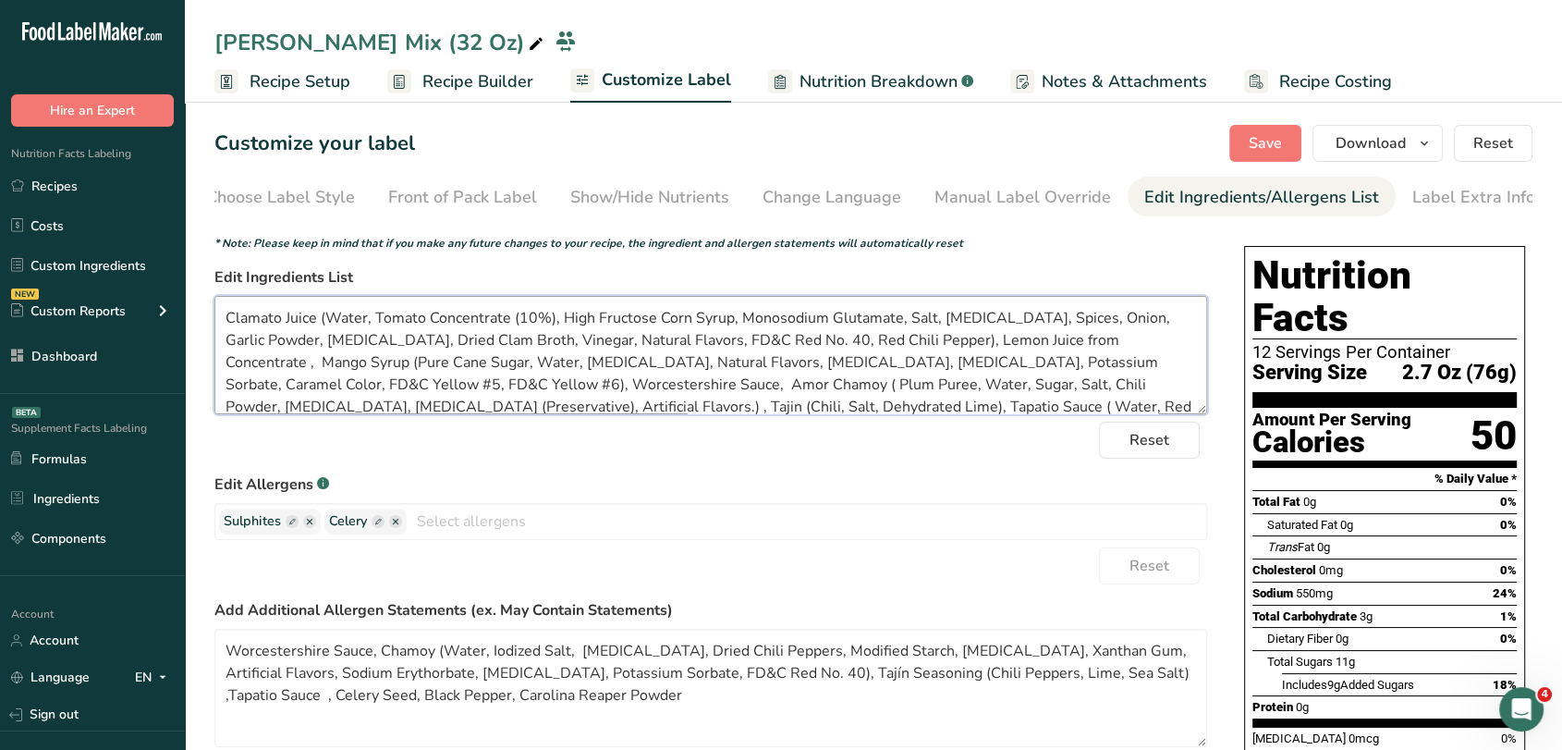
scroll to position [37, 0]
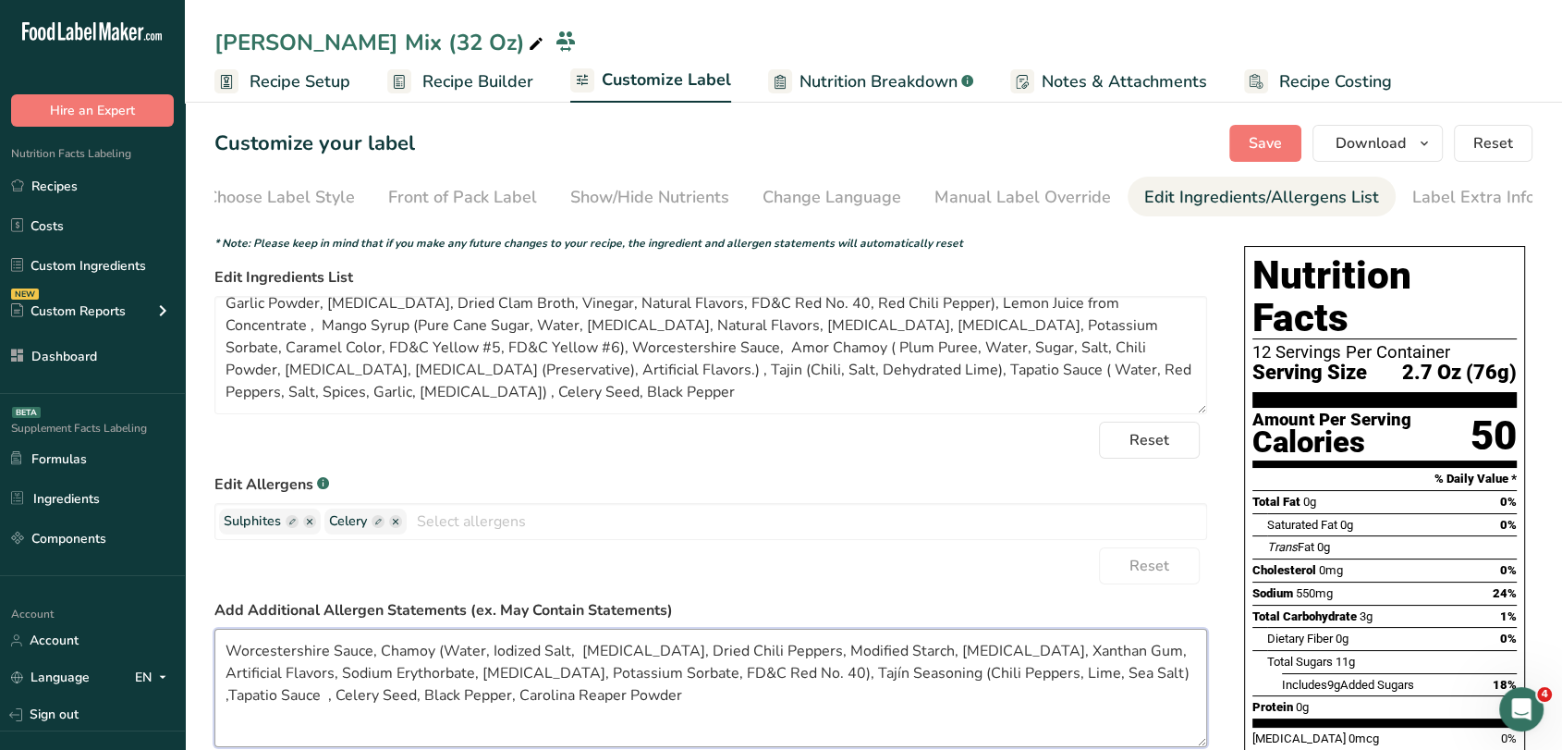
drag, startPoint x: 222, startPoint y: 648, endPoint x: 398, endPoint y: 697, distance: 183.2
click at [398, 697] on textarea "Worcestershire Sauce, Chamoy (Water, Iodized Salt, Citric Acid, Dried Chili Pep…" at bounding box center [710, 688] width 993 height 118
drag, startPoint x: 445, startPoint y: 395, endPoint x: 377, endPoint y: 344, distance: 84.5
click at [377, 344] on textarea "Clamato Juice (Water, Tomato Concentrate (10%), High Fructose Corn Syrup, Monos…" at bounding box center [710, 355] width 993 height 118
paste textarea "Chamoy (Water, Iodized Salt, Citric Acid, Dried Chili Peppers, Modified Starch,…"
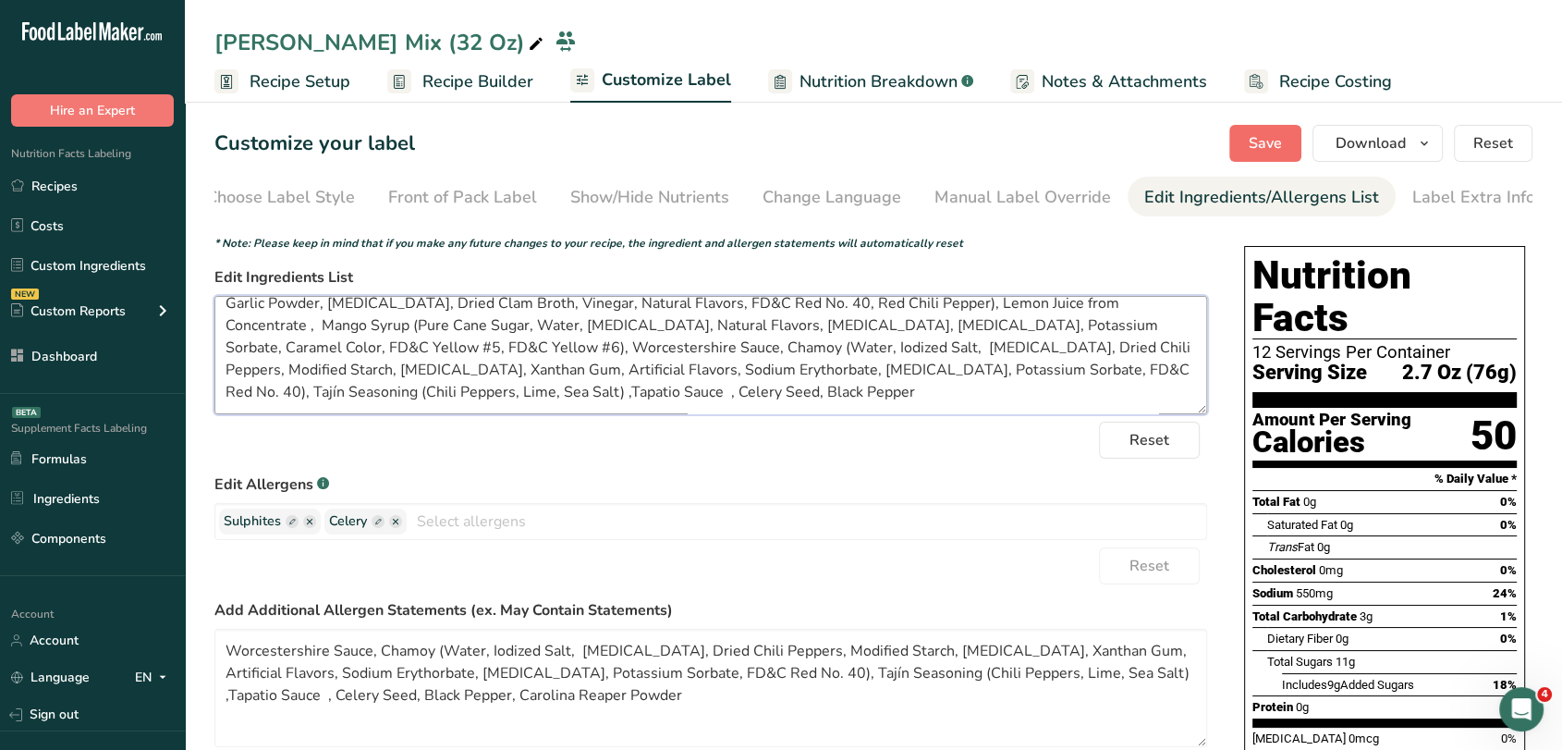
type textarea "Clamato Juice (Water, Tomato Concentrate (10%), High Fructose Corn Syrup, Monos…"
click at [1254, 135] on span "Save" at bounding box center [1265, 143] width 33 height 22
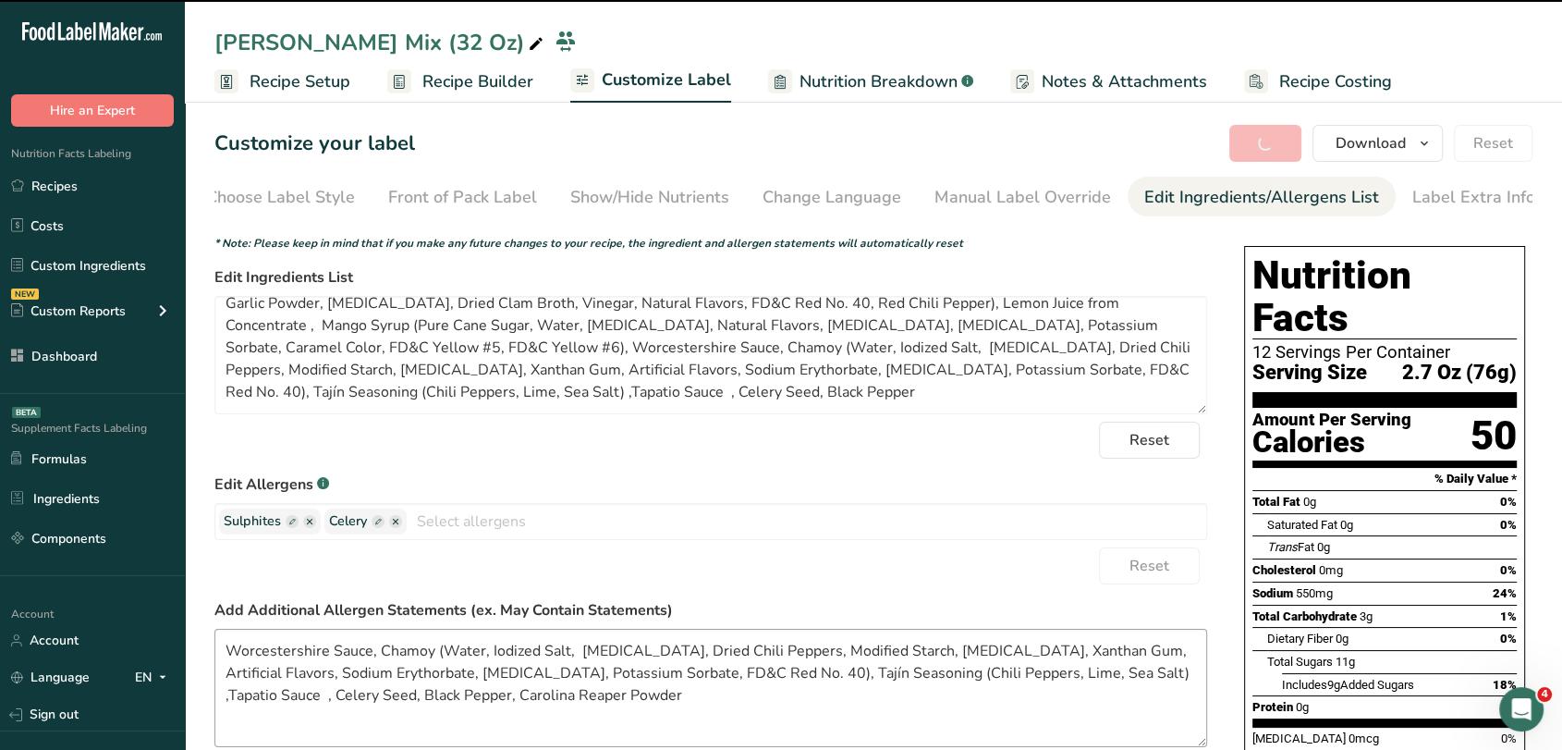
type textarea "Worcestershire Sauce, Chamoy (Water, Iodized Salt, Citric Acid, Dried Chili Pep…"
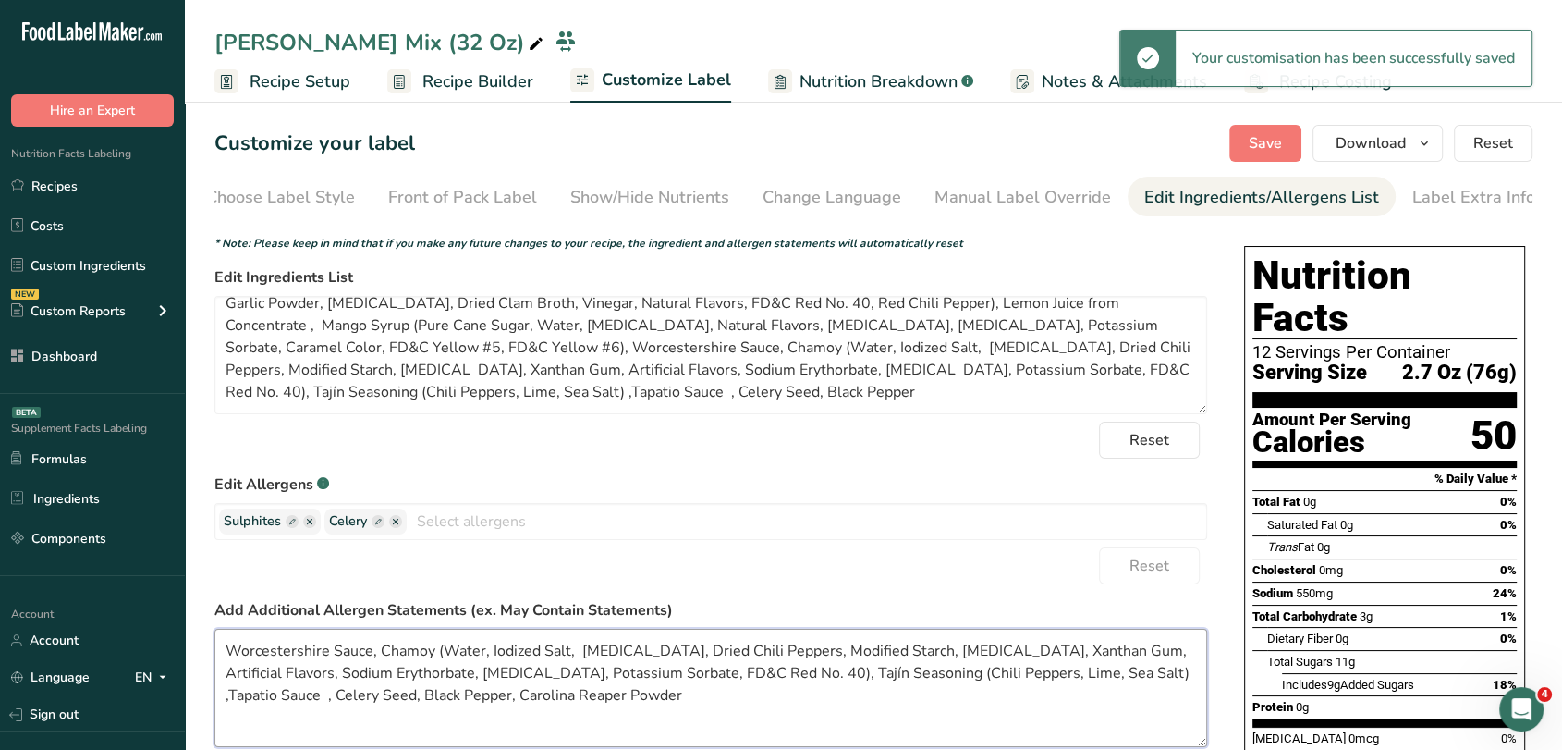
click at [569, 652] on textarea "Worcestershire Sauce, Chamoy (Water, Iodized Salt, Citric Acid, Dried Chili Pep…" at bounding box center [710, 688] width 993 height 118
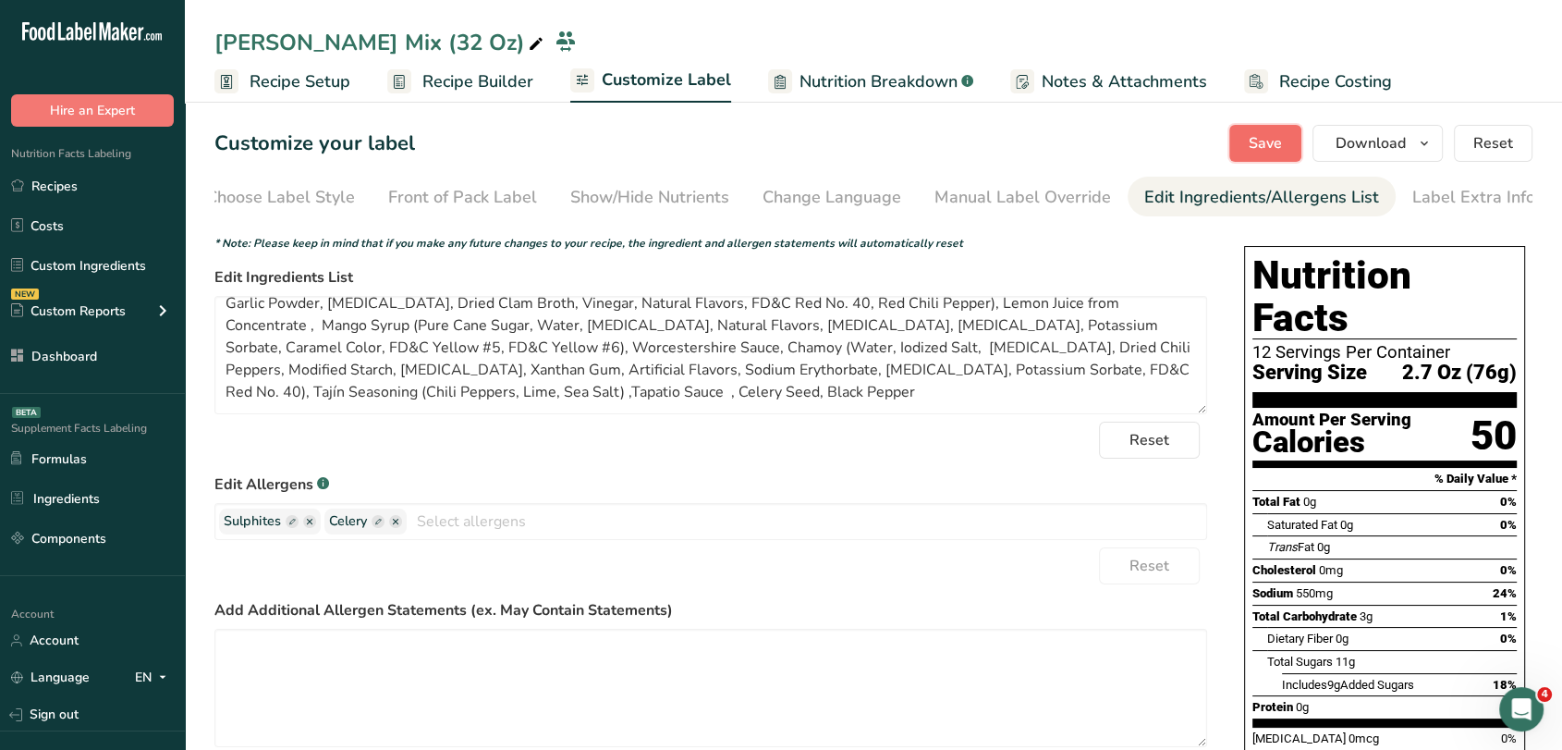
click at [1272, 127] on button "Save" at bounding box center [1265, 143] width 72 height 37
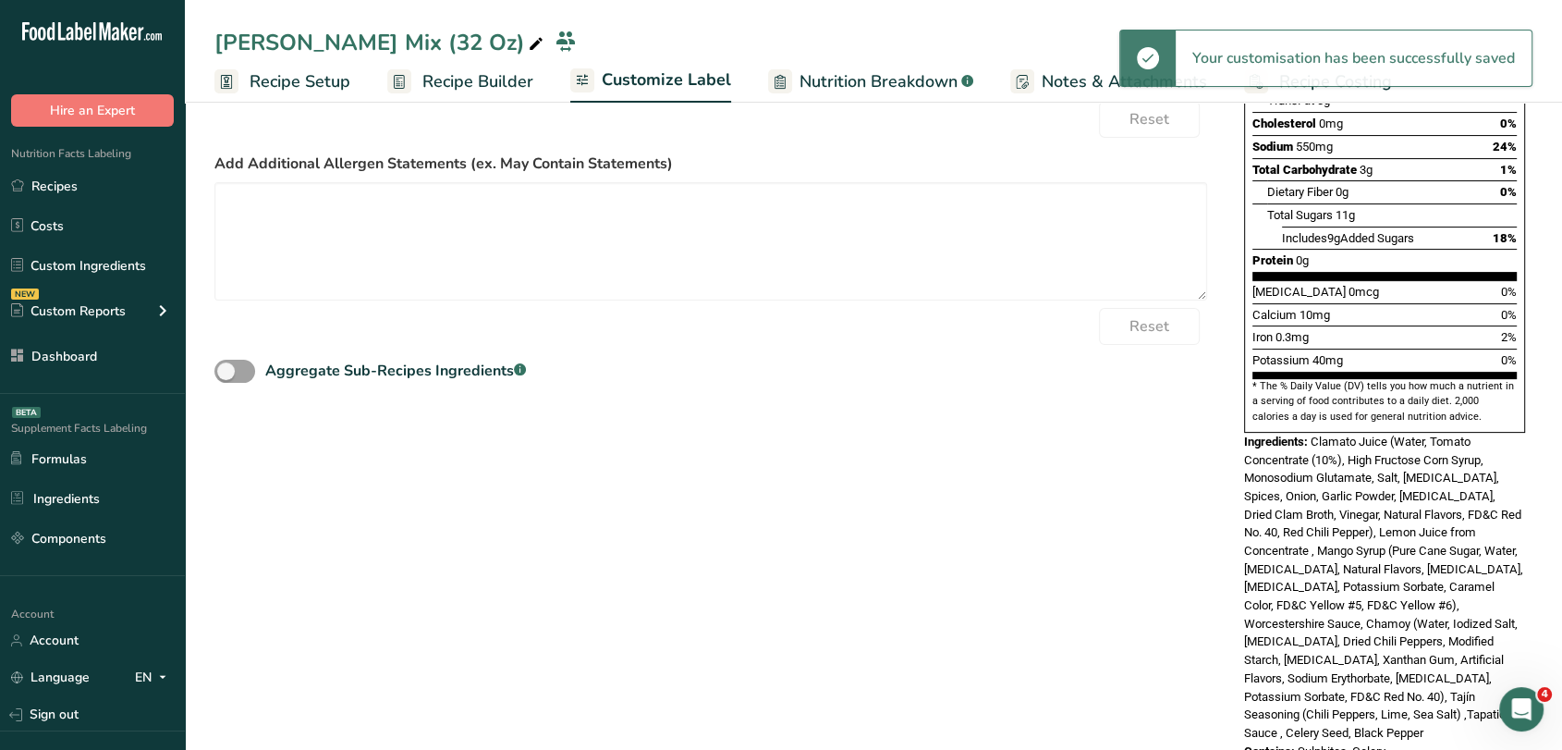
scroll to position [0, 0]
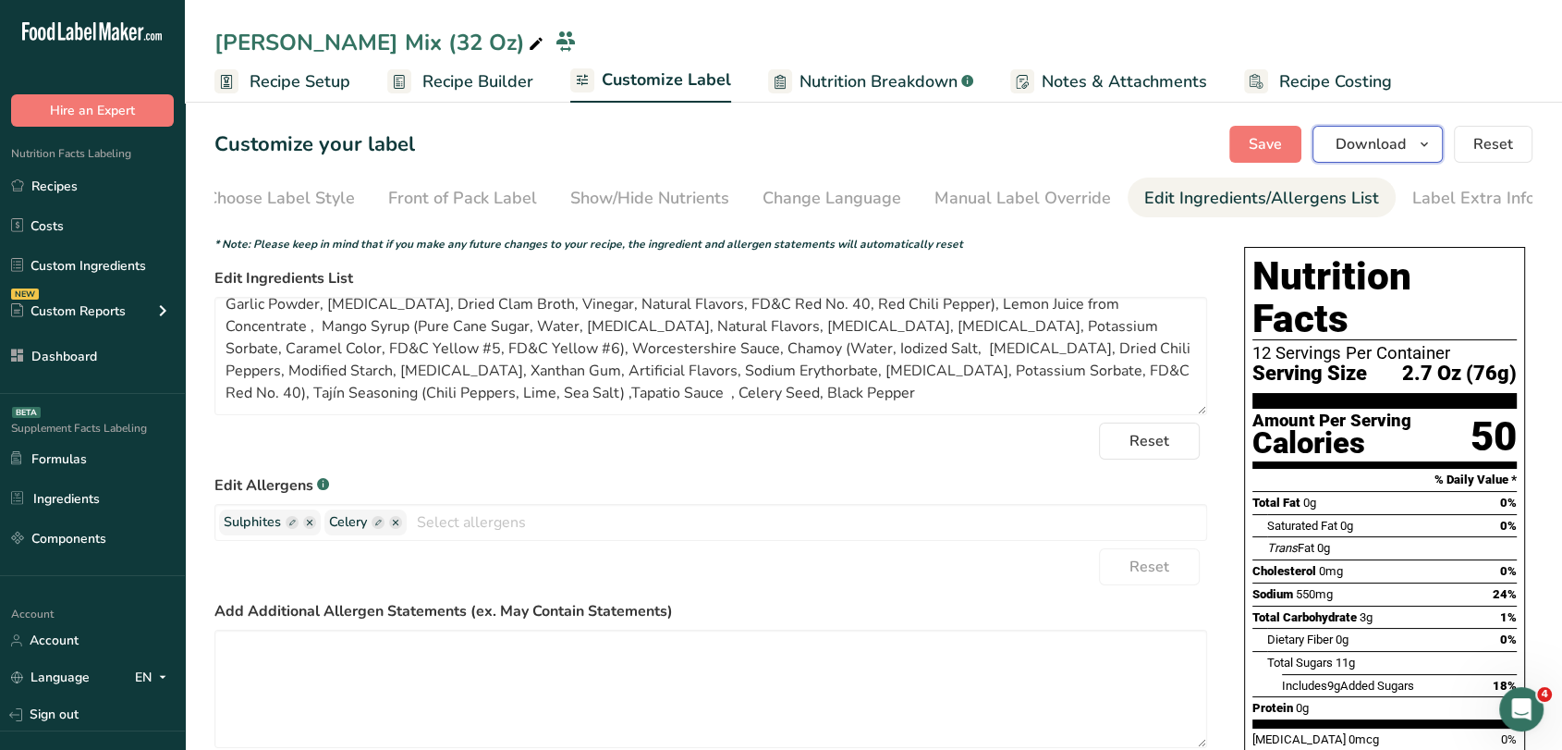
click at [1406, 145] on span "Download" at bounding box center [1371, 144] width 70 height 22
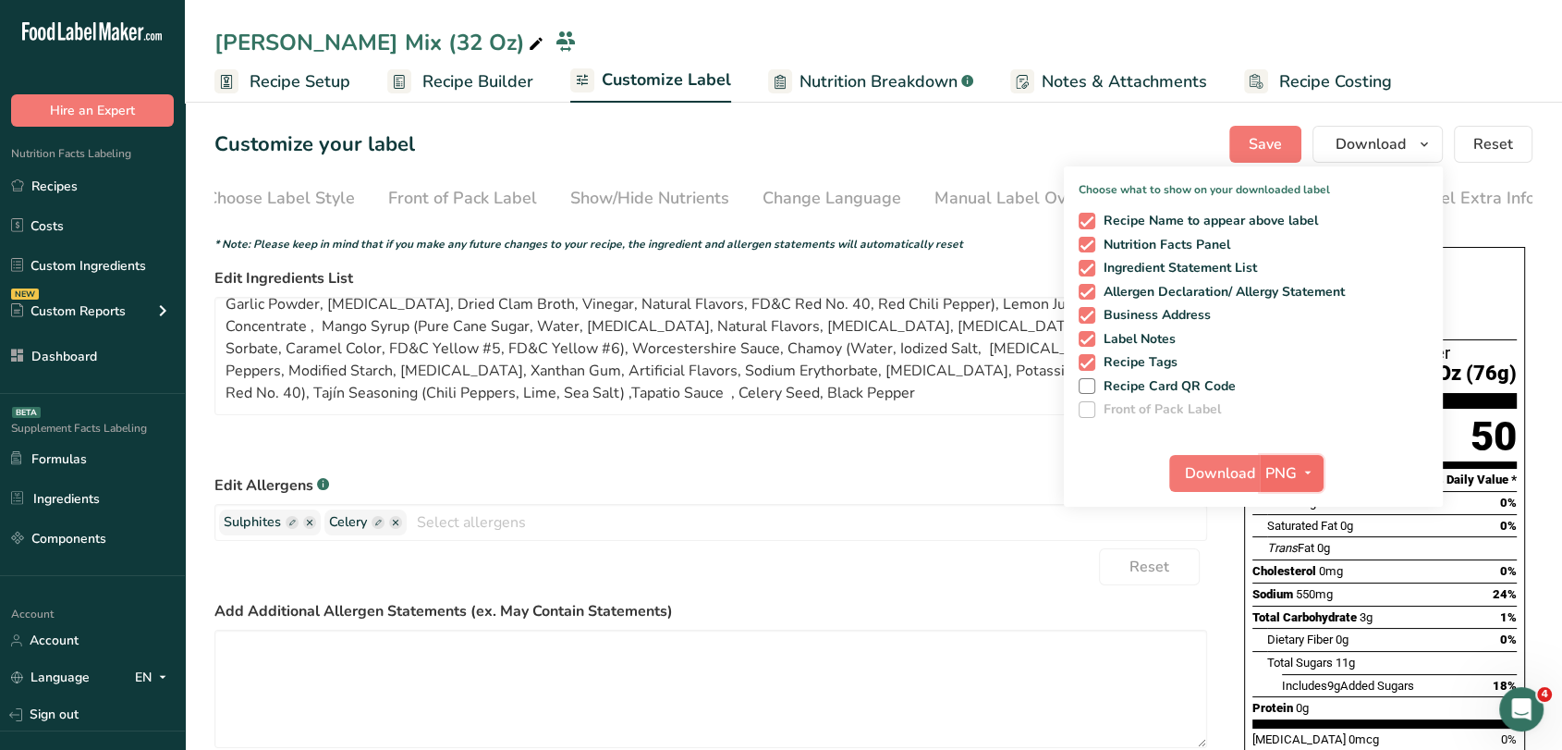
click at [1303, 457] on button "PNG" at bounding box center [1292, 473] width 64 height 37
click at [1298, 592] on link "PDF" at bounding box center [1294, 602] width 59 height 31
click at [1229, 468] on span "Download" at bounding box center [1221, 473] width 70 height 22
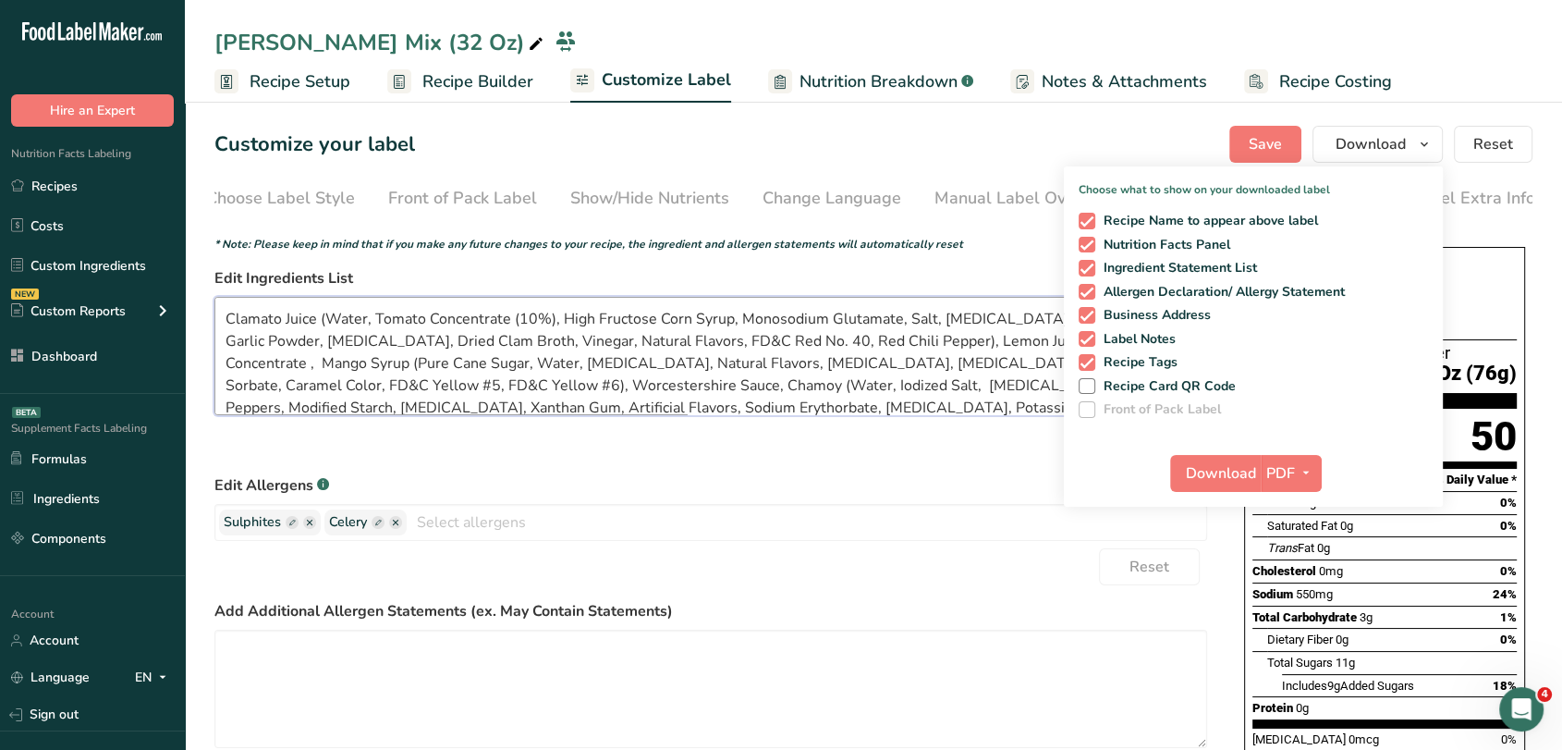
drag, startPoint x: 634, startPoint y: 407, endPoint x: 192, endPoint y: 290, distance: 456.9
click at [192, 290] on section "Customize your label Save Download Choose what to show on your downloaded label…" at bounding box center [873, 675] width 1377 height 1159
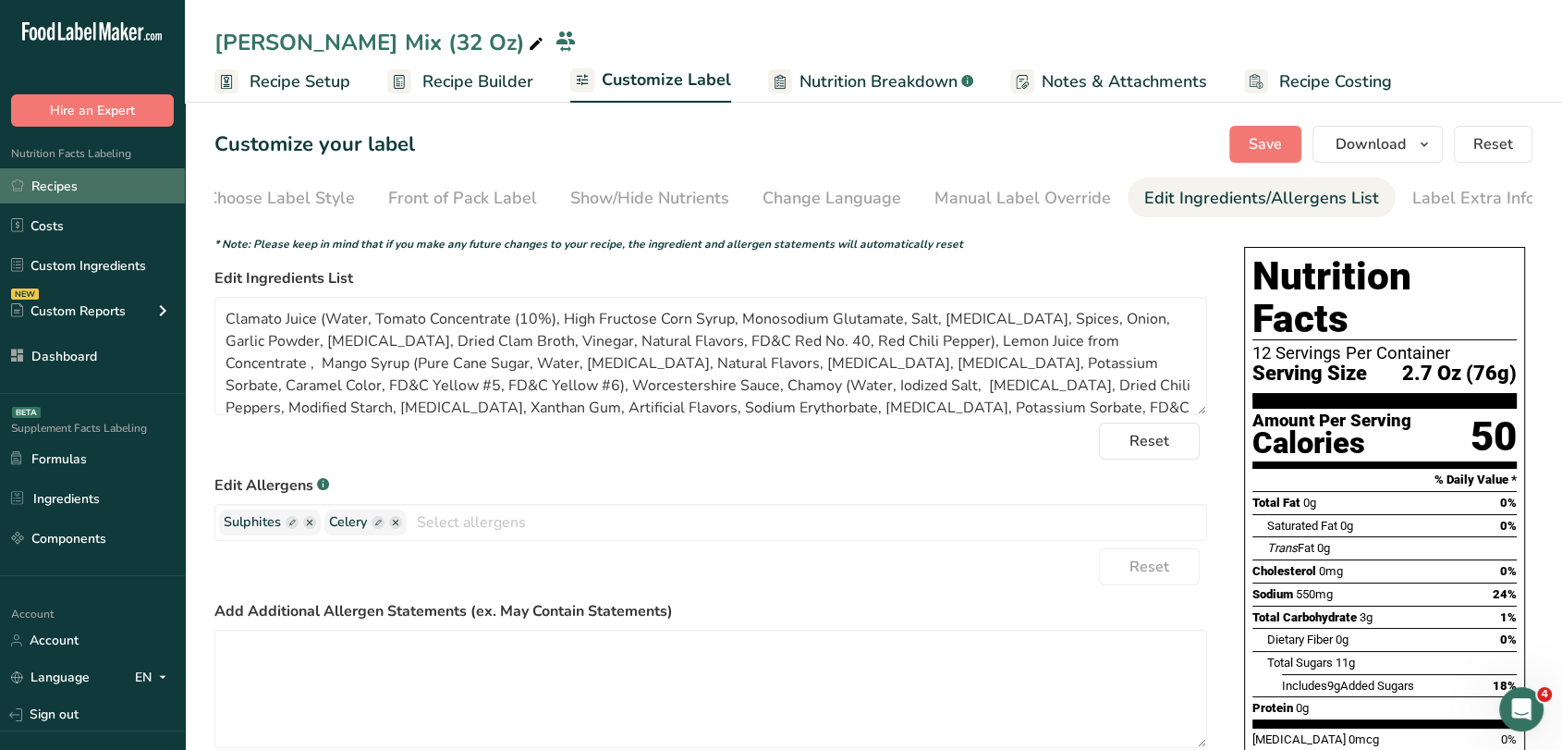
click at [94, 189] on link "Recipes" at bounding box center [92, 185] width 185 height 35
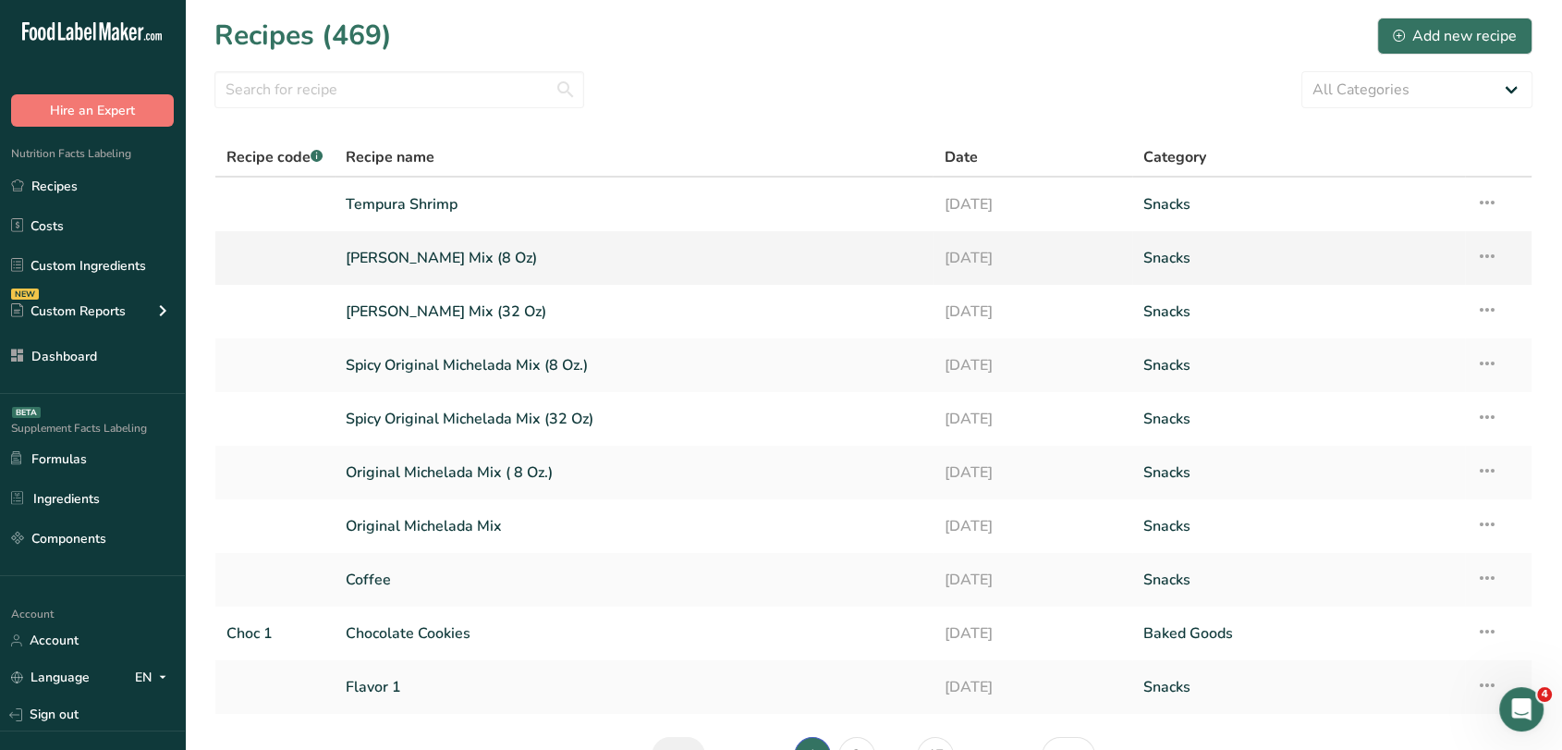
click at [458, 251] on link "[PERSON_NAME] Mix (8 Oz)" at bounding box center [634, 257] width 577 height 39
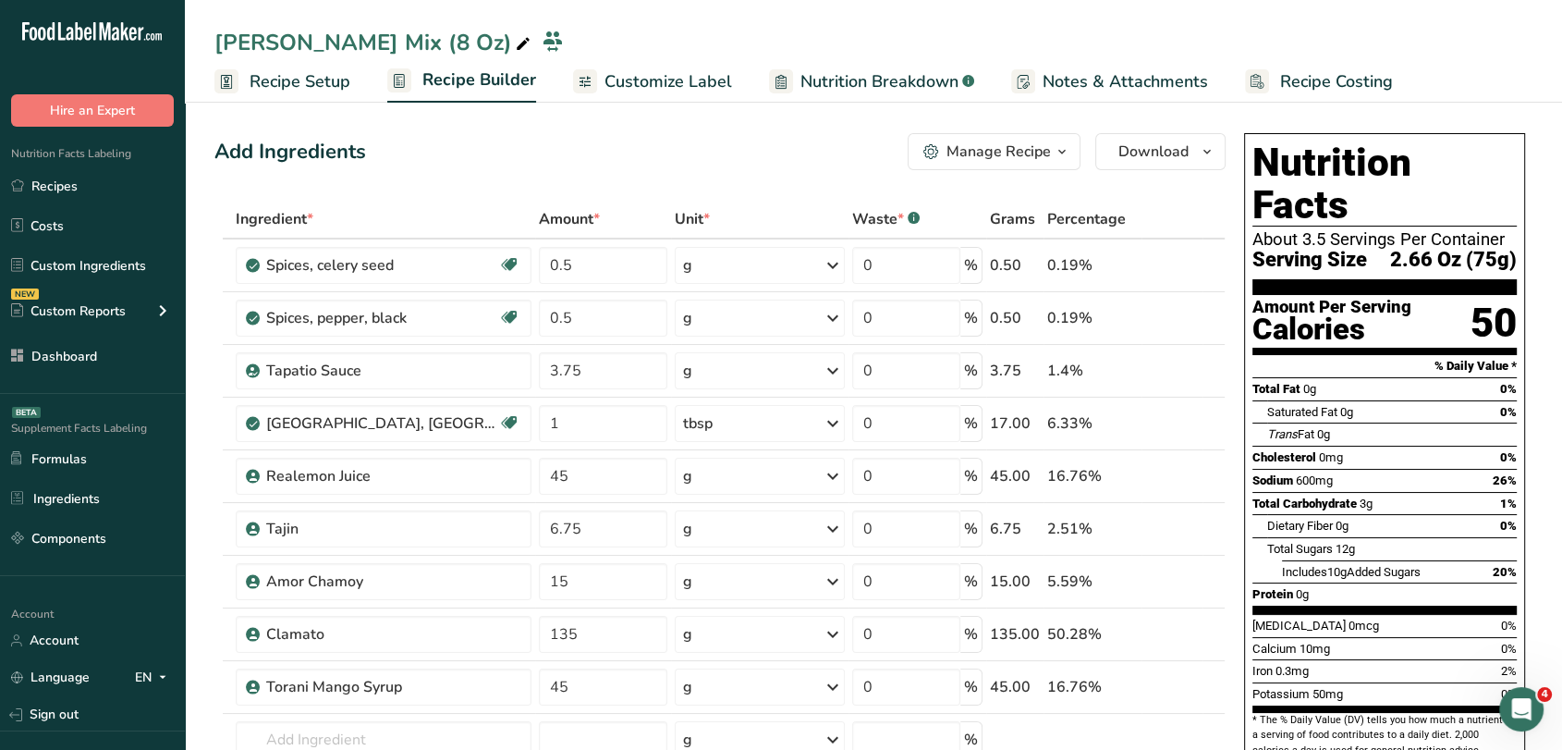
click at [651, 77] on span "Customize Label" at bounding box center [669, 81] width 128 height 25
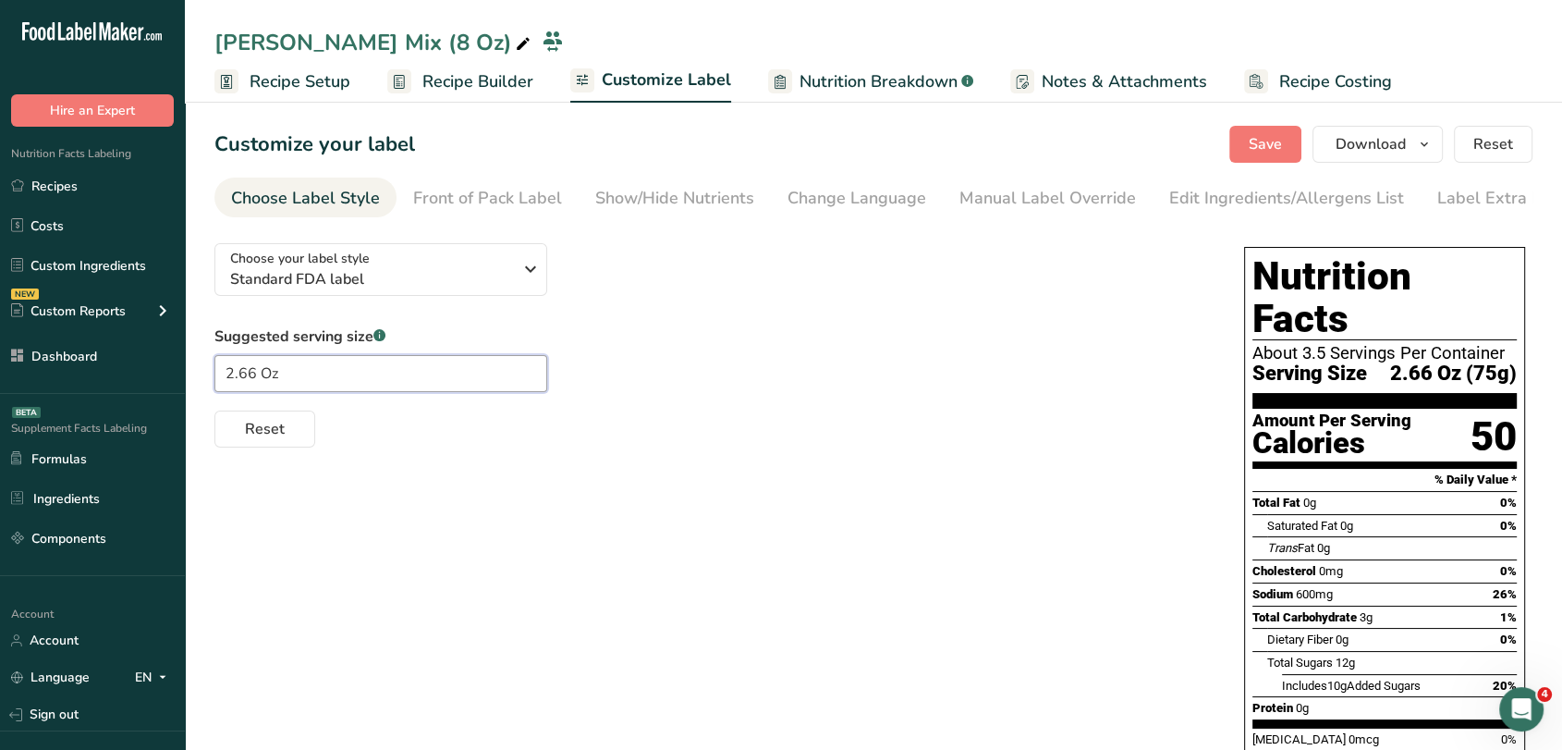
click at [259, 372] on input "2.66 Oz" at bounding box center [380, 373] width 333 height 37
type input "2.66Oz"
type input "2.7 Oz"
click at [1256, 142] on span "Save" at bounding box center [1265, 144] width 33 height 22
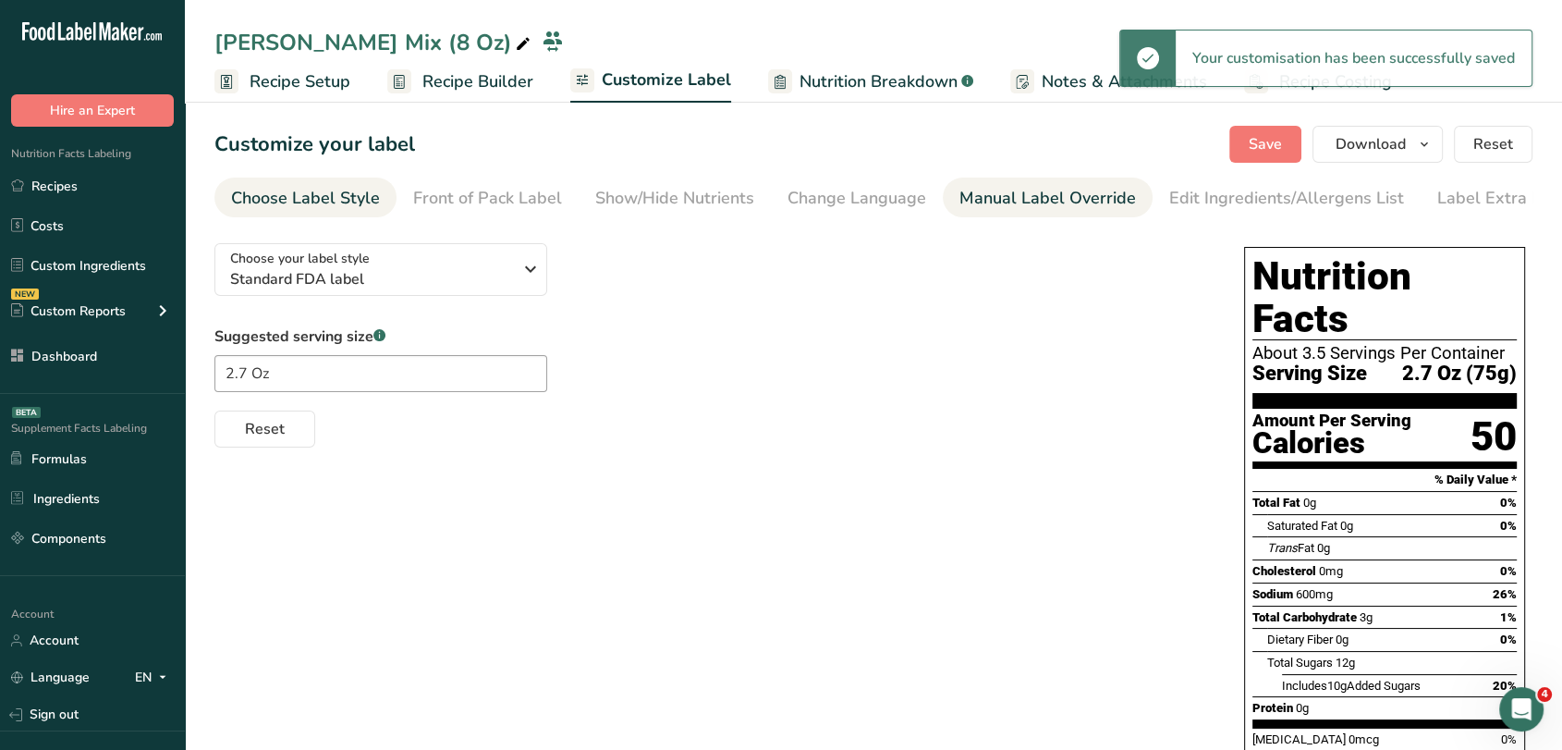
click at [1093, 205] on div "Manual Label Override" at bounding box center [1047, 198] width 177 height 25
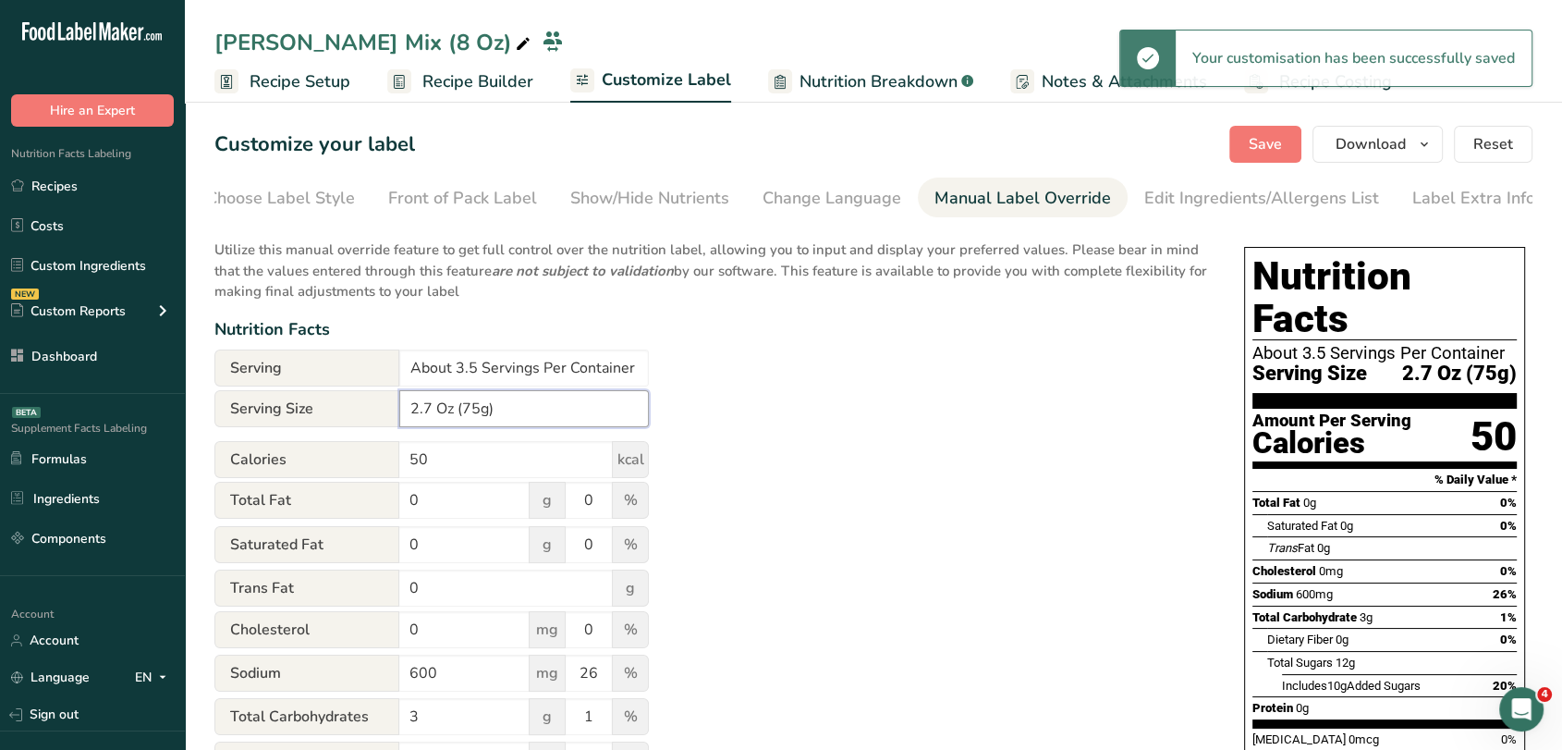
click at [478, 413] on input "2.7 Oz (75g)" at bounding box center [524, 408] width 250 height 37
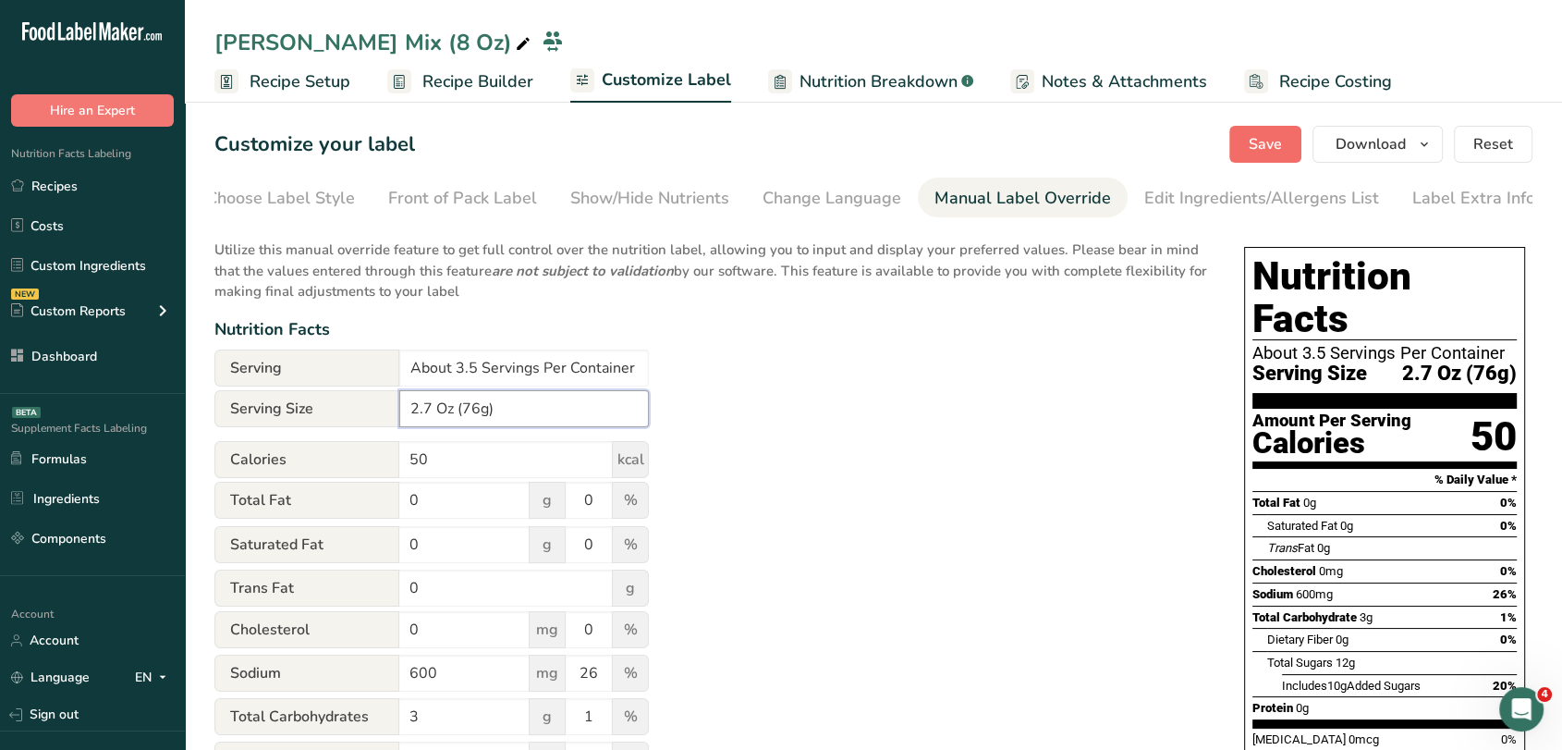
type input "2.7 Oz (76g)"
click at [1250, 141] on button "Save" at bounding box center [1265, 144] width 72 height 37
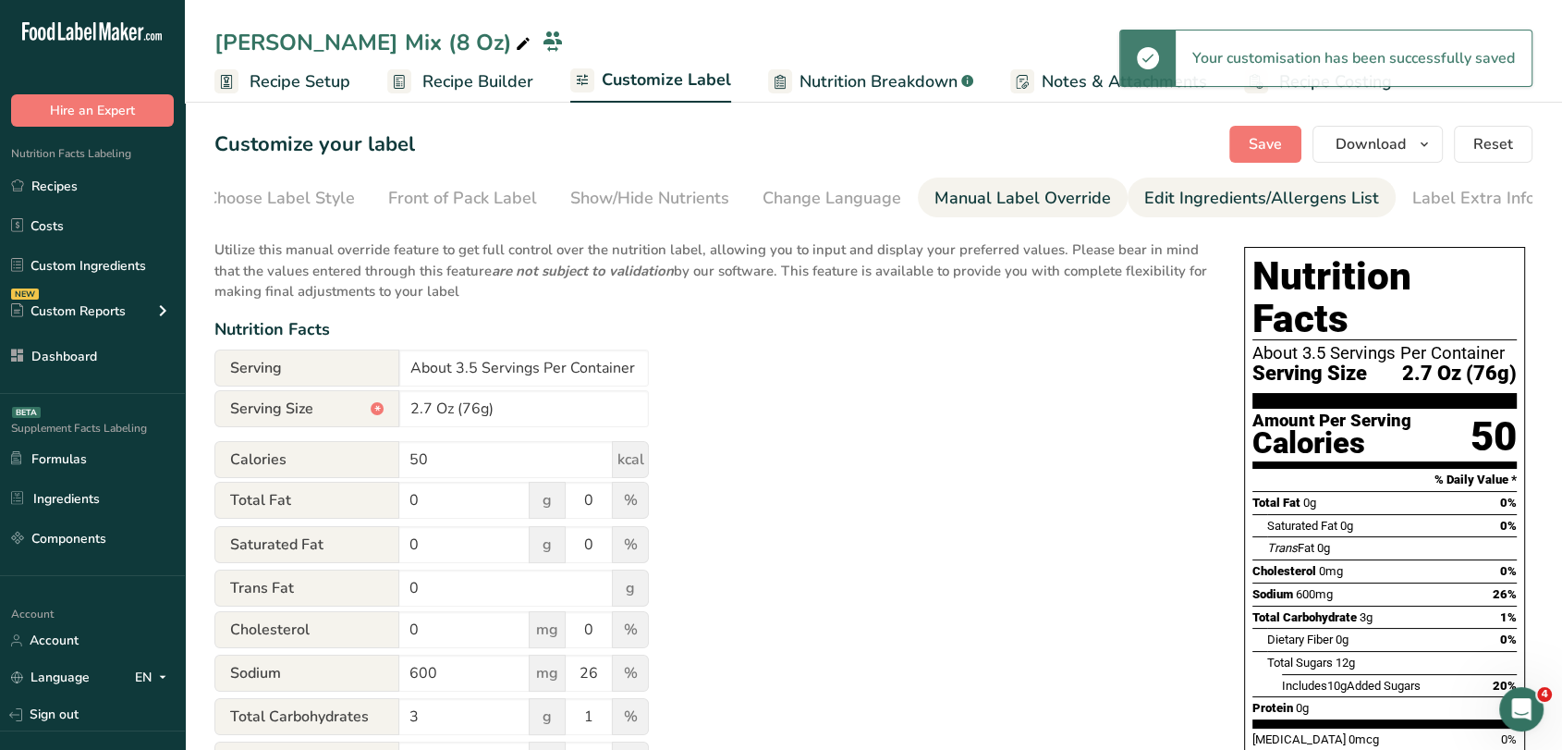
click at [1213, 201] on div "Edit Ingredients/Allergens List" at bounding box center [1261, 198] width 235 height 25
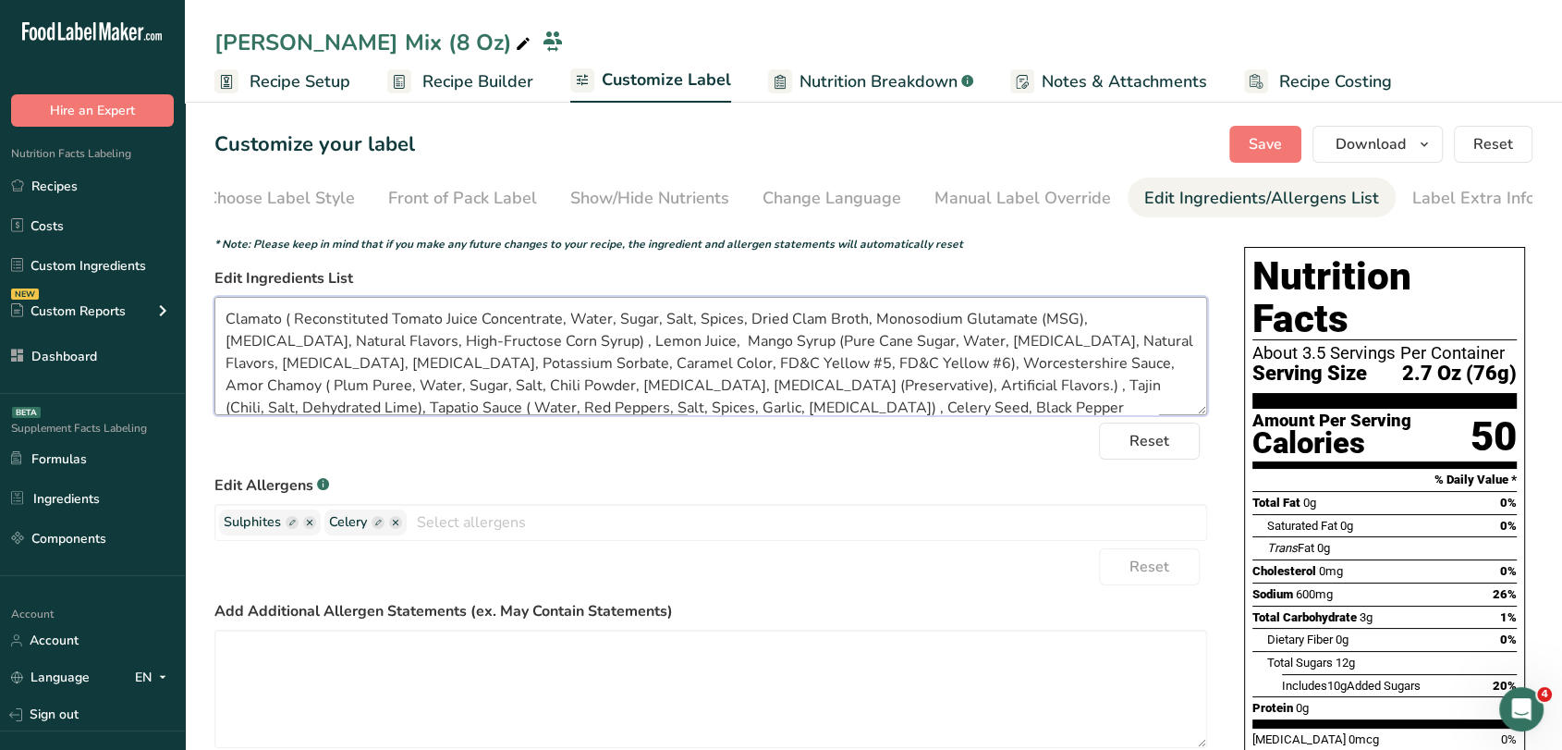
drag, startPoint x: 831, startPoint y: 415, endPoint x: 203, endPoint y: 301, distance: 637.8
click at [203, 301] on section "Customize your label Save Download Choose what to show on your downloaded label…" at bounding box center [873, 657] width 1377 height 1123
paste textarea "Juice (Water, Tomato Concentrate (10%), High Fructose Corn Syrup, Monosodium Gl…"
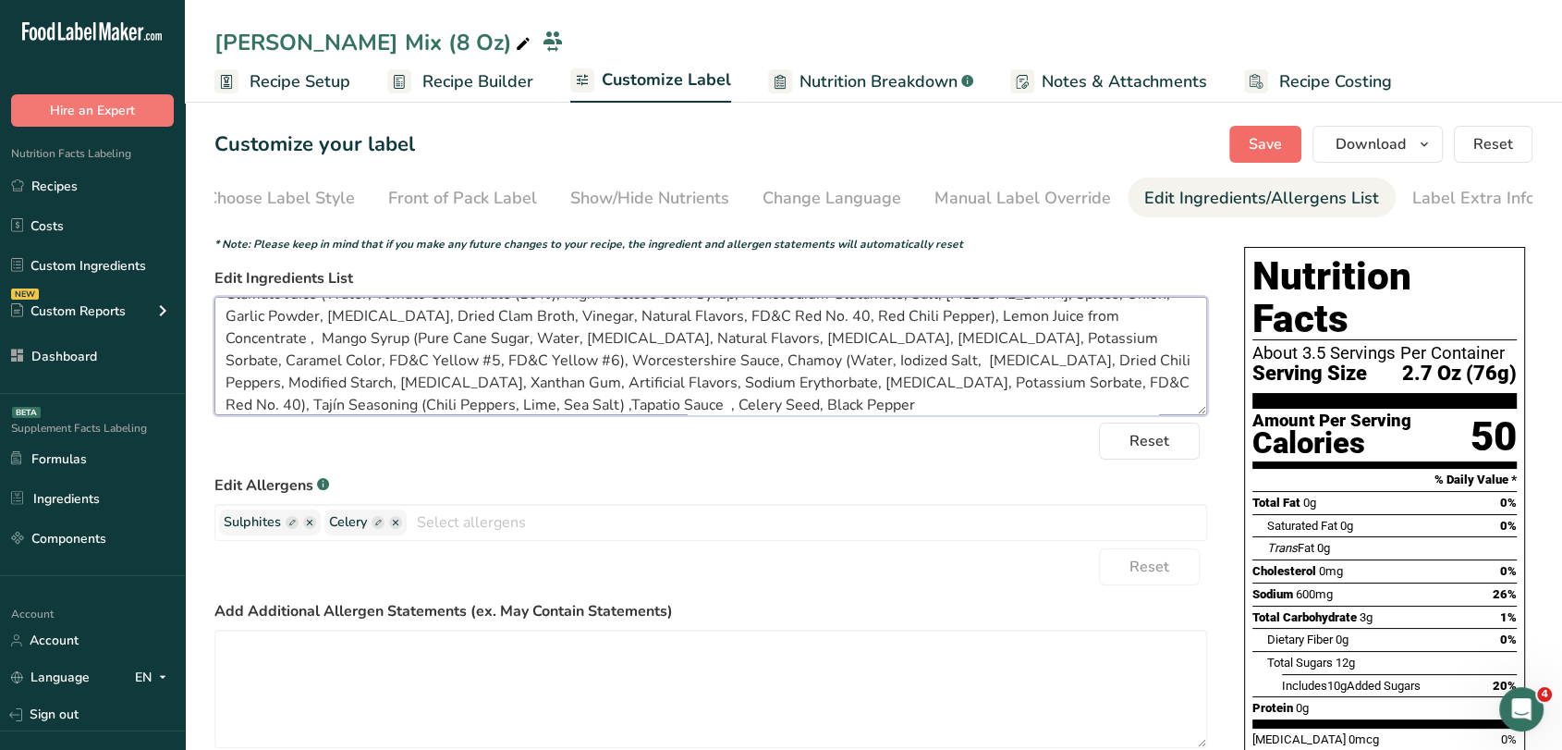
type textarea "Clamato Juice (Water, Tomato Concentrate (10%), High Fructose Corn Syrup, Monos…"
click at [1282, 142] on span "Save" at bounding box center [1265, 144] width 33 height 22
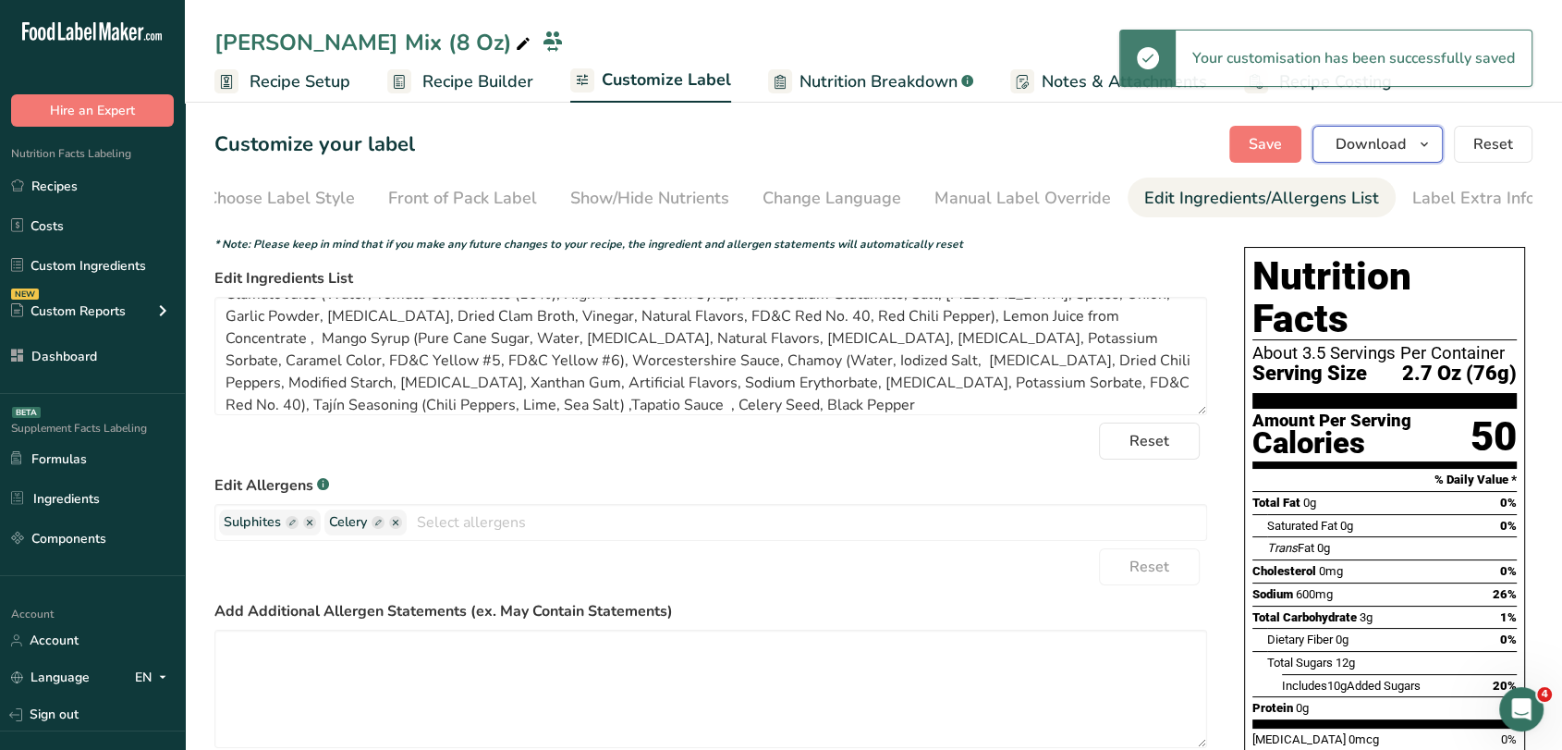
click at [1377, 141] on span "Download" at bounding box center [1371, 144] width 70 height 22
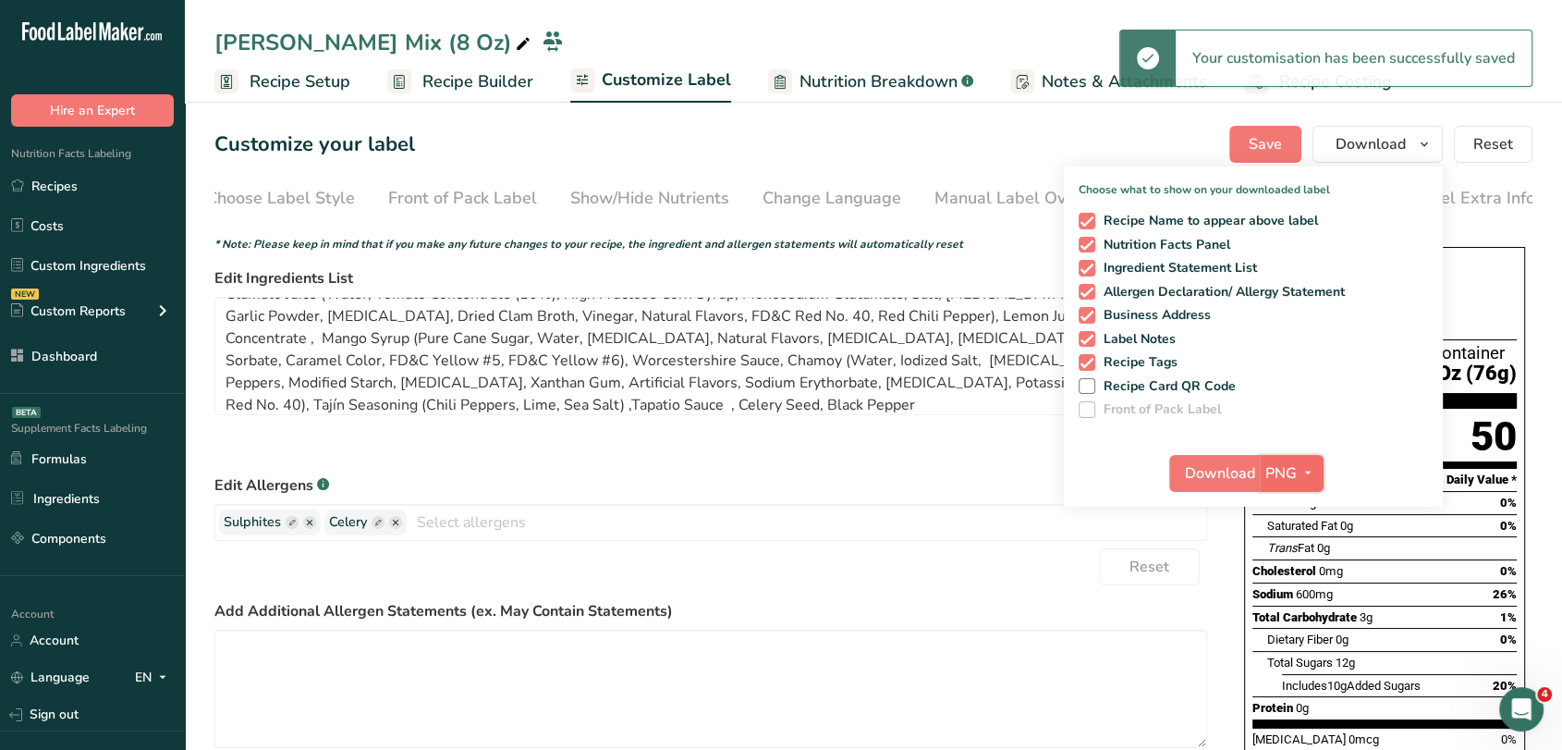
click at [1287, 465] on span "PNG" at bounding box center [1280, 473] width 31 height 22
click at [1306, 595] on link "PDF" at bounding box center [1294, 602] width 59 height 31
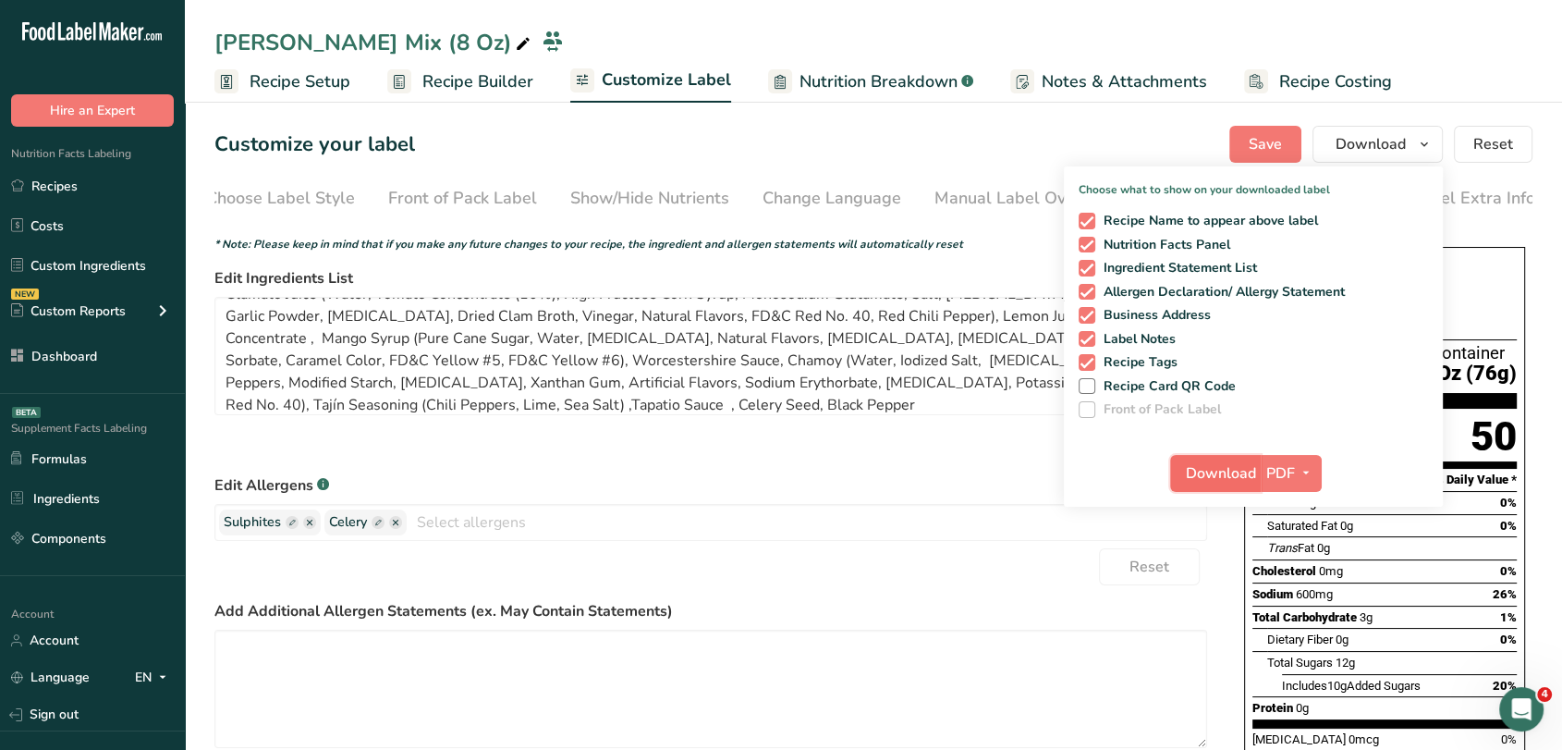
click at [1245, 484] on button "Download" at bounding box center [1215, 473] width 91 height 37
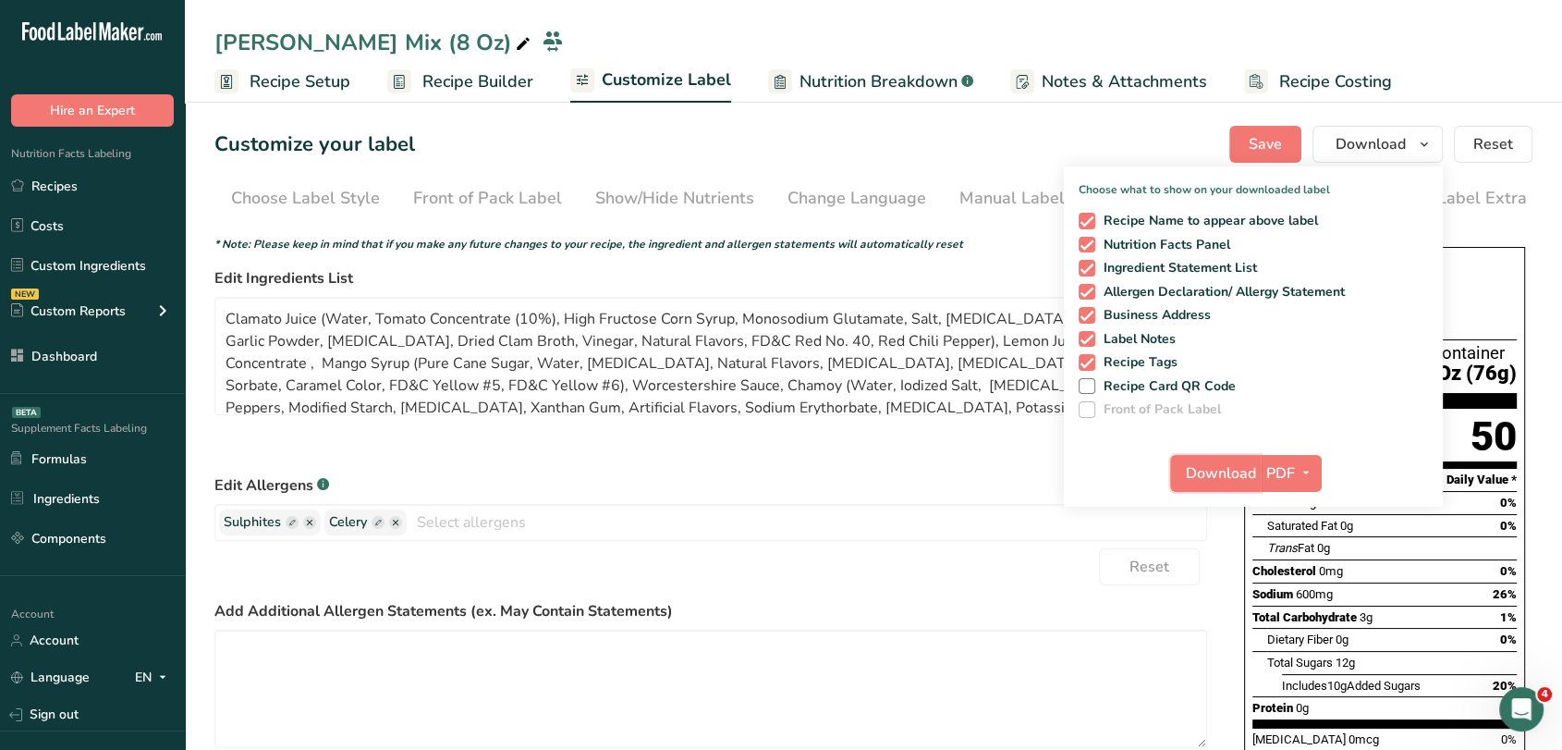
scroll to position [25, 0]
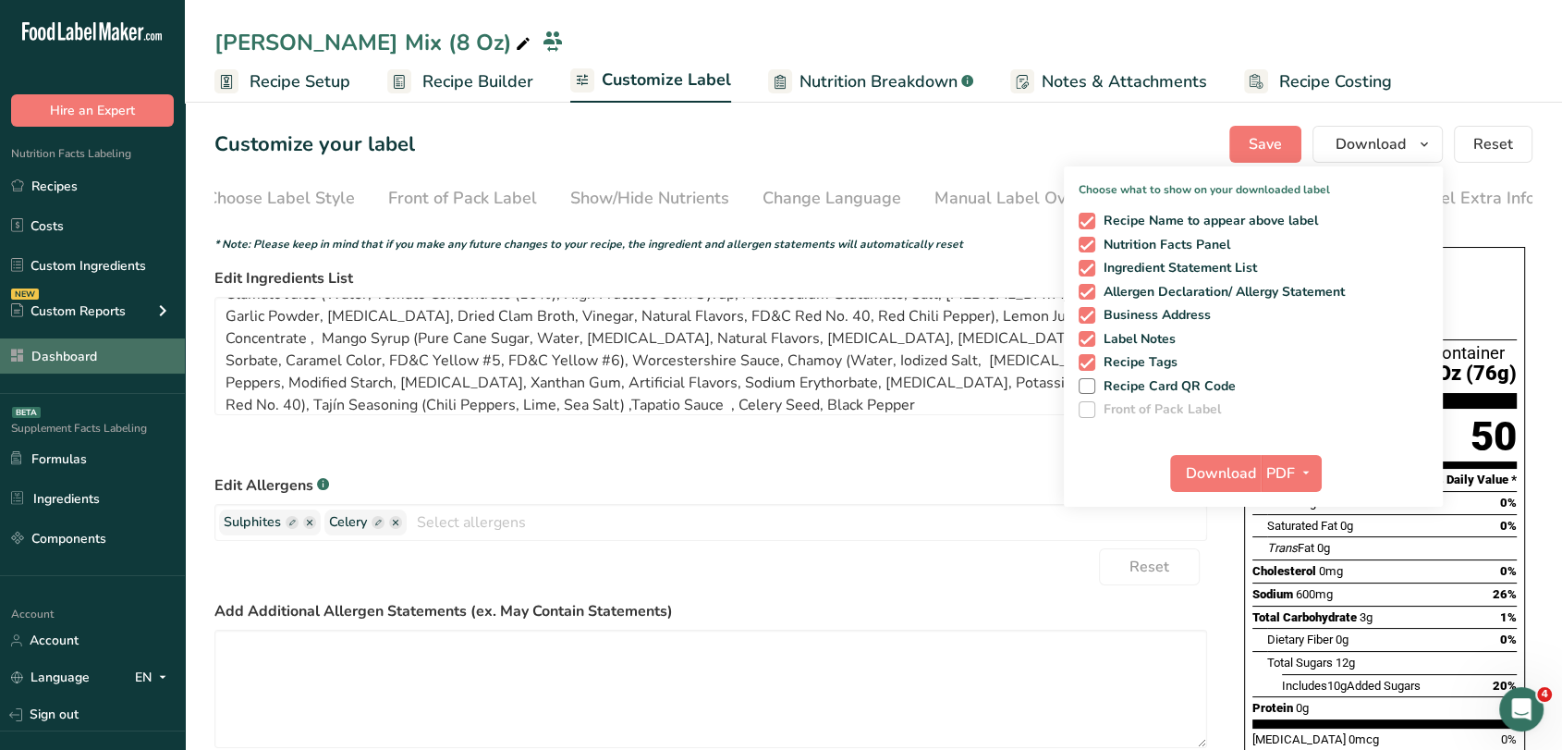
click at [92, 349] on link "Dashboard" at bounding box center [92, 355] width 185 height 35
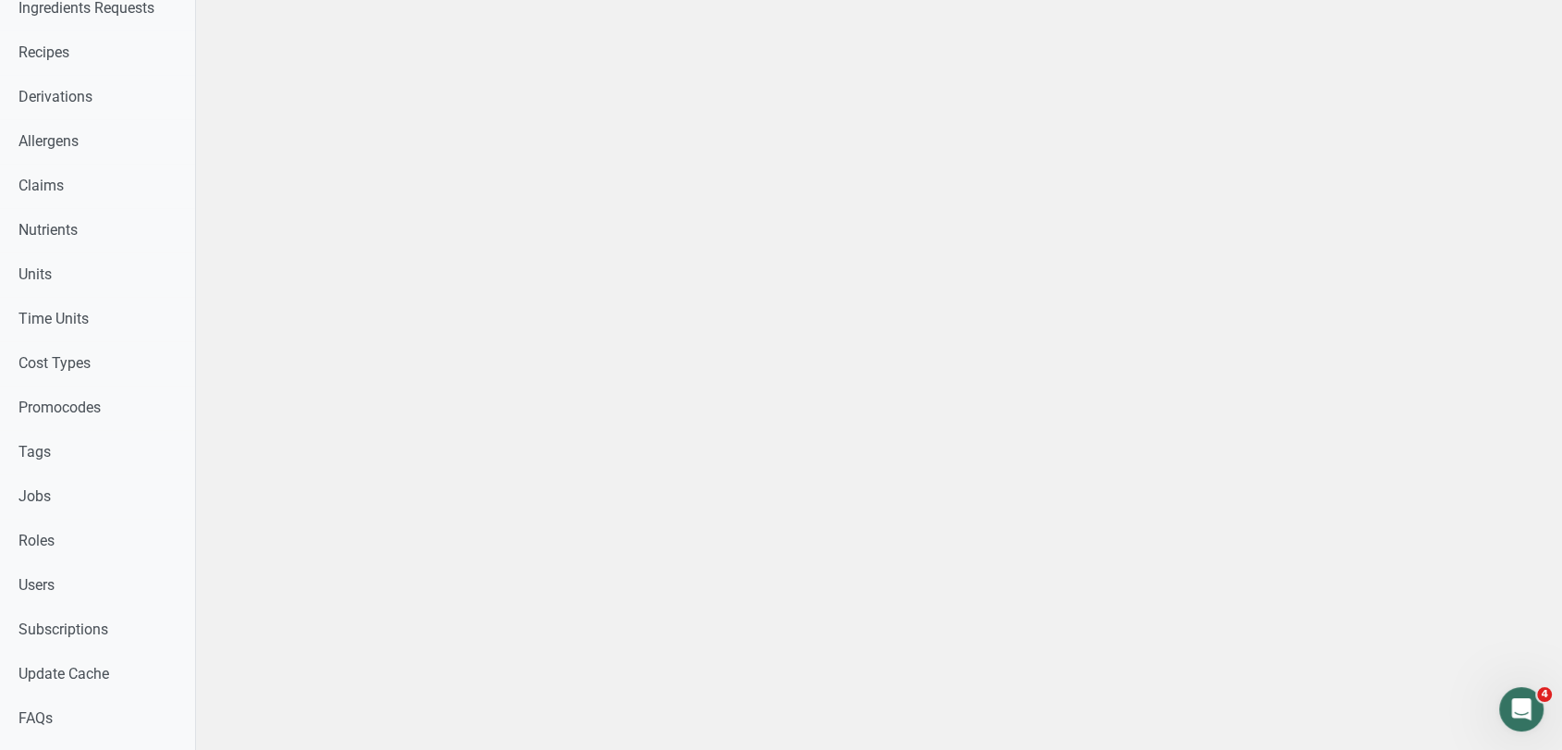
scroll to position [672, 0]
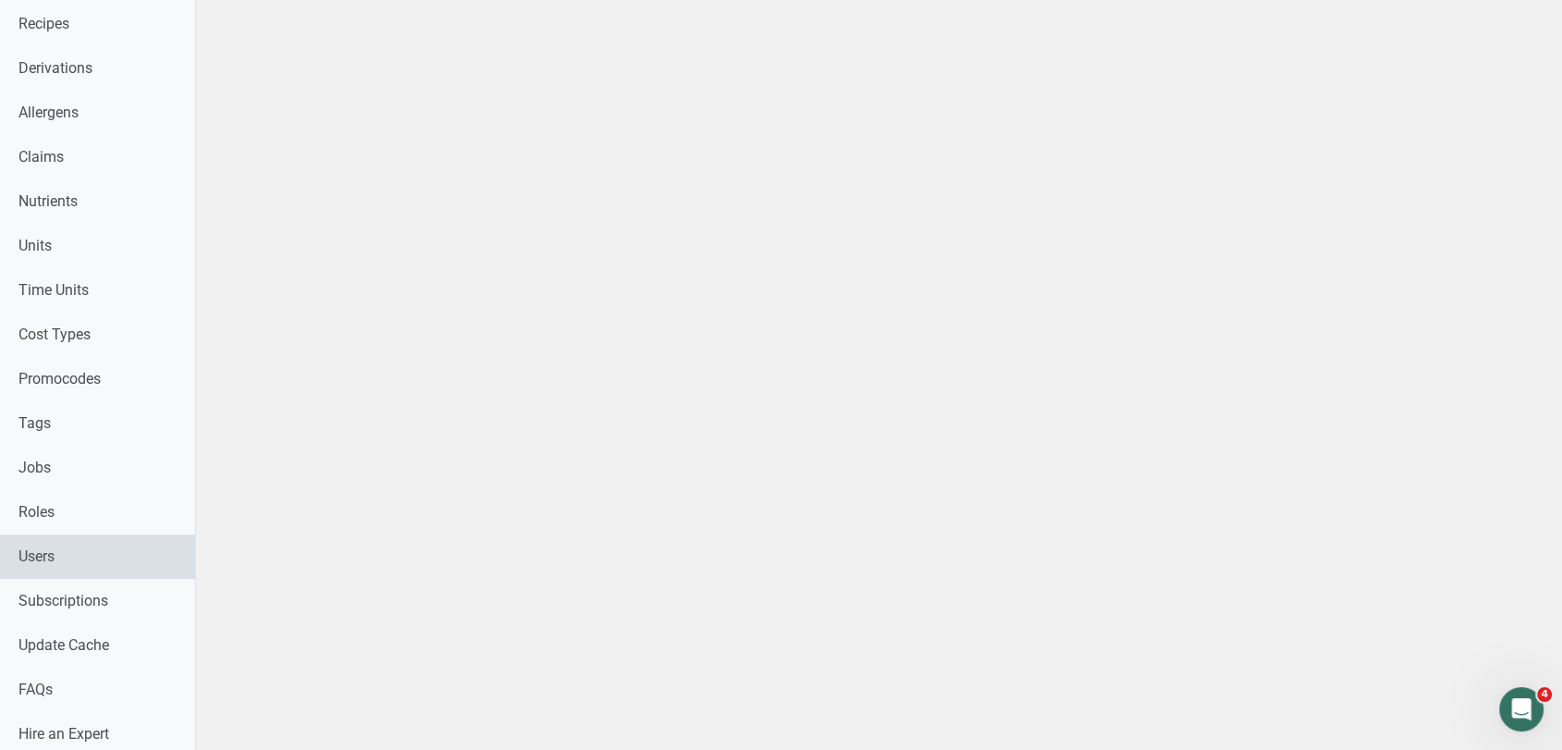
click at [67, 539] on link "Users" at bounding box center [97, 556] width 195 height 44
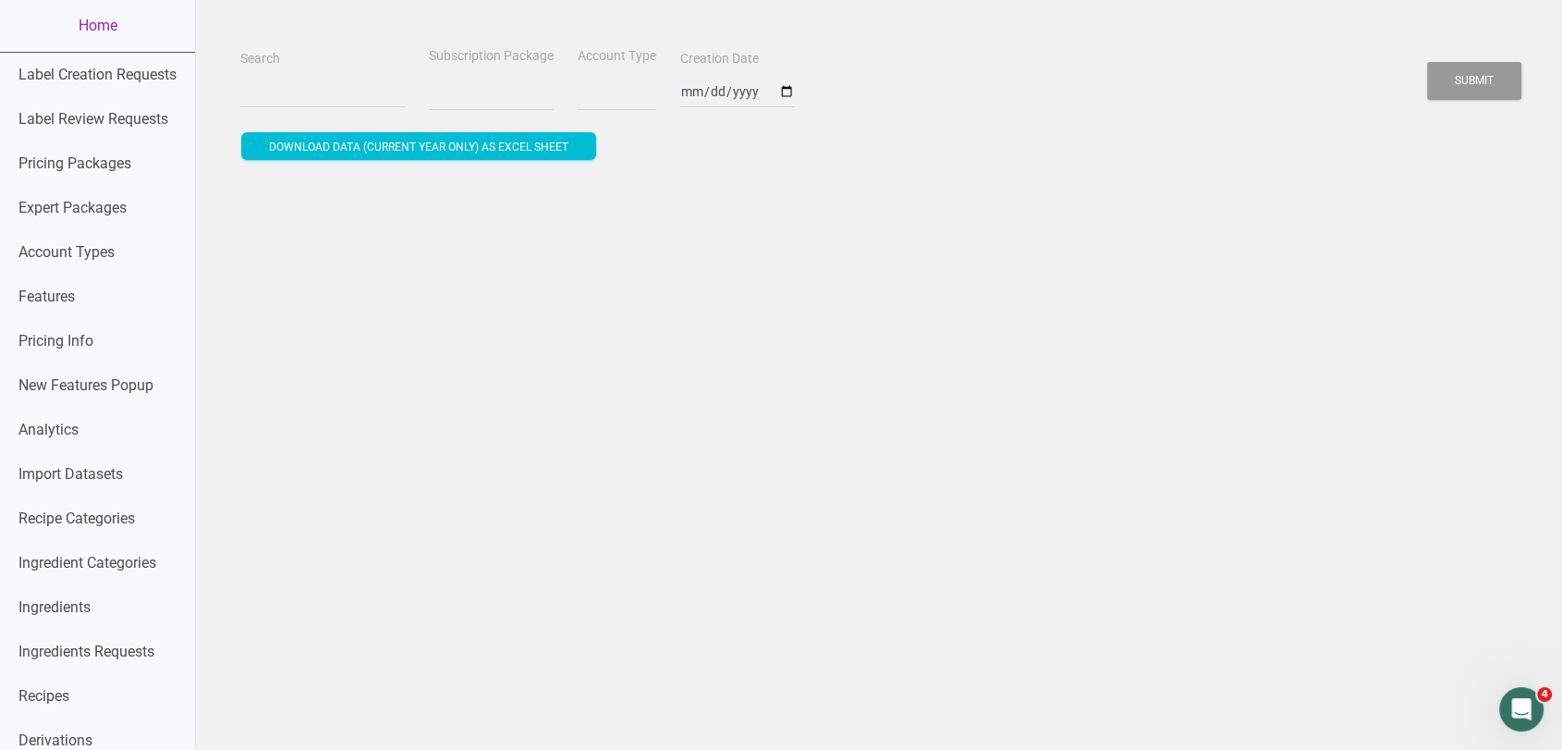
select select
click at [305, 91] on input "Search" at bounding box center [322, 91] width 165 height 33
paste input "molly.buckie-pinder@culinary.edu"
type input "molly.buckie-pinder@culinary.edu"
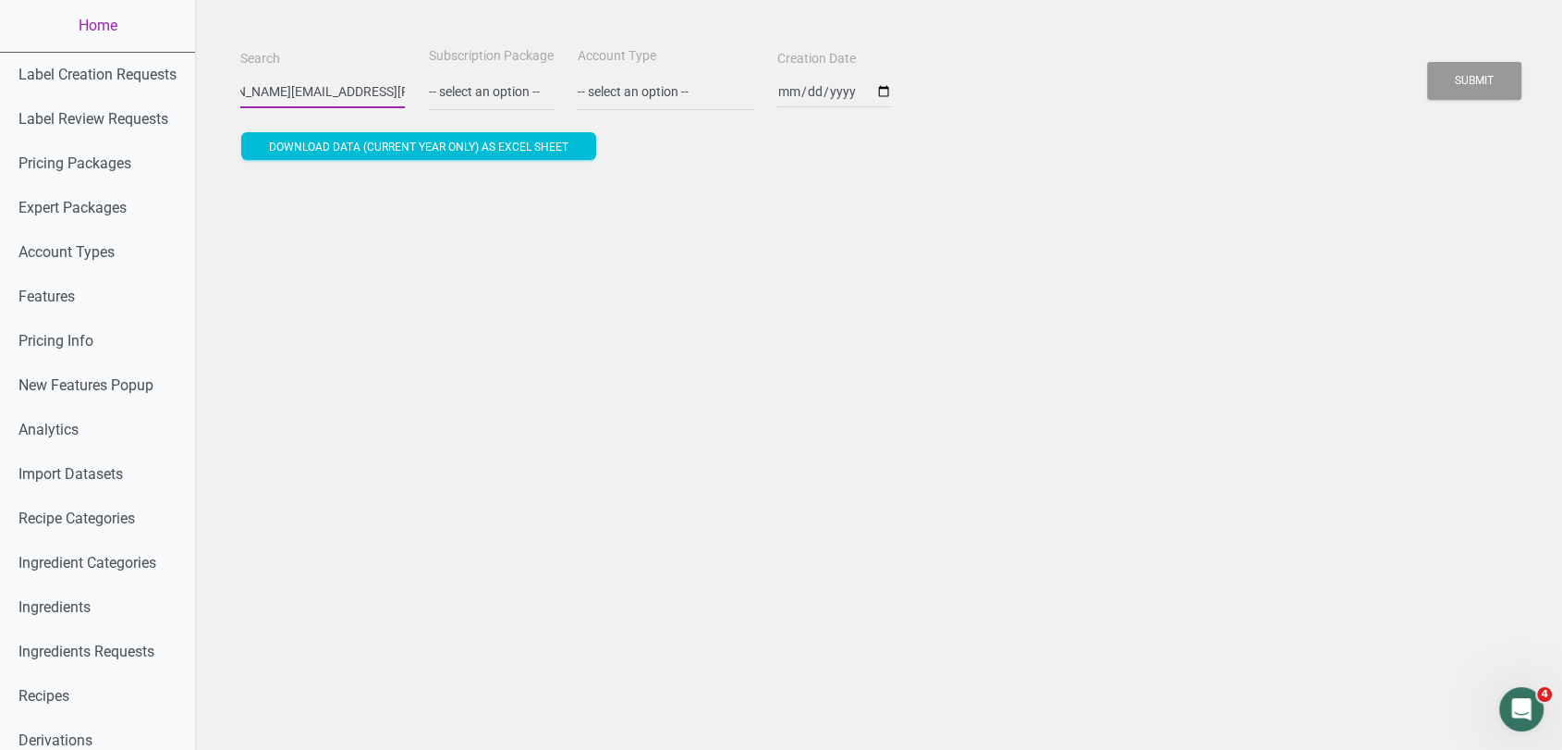
click at [1427, 62] on button "Submit" at bounding box center [1474, 81] width 94 height 38
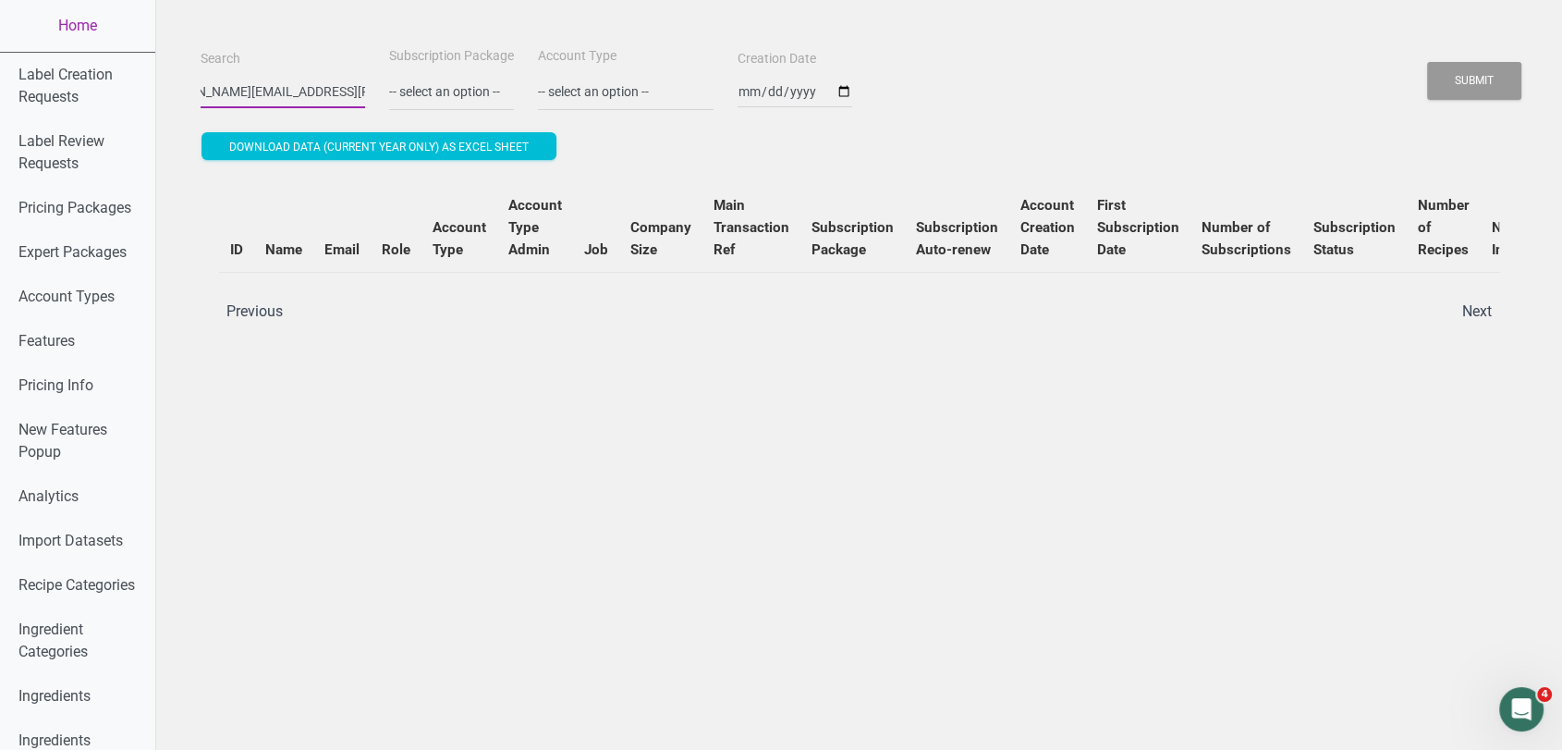
click at [1427, 62] on button "Submit" at bounding box center [1474, 81] width 94 height 38
click at [85, 19] on link "Home" at bounding box center [77, 26] width 155 height 52
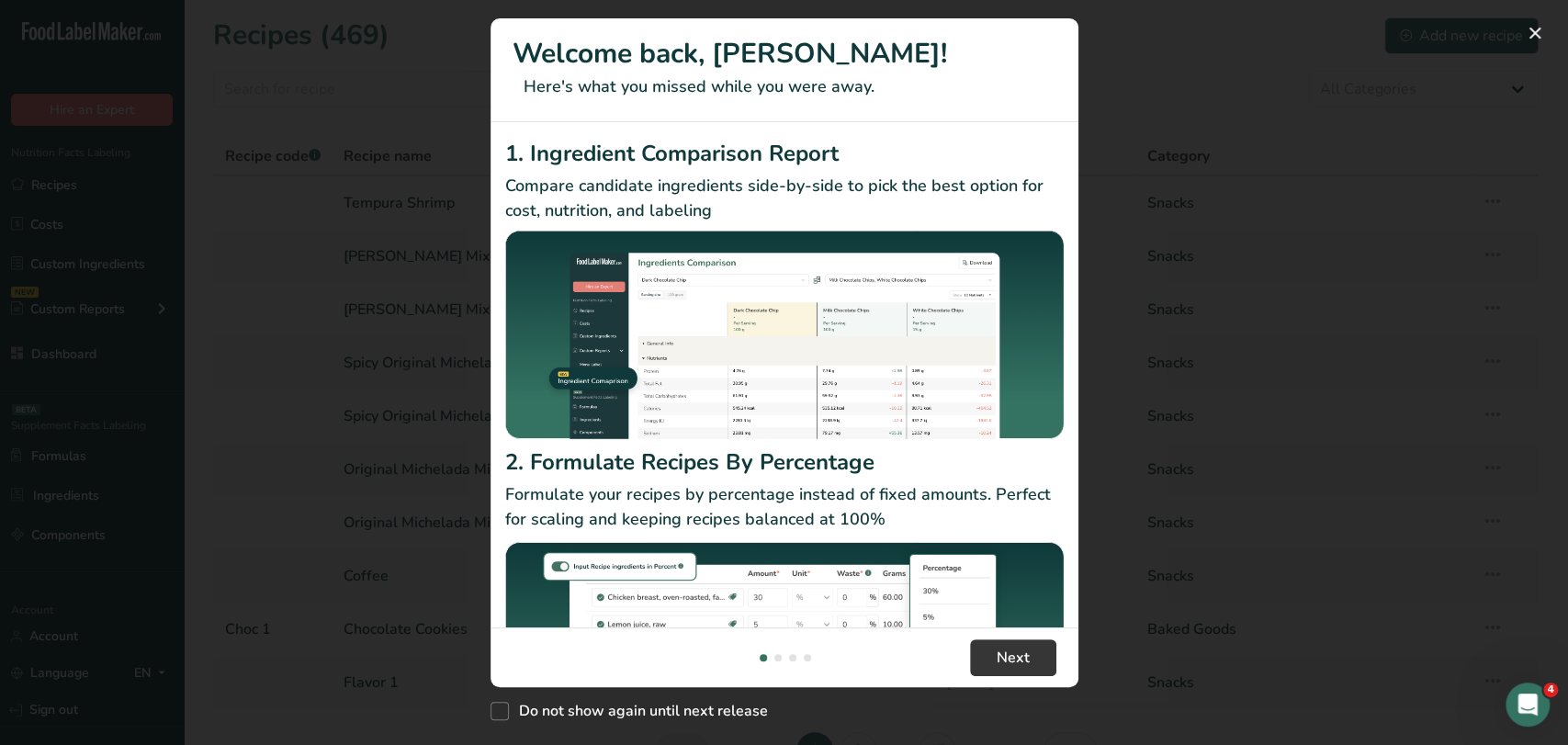
click at [263, 81] on div "New Features" at bounding box center [784, 372] width 1568 height 745
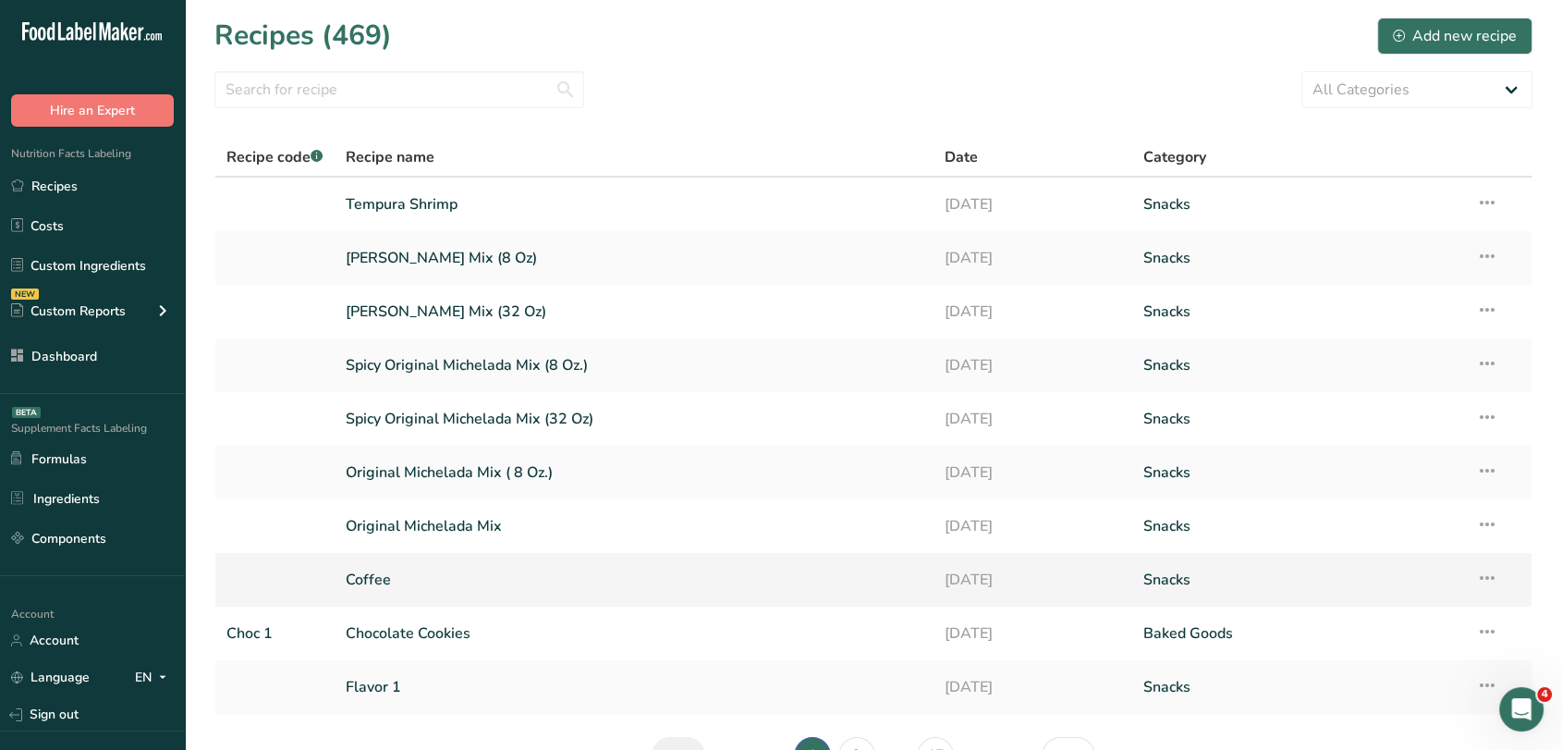
click at [399, 568] on link "Coffee" at bounding box center [634, 579] width 577 height 39
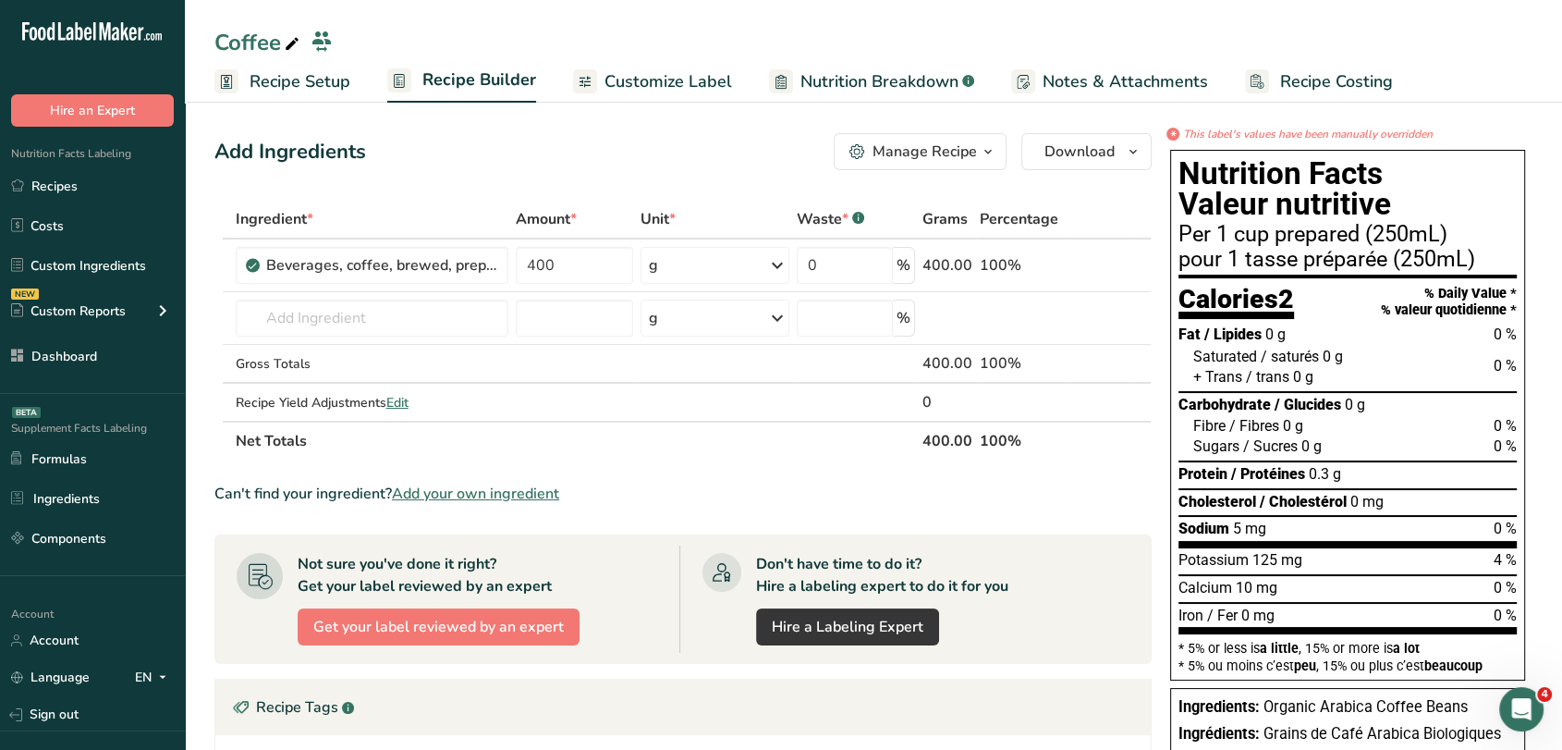
click at [656, 61] on link "Customize Label" at bounding box center [652, 82] width 159 height 42
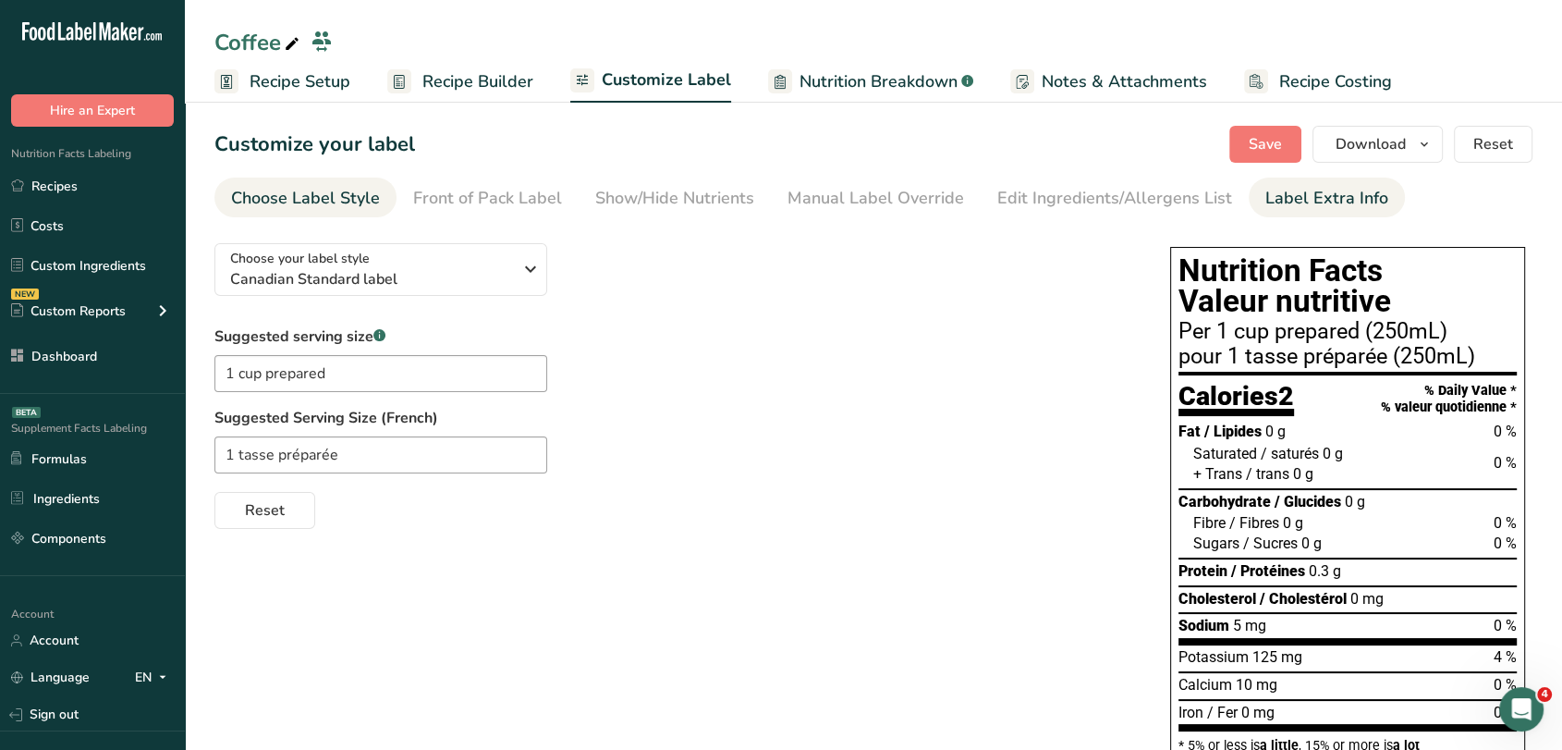
click at [1265, 192] on div "Label Extra Info" at bounding box center [1326, 198] width 123 height 25
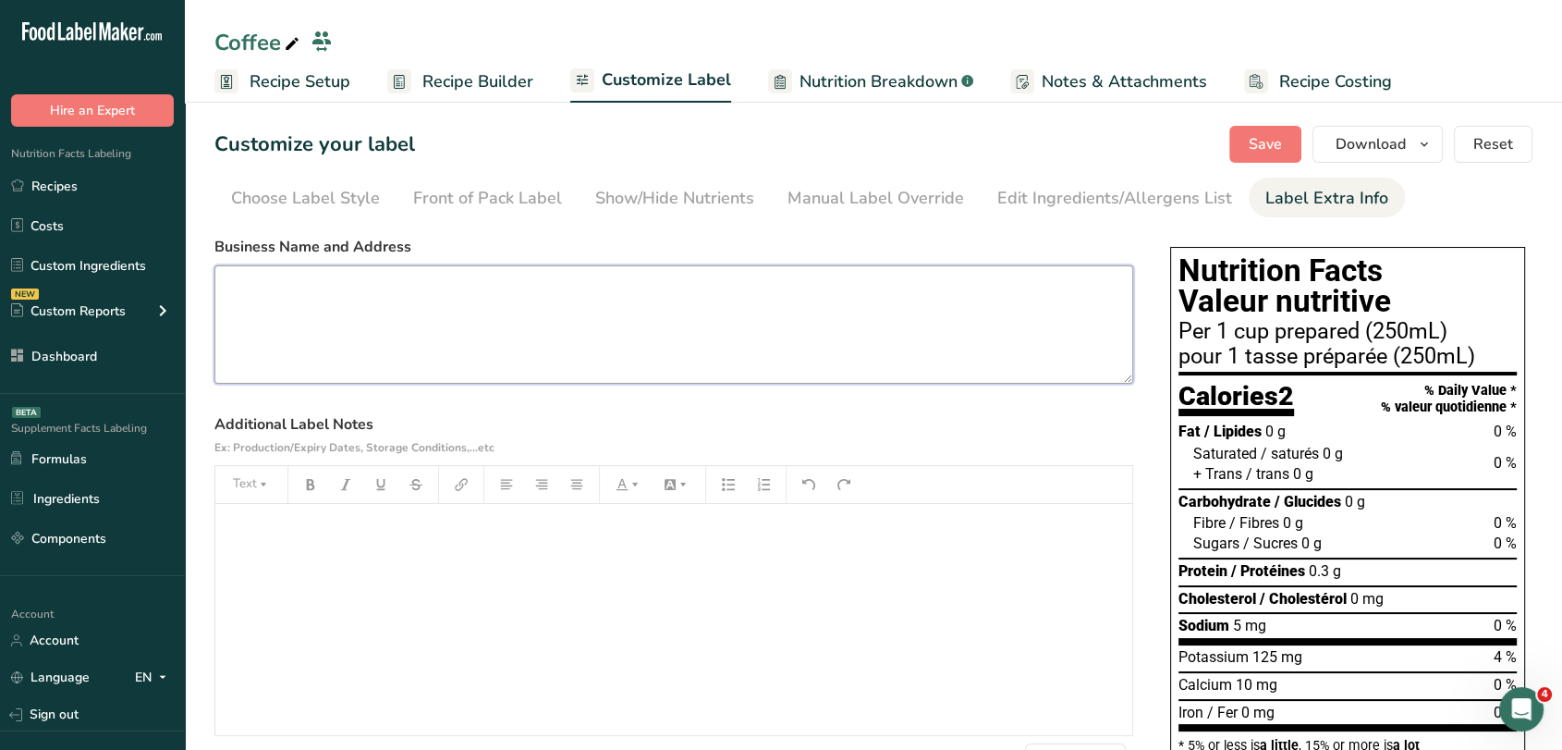
click at [571, 379] on textarea at bounding box center [673, 324] width 919 height 118
paste textarea "Contact us Rhino Coffee Roasters Box 1123, Tofino, BC V0R 2Z0 (250) 725-2558 Pr…"
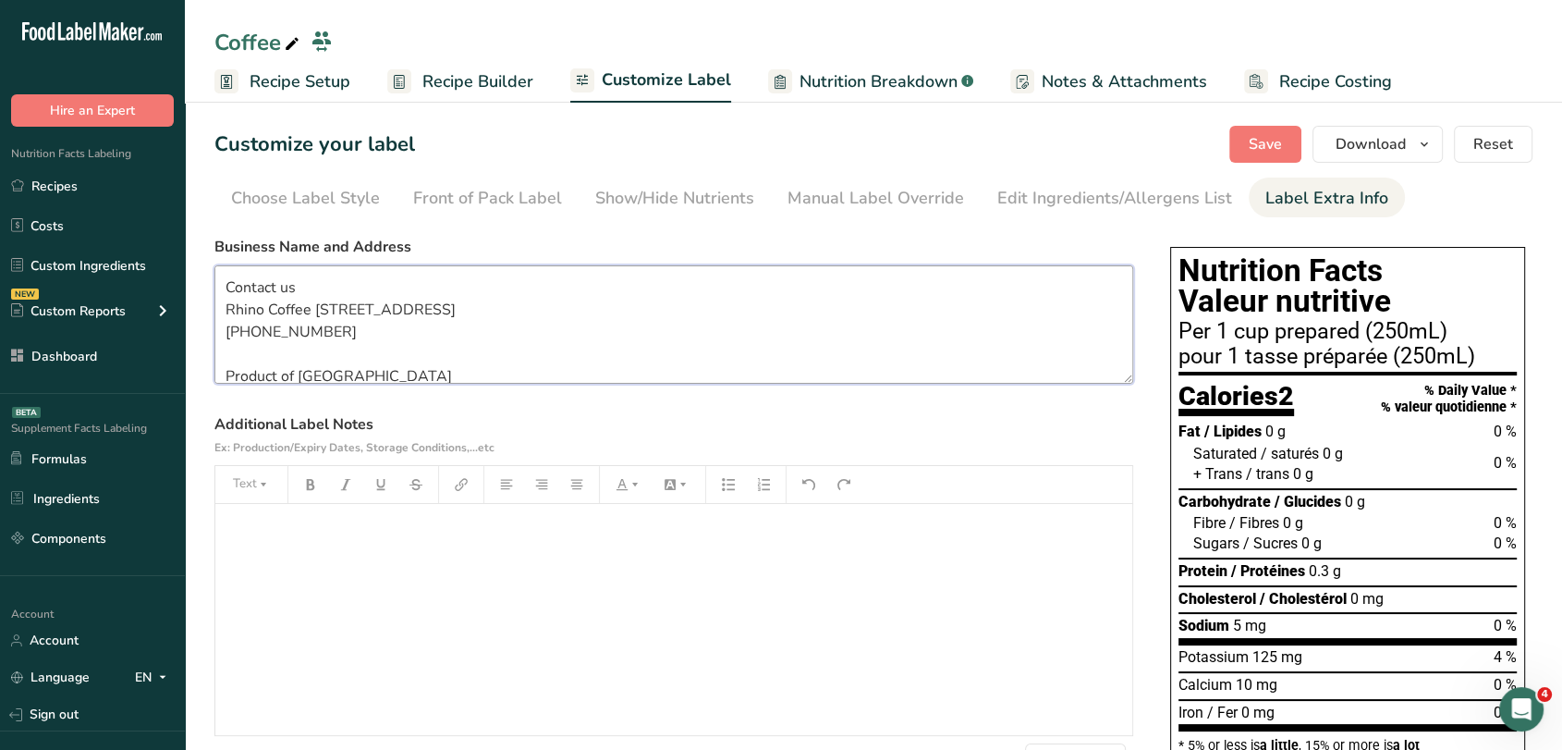
drag, startPoint x: 308, startPoint y: 284, endPoint x: 185, endPoint y: 285, distance: 122.9
click at [185, 285] on section "Customize your label Save Download Choose what to show on your downloaded label…" at bounding box center [873, 497] width 1377 height 802
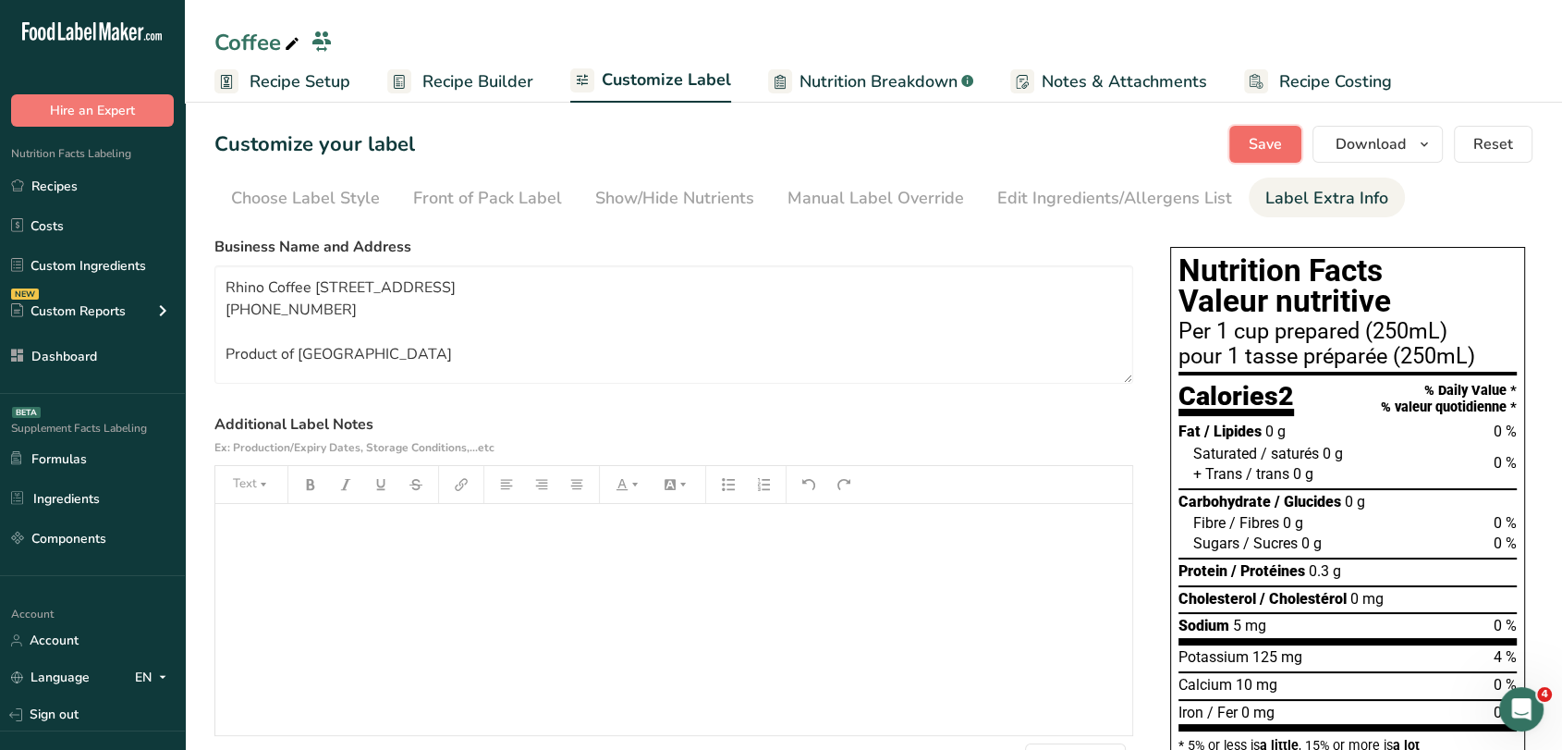
click at [1282, 152] on span "Save" at bounding box center [1265, 144] width 33 height 22
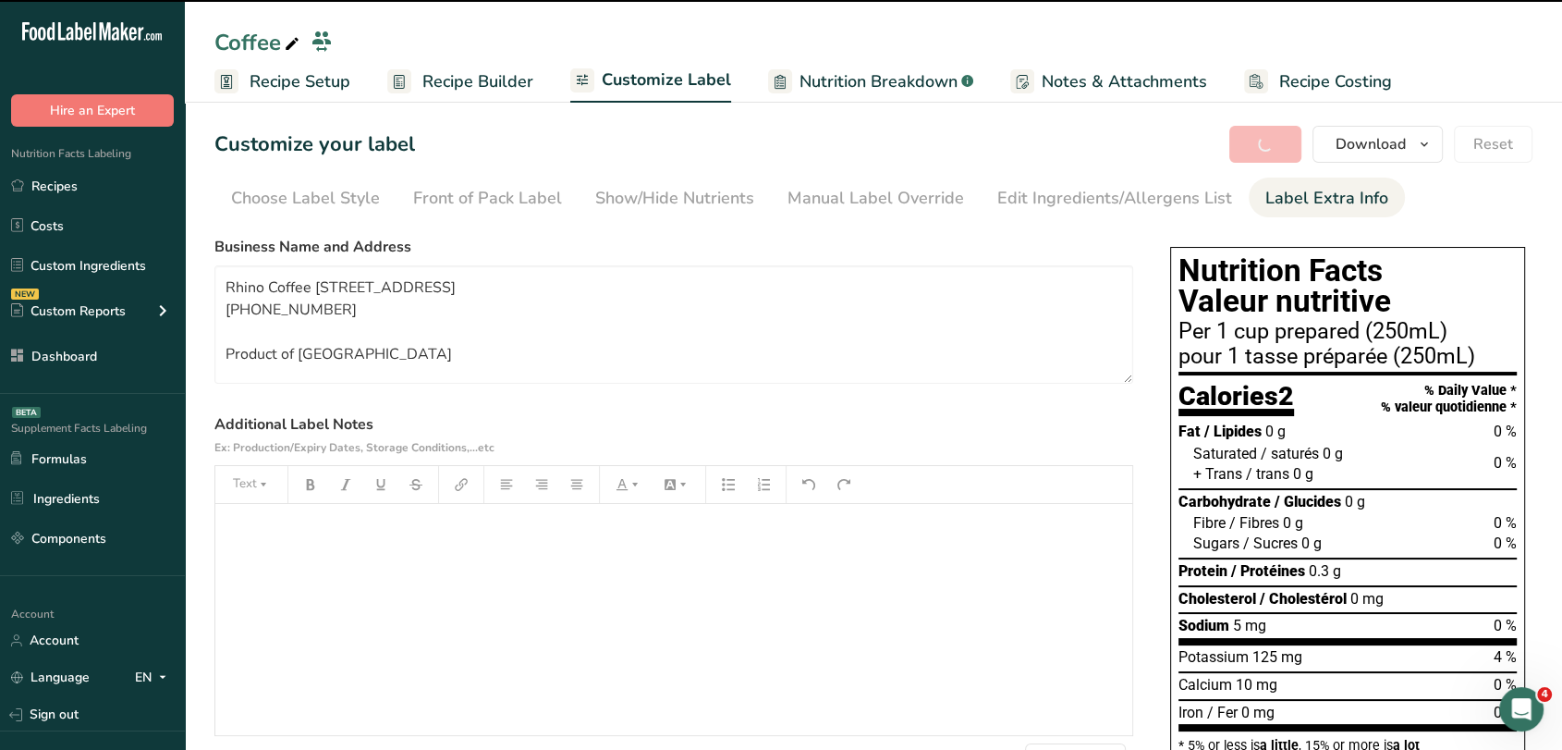
type textarea "Rhino Coffee Roasters Box 1123, Tofino, BC V0R 2Z0 (250) 725-2558 Product of Ca…"
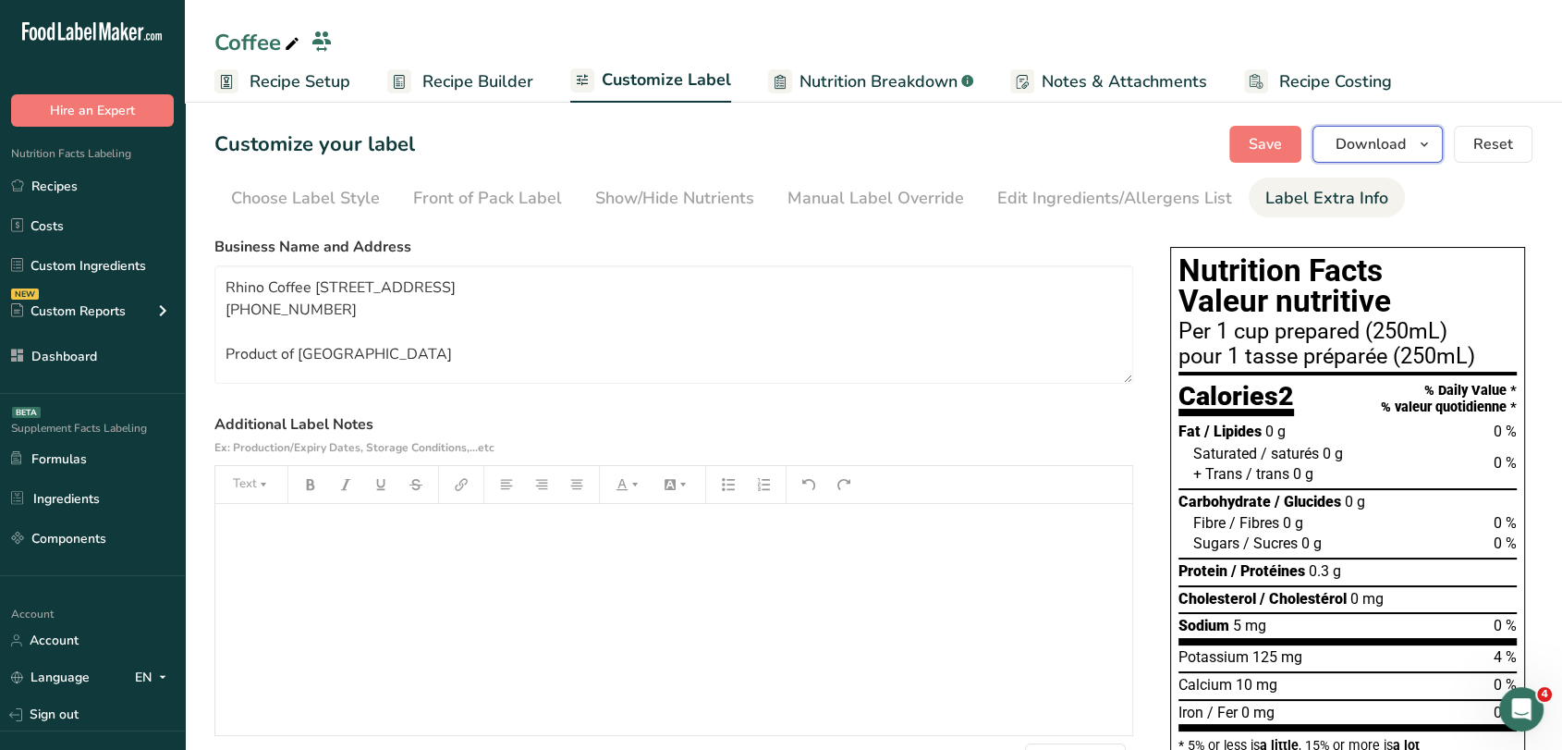
click at [1420, 146] on icon "button" at bounding box center [1424, 144] width 15 height 23
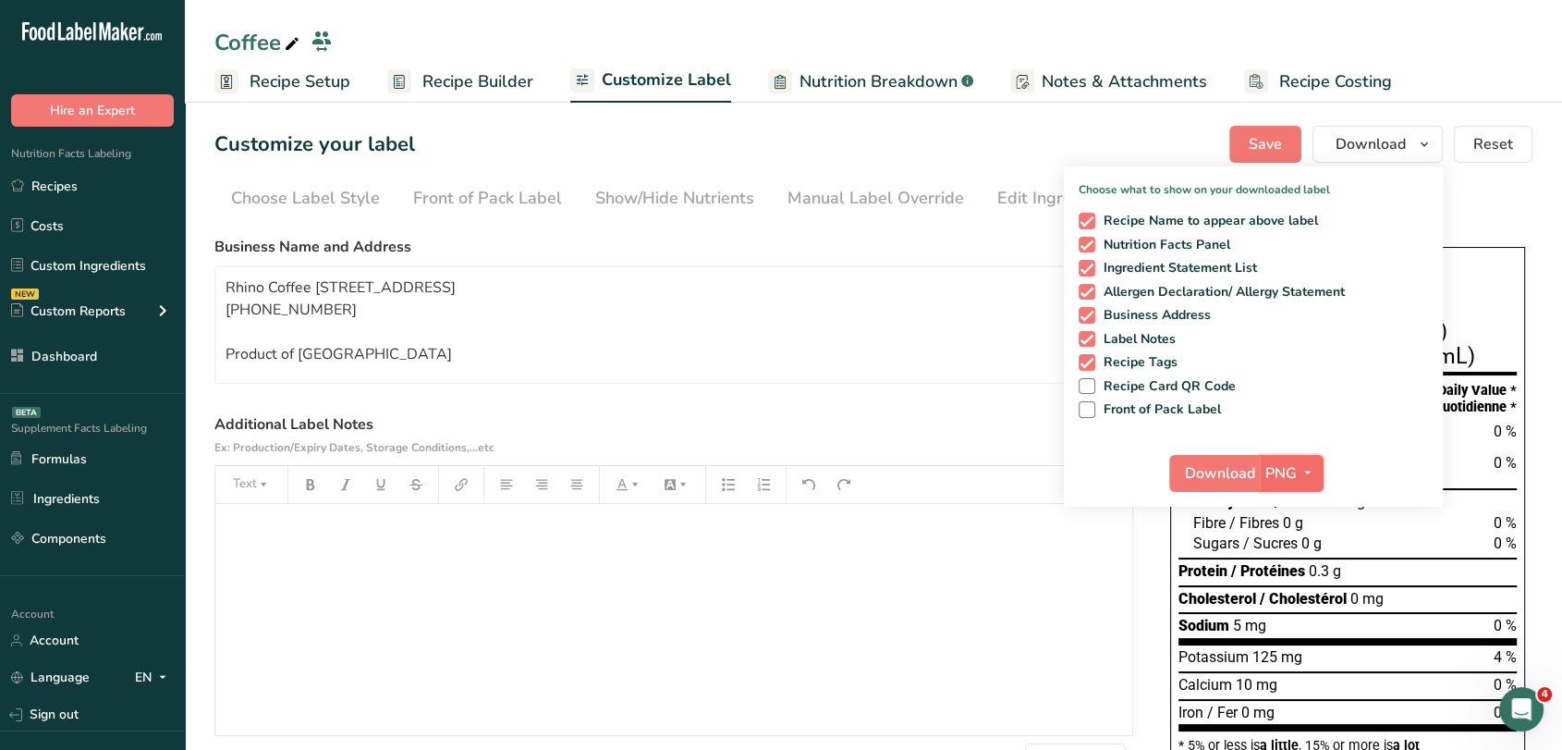
click at [1272, 462] on span "PNG" at bounding box center [1280, 473] width 31 height 22
click at [1085, 215] on span at bounding box center [1087, 221] width 17 height 17
click at [1085, 215] on input "Recipe Name to appear above label" at bounding box center [1085, 220] width 12 height 12
checkbox input "false"
click at [1278, 473] on span "PNG" at bounding box center [1280, 473] width 31 height 22
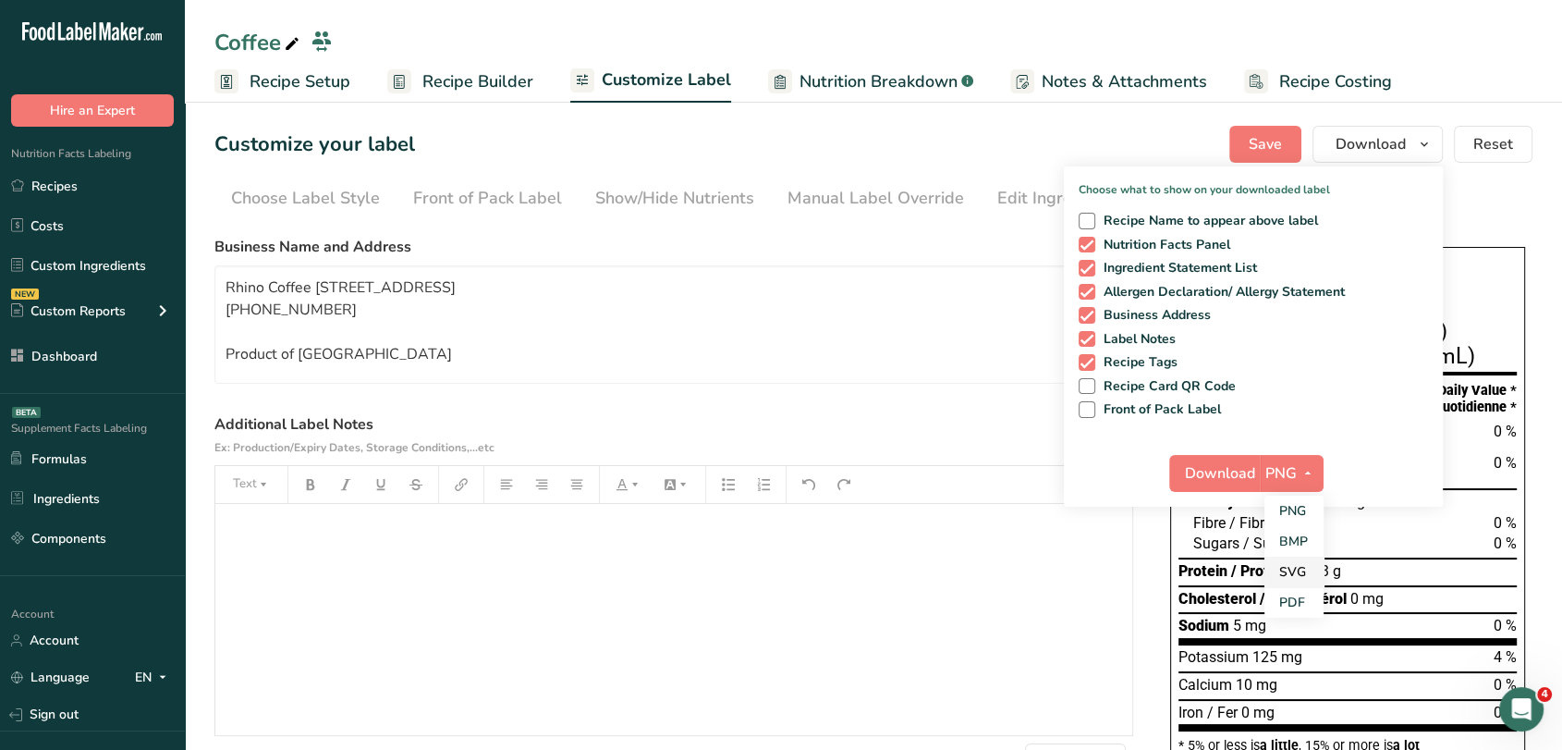
click at [1294, 570] on link "SVG" at bounding box center [1294, 571] width 59 height 31
click at [1295, 475] on span "SVG" at bounding box center [1280, 473] width 31 height 22
click at [1313, 593] on link "PDF" at bounding box center [1293, 602] width 59 height 31
click at [1236, 460] on button "Download" at bounding box center [1215, 473] width 91 height 37
click at [117, 360] on link "Dashboard" at bounding box center [92, 355] width 185 height 35
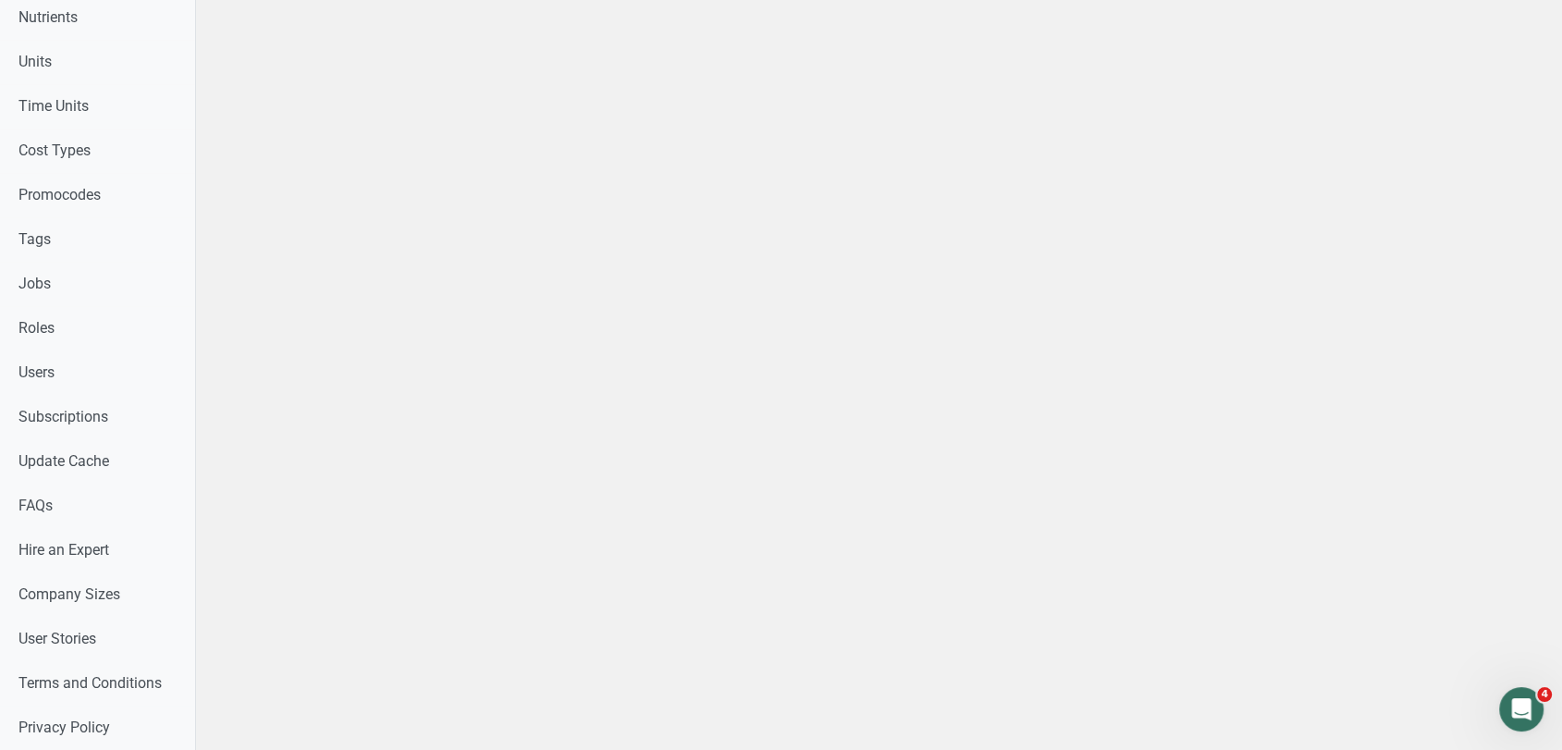
scroll to position [945, 0]
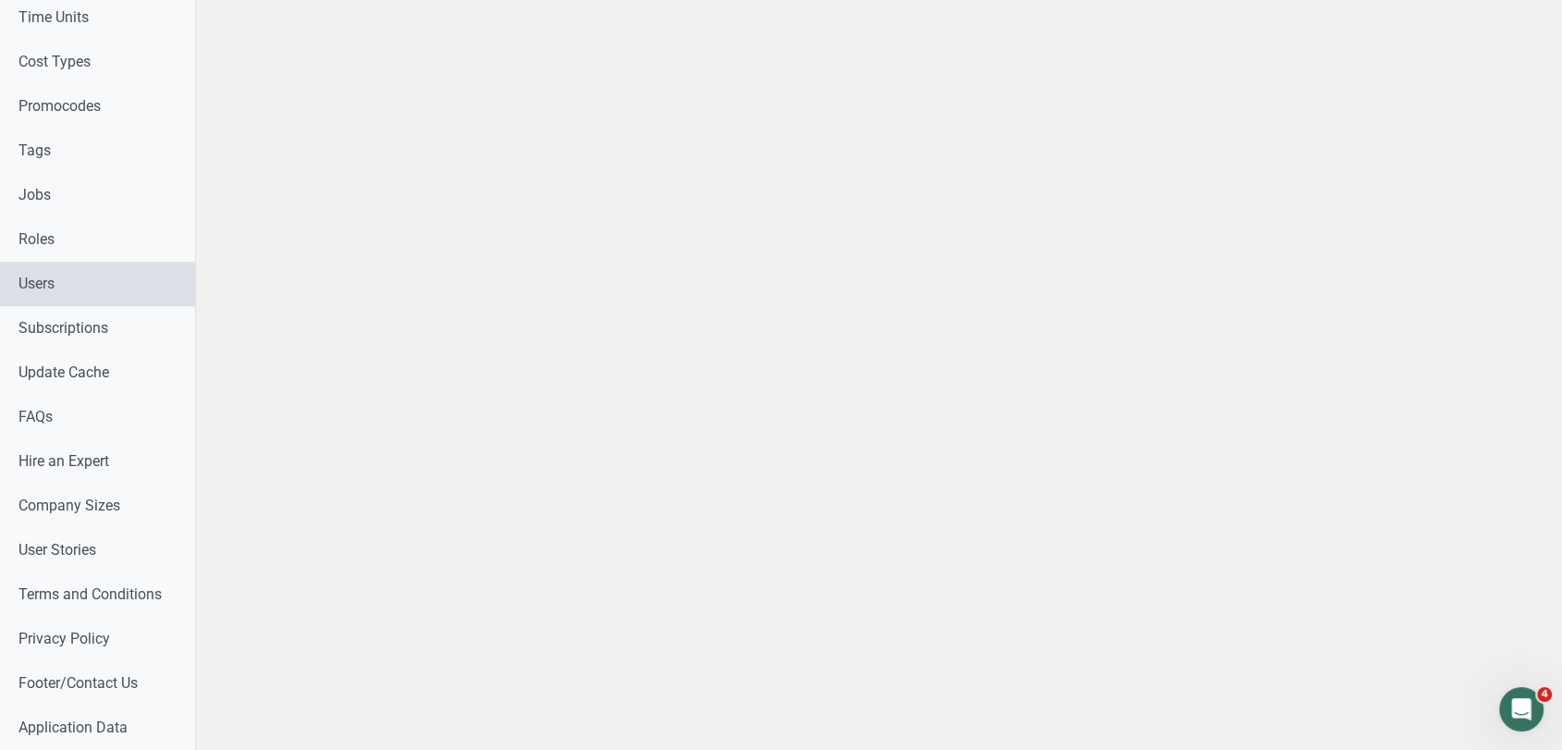
click at [67, 287] on link "Users" at bounding box center [97, 284] width 195 height 44
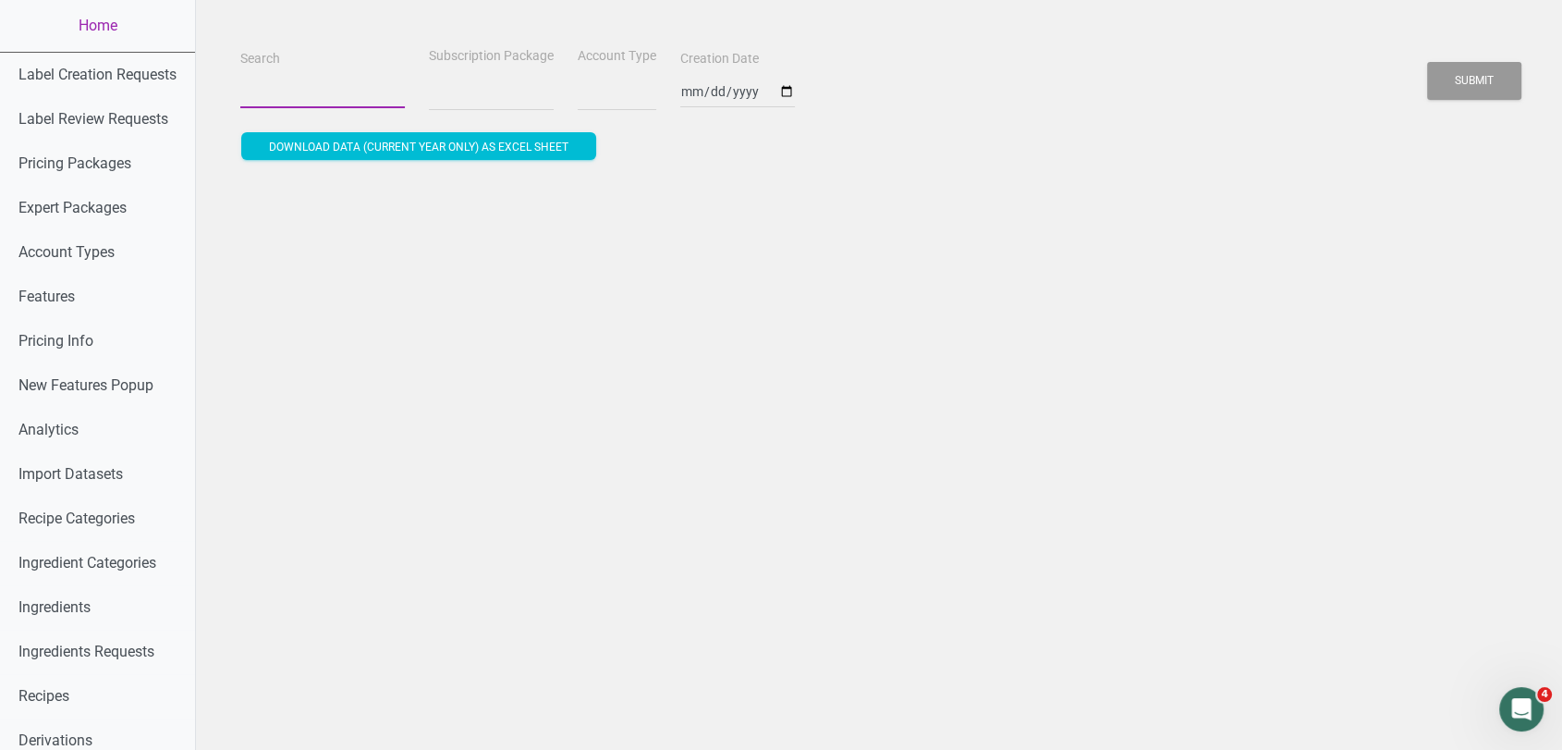
click at [315, 83] on input "Search" at bounding box center [322, 91] width 165 height 33
paste input "suresh.1556@gmail.com"
type input "suresh.1556@gmail.com"
select select
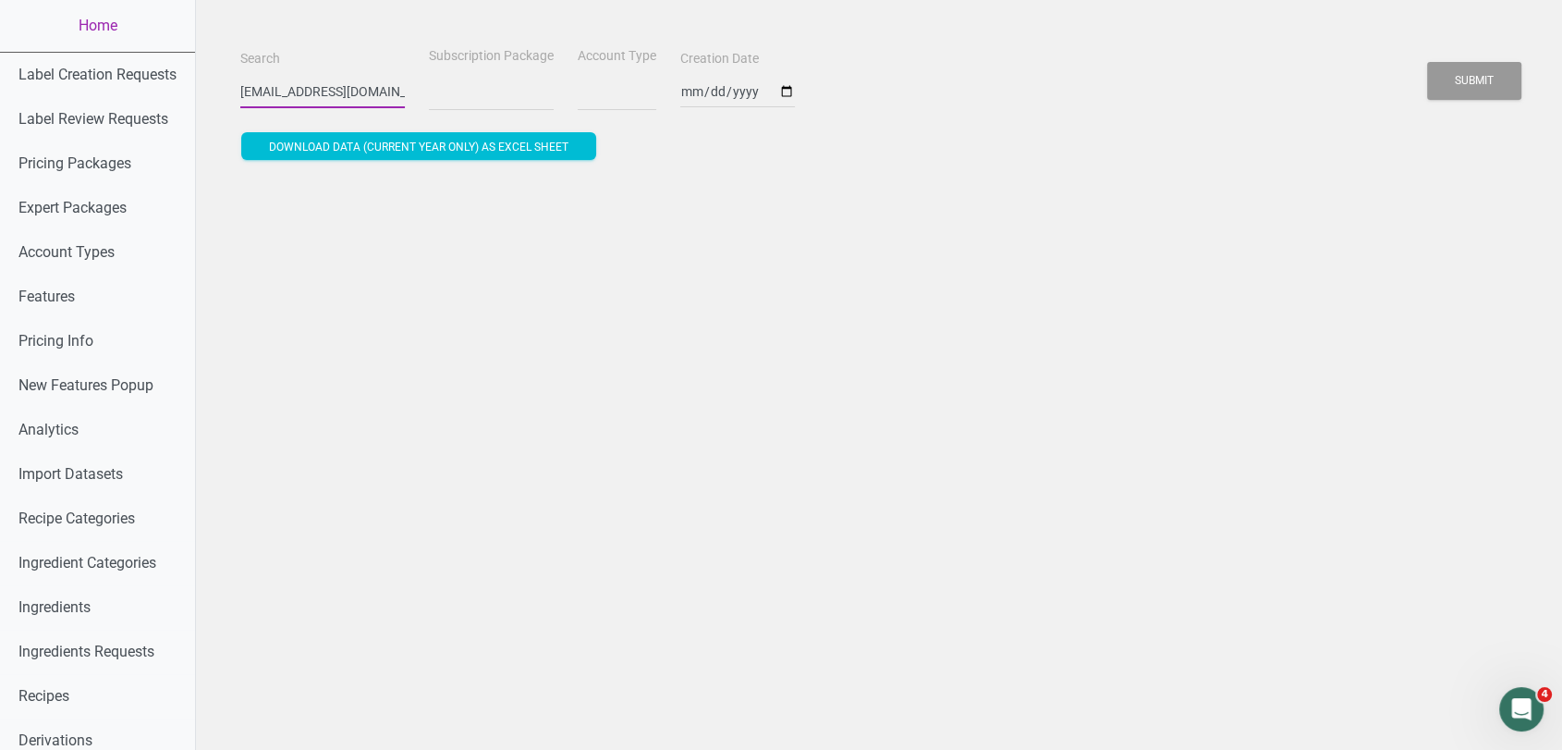
click at [315, 83] on input "suresh.1556@gmail.com" at bounding box center [322, 91] width 165 height 33
type input "a"
select select
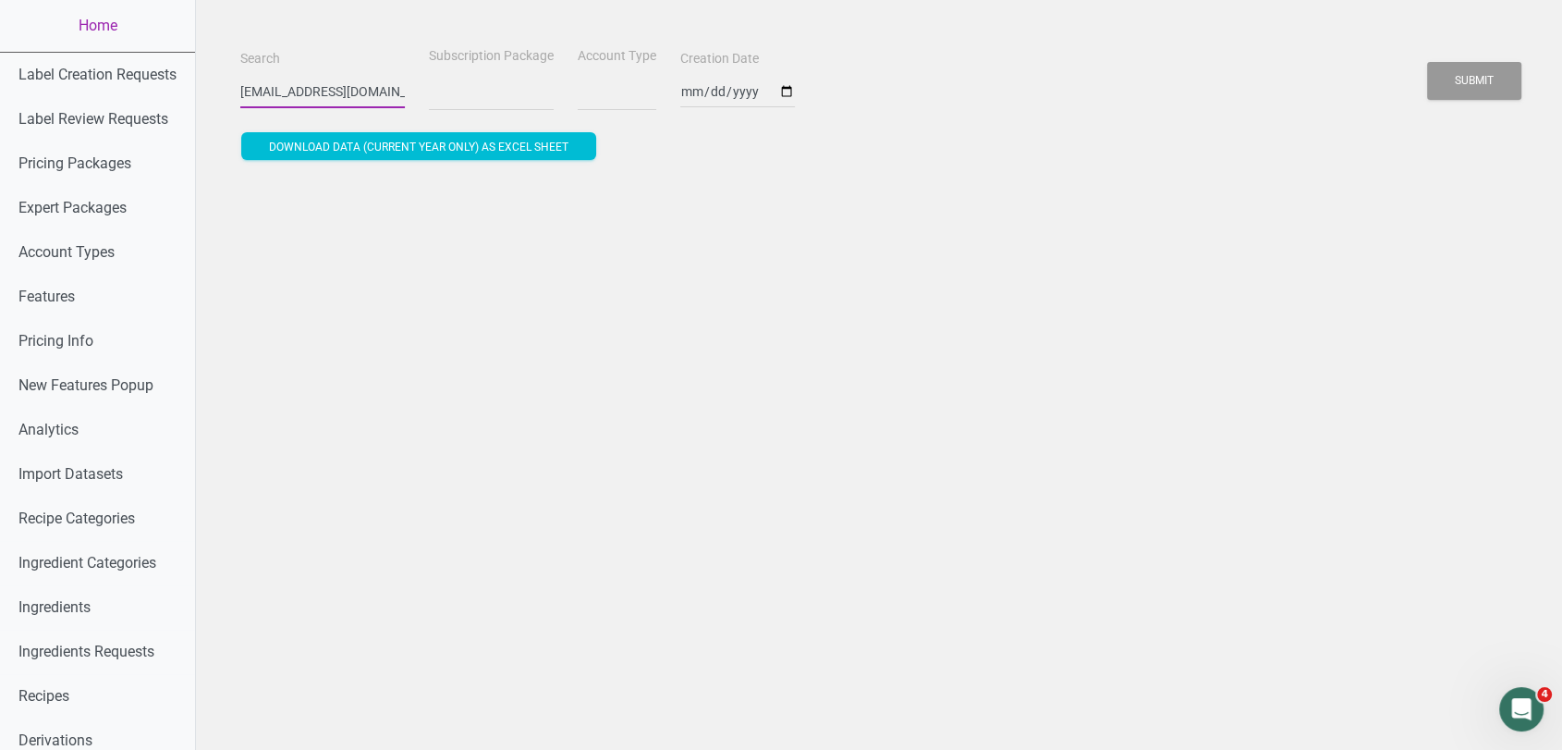
select select
type input "al"
select select
type input "alk"
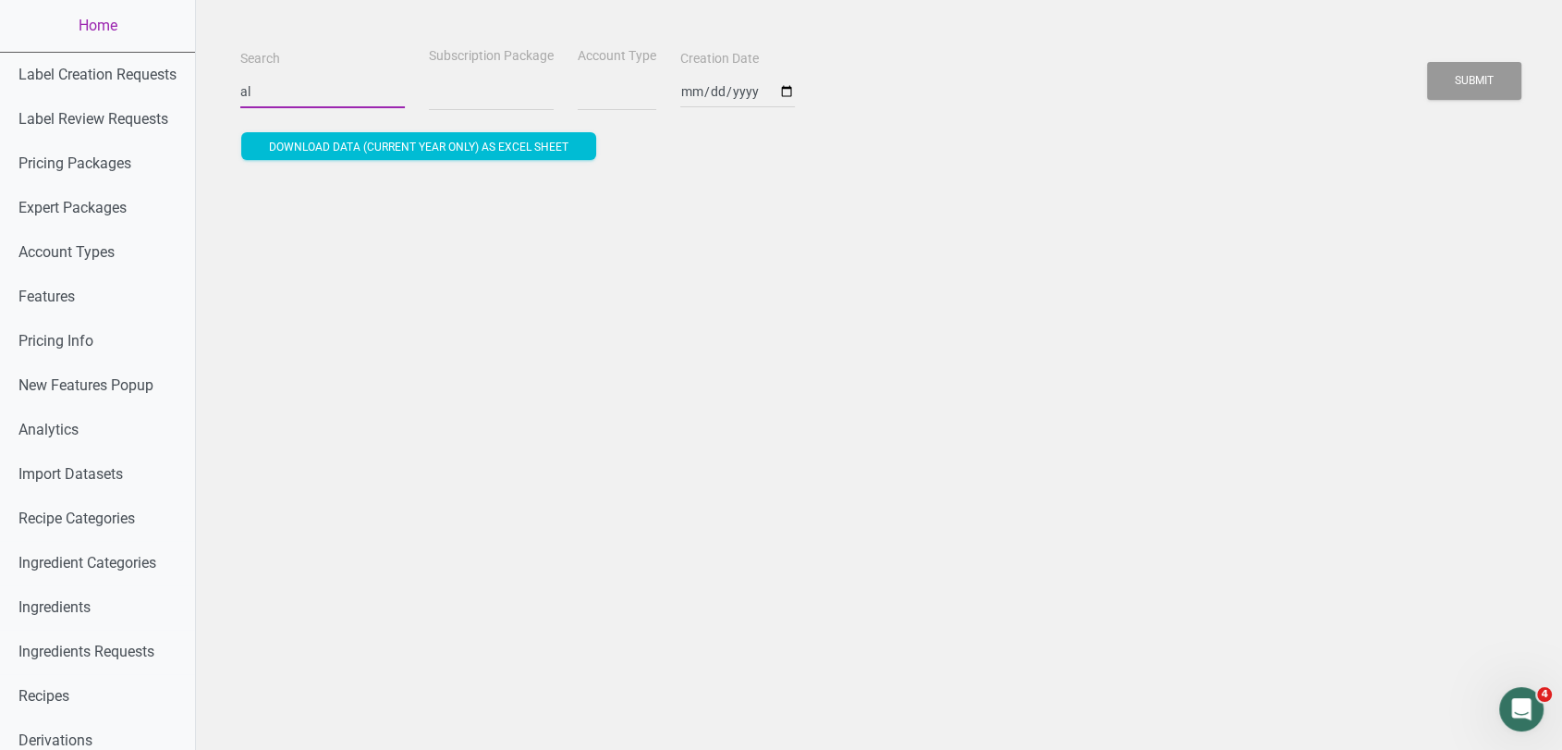
select select
type input "alka"
select select
type input "alkar"
select select
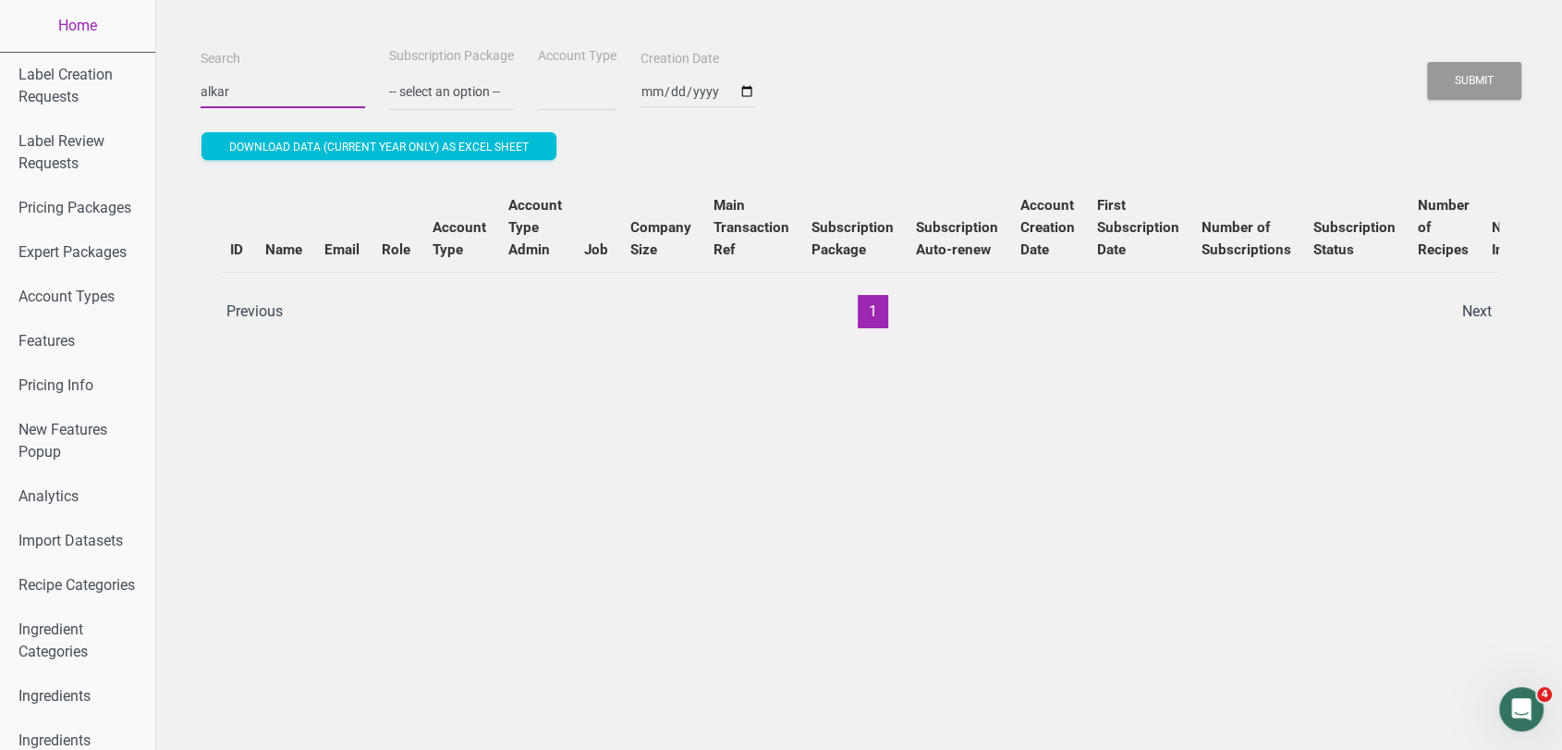
type input "alkara"
select select
type input "alkaram"
select select
type input "alkarama"
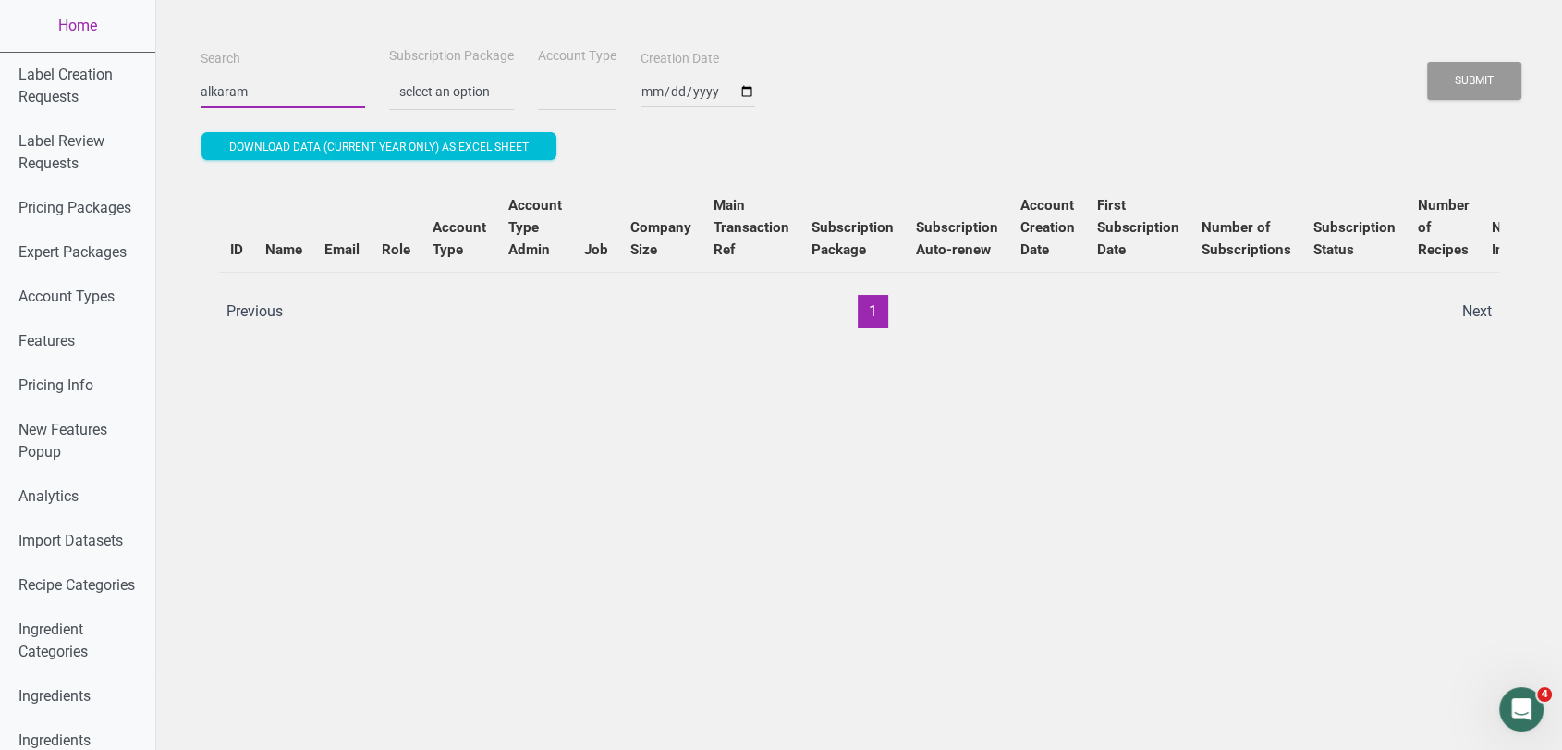
select select
type input "alkaramah"
select select
click at [1427, 62] on button "Submit" at bounding box center [1474, 81] width 94 height 38
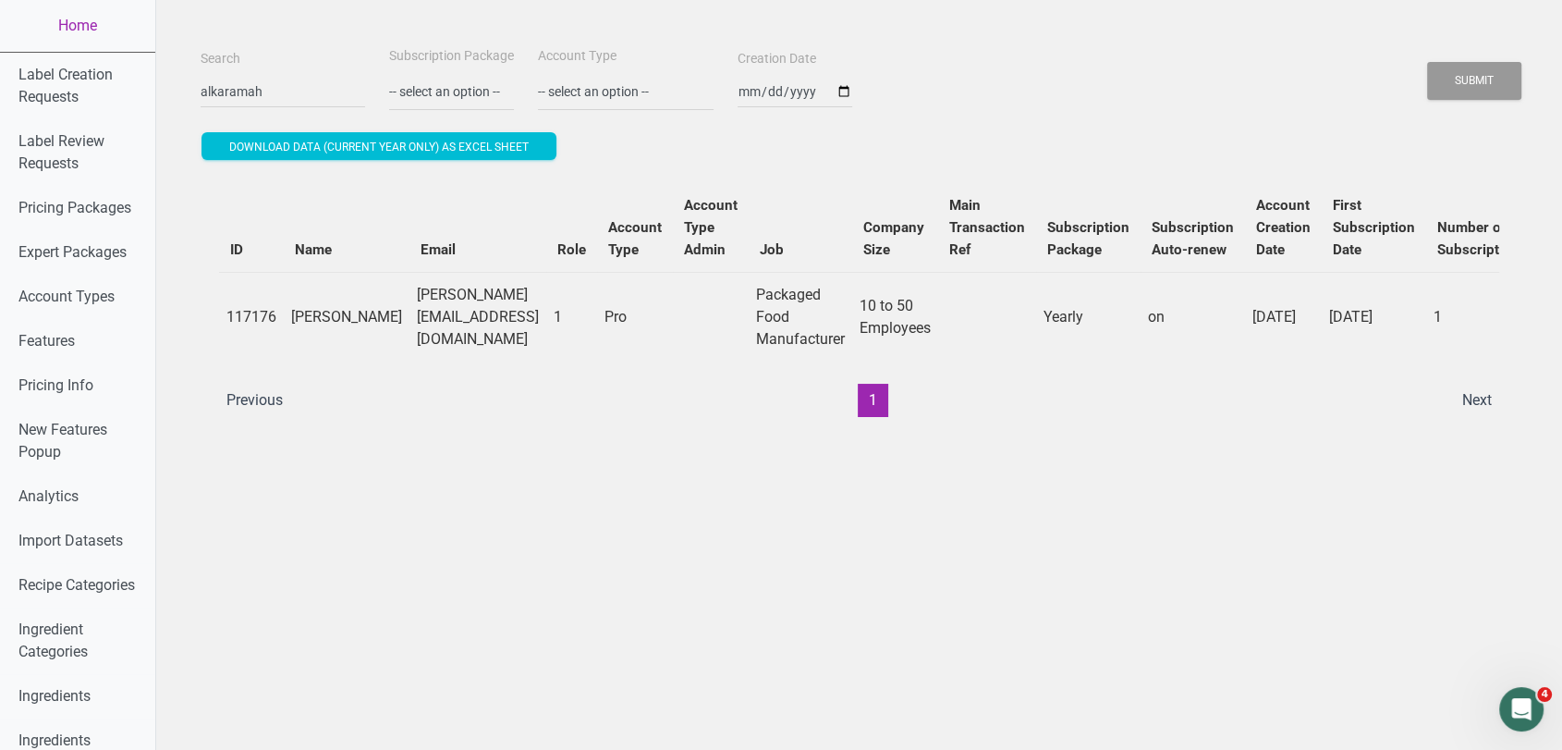
click at [431, 318] on td "omar@alkaramah.com.sa" at bounding box center [477, 317] width 137 height 90
copy td "omar@alkaramah.com.sa"
click at [296, 87] on input "alkaramah" at bounding box center [283, 91] width 165 height 33
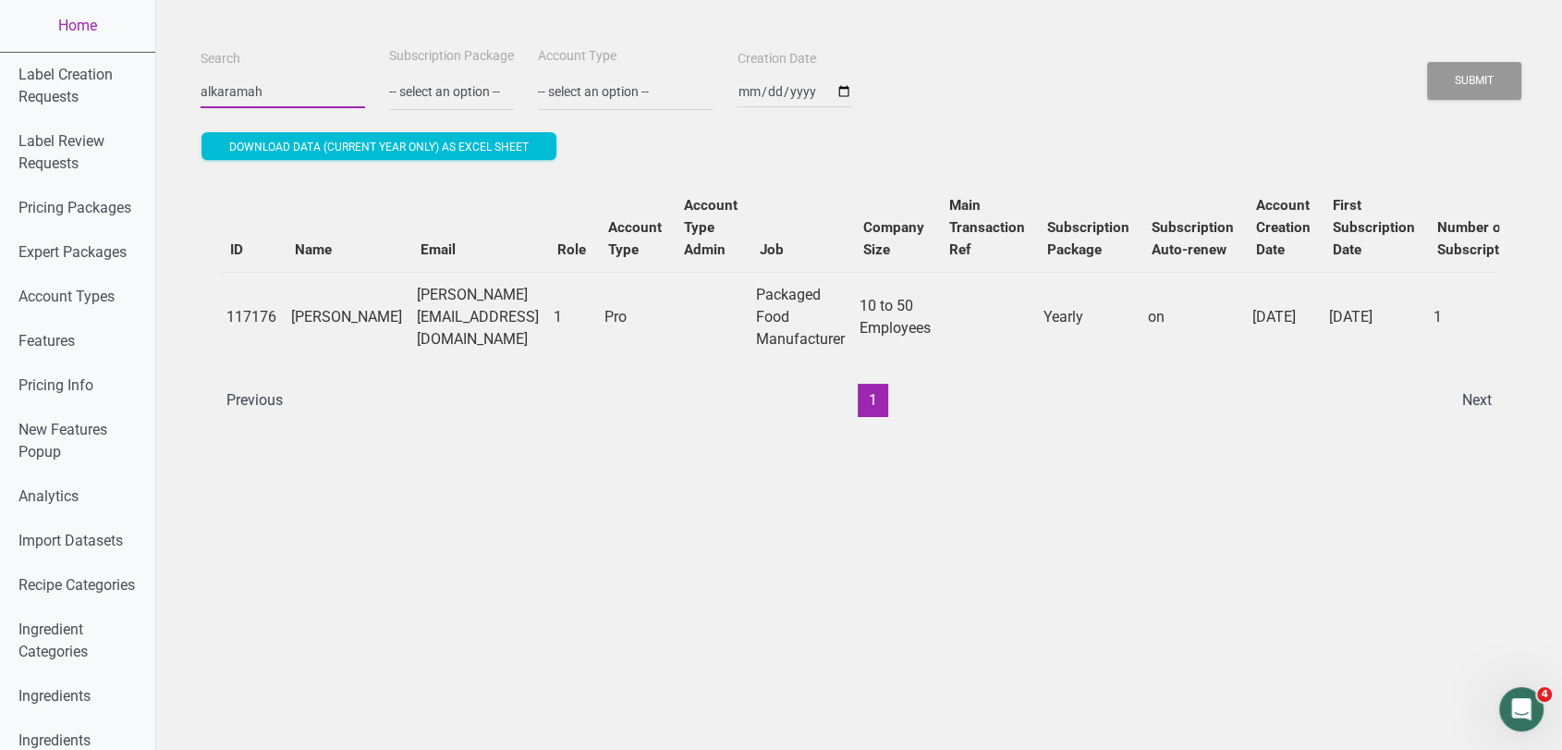
click at [296, 87] on input "alkaramah" at bounding box center [283, 91] width 165 height 33
paste input "will@wmcleod.com"
type input "will@wmcleod.com"
click at [1427, 62] on button "Submit" at bounding box center [1474, 81] width 94 height 38
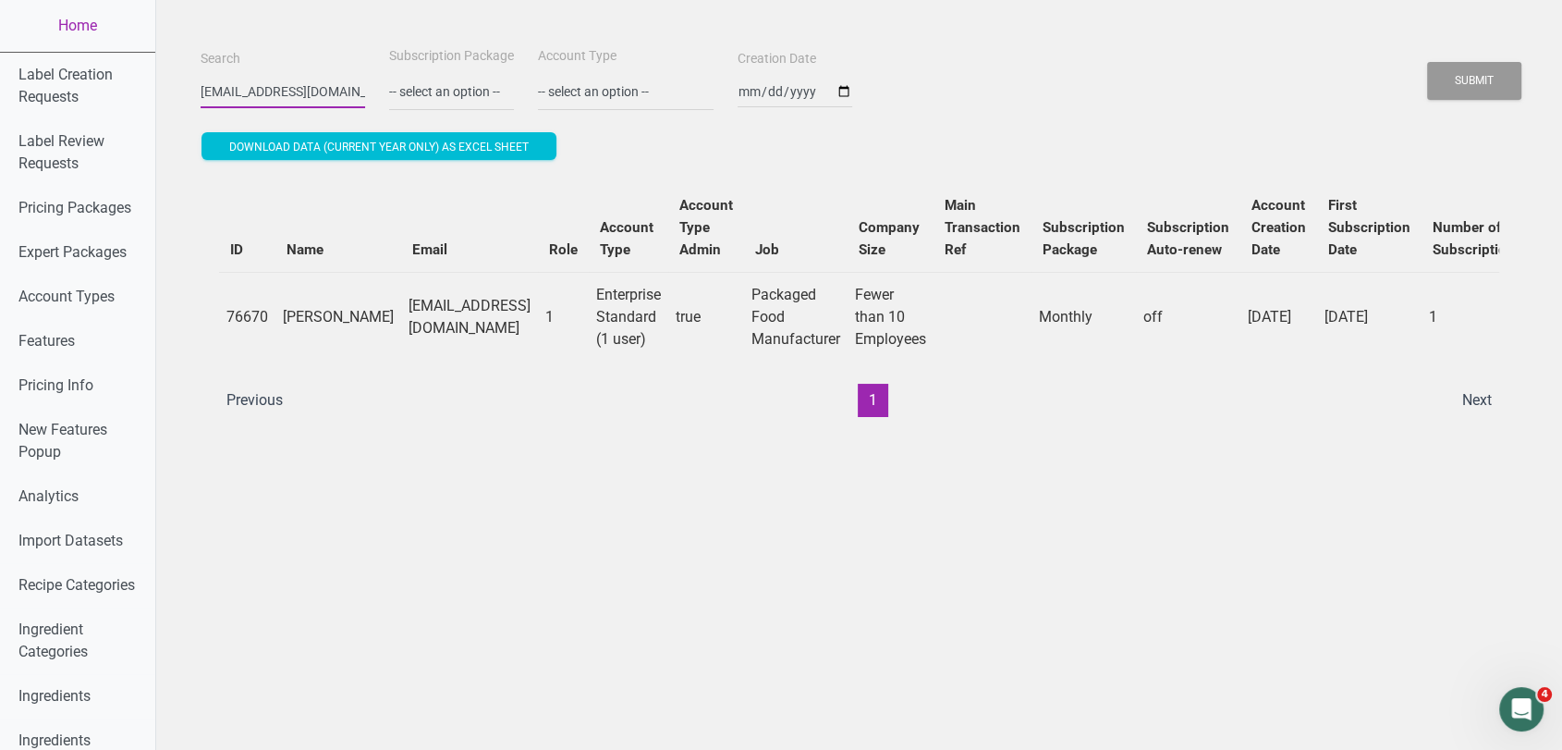
scroll to position [0, 488]
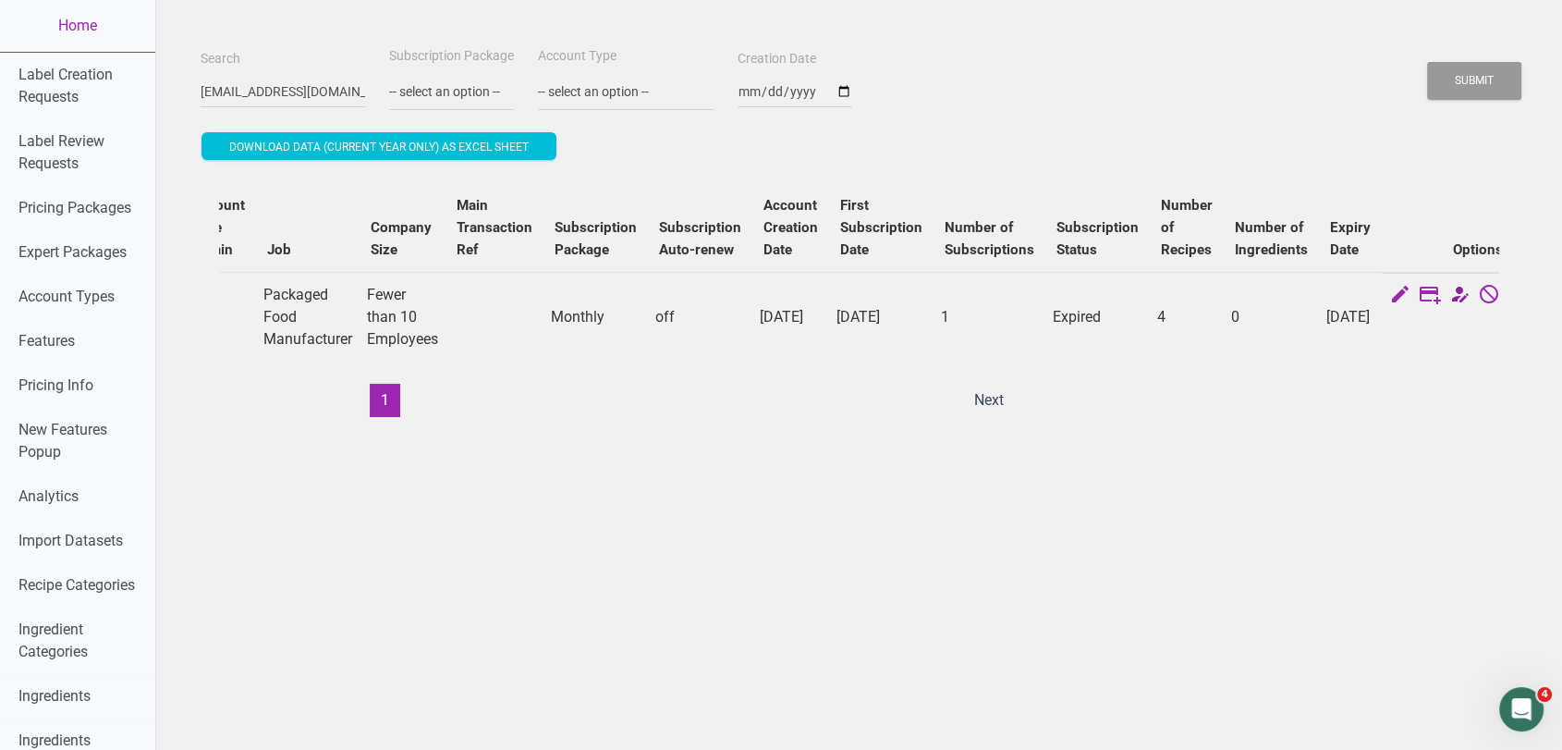
click at [1448, 299] on icon at bounding box center [1459, 296] width 22 height 26
select select "13"
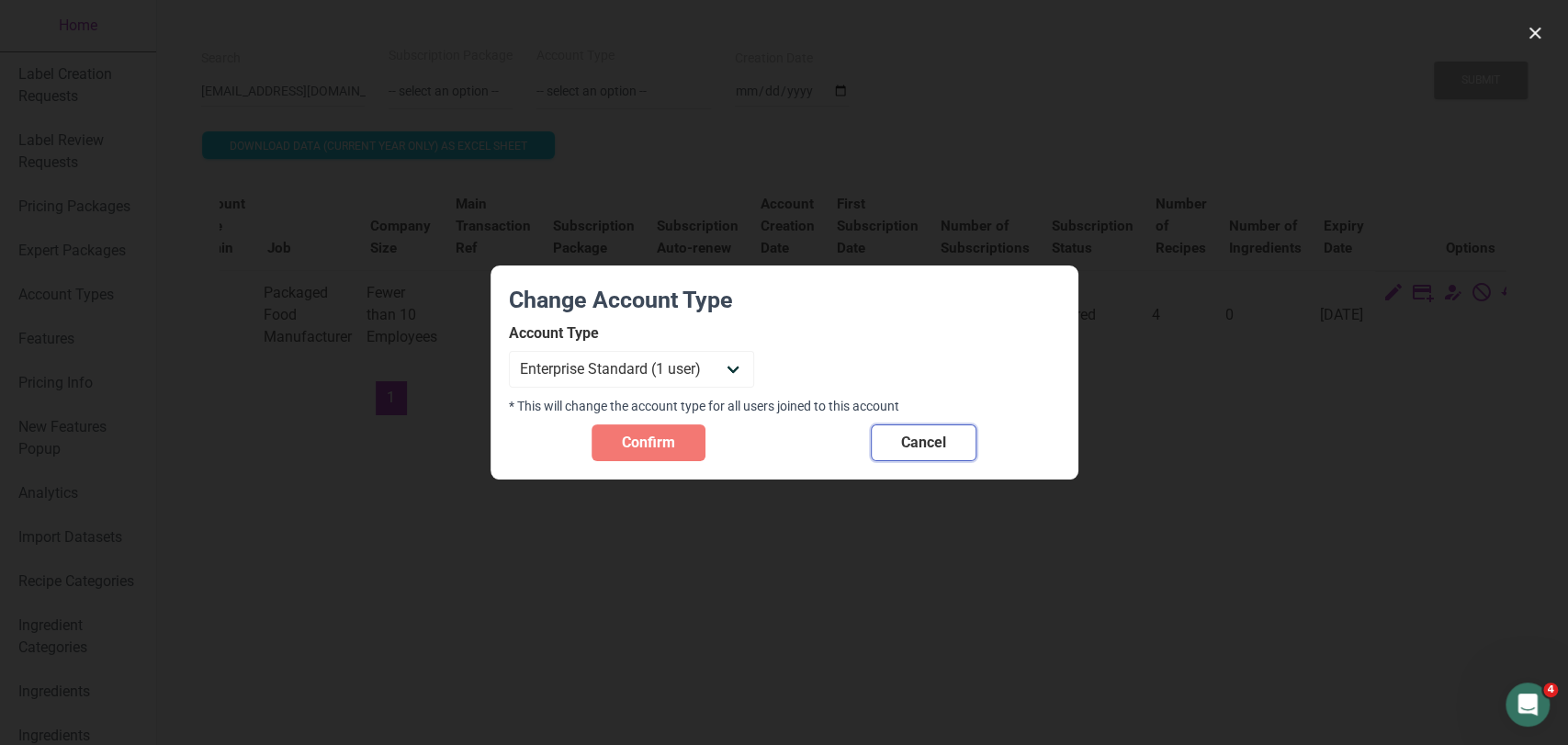
click at [937, 445] on span "Cancel" at bounding box center [923, 442] width 45 height 22
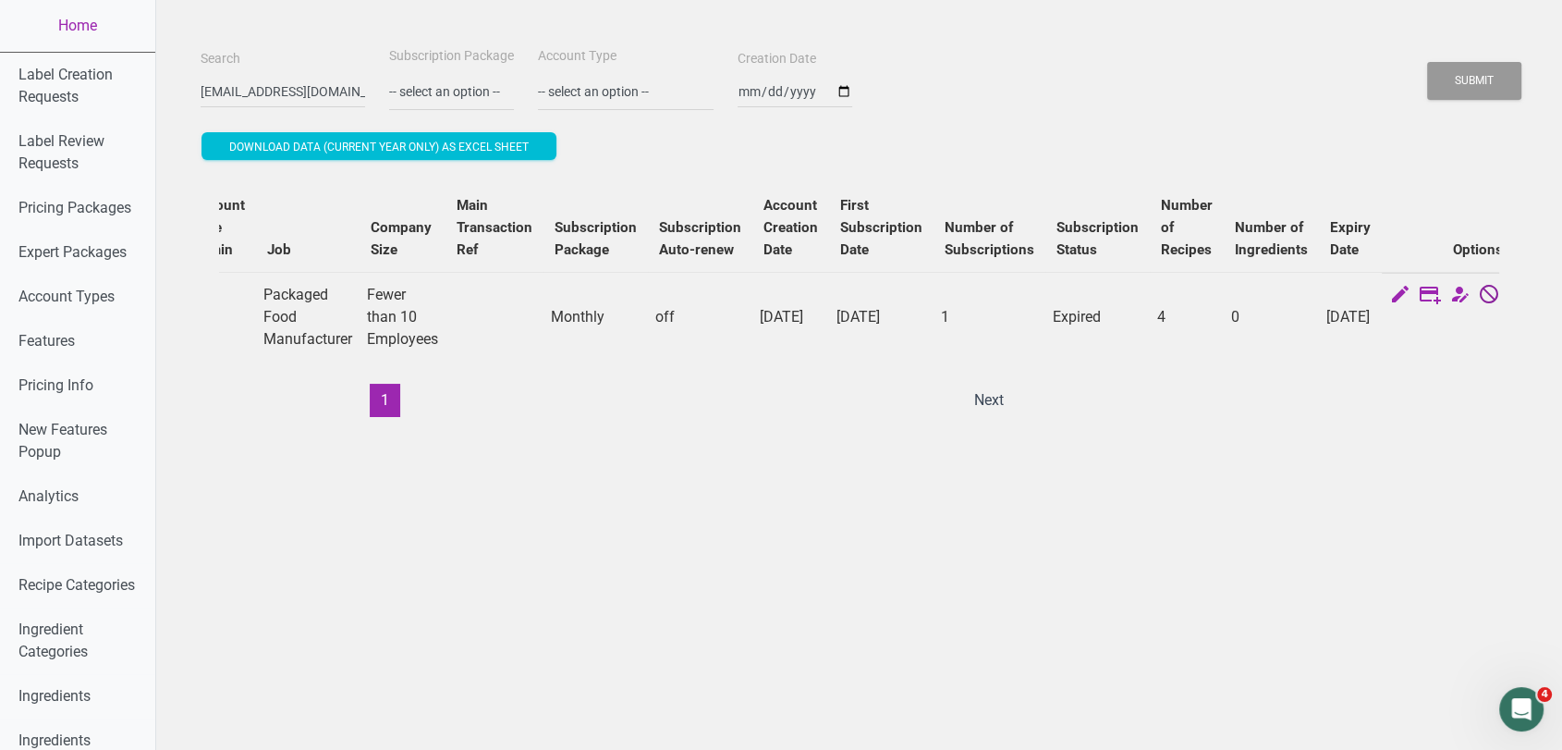
click at [1478, 300] on icon at bounding box center [1489, 296] width 22 height 26
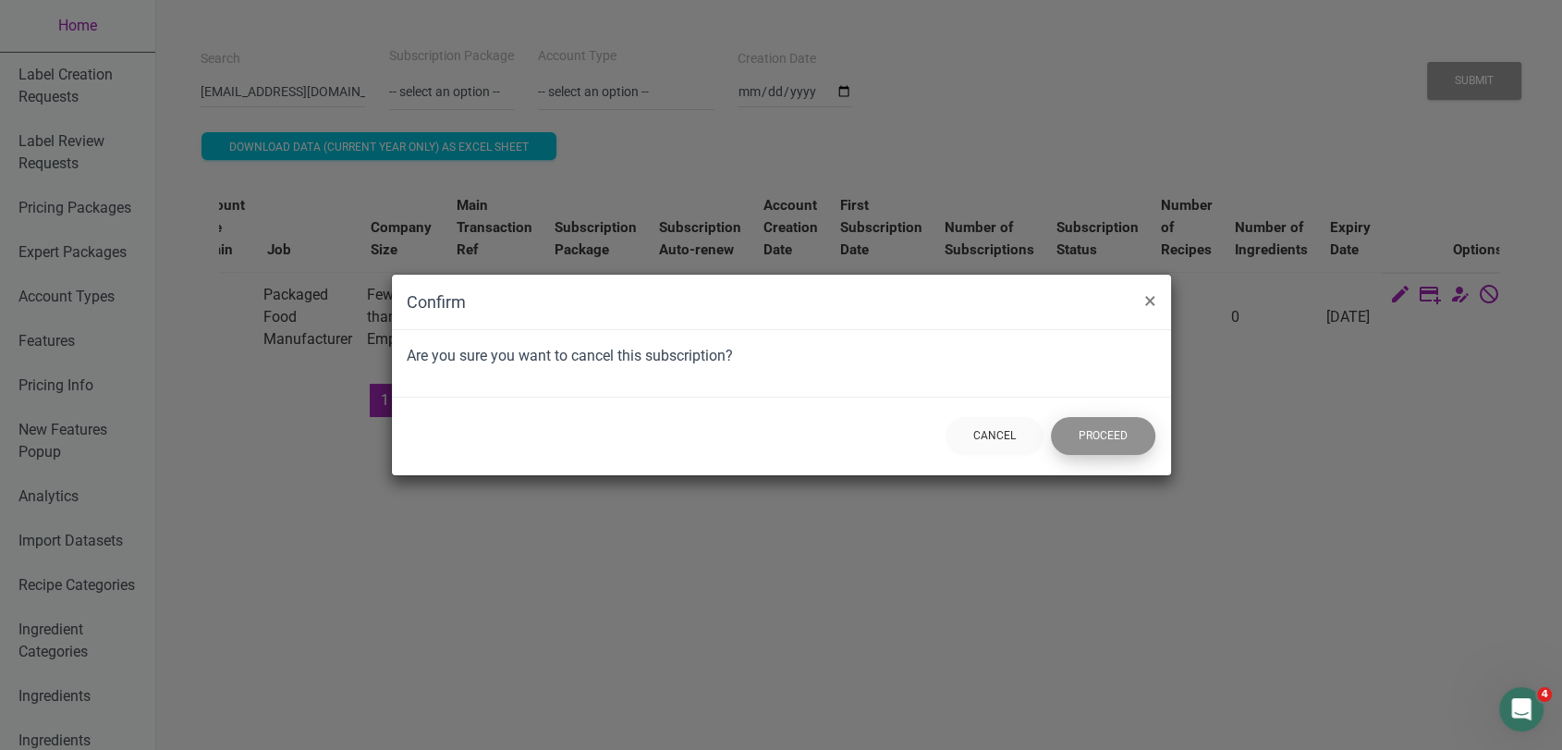
click at [1129, 440] on button "Proceed" at bounding box center [1103, 436] width 104 height 38
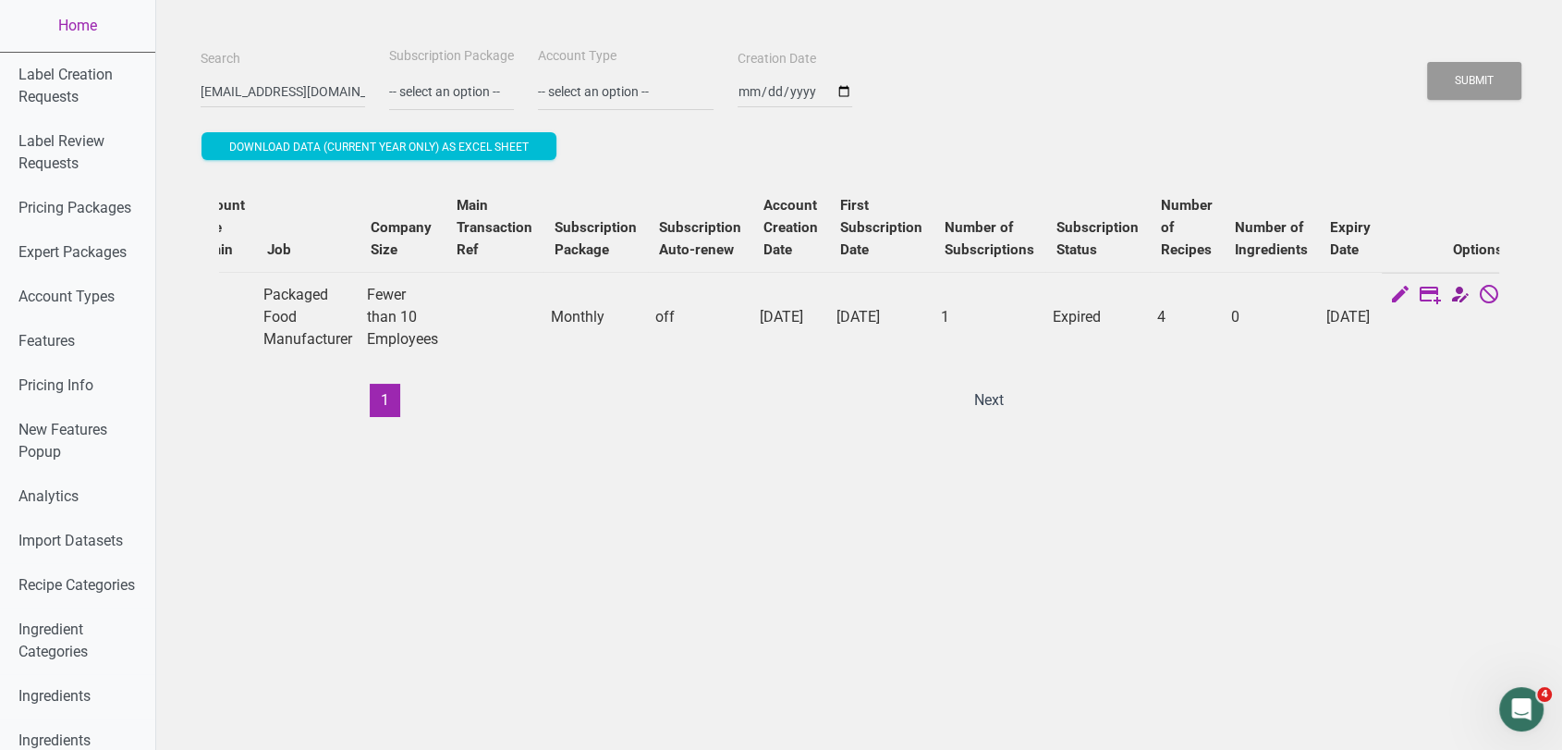
click at [1448, 295] on icon at bounding box center [1459, 296] width 22 height 26
select select "13"
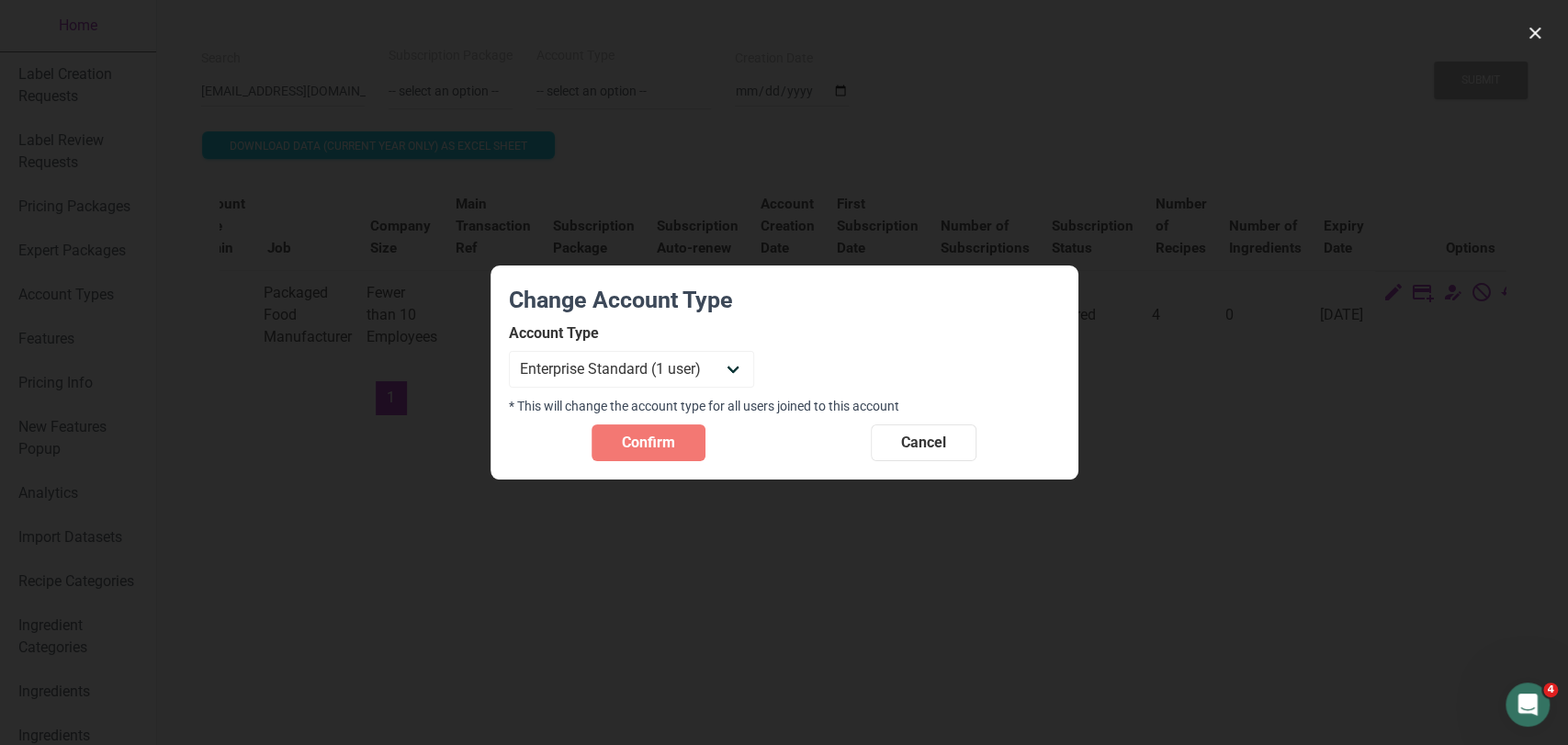
click at [984, 443] on div "Confirm Cancel" at bounding box center [784, 442] width 551 height 37
click at [926, 442] on span "Cancel" at bounding box center [923, 442] width 45 height 22
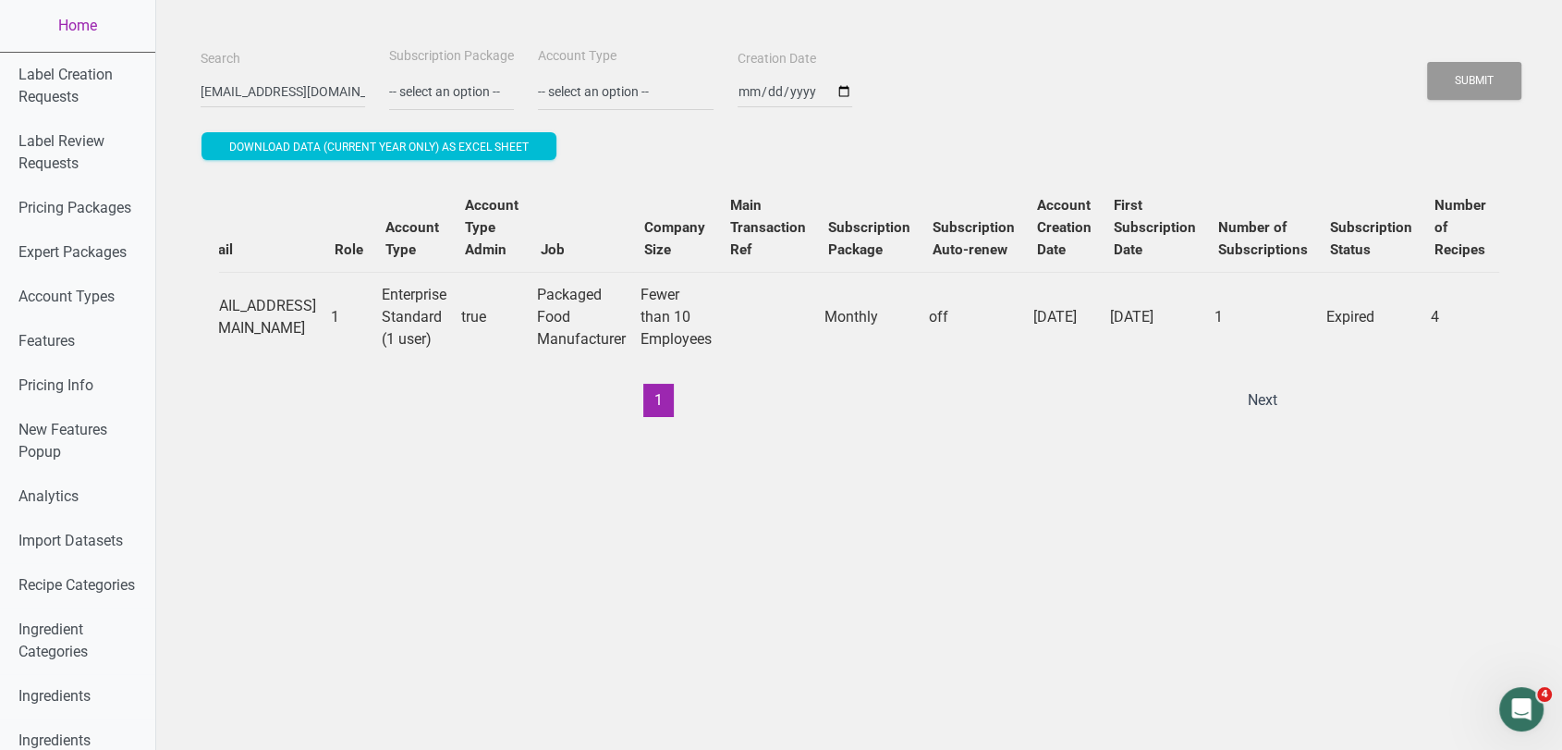
scroll to position [0, 187]
